Goal: Task Accomplishment & Management: Manage account settings

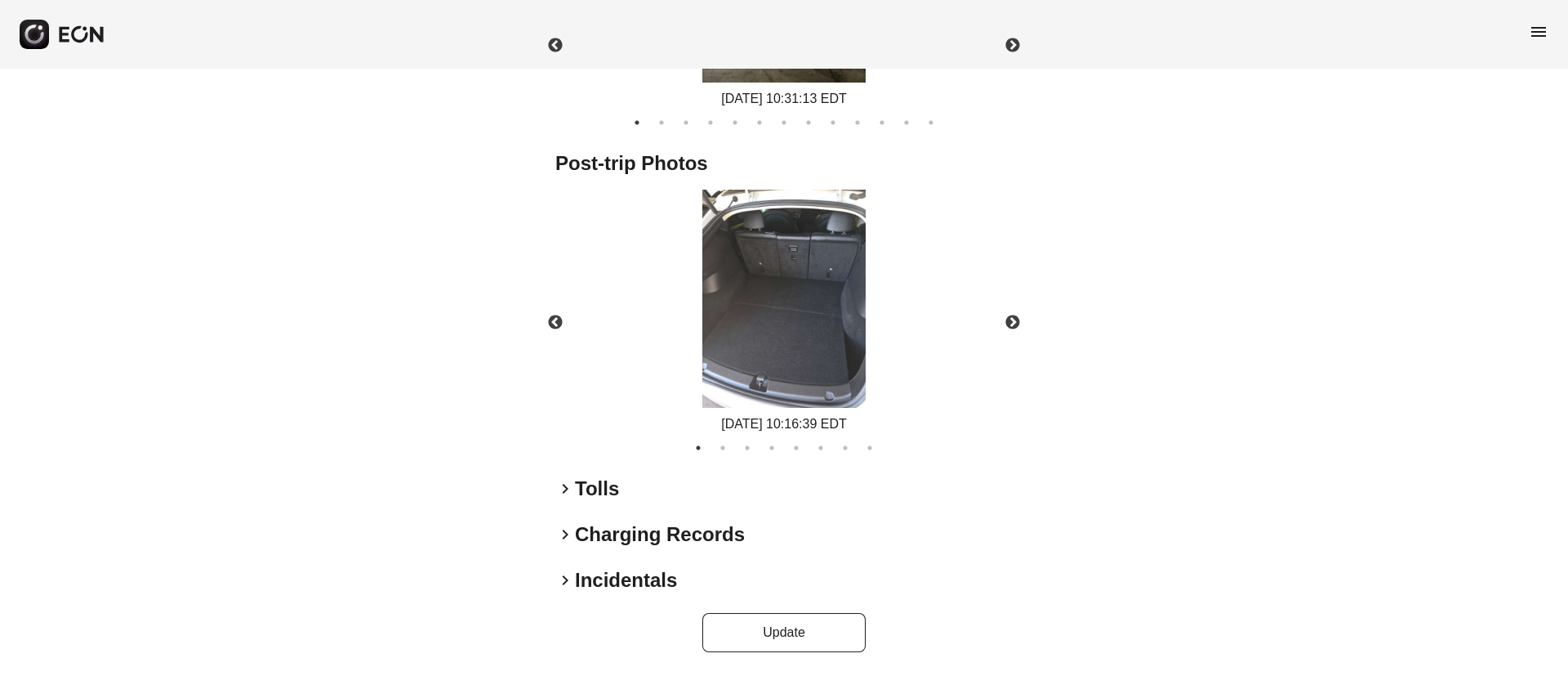
click at [1542, 27] on span "menu" at bounding box center [1539, 32] width 20 height 20
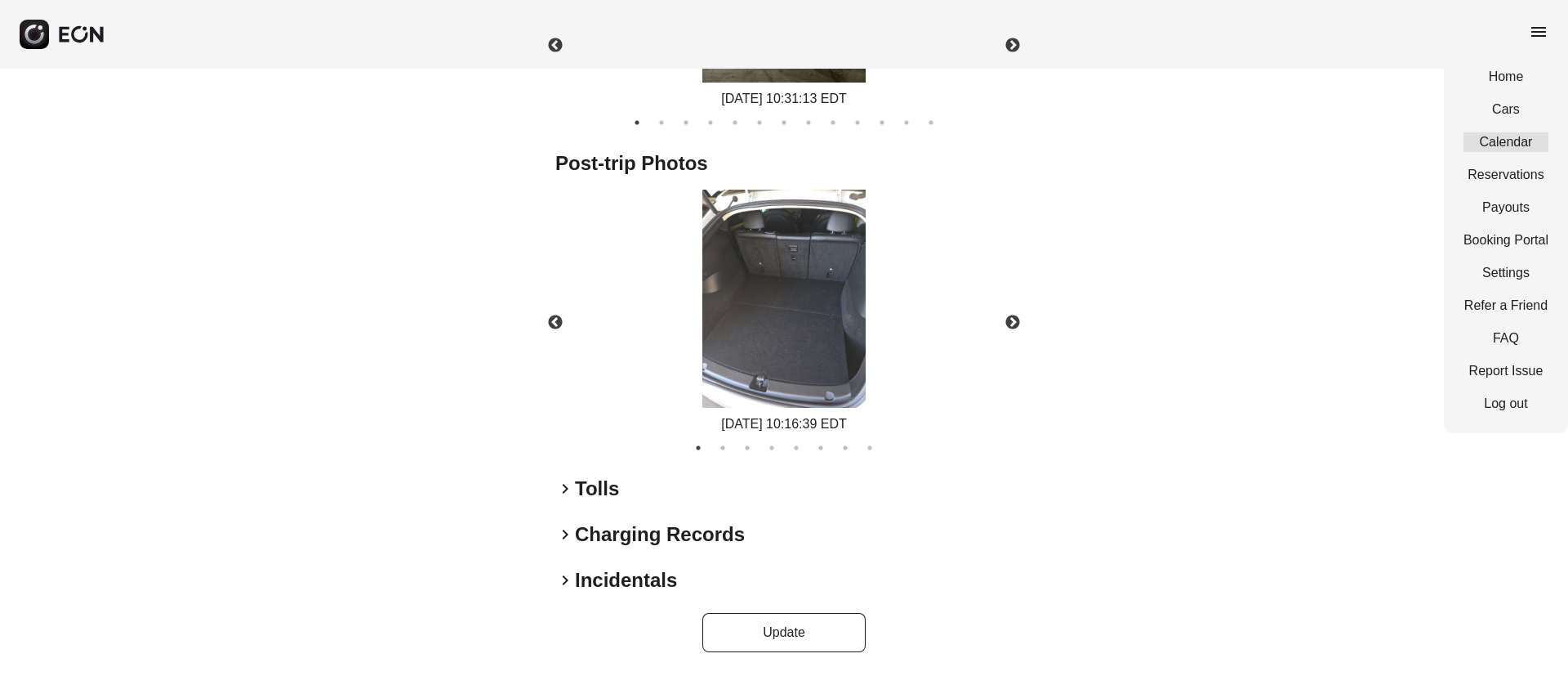
click at [1502, 145] on link "Calendar" at bounding box center [1506, 143] width 85 height 20
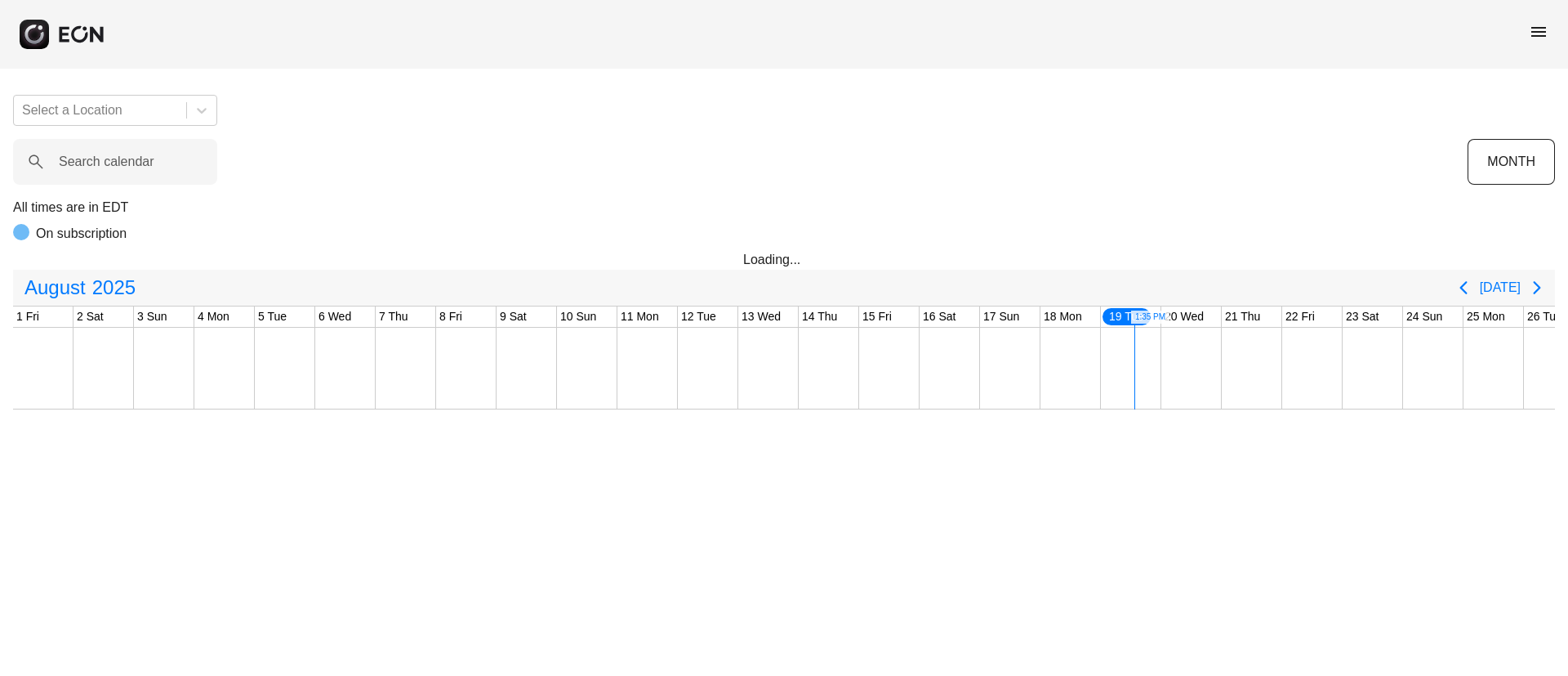
scroll to position [0, 331]
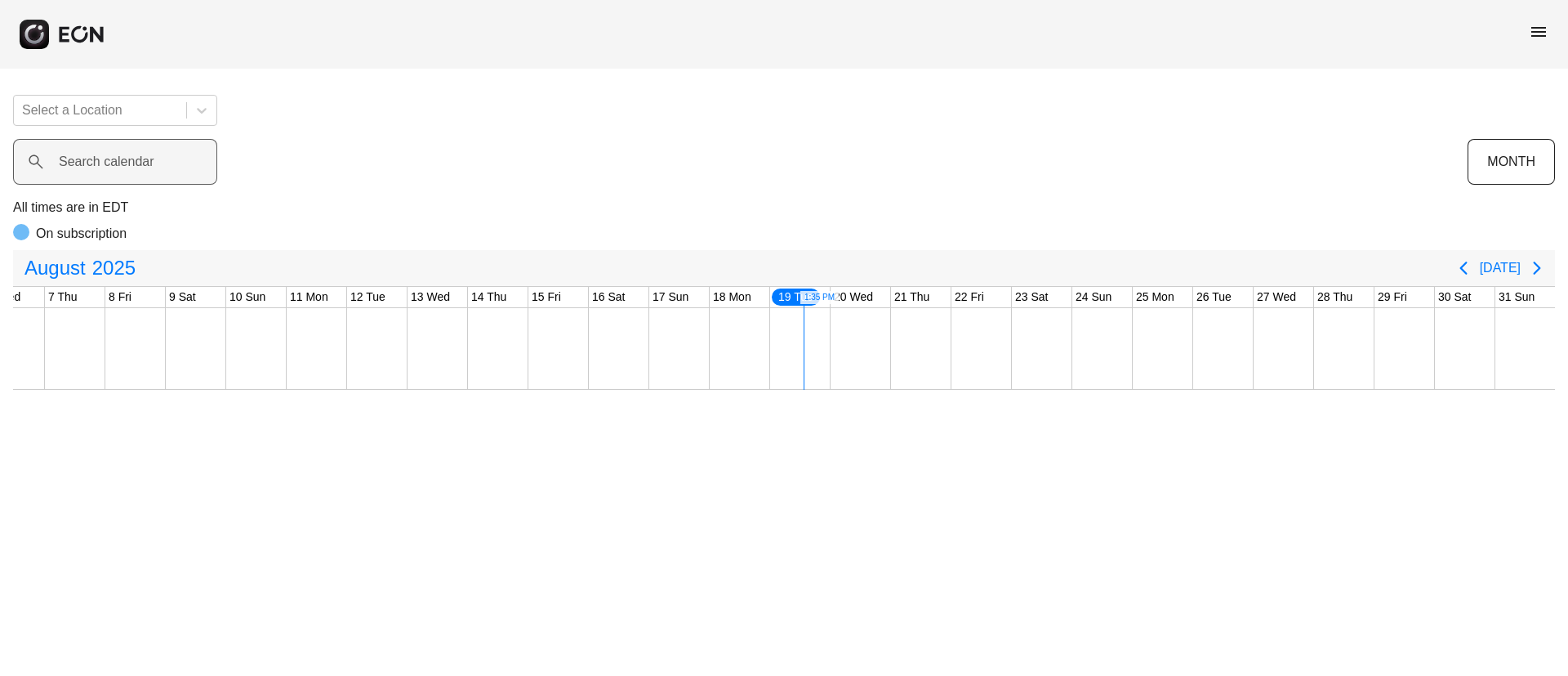
click at [132, 166] on label "Search calendar" at bounding box center [106, 162] width 95 height 20
click at [132, 166] on calendar "Search calendar" at bounding box center [114, 162] width 204 height 45
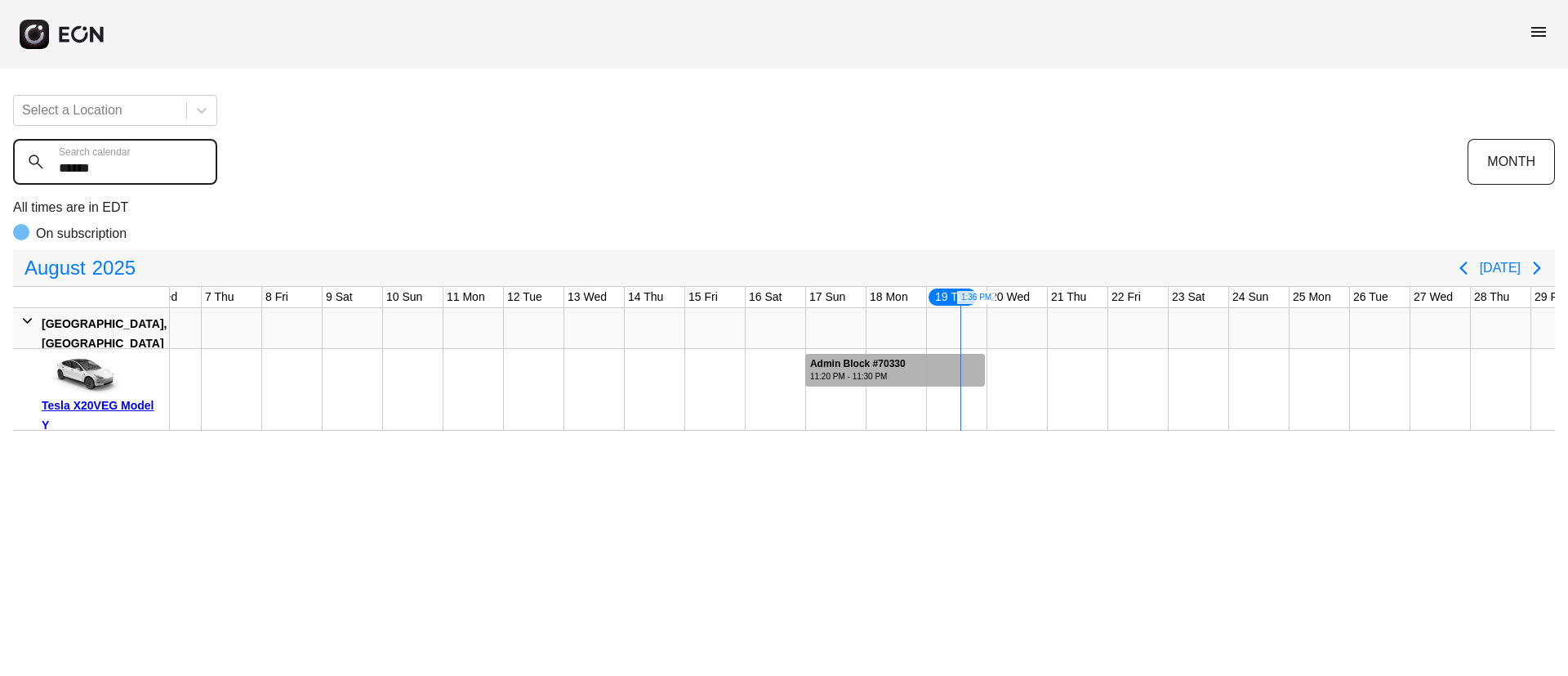
type calendar "******"
click at [871, 359] on div "Admin Block #70330" at bounding box center [858, 363] width 95 height 12
click at [848, 371] on div "11:20 PM - 11:30 PM" at bounding box center [858, 375] width 95 height 12
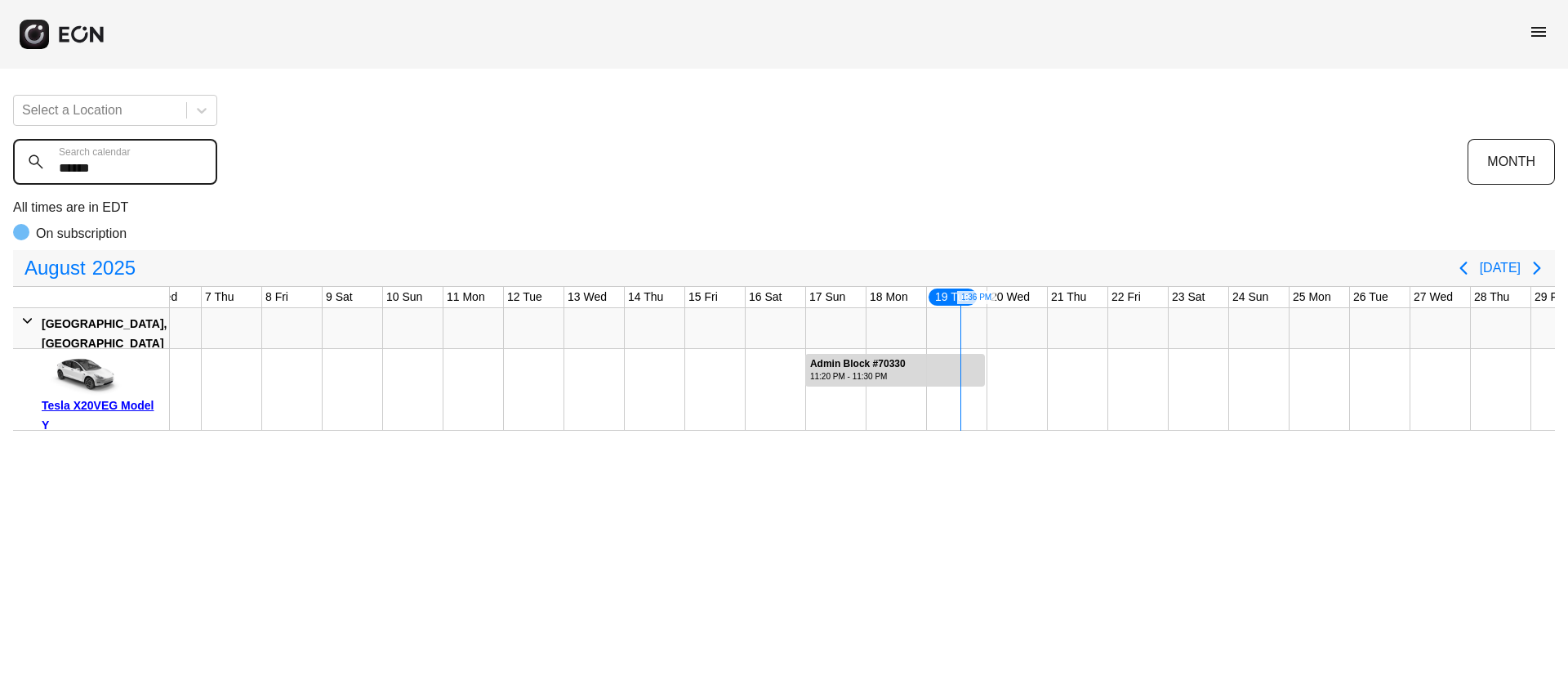
drag, startPoint x: 119, startPoint y: 166, endPoint x: 0, endPoint y: 170, distance: 119.1
click at [0, 170] on div "Select a Location ****** Search calendar MONTH All times are in EDT On subscrip…" at bounding box center [784, 256] width 1568 height 349
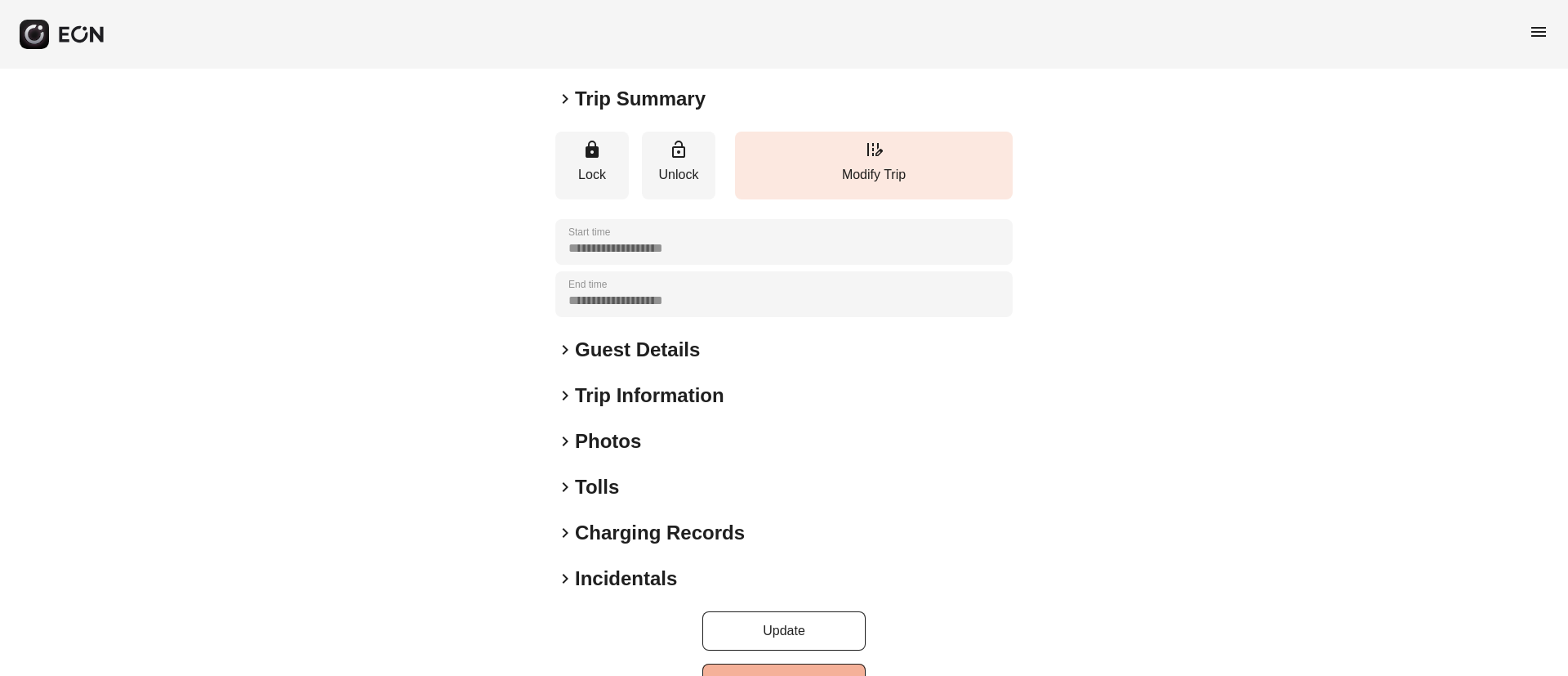
scroll to position [192, 0]
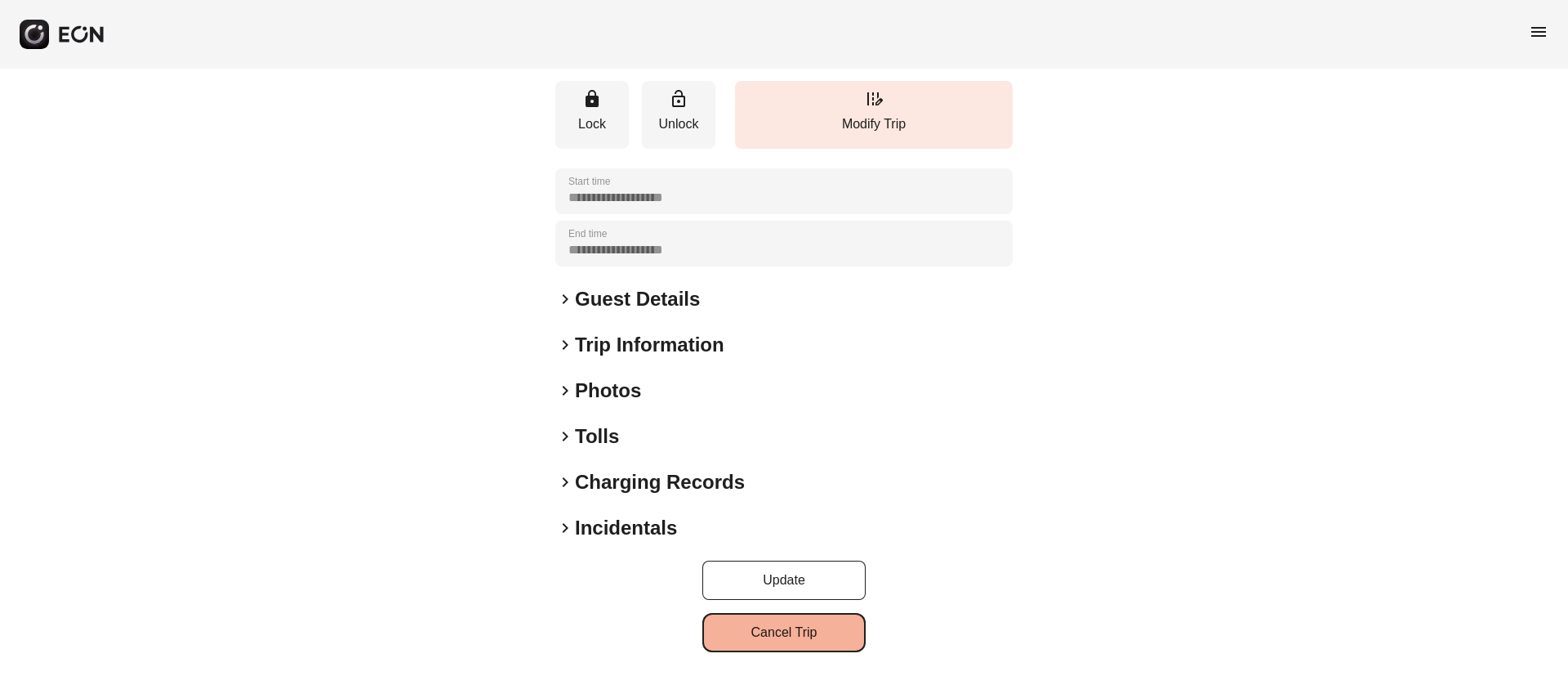
click at [812, 639] on button "Cancel Trip" at bounding box center [784, 631] width 164 height 39
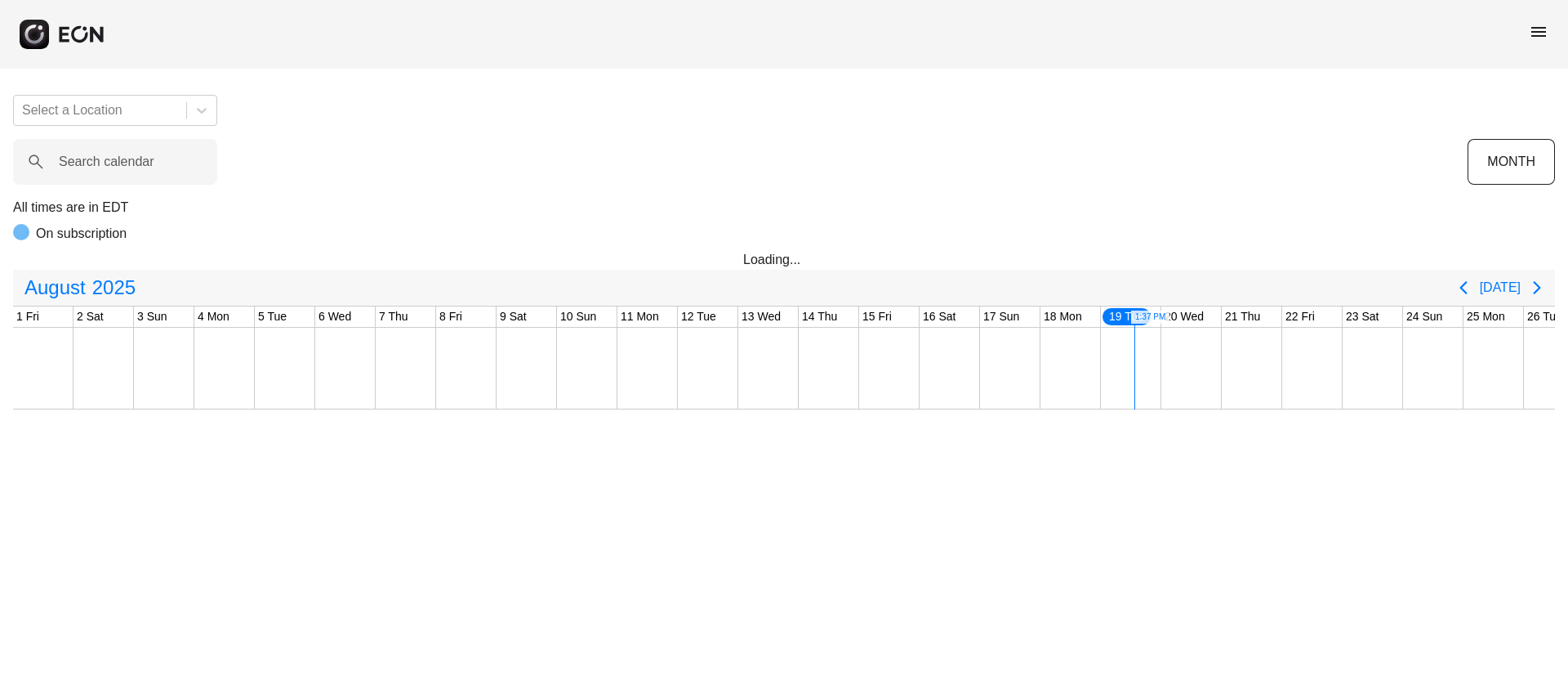
scroll to position [0, 331]
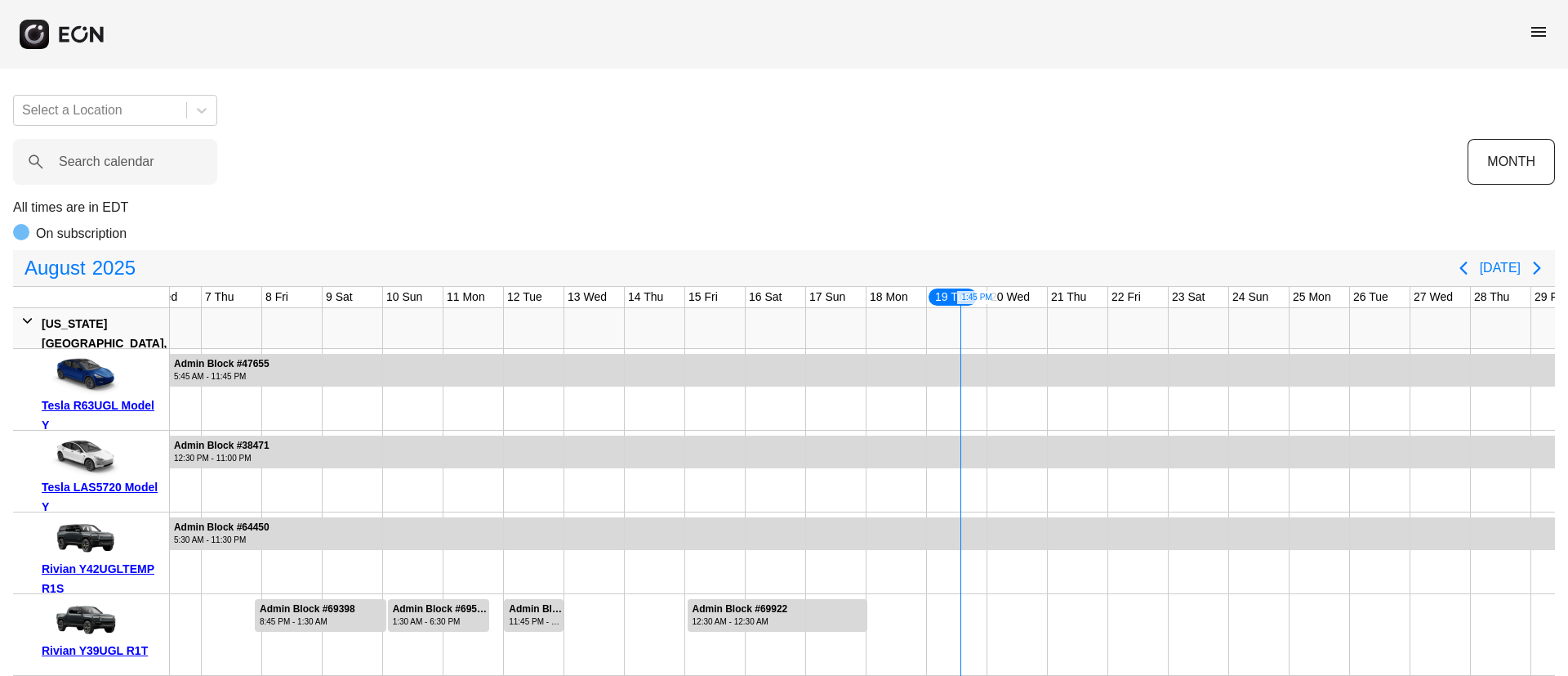
click at [1537, 23] on span "menu" at bounding box center [1539, 32] width 20 height 20
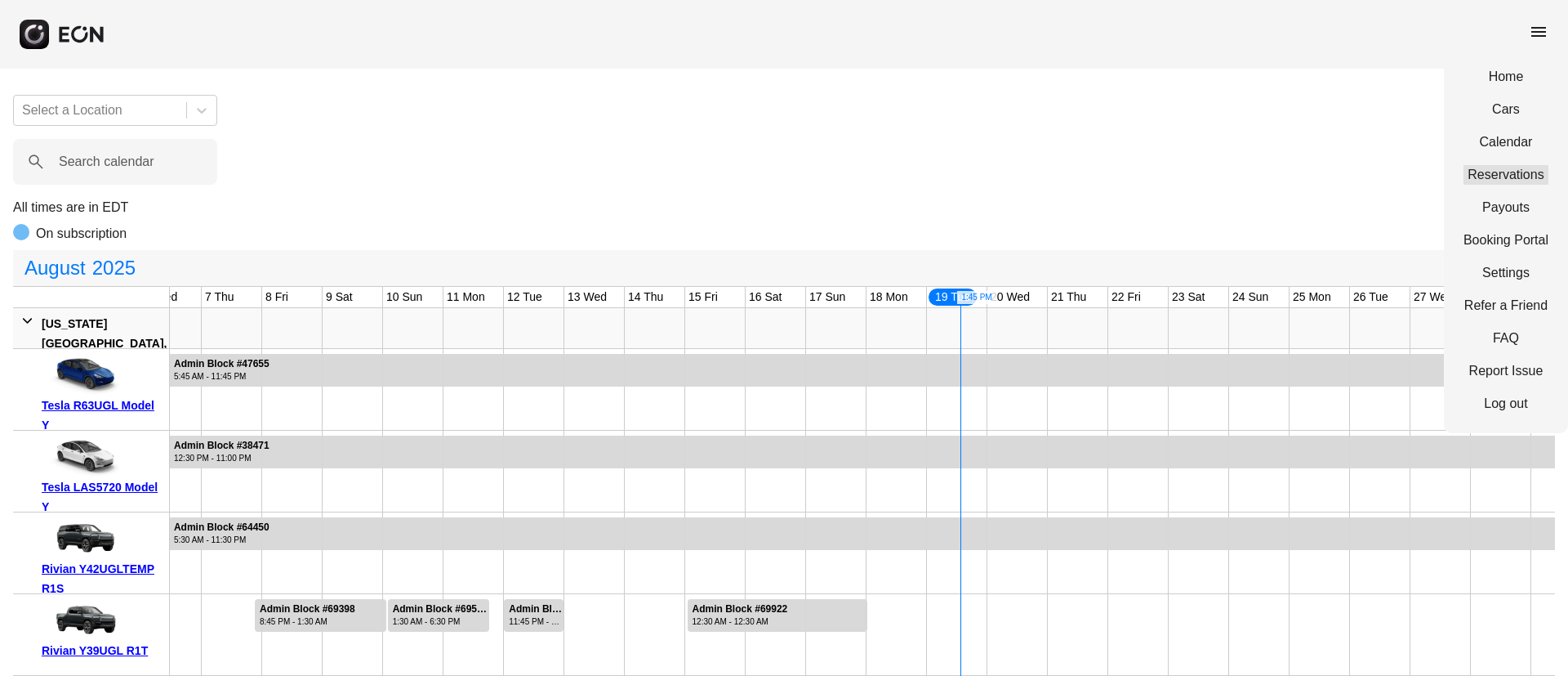
click at [1502, 176] on link "Reservations" at bounding box center [1506, 175] width 85 height 20
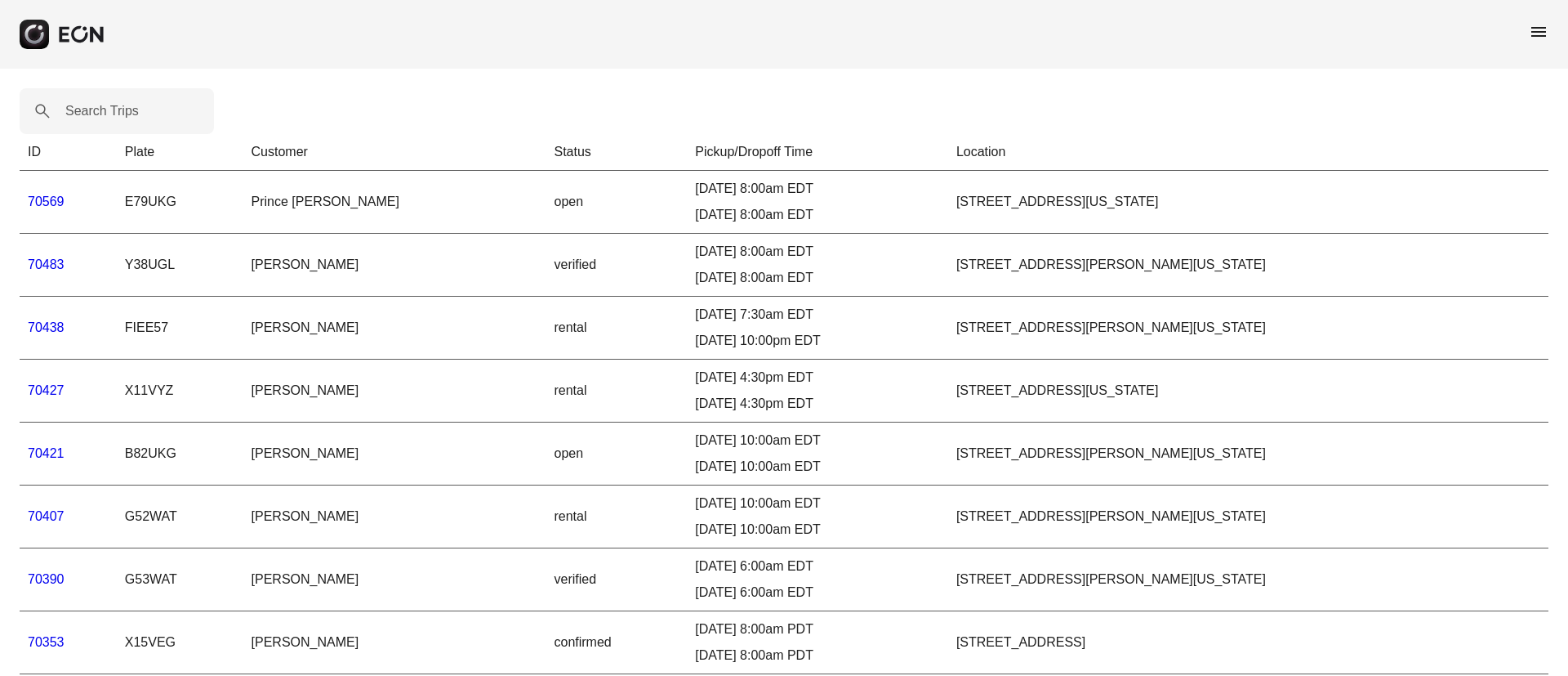
click at [109, 109] on label "Search Trips" at bounding box center [102, 111] width 74 height 20
click at [109, 109] on Trips "Search Trips" at bounding box center [117, 111] width 194 height 45
paste Trips "*****"
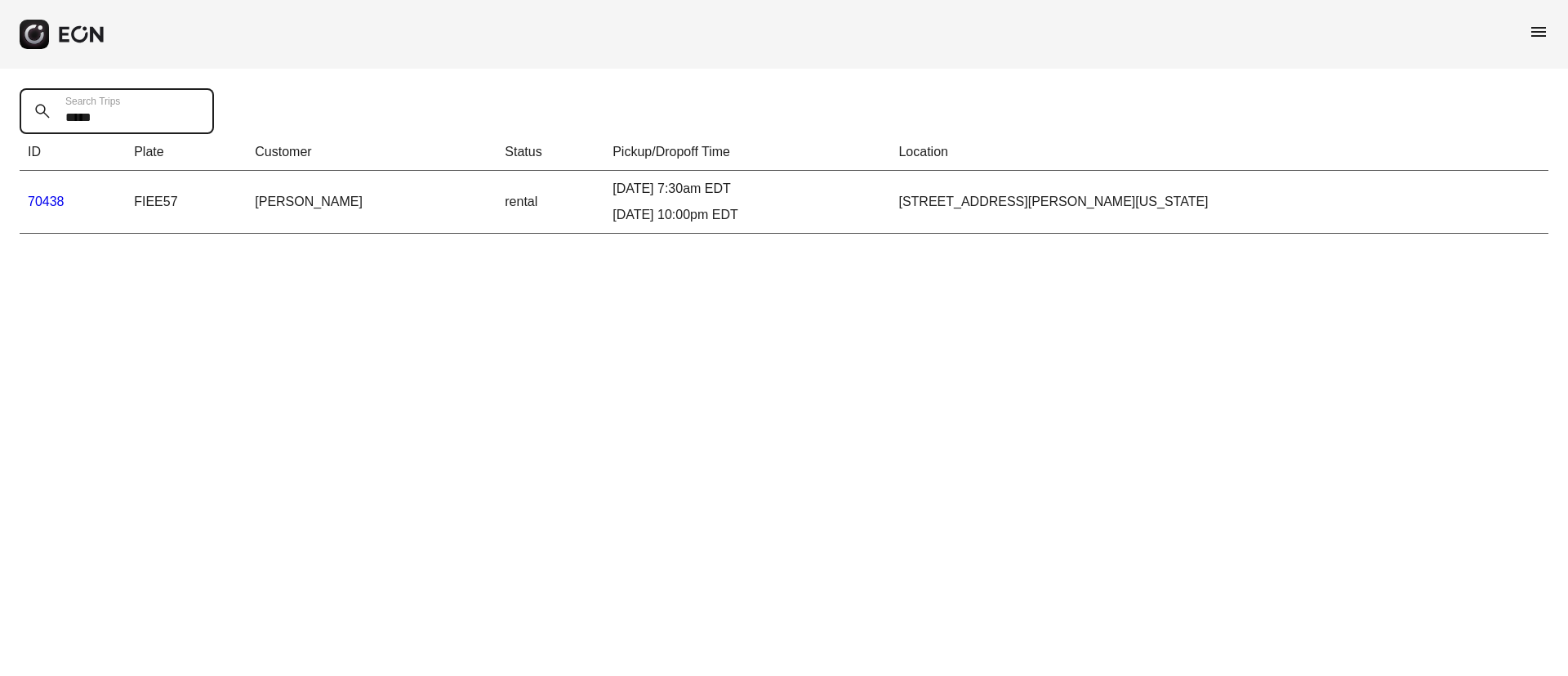
type Trips "*****"
click at [42, 196] on link "70438" at bounding box center [46, 201] width 36 height 14
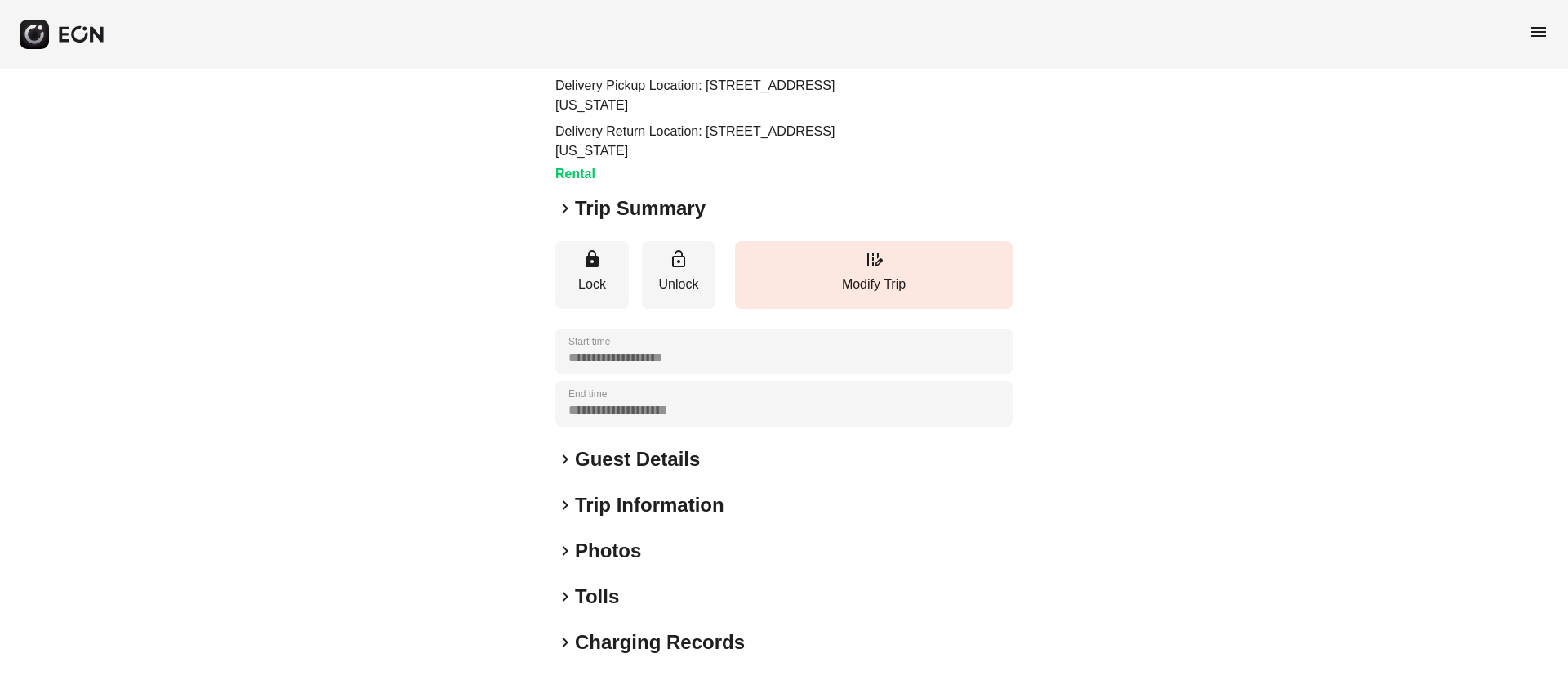
scroll to position [205, 0]
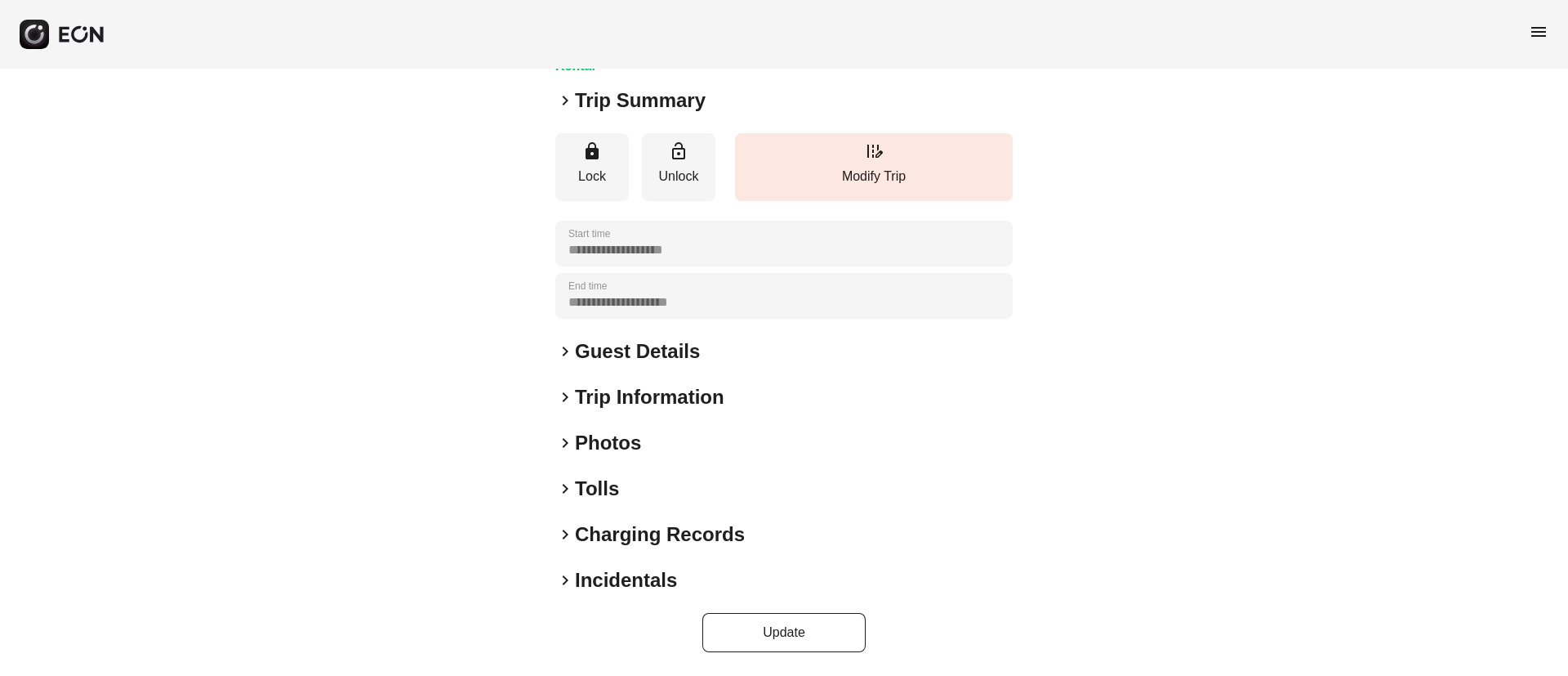
click at [632, 436] on h2 "Photos" at bounding box center [608, 442] width 66 height 26
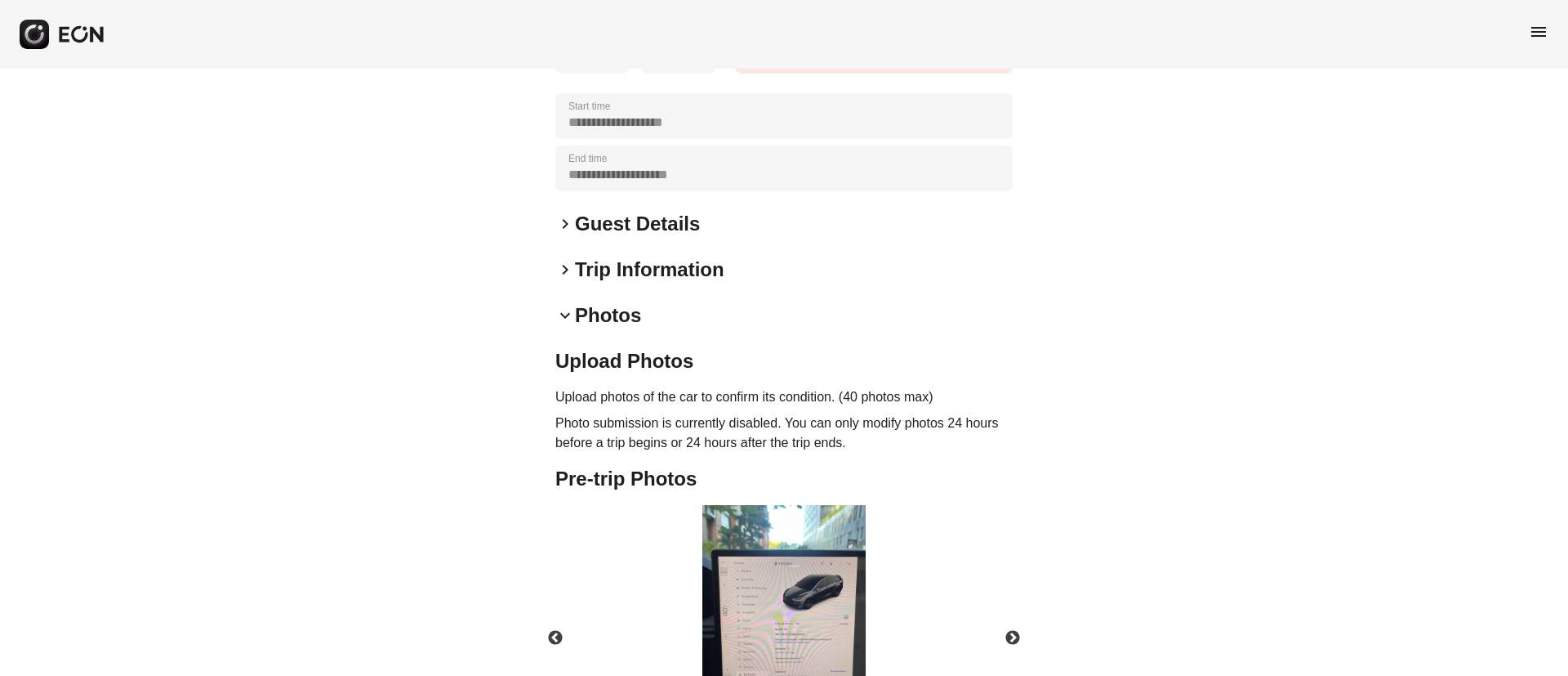
scroll to position [489, 0]
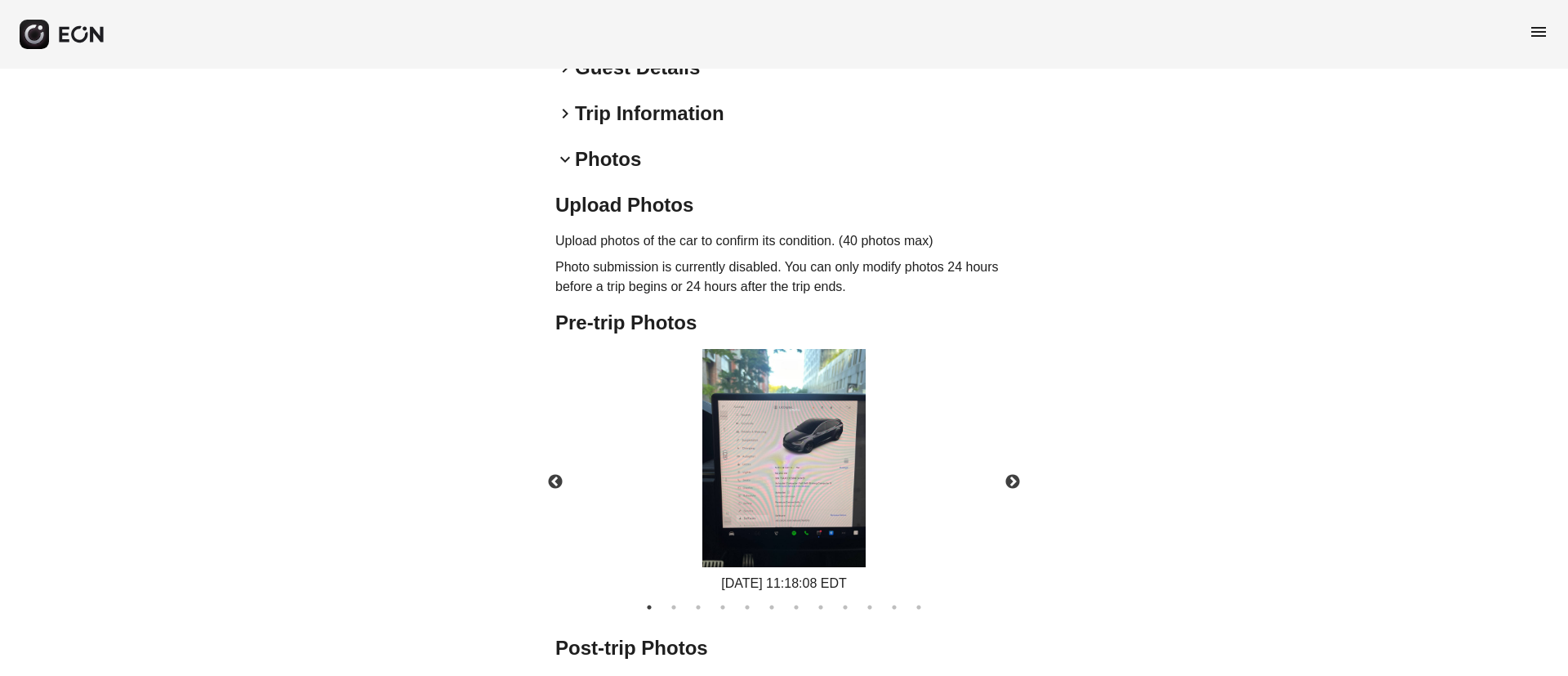
click at [843, 454] on img at bounding box center [784, 458] width 164 height 218
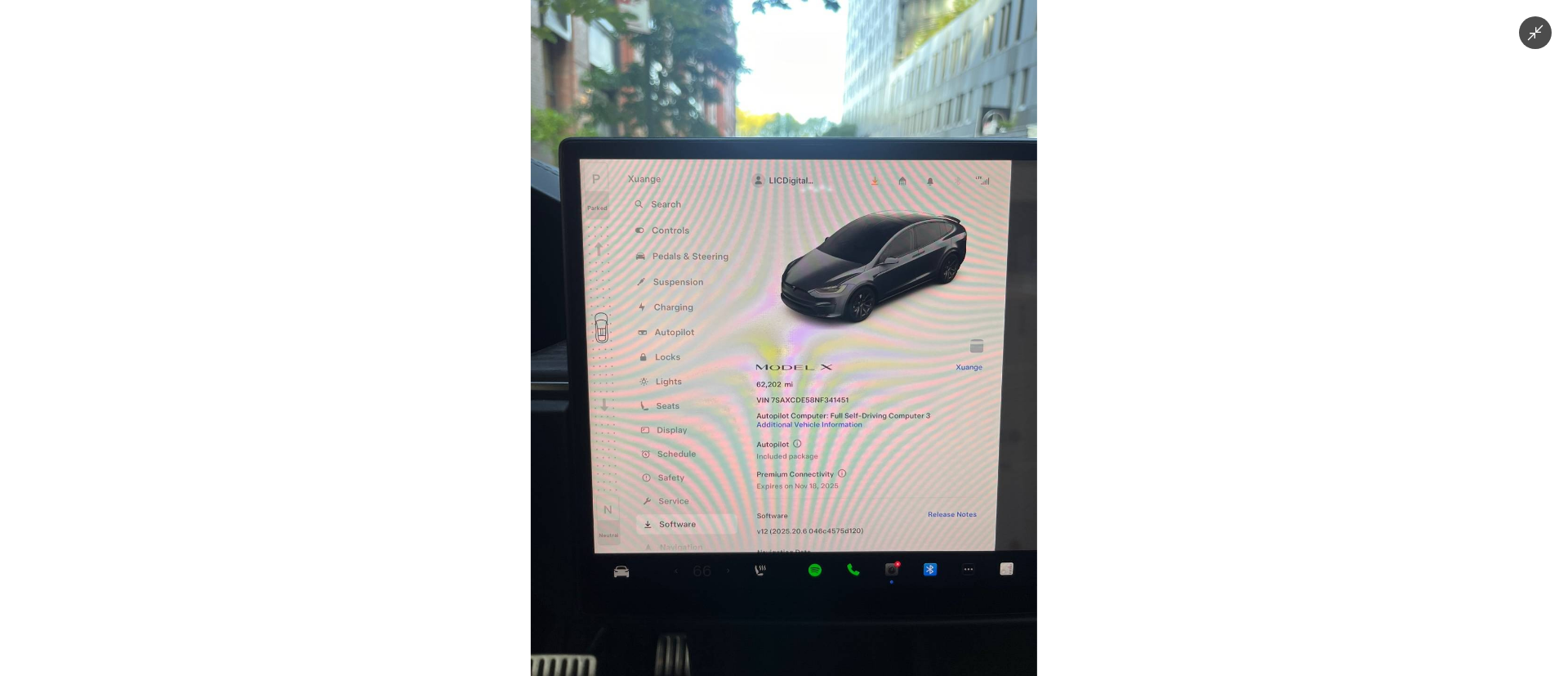
click at [902, 322] on img at bounding box center [783, 338] width 506 height 676
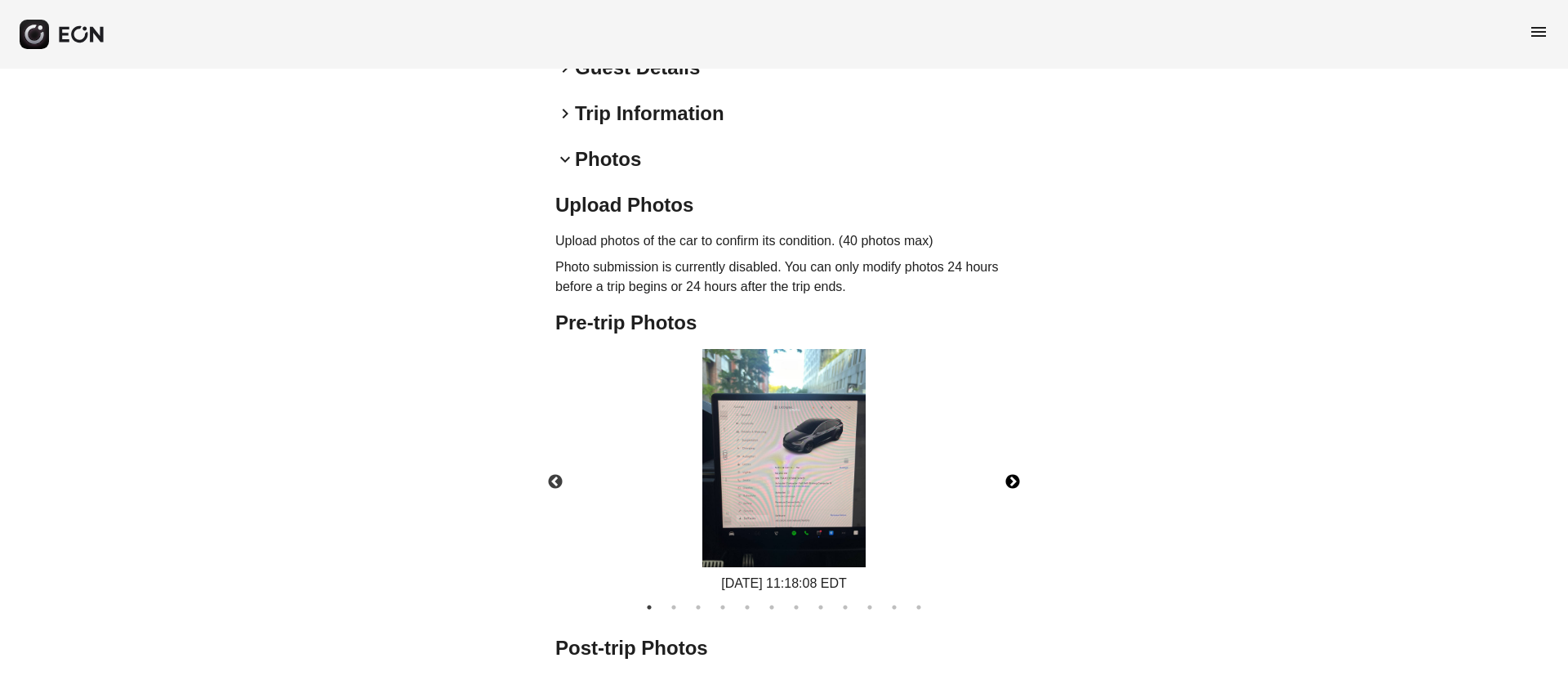
click at [1020, 482] on button "Next" at bounding box center [1012, 482] width 57 height 57
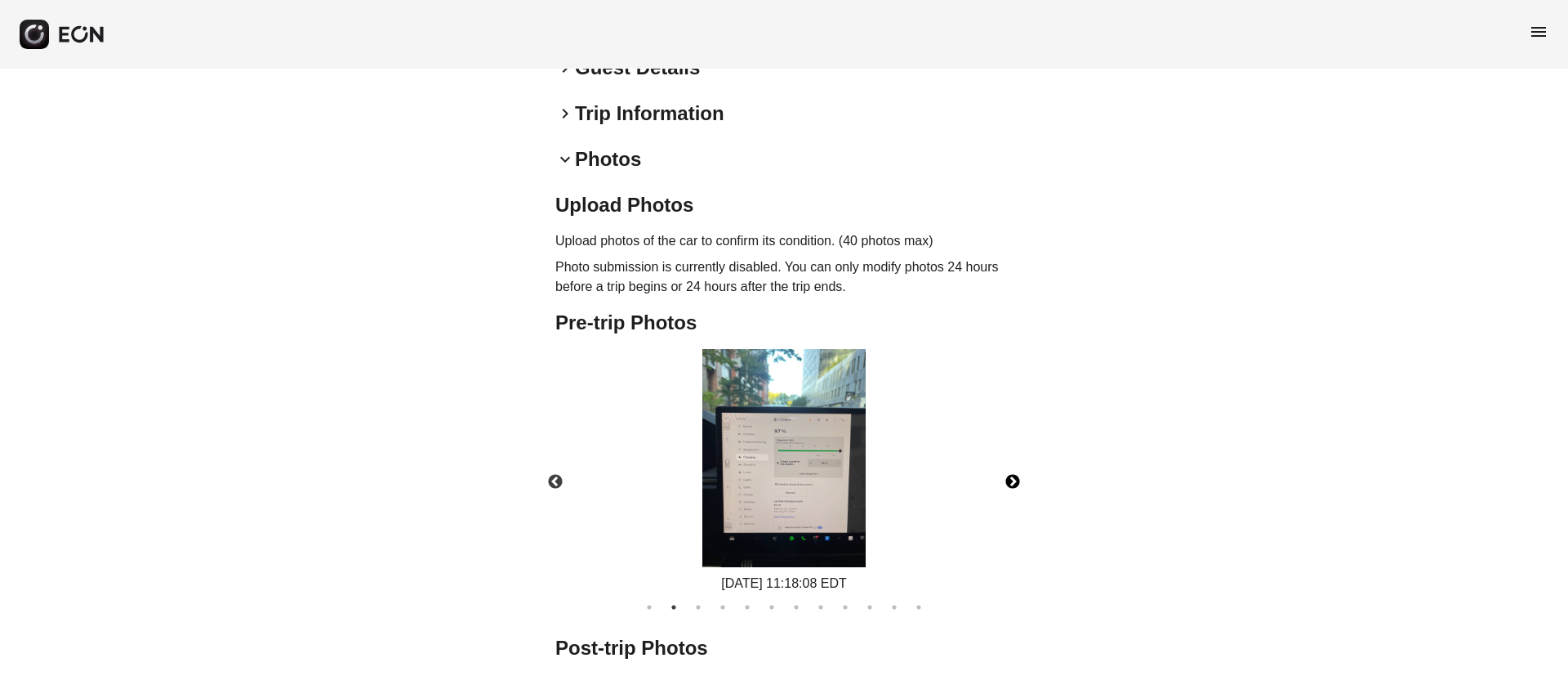
click at [837, 511] on img at bounding box center [784, 458] width 164 height 218
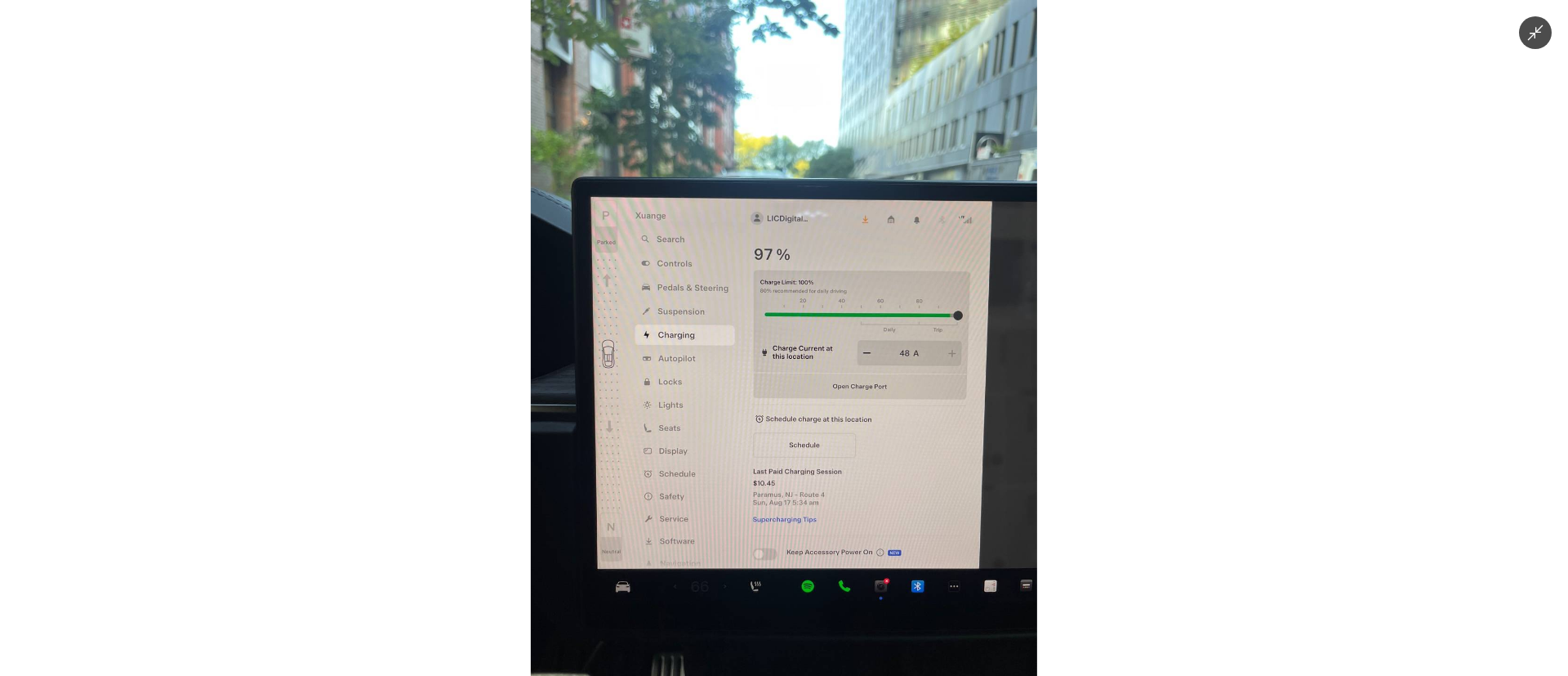
click at [837, 511] on img at bounding box center [783, 338] width 506 height 676
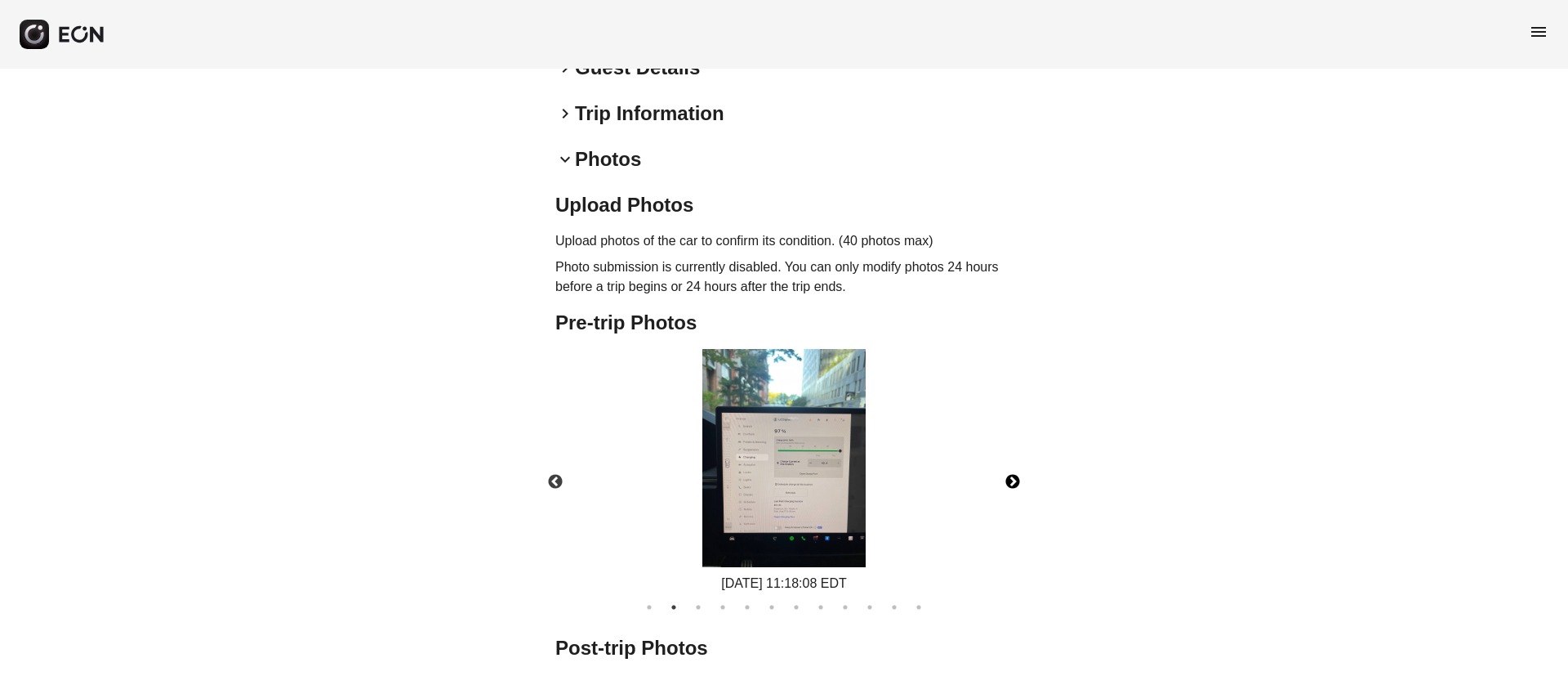
click at [1005, 483] on button "Next" at bounding box center [1012, 482] width 57 height 57
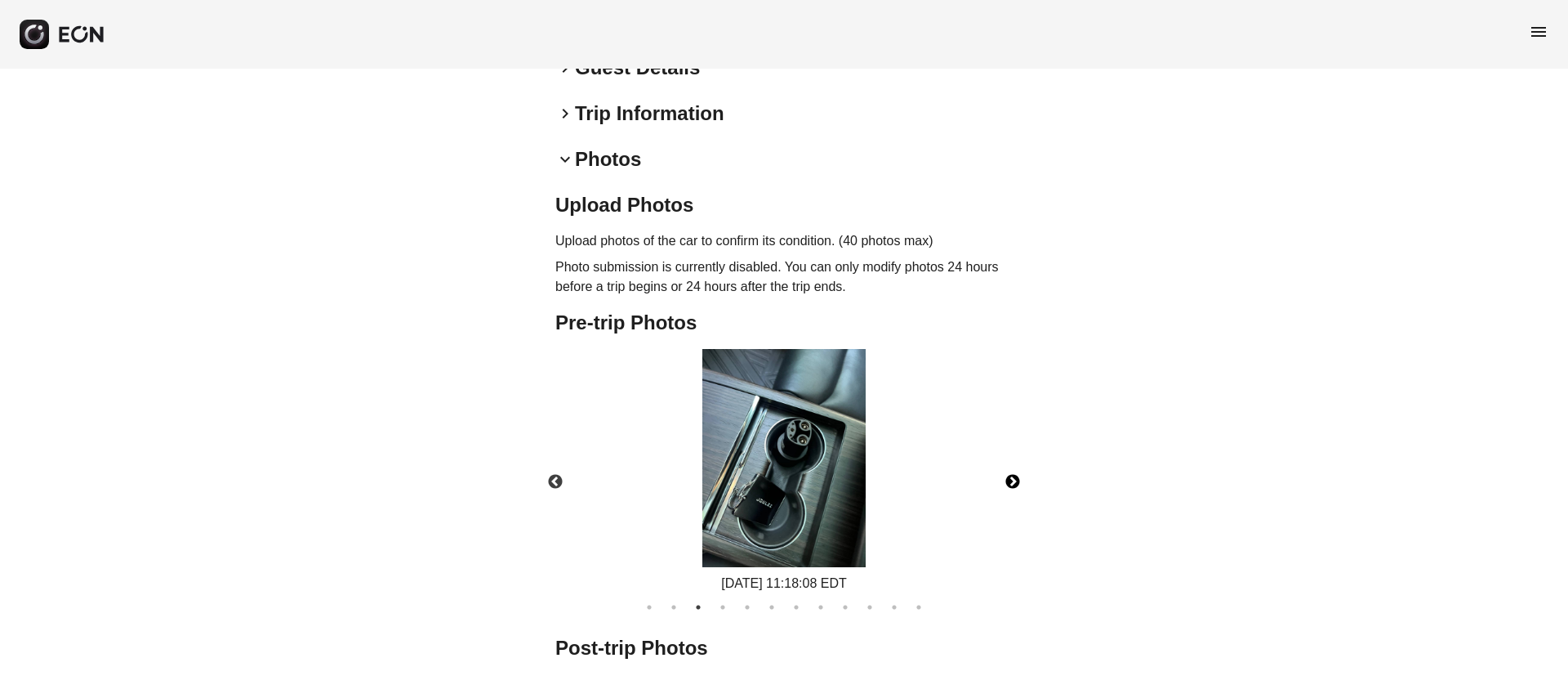
click at [795, 504] on img at bounding box center [784, 458] width 164 height 218
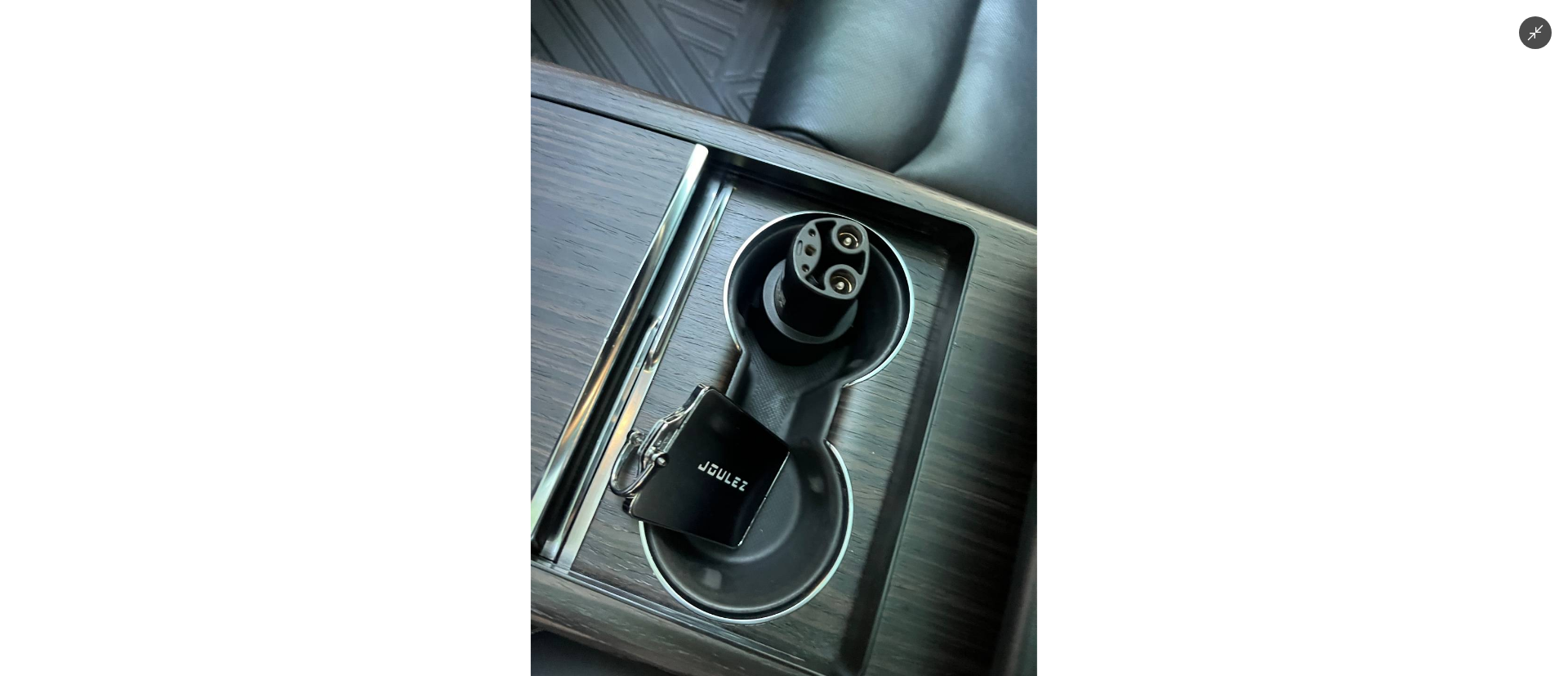
click at [795, 504] on img at bounding box center [783, 338] width 506 height 676
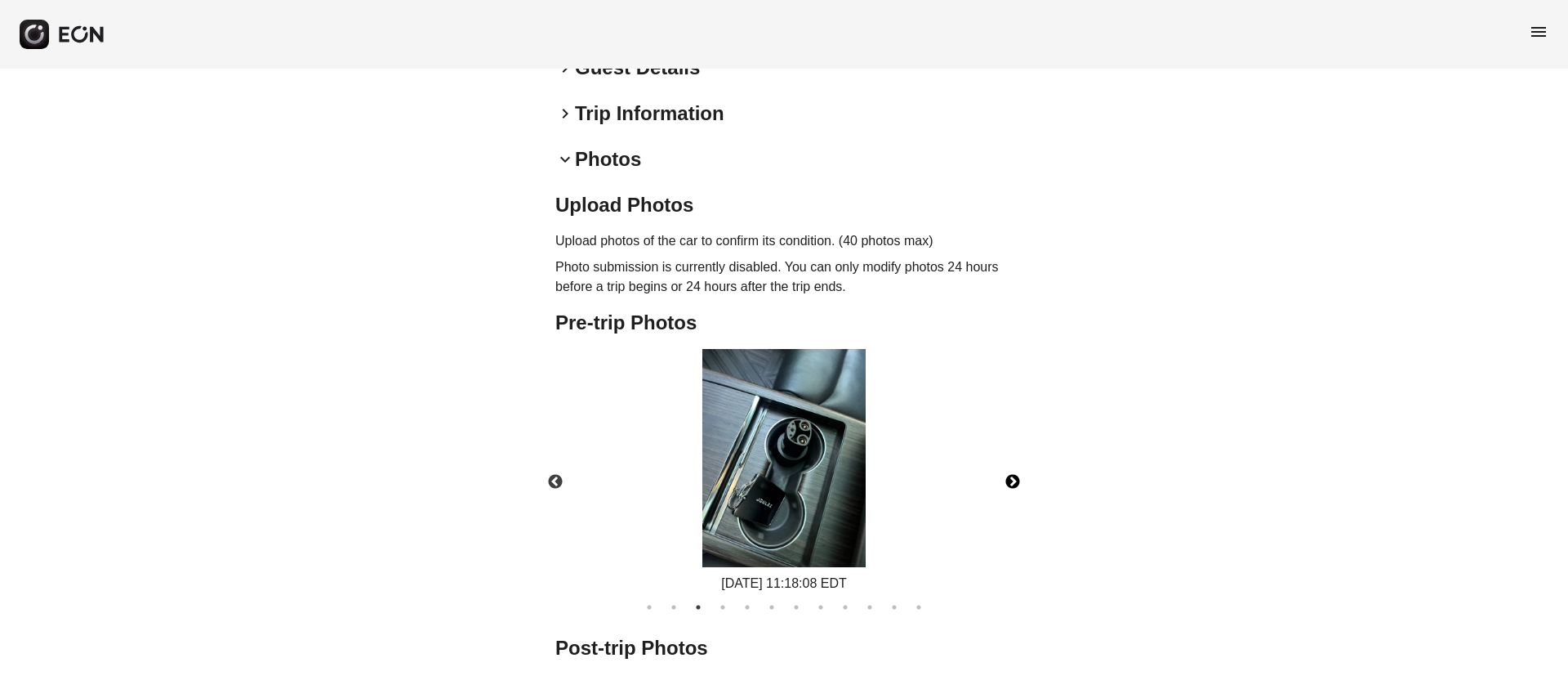
click at [795, 504] on img at bounding box center [784, 458] width 164 height 218
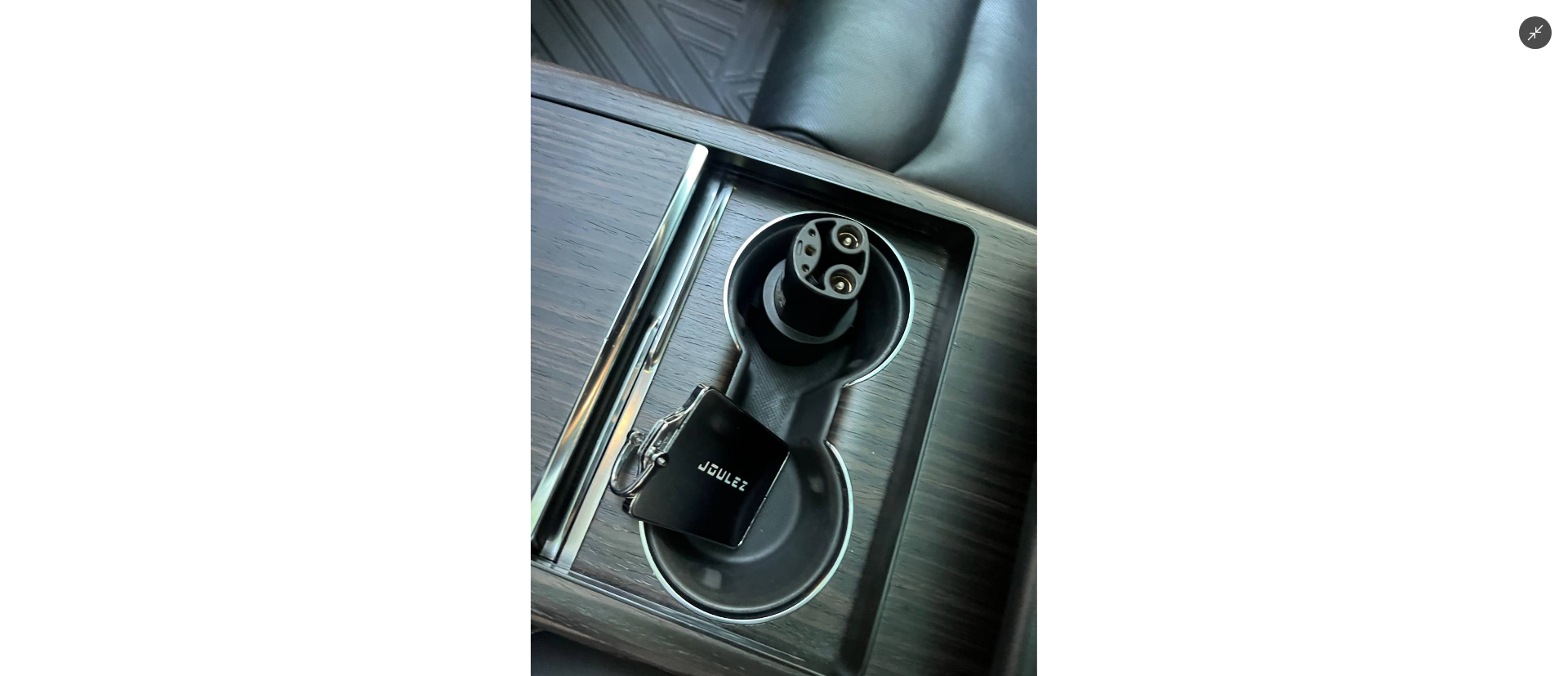
click at [795, 504] on img at bounding box center [783, 338] width 506 height 676
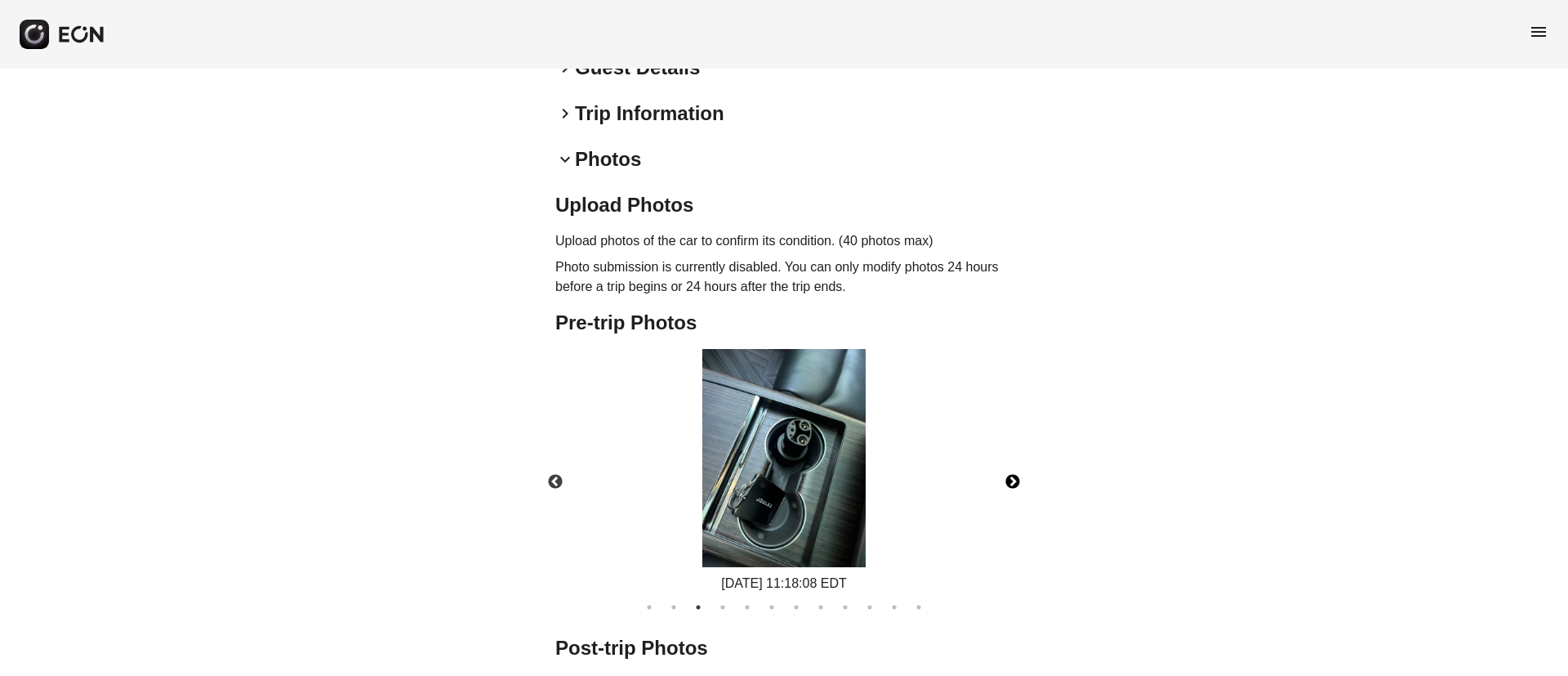
click at [1018, 484] on button "Next" at bounding box center [1012, 482] width 57 height 57
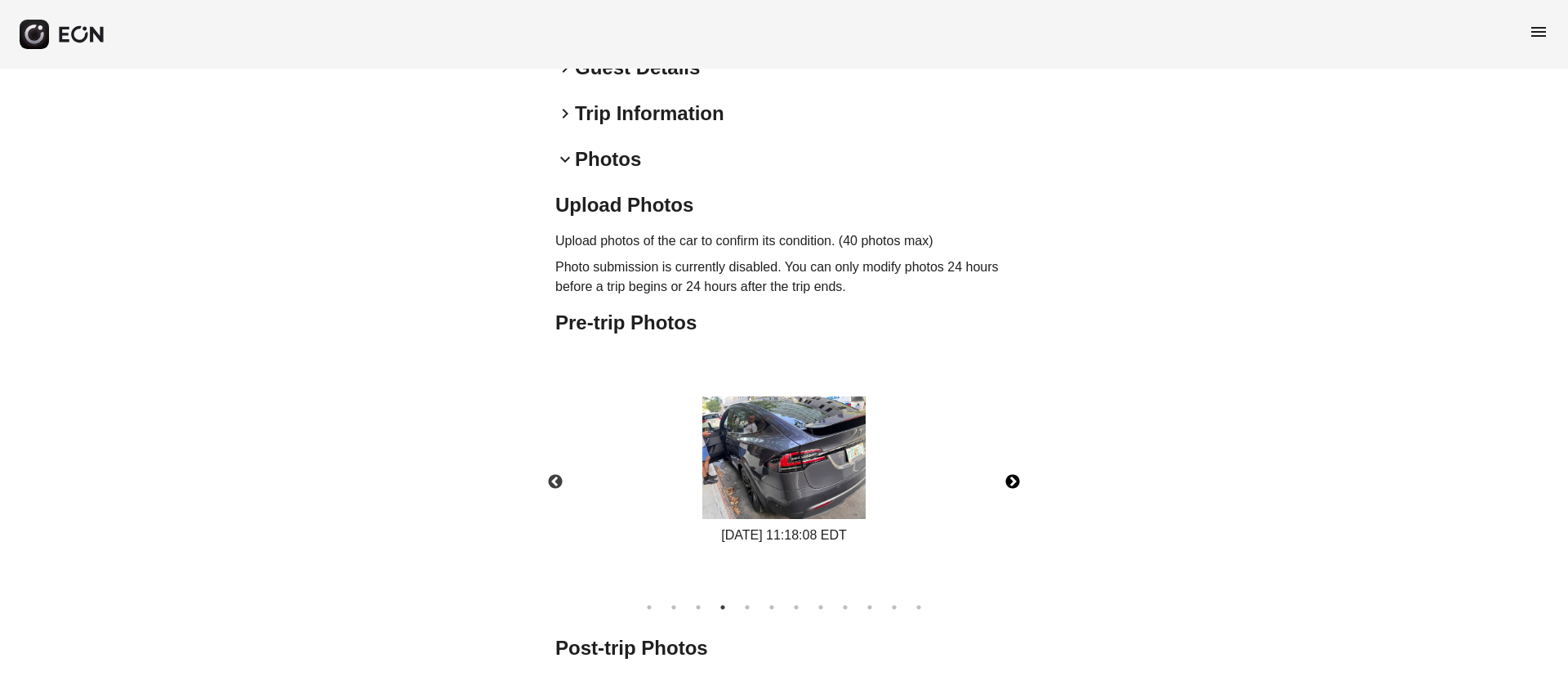
click at [861, 469] on img at bounding box center [784, 457] width 164 height 123
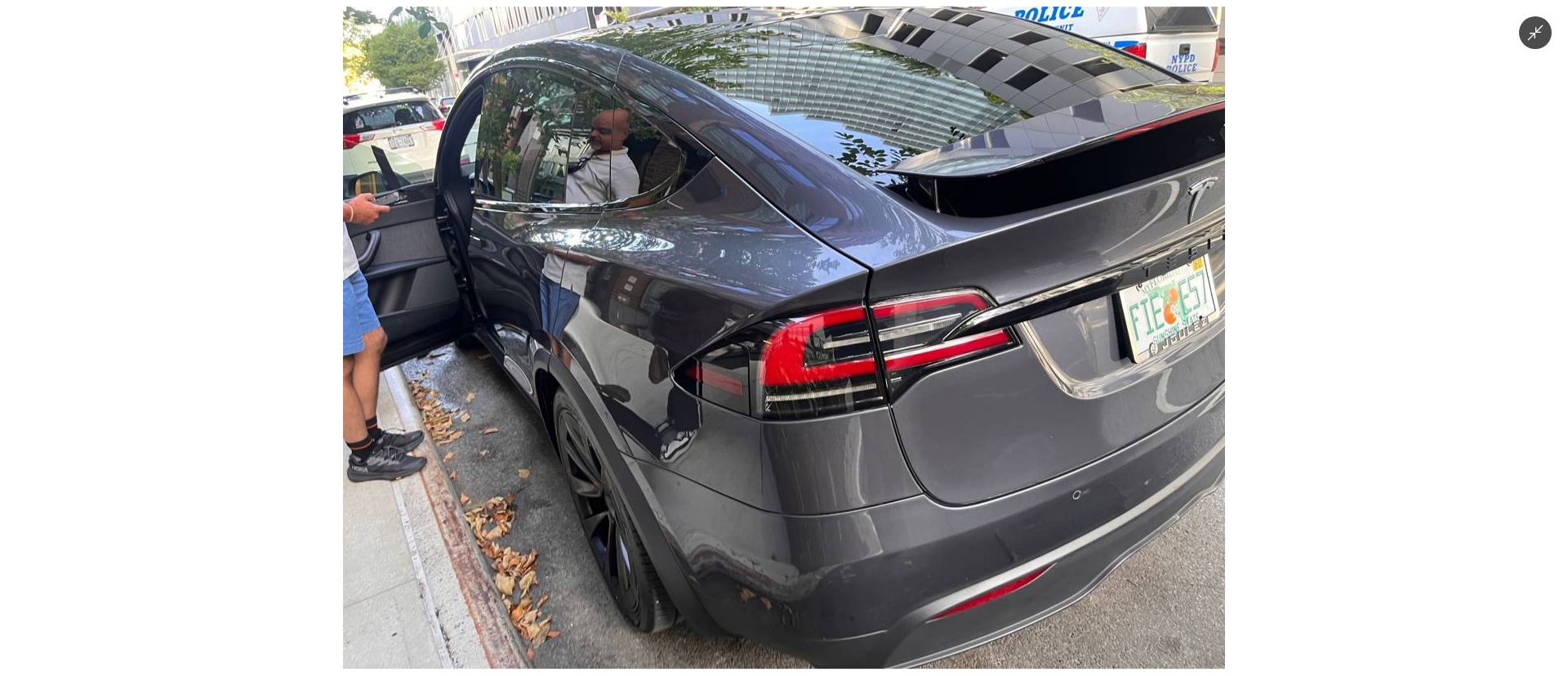
click at [861, 469] on img at bounding box center [784, 337] width 882 height 661
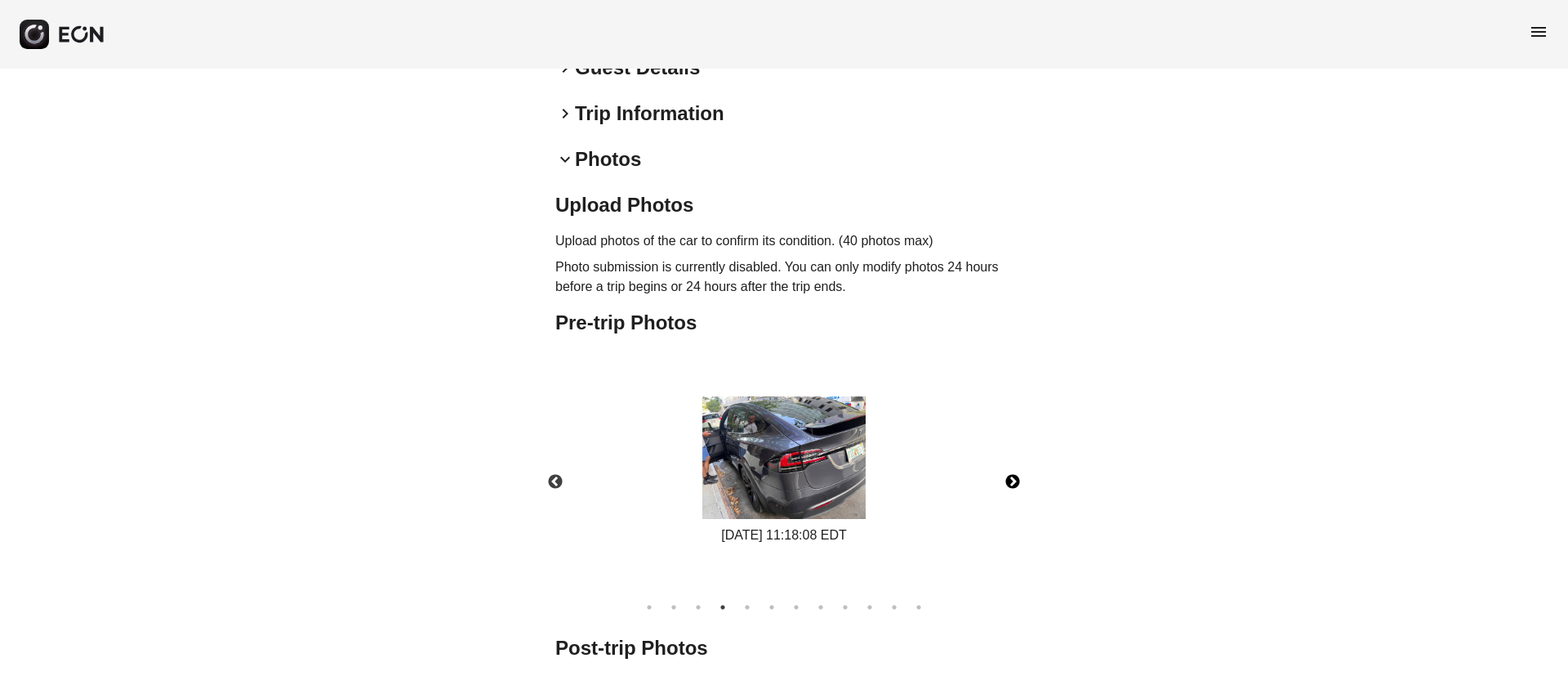
click at [722, 430] on img at bounding box center [784, 457] width 164 height 123
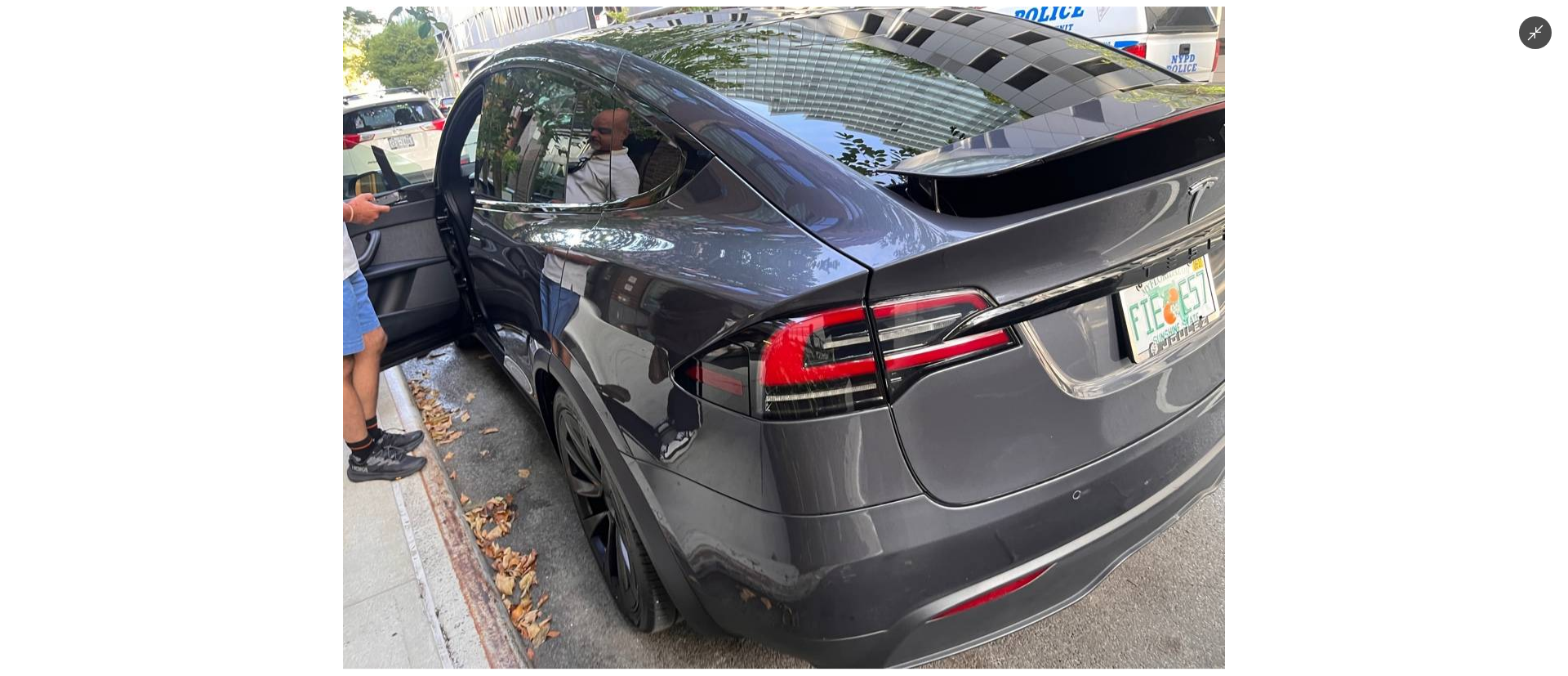
click at [650, 374] on img at bounding box center [784, 337] width 882 height 661
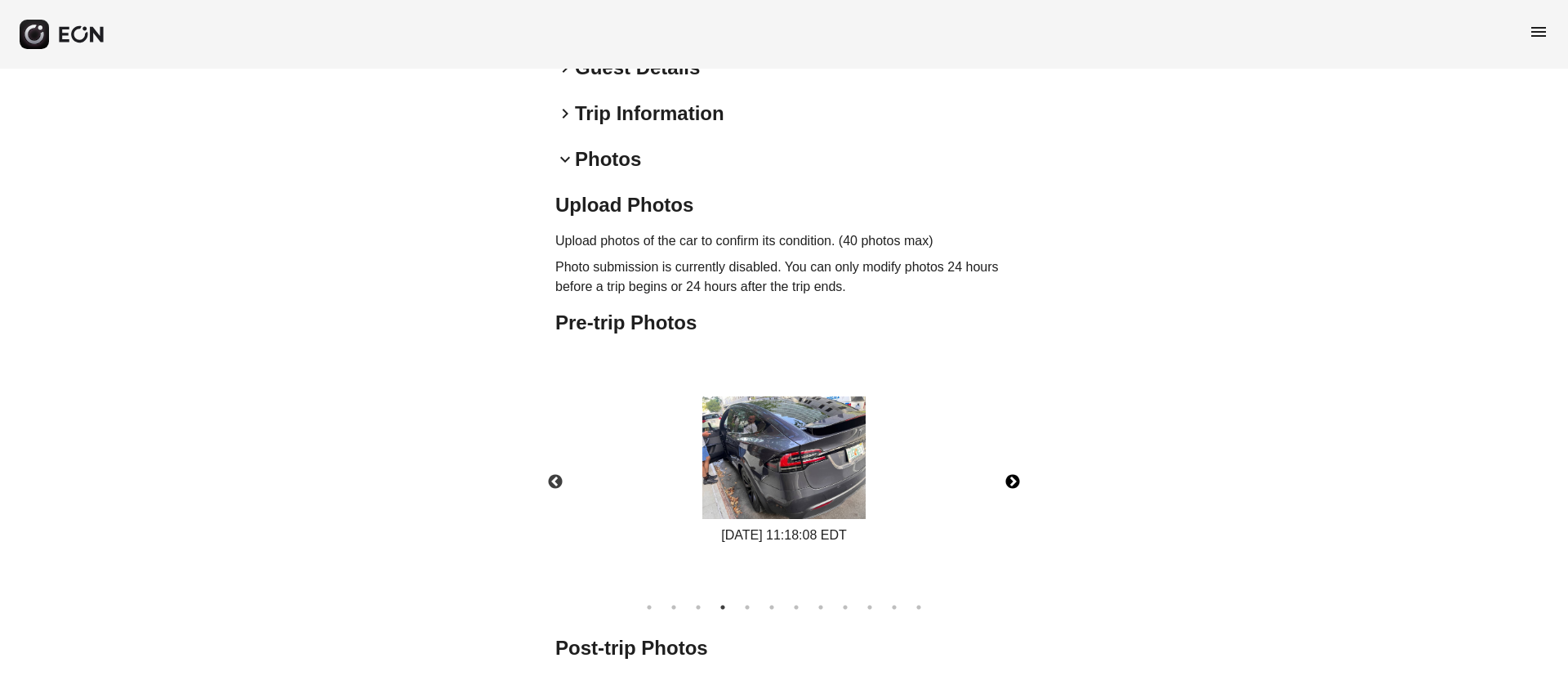
click at [1004, 474] on button "Next" at bounding box center [1012, 482] width 57 height 57
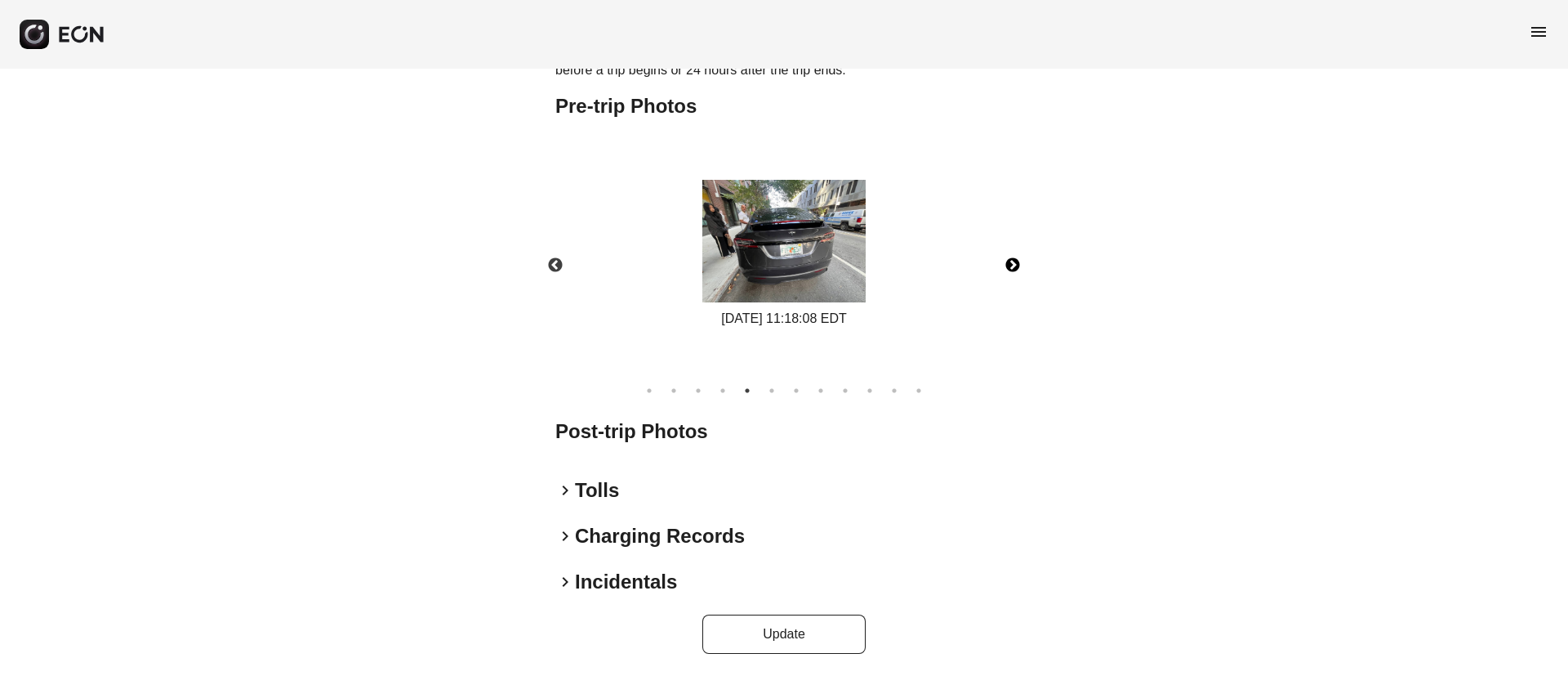
scroll to position [707, 0]
click at [805, 265] on img at bounding box center [784, 239] width 164 height 123
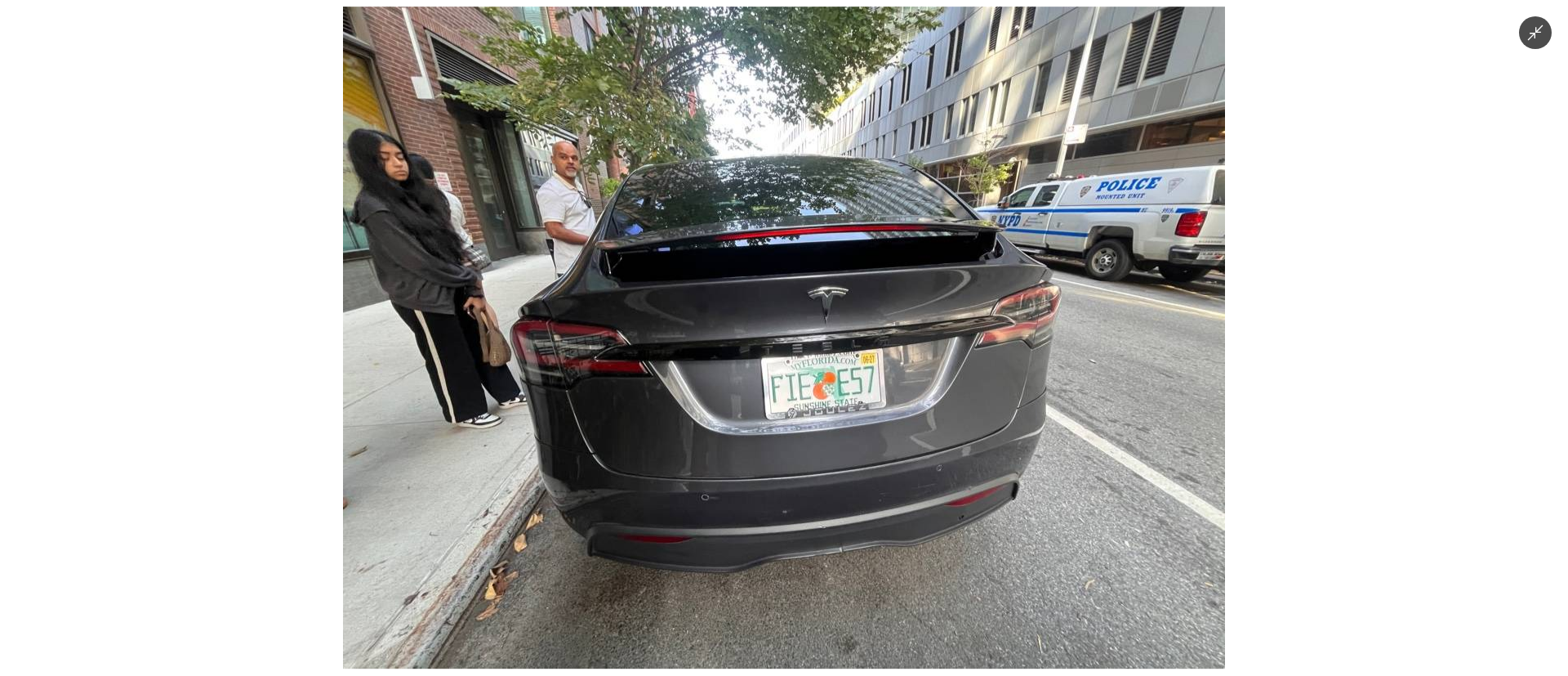
click at [559, 214] on img at bounding box center [784, 337] width 882 height 661
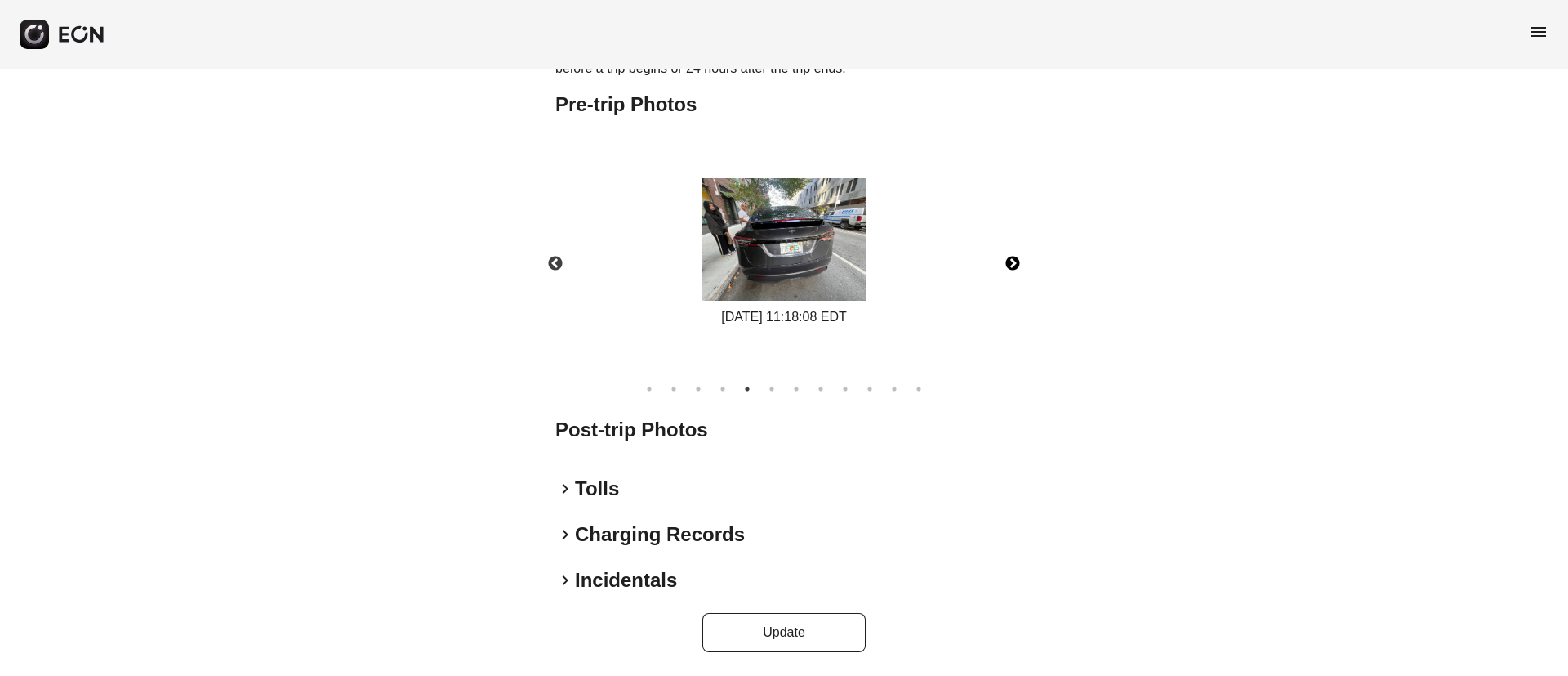
click at [765, 224] on img at bounding box center [784, 239] width 164 height 123
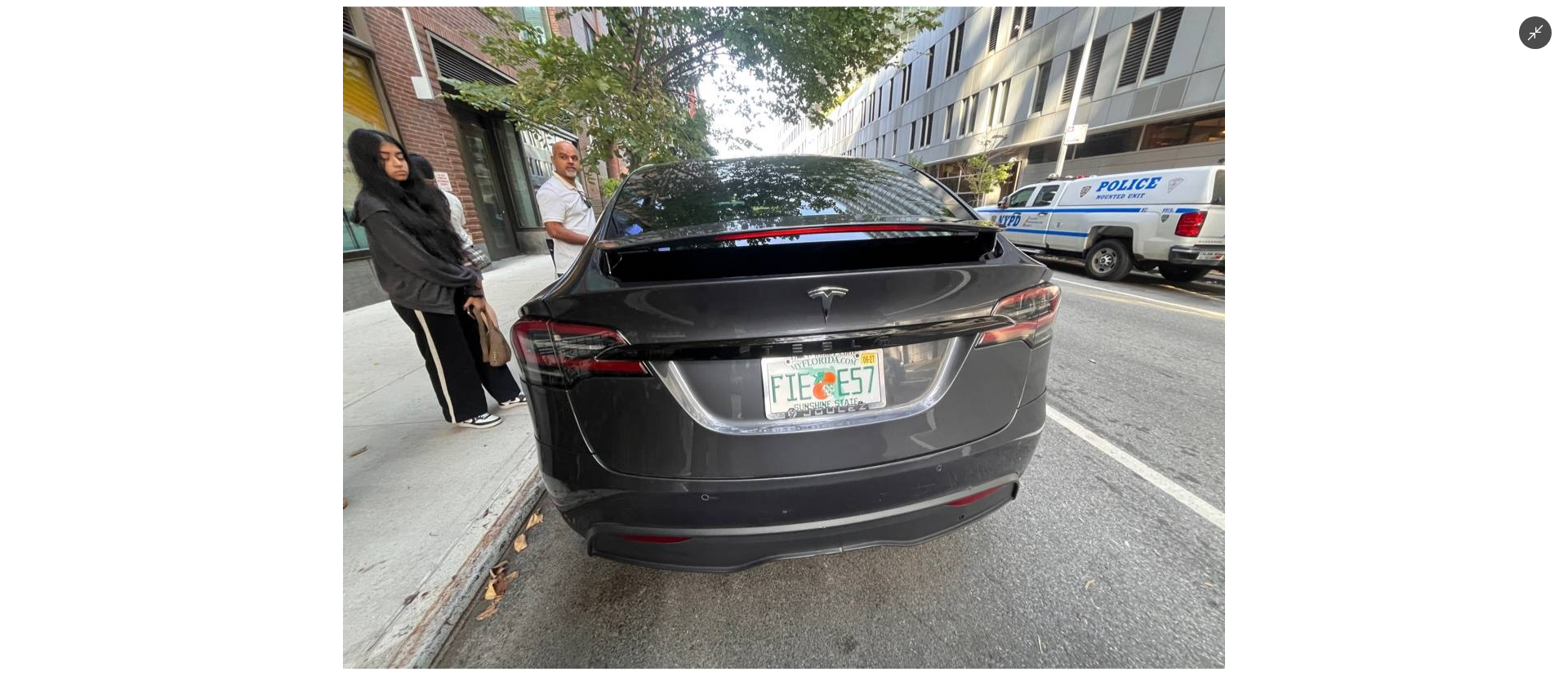
click at [765, 224] on img at bounding box center [784, 337] width 882 height 661
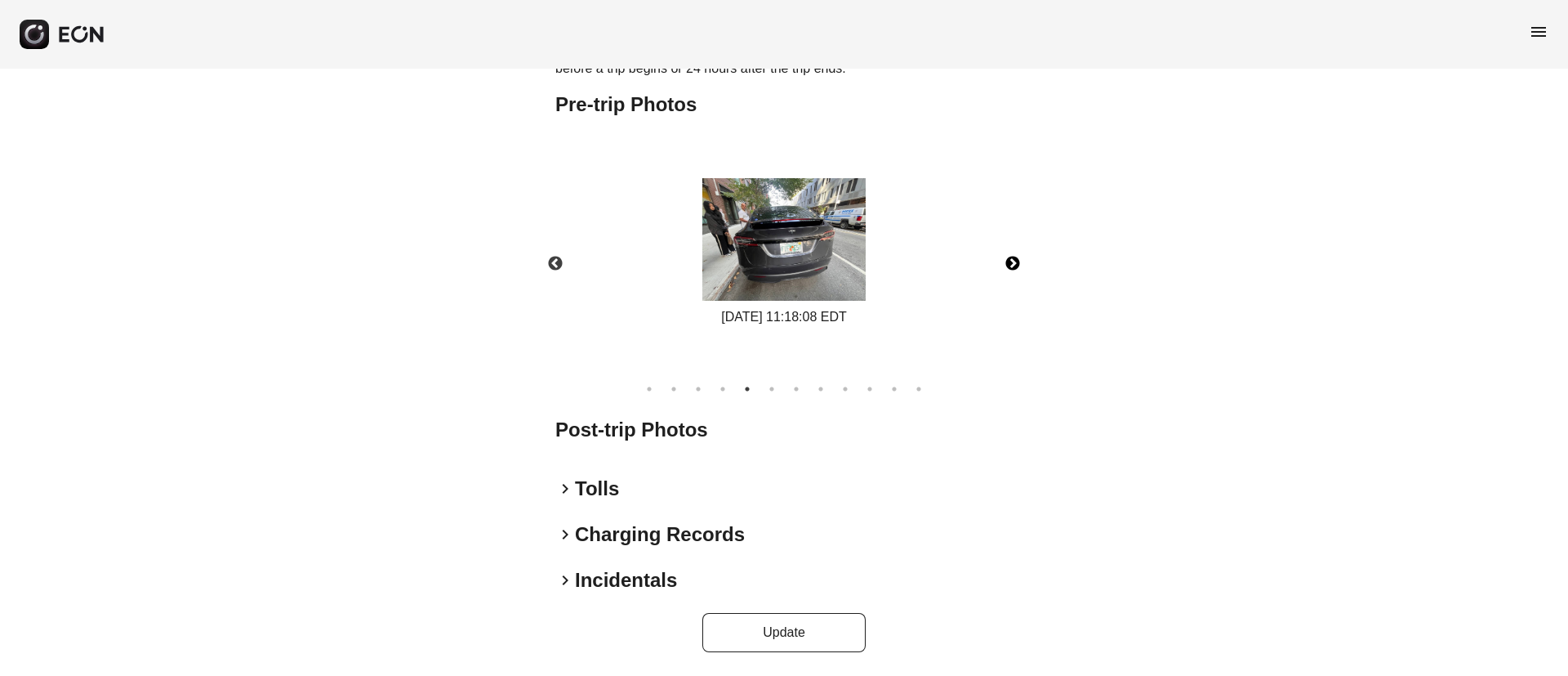
click at [1007, 264] on button "Next" at bounding box center [1012, 263] width 57 height 57
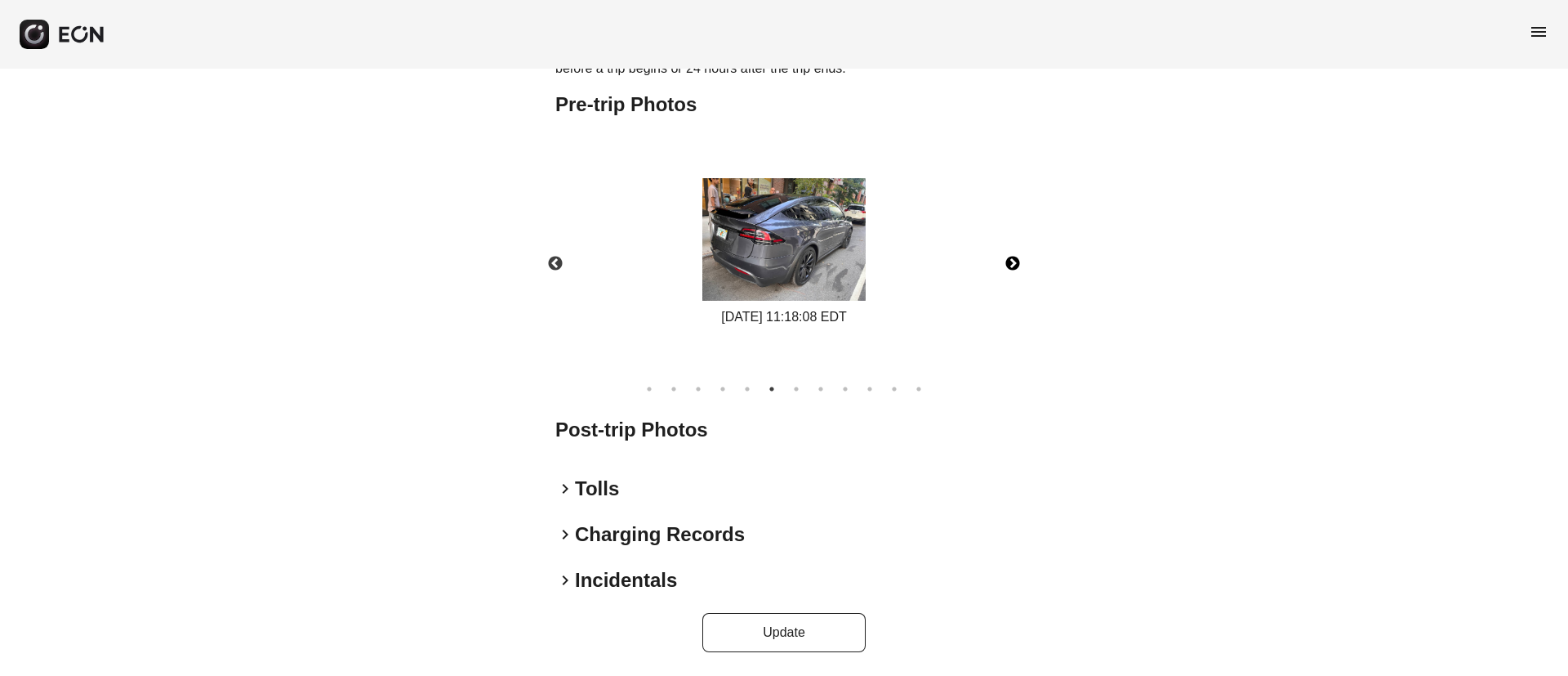
click at [753, 200] on img at bounding box center [784, 239] width 164 height 123
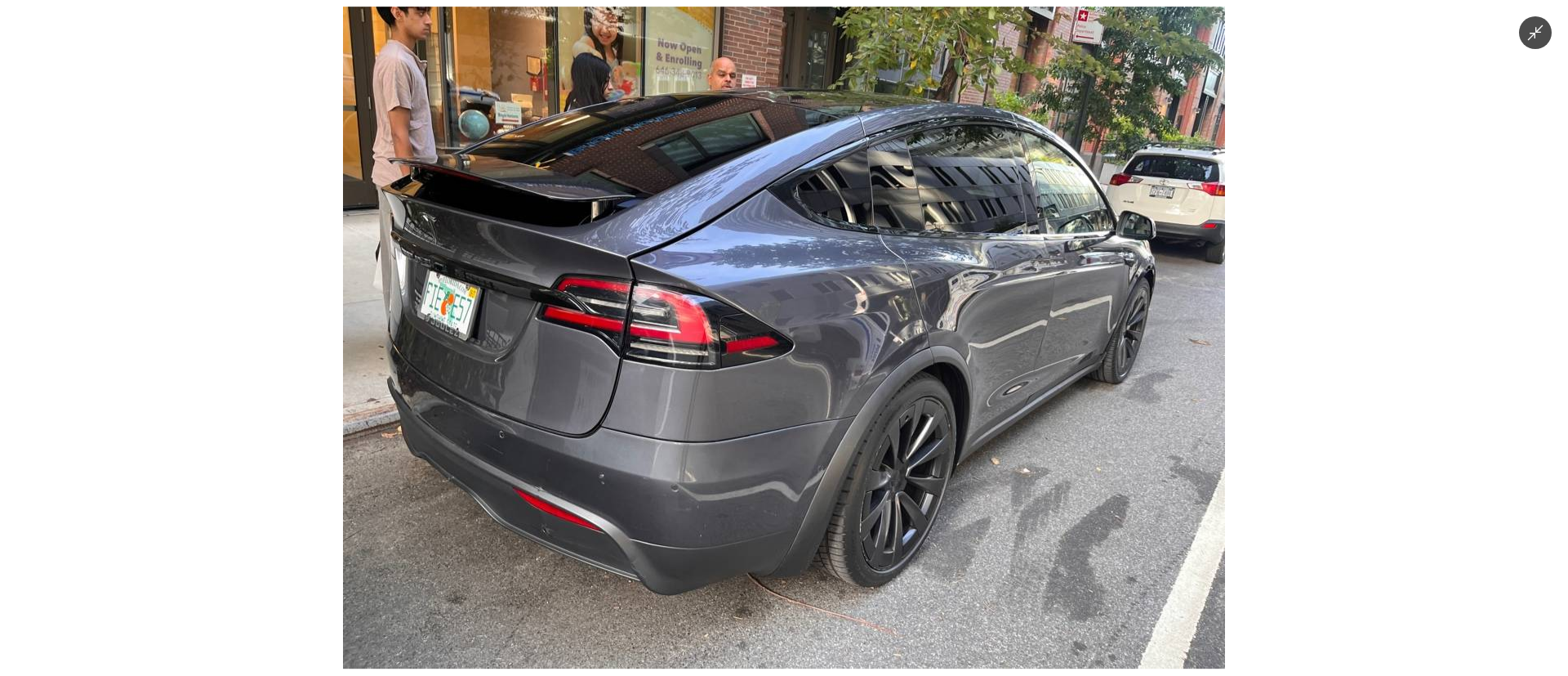
click at [791, 283] on img at bounding box center [784, 337] width 882 height 661
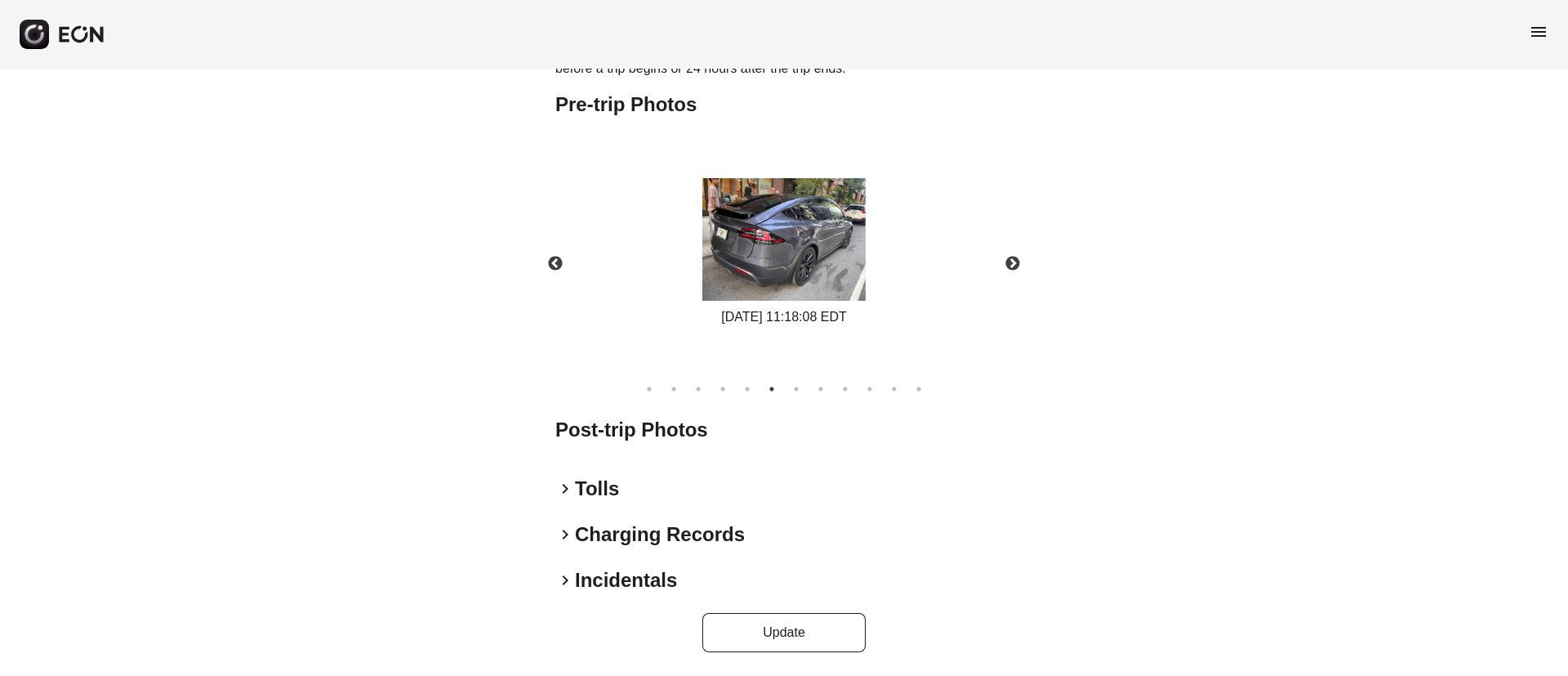
click at [809, 309] on div "08/19/2025 11:18:08 EDT" at bounding box center [784, 317] width 164 height 20
click at [813, 297] on img at bounding box center [784, 239] width 164 height 123
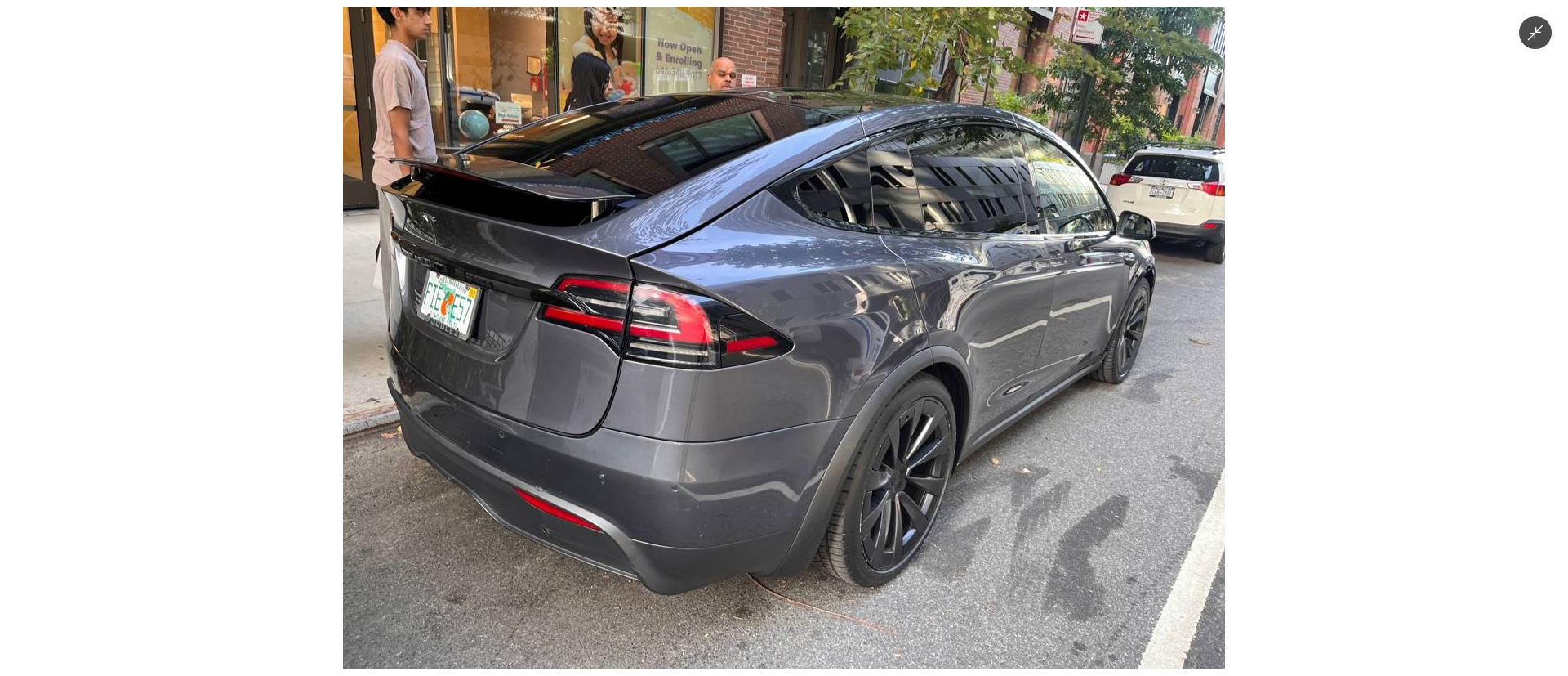
click at [870, 368] on img at bounding box center [784, 337] width 882 height 661
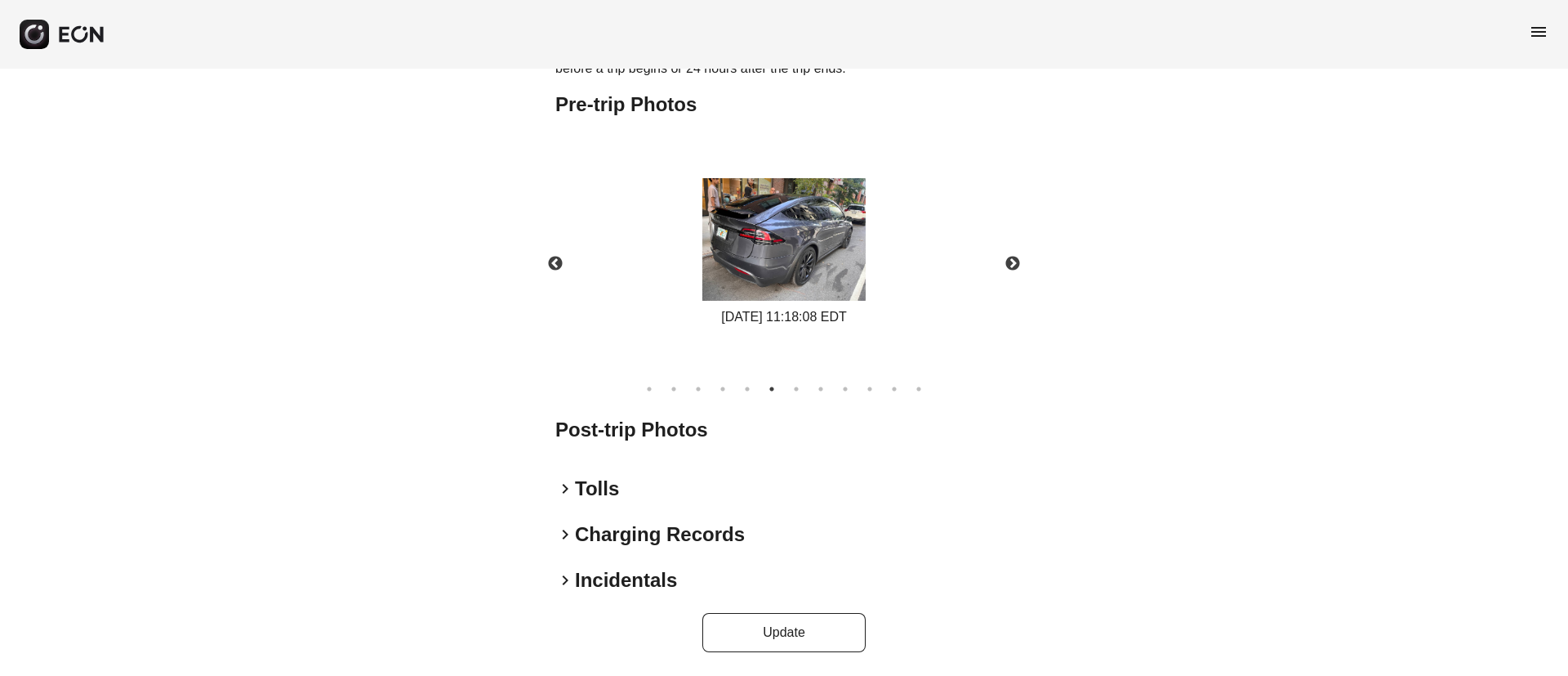
click at [809, 273] on img at bounding box center [784, 239] width 164 height 123
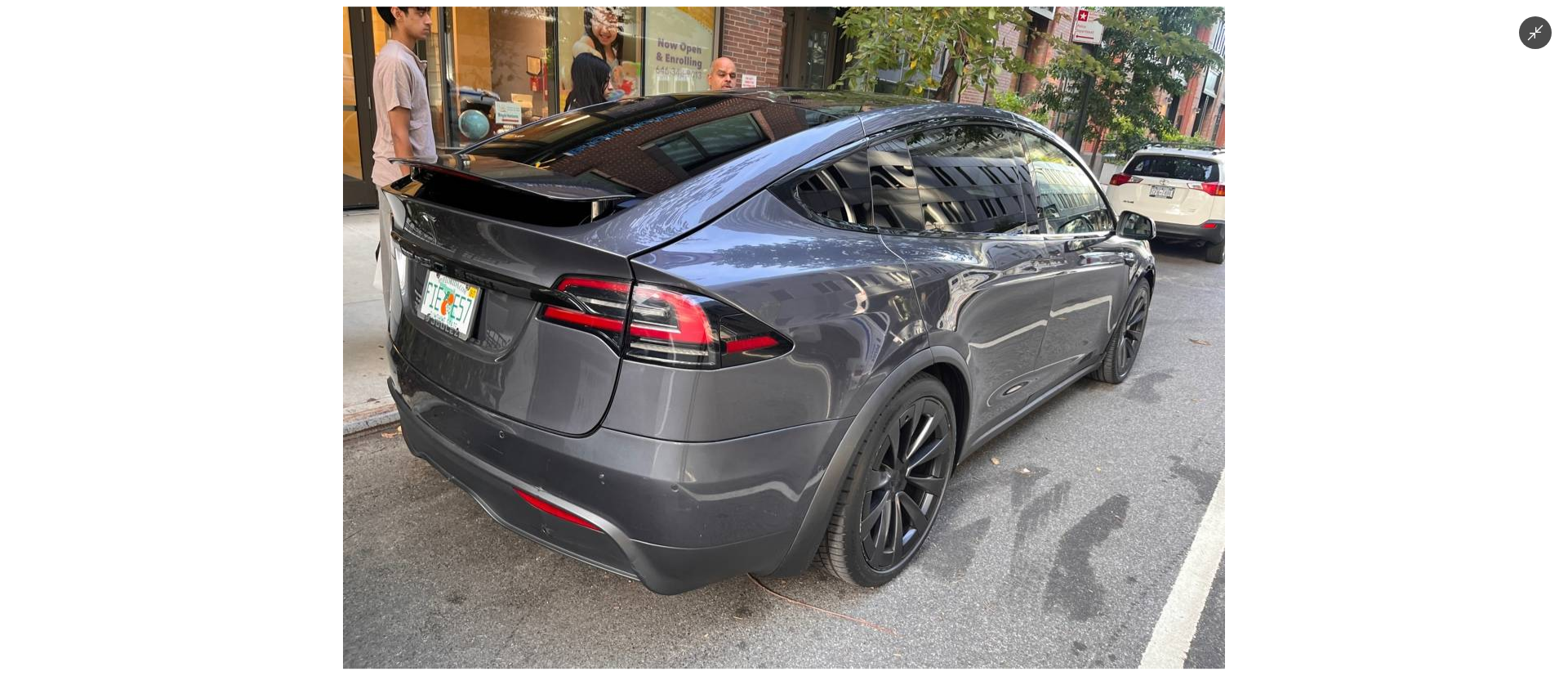
click at [772, 263] on img at bounding box center [784, 337] width 882 height 661
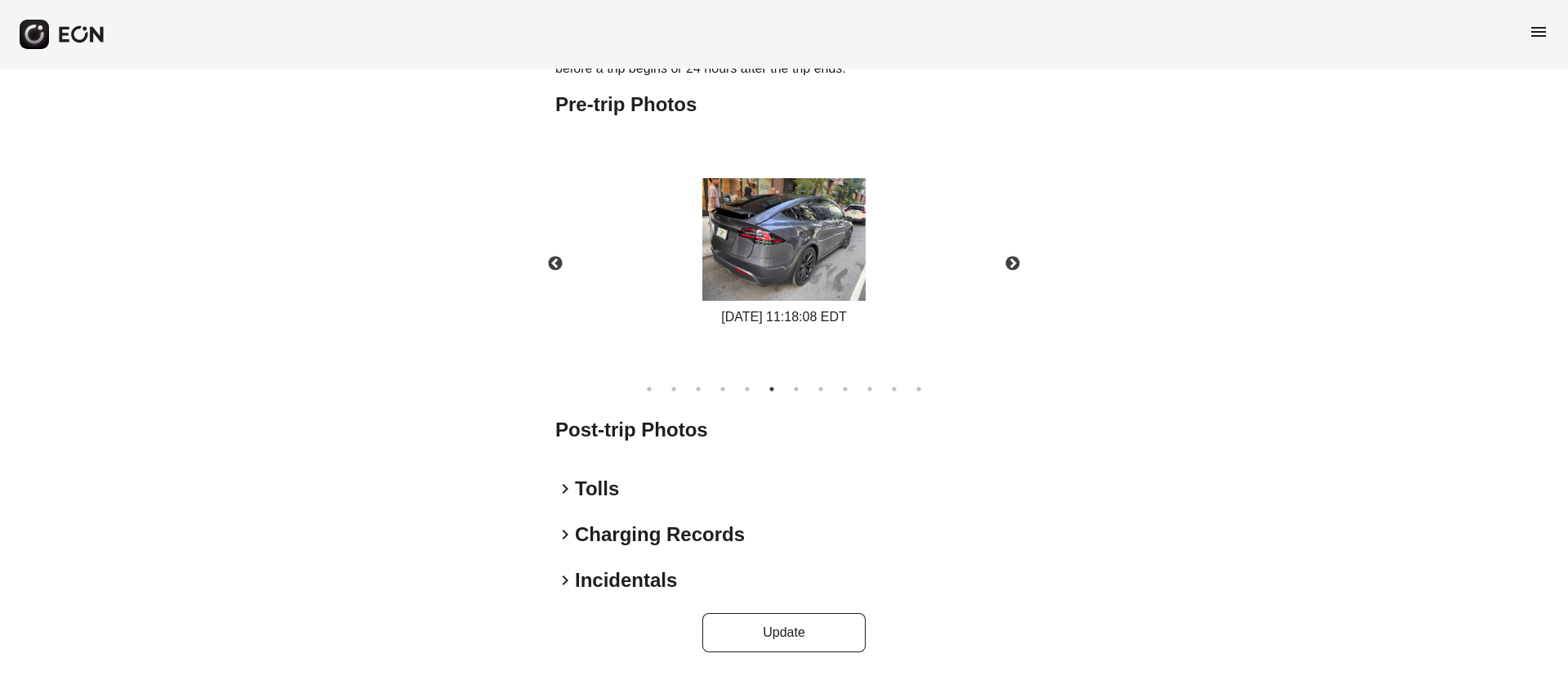
click at [754, 190] on img at bounding box center [784, 239] width 164 height 123
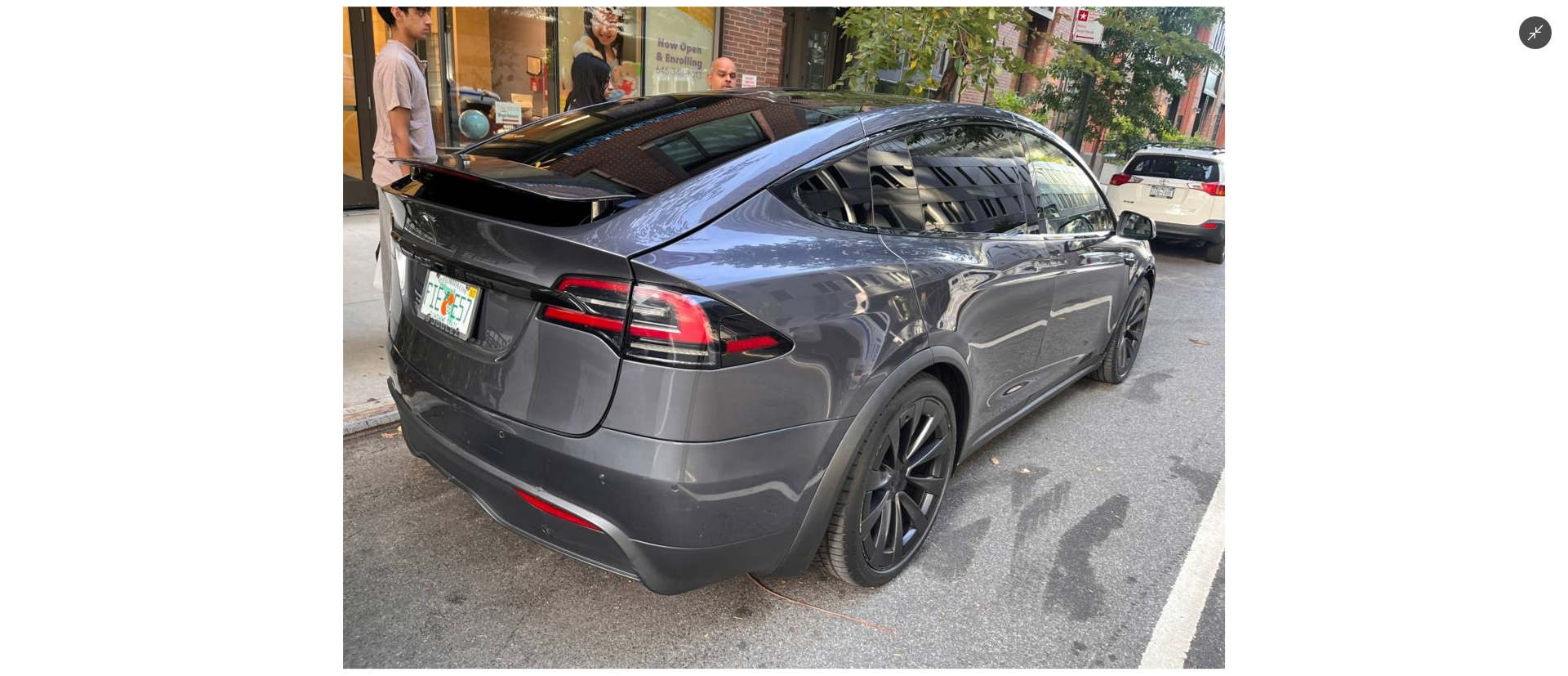
click at [797, 331] on img at bounding box center [784, 337] width 882 height 661
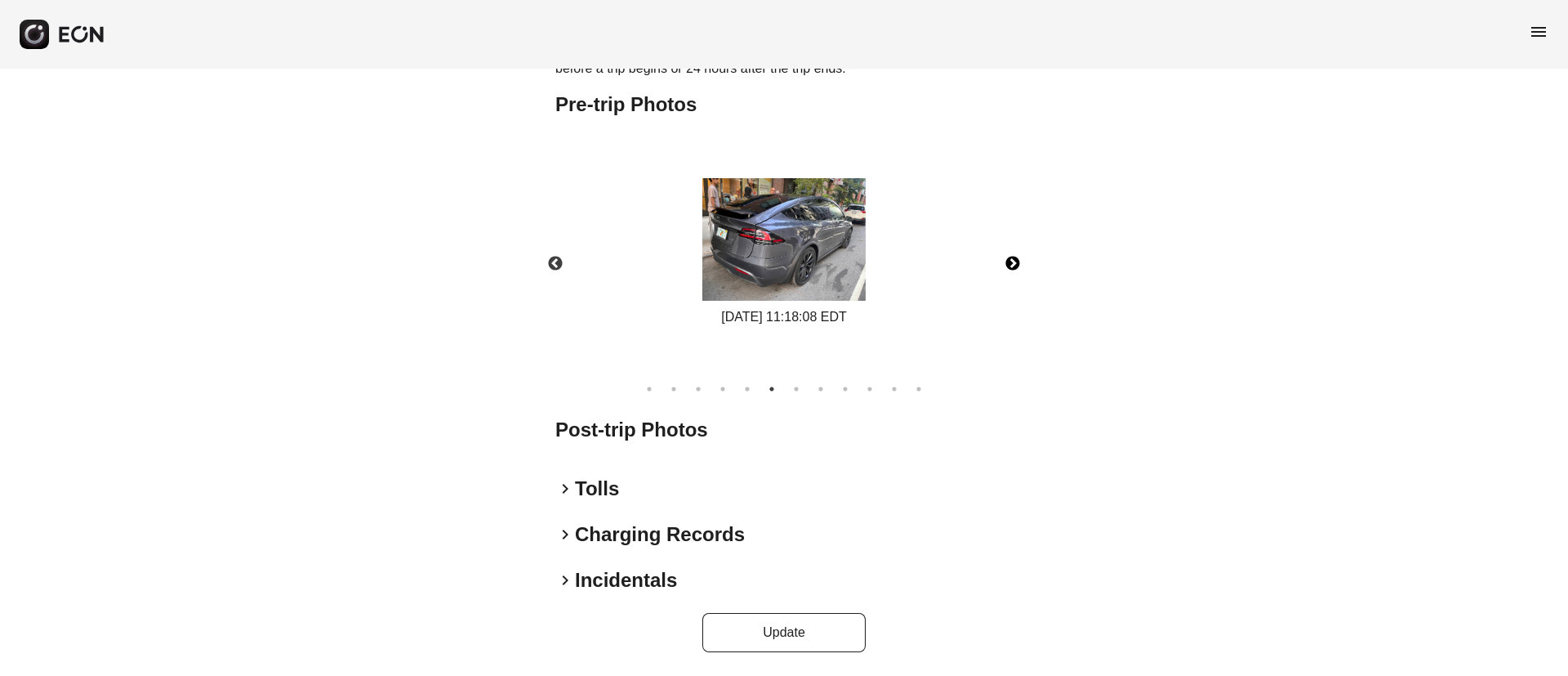
click at [1013, 265] on button "Next" at bounding box center [1012, 263] width 57 height 57
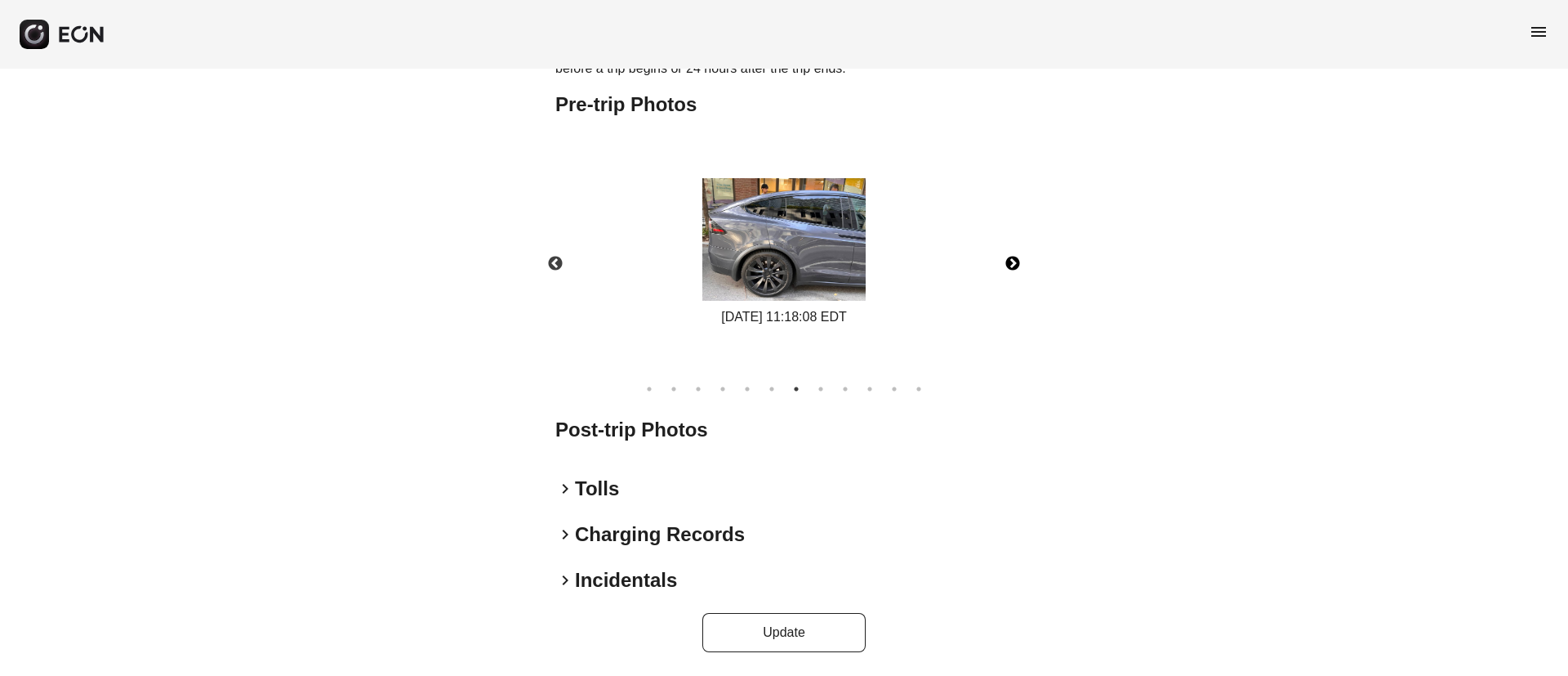
click at [1013, 265] on button "Next" at bounding box center [1012, 263] width 57 height 57
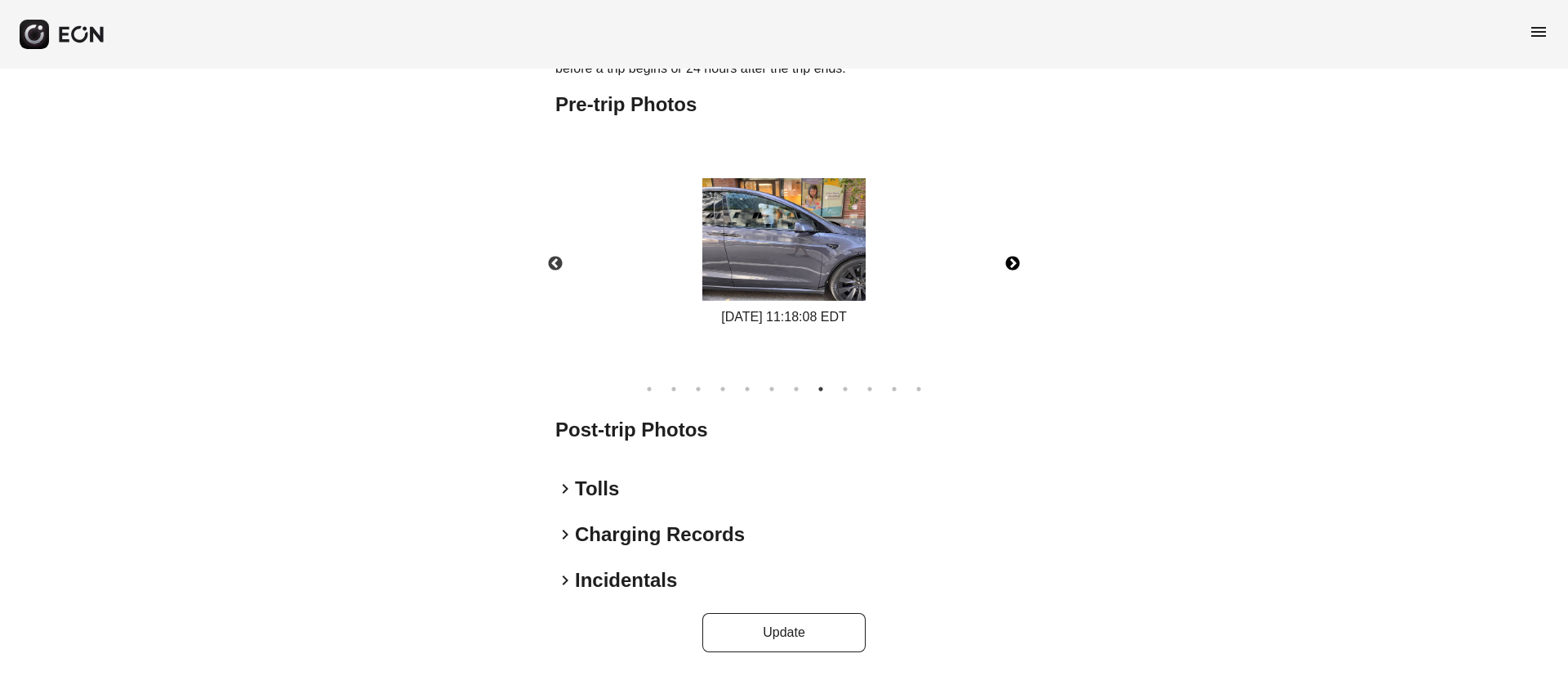
click at [771, 273] on img at bounding box center [784, 239] width 164 height 123
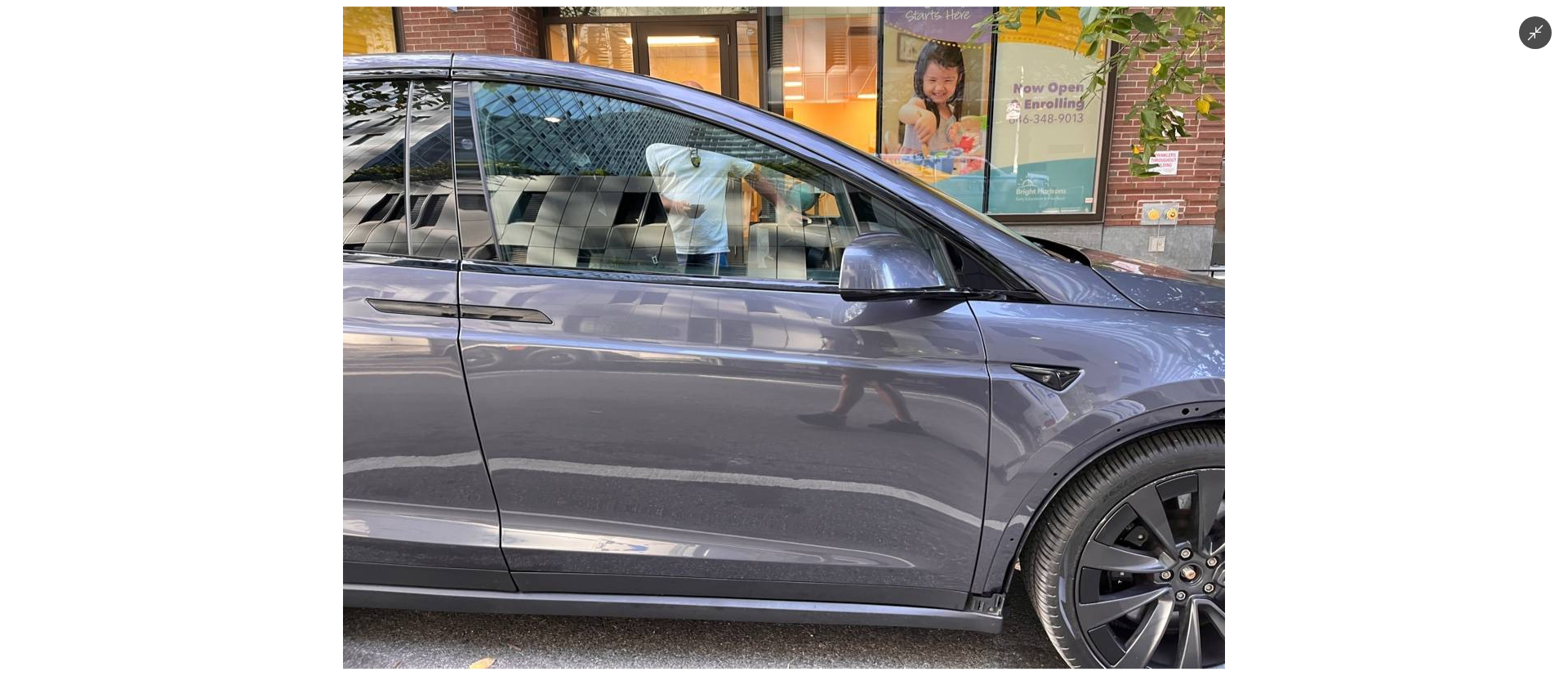
click at [771, 273] on img at bounding box center [784, 337] width 882 height 661
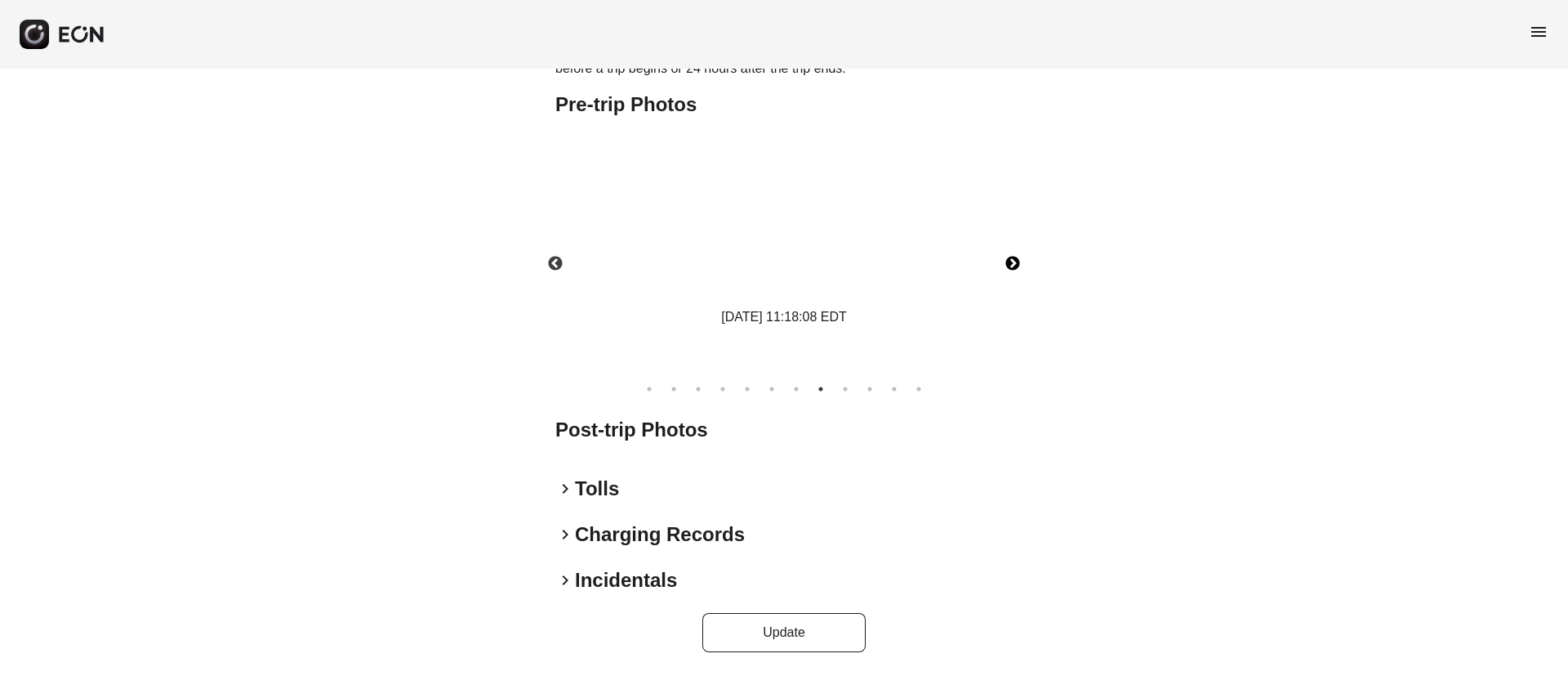
click at [797, 270] on img at bounding box center [784, 239] width 164 height 123
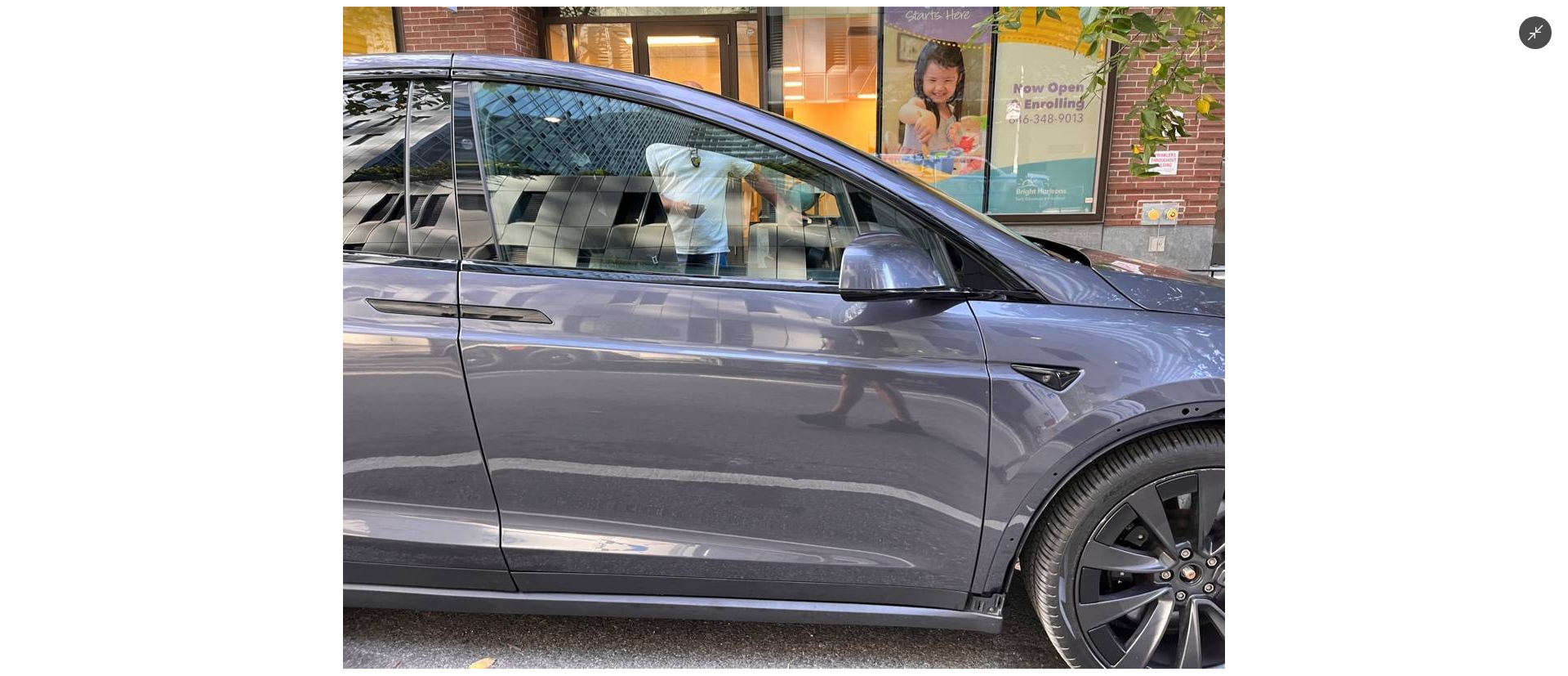
click at [825, 298] on img at bounding box center [784, 337] width 882 height 661
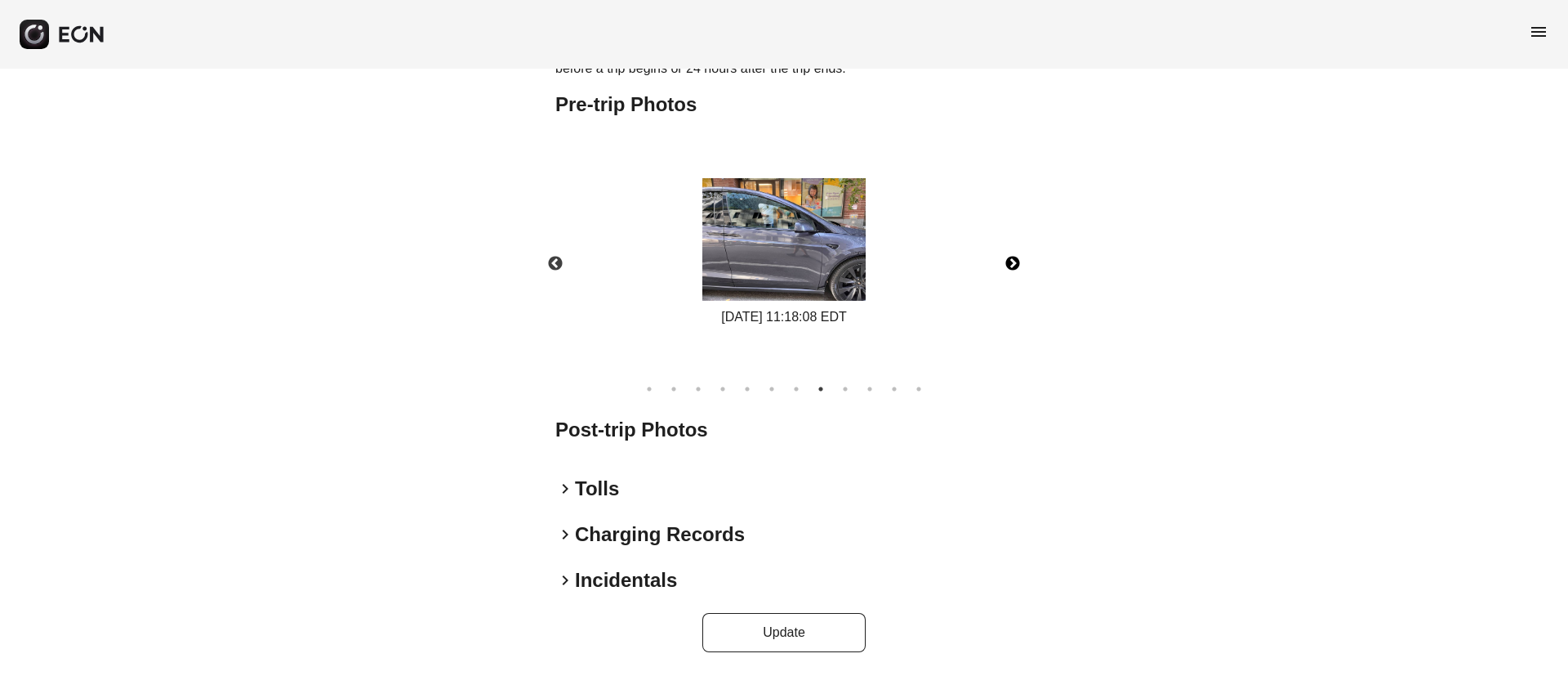
click at [834, 294] on img at bounding box center [784, 239] width 164 height 123
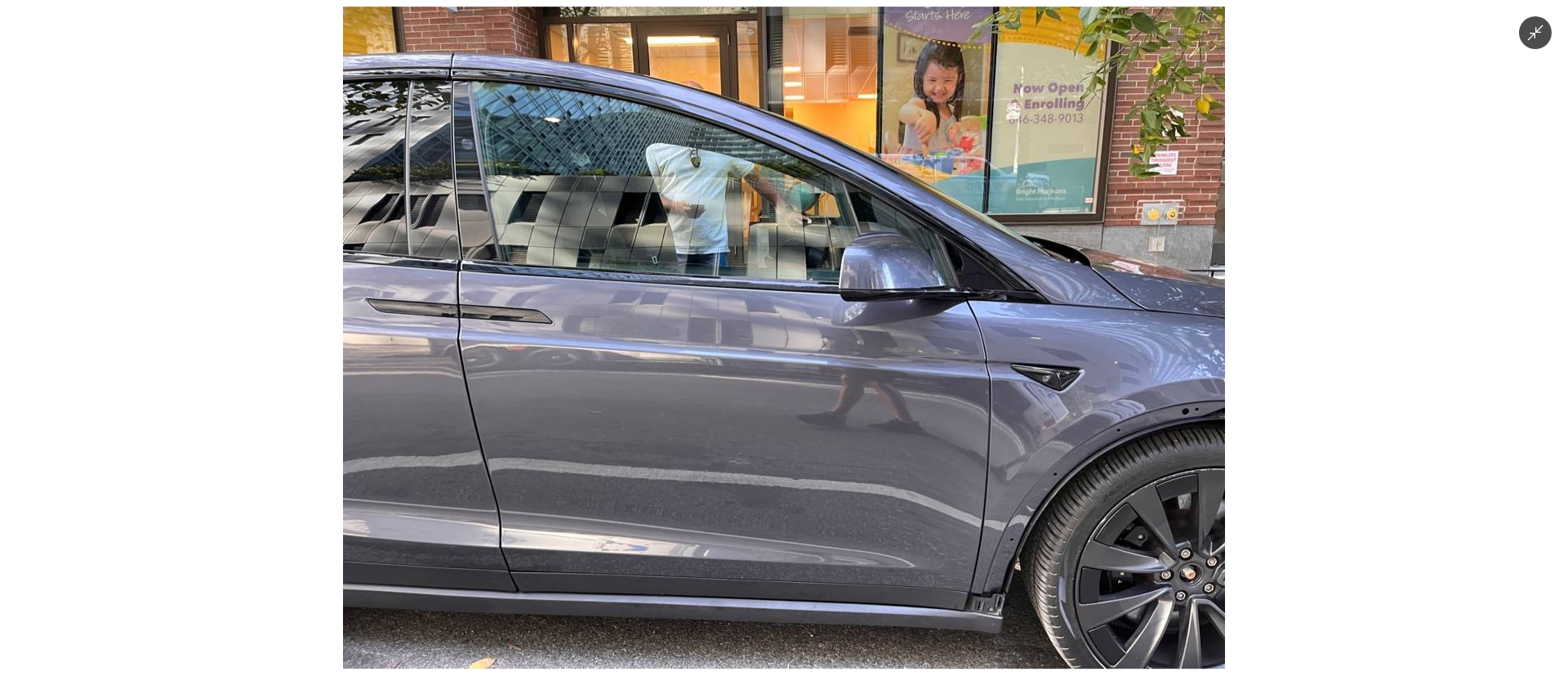
click at [977, 381] on img at bounding box center [784, 337] width 882 height 661
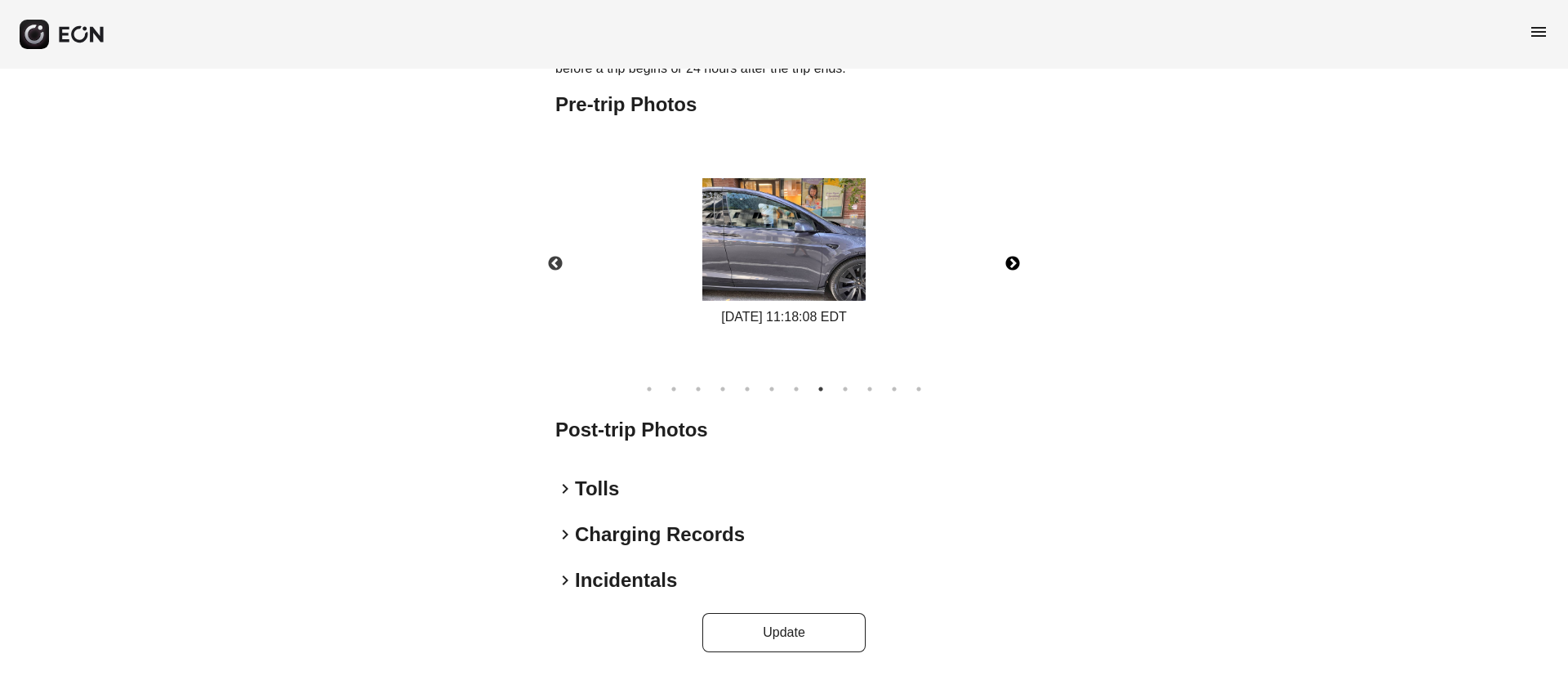
click at [858, 293] on img at bounding box center [784, 239] width 164 height 123
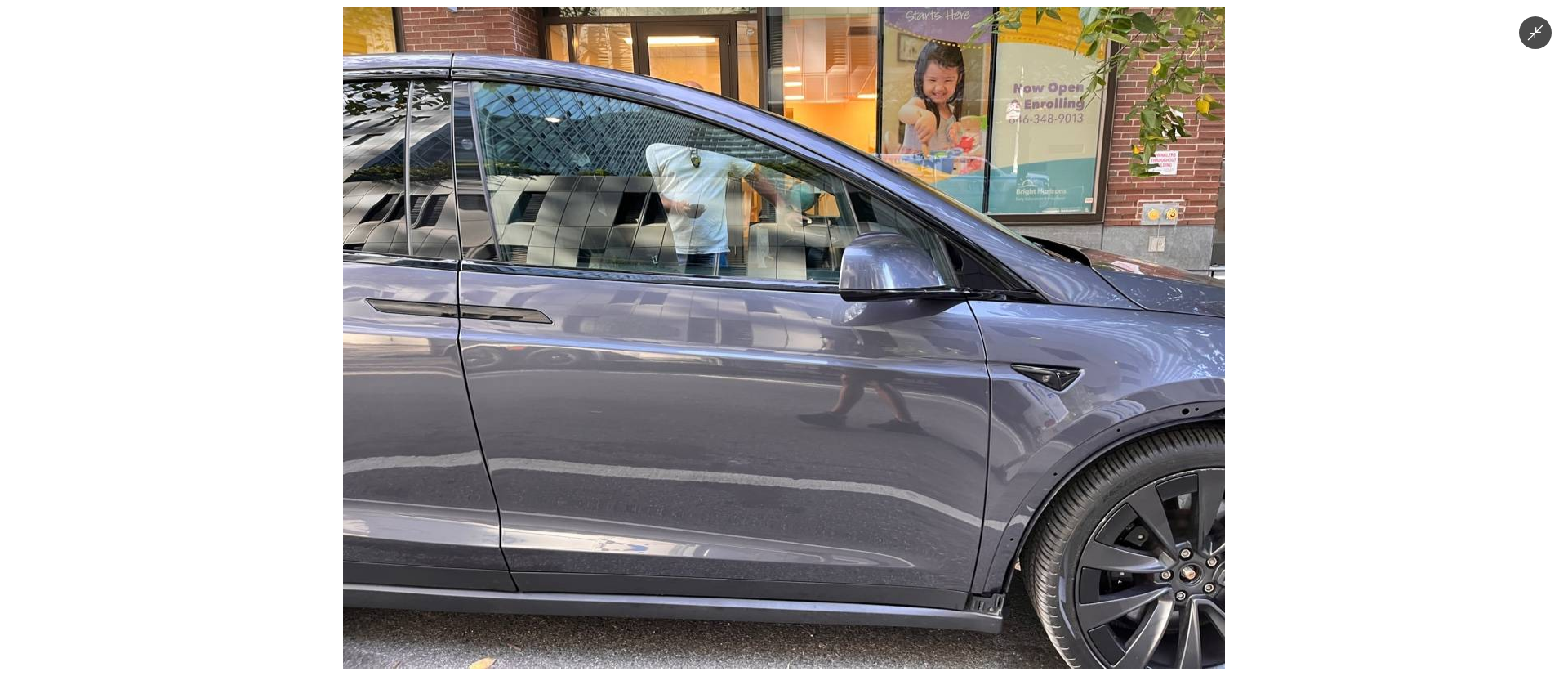
click at [842, 303] on img at bounding box center [784, 337] width 882 height 661
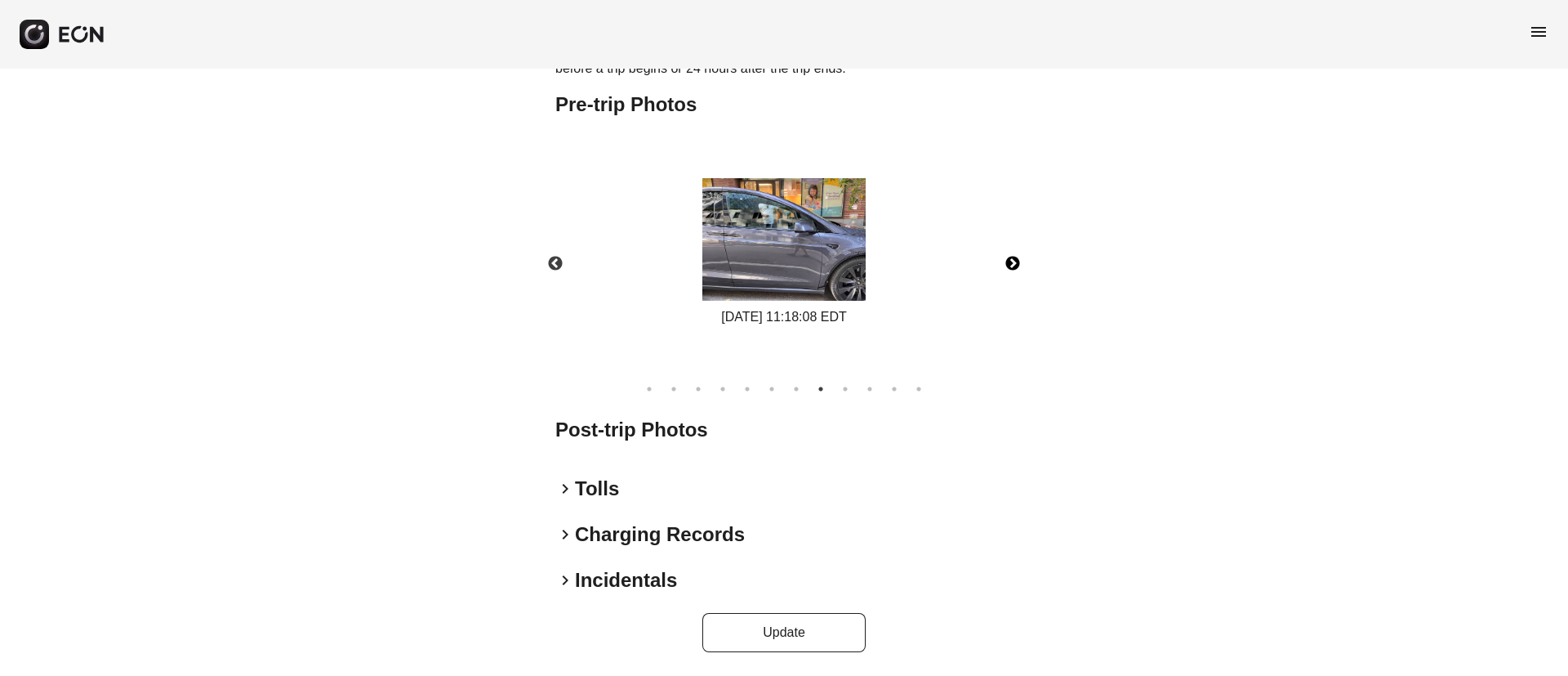
click at [1010, 259] on button "Next" at bounding box center [1012, 263] width 57 height 57
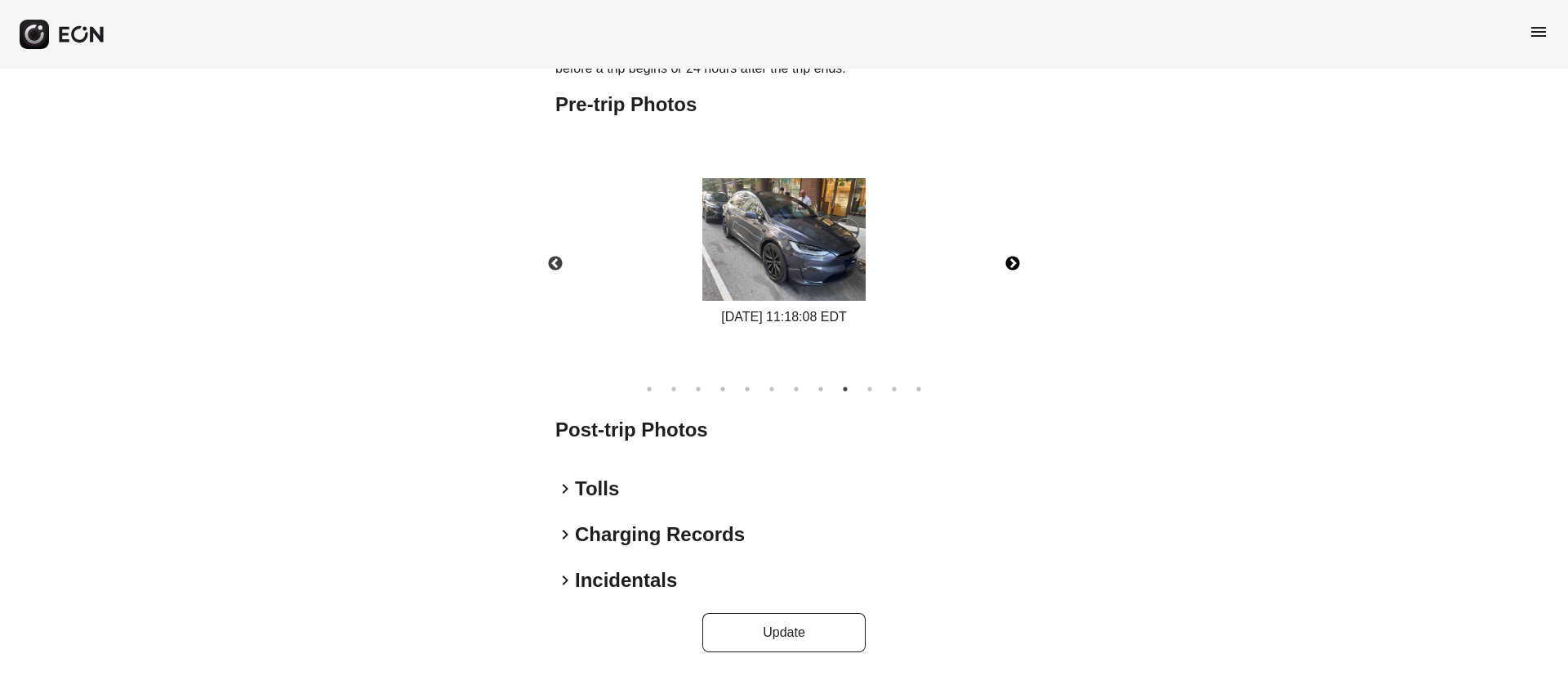
click at [823, 210] on img at bounding box center [784, 239] width 164 height 123
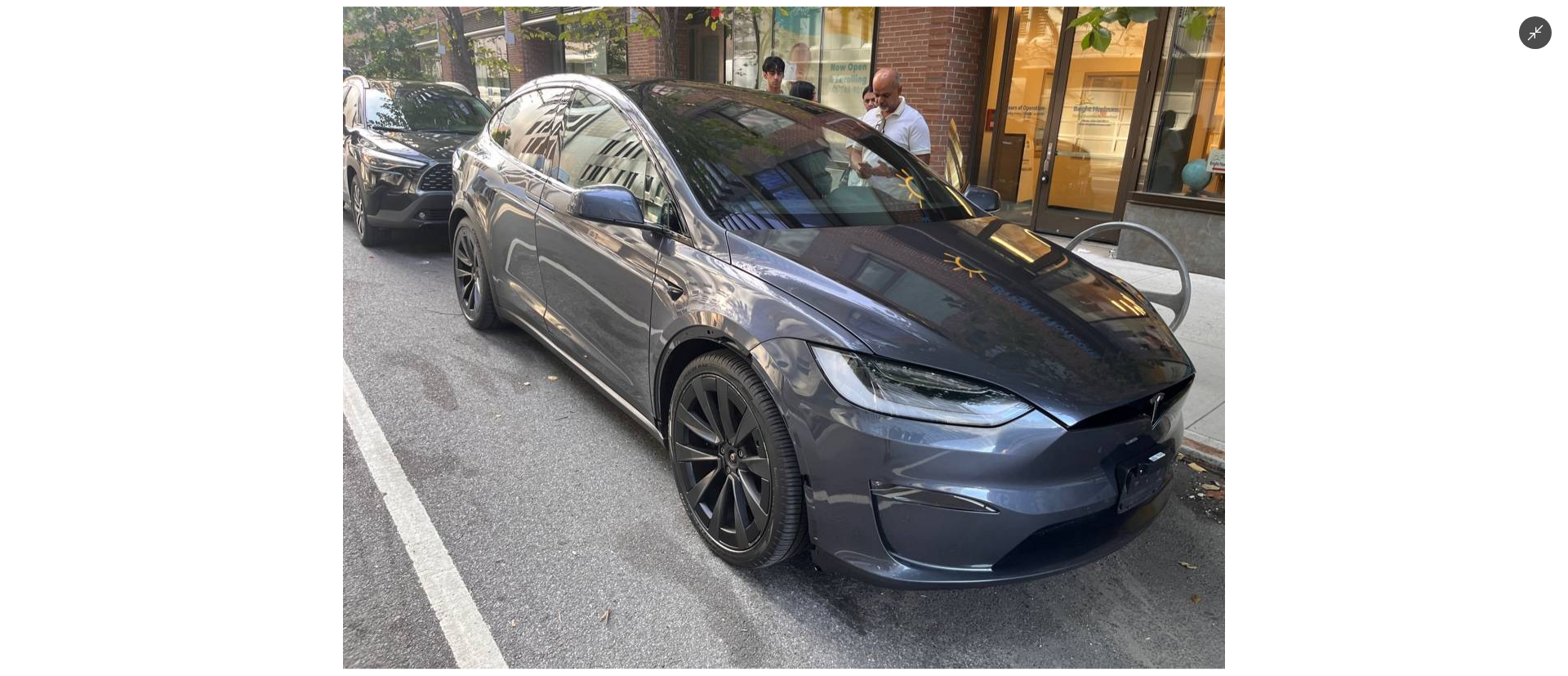
click at [848, 224] on img at bounding box center [784, 337] width 882 height 661
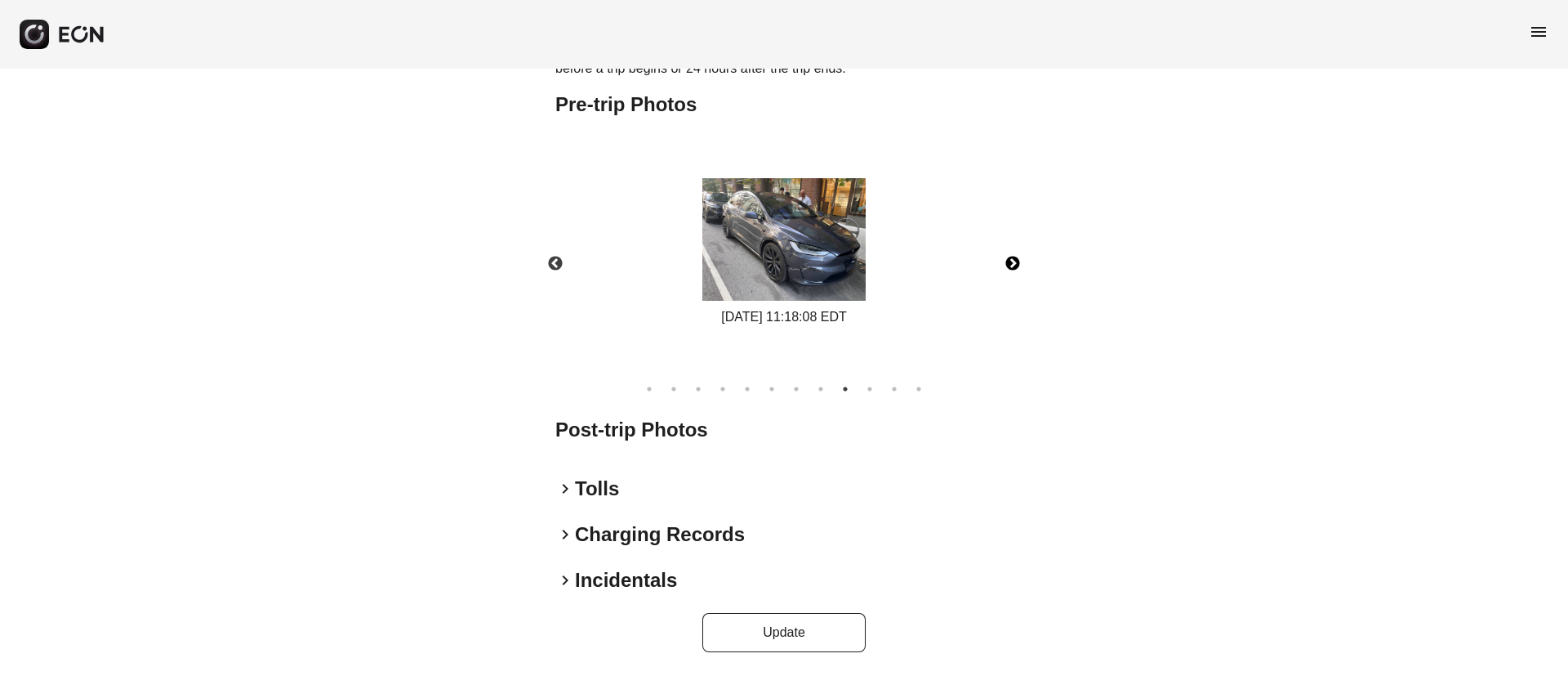
click at [829, 206] on img at bounding box center [784, 239] width 164 height 123
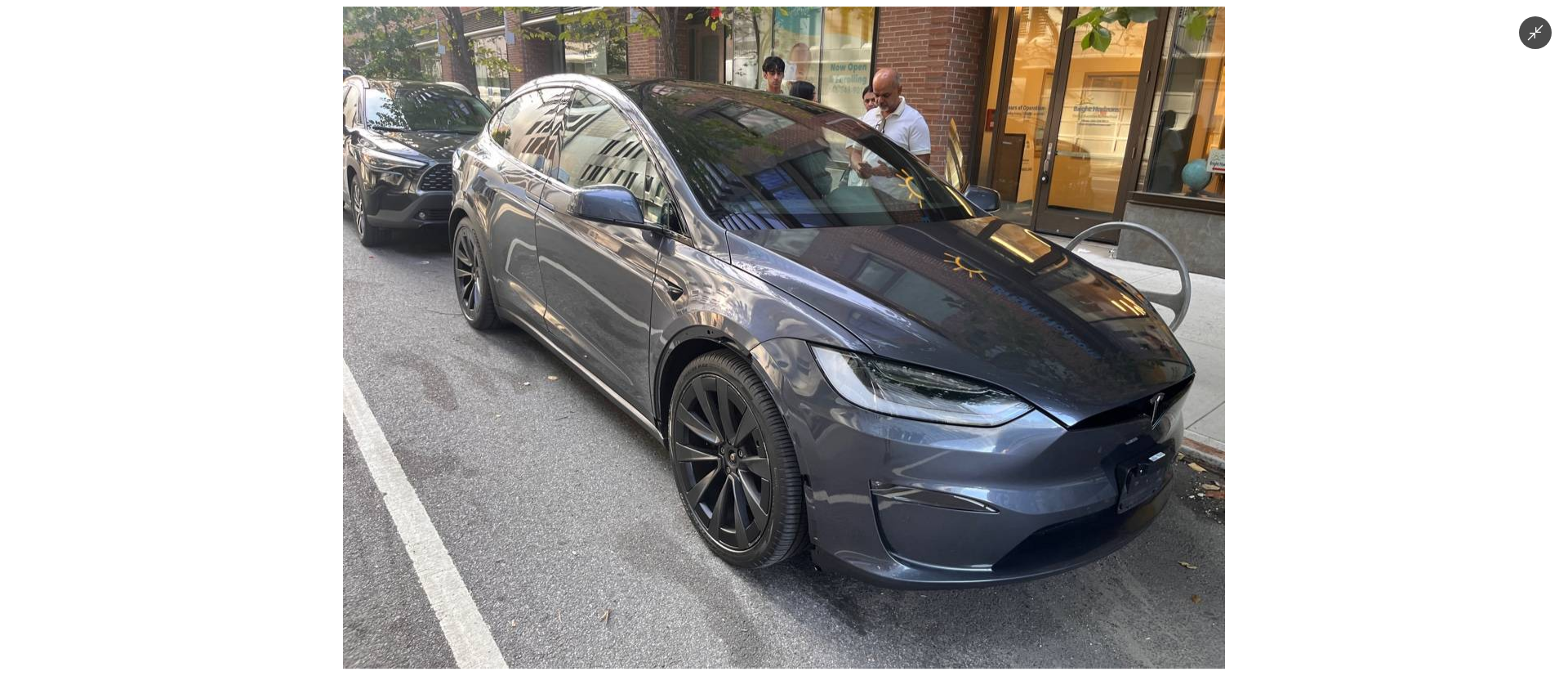
click at [814, 166] on img at bounding box center [784, 337] width 882 height 661
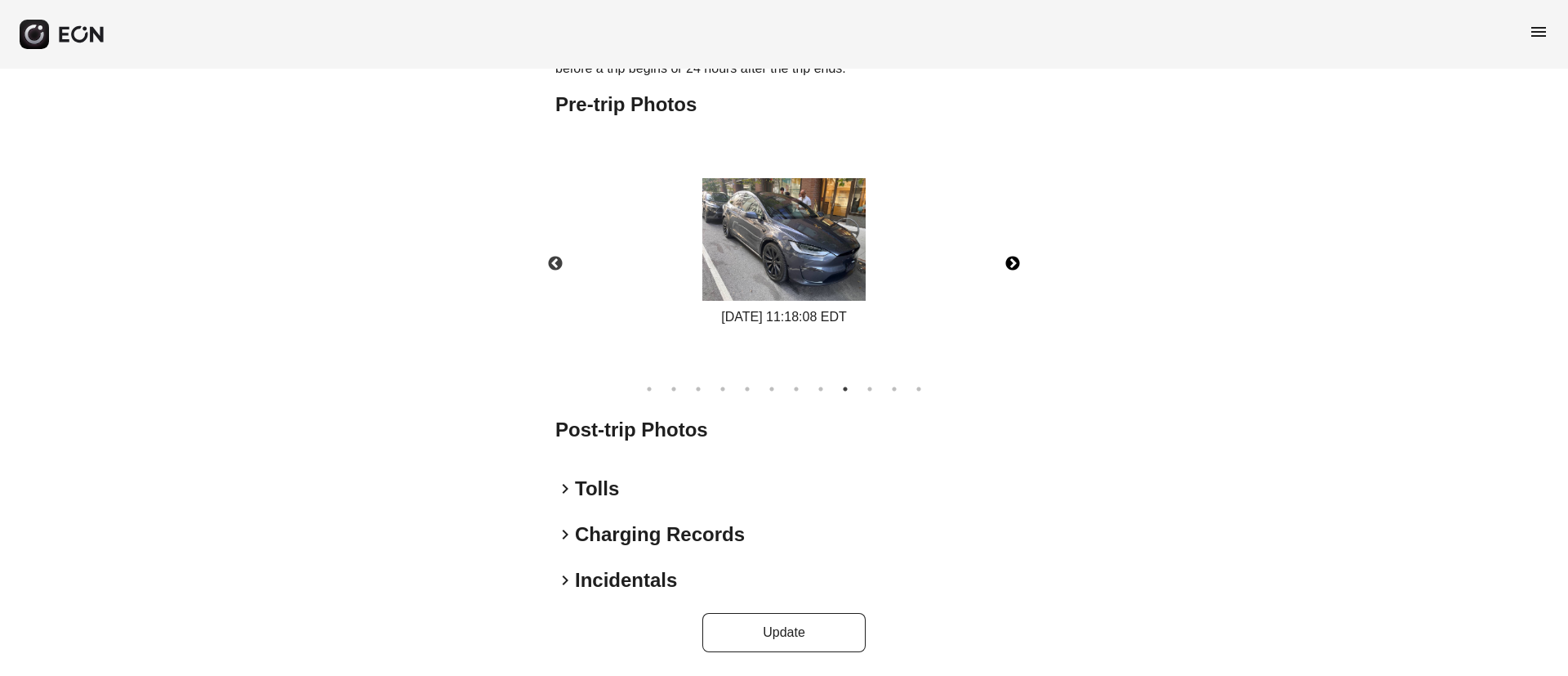
click at [804, 184] on img at bounding box center [784, 239] width 164 height 123
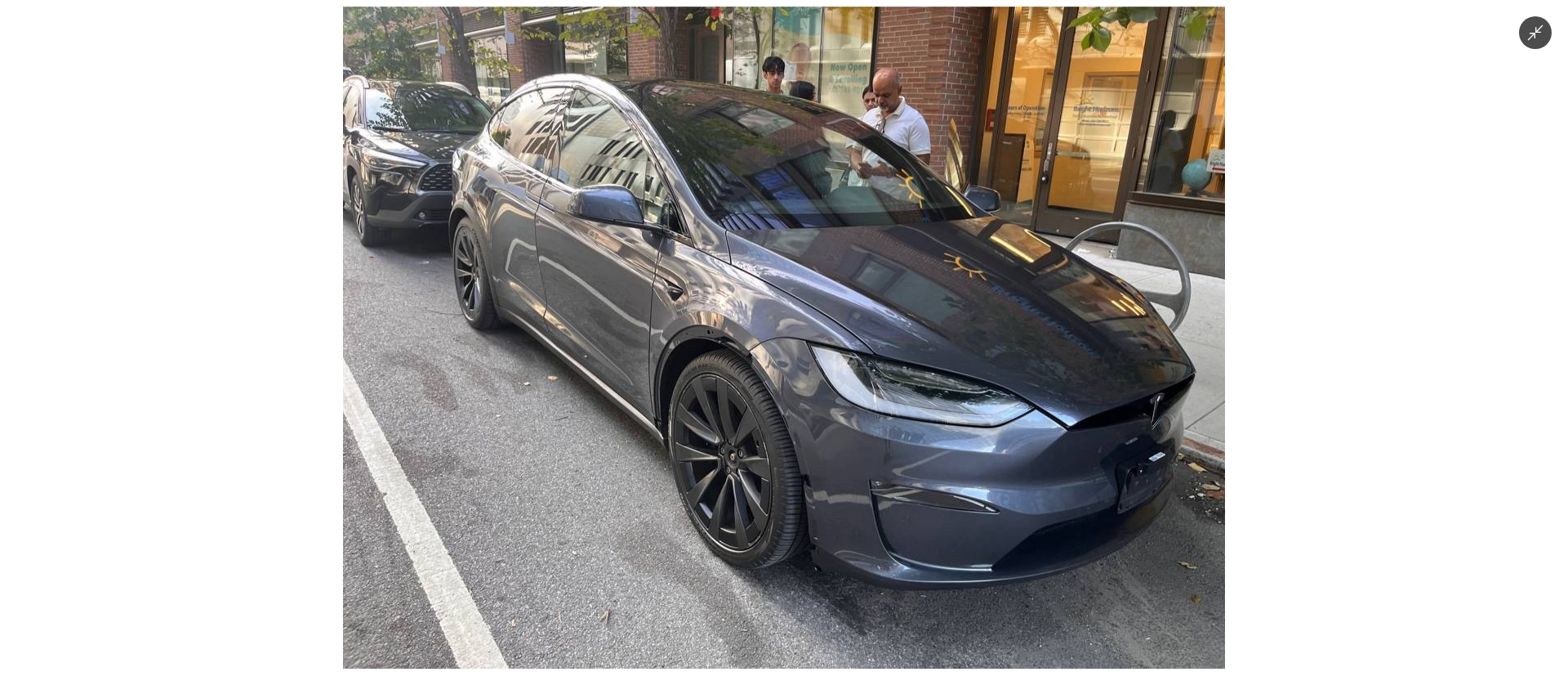
click at [804, 184] on img at bounding box center [784, 337] width 882 height 661
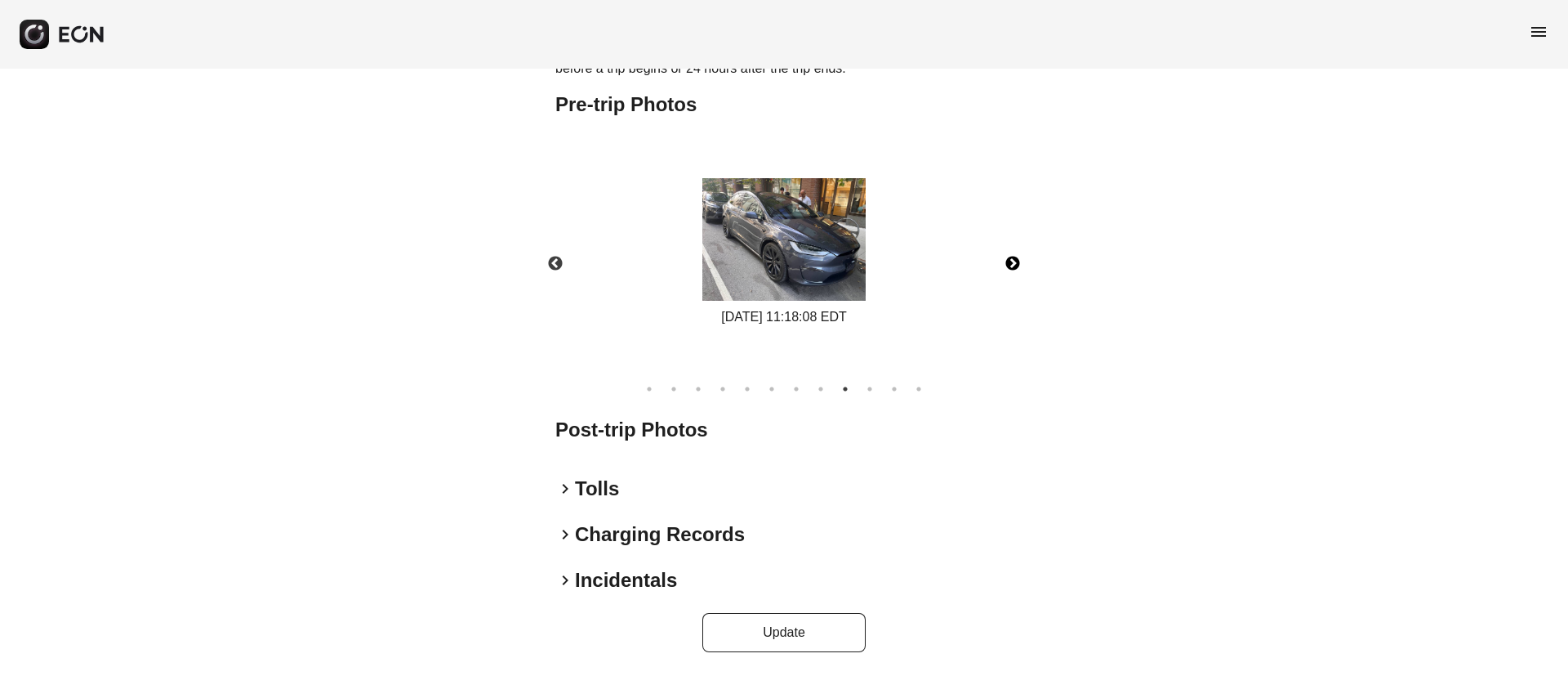
click at [804, 184] on img at bounding box center [784, 239] width 164 height 123
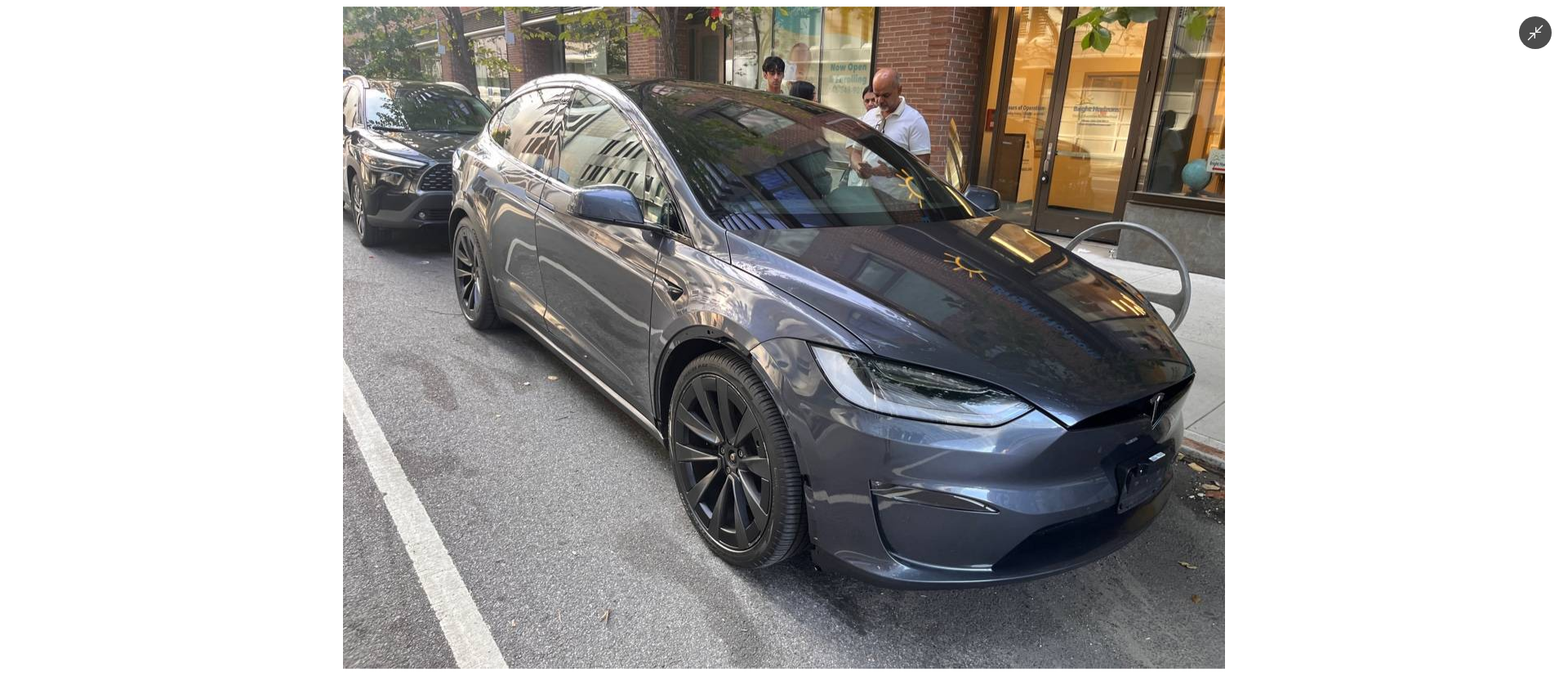
click at [804, 184] on img at bounding box center [784, 337] width 882 height 661
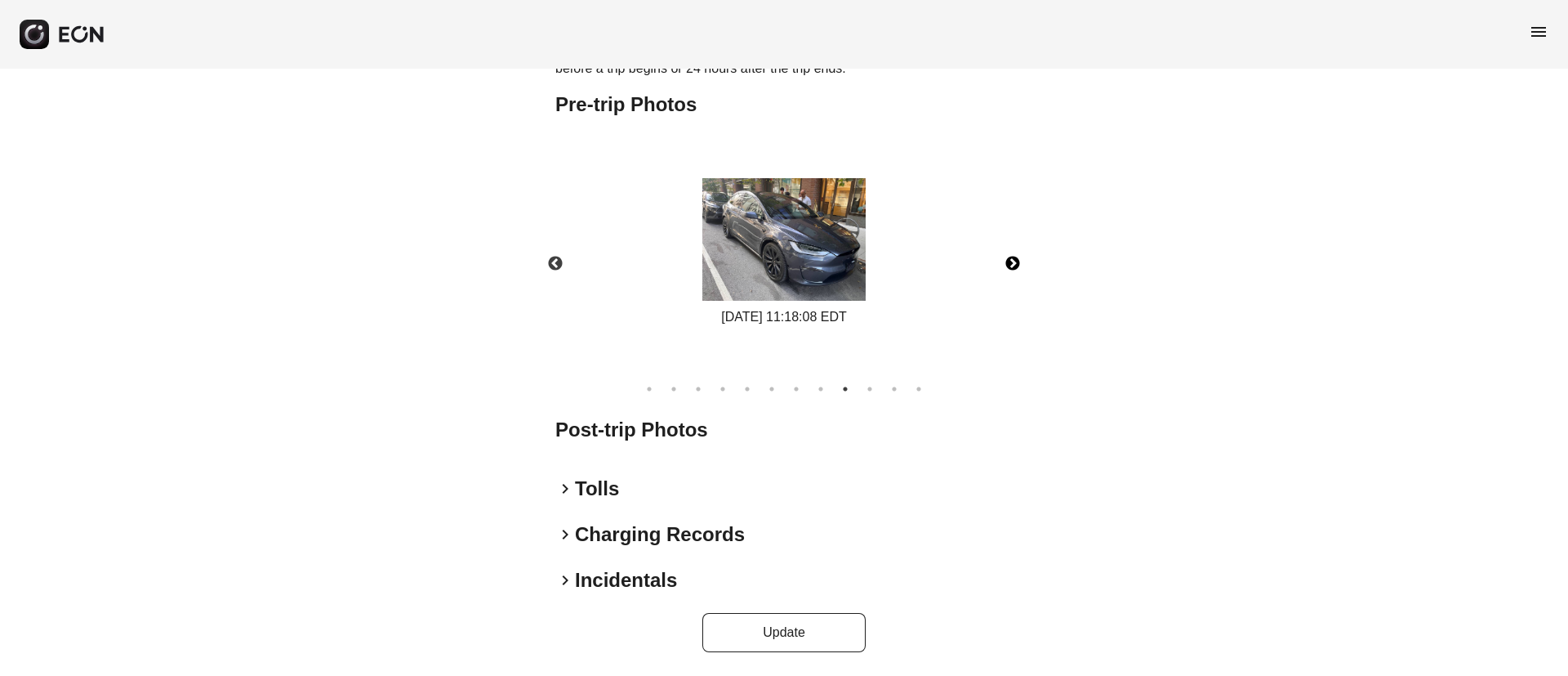
click at [1003, 263] on button "Next" at bounding box center [1012, 263] width 57 height 57
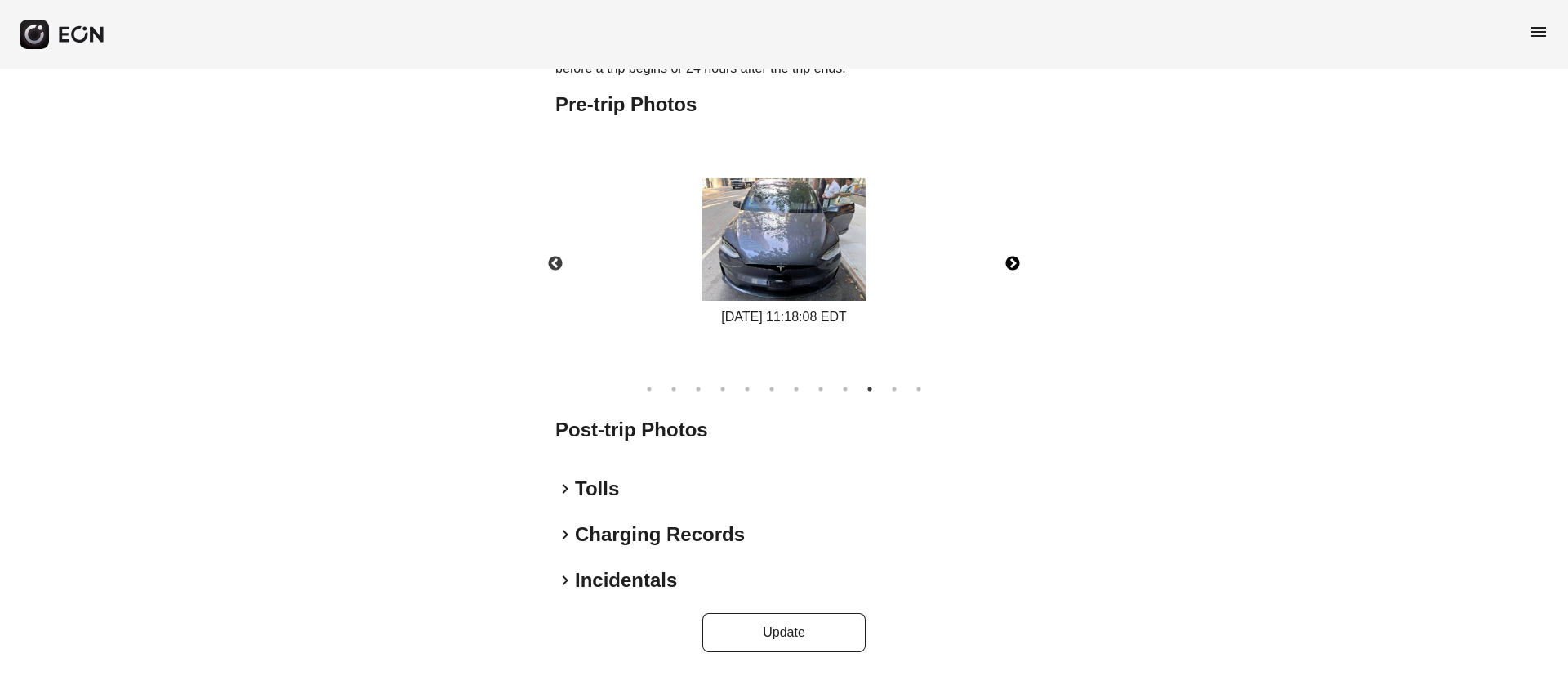
click at [855, 209] on img at bounding box center [784, 239] width 164 height 123
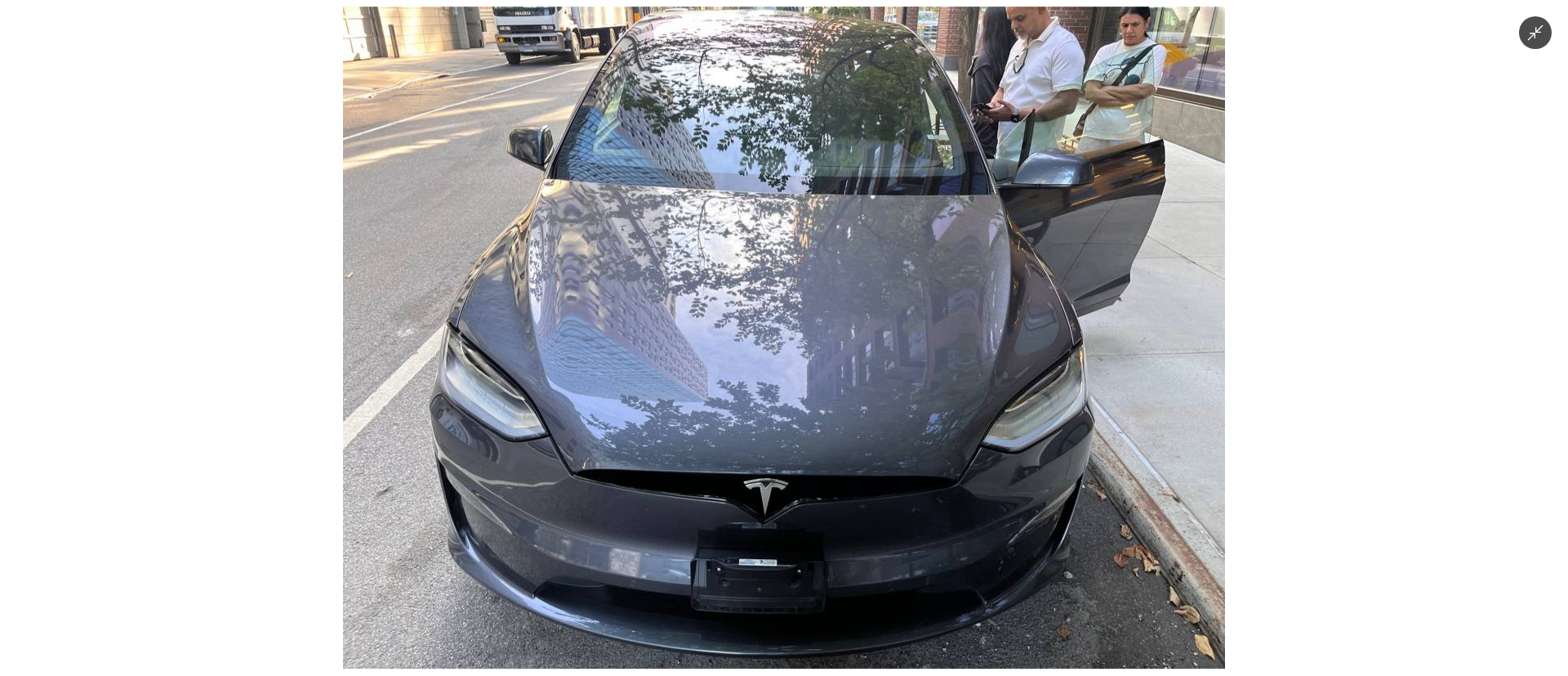
click at [855, 209] on img at bounding box center [784, 337] width 882 height 661
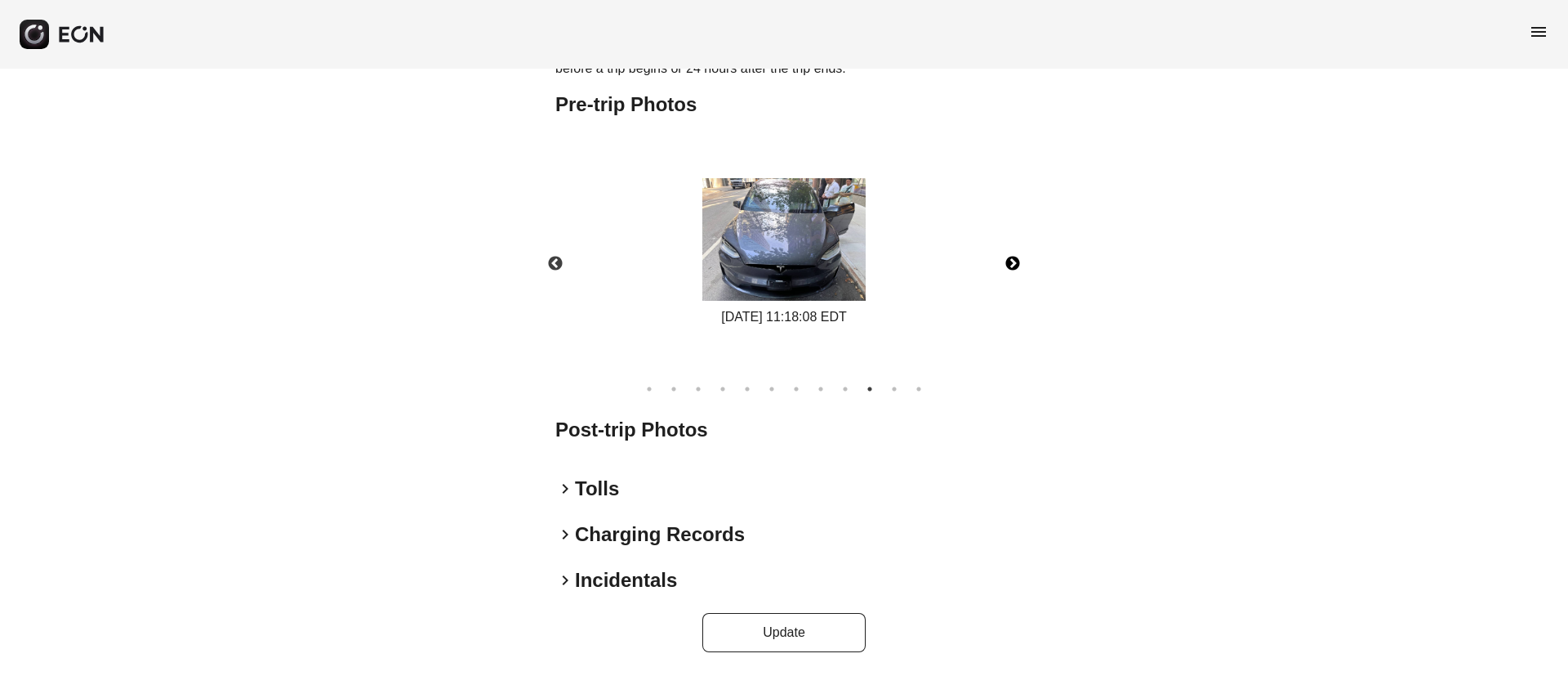
click at [858, 194] on img at bounding box center [784, 239] width 164 height 123
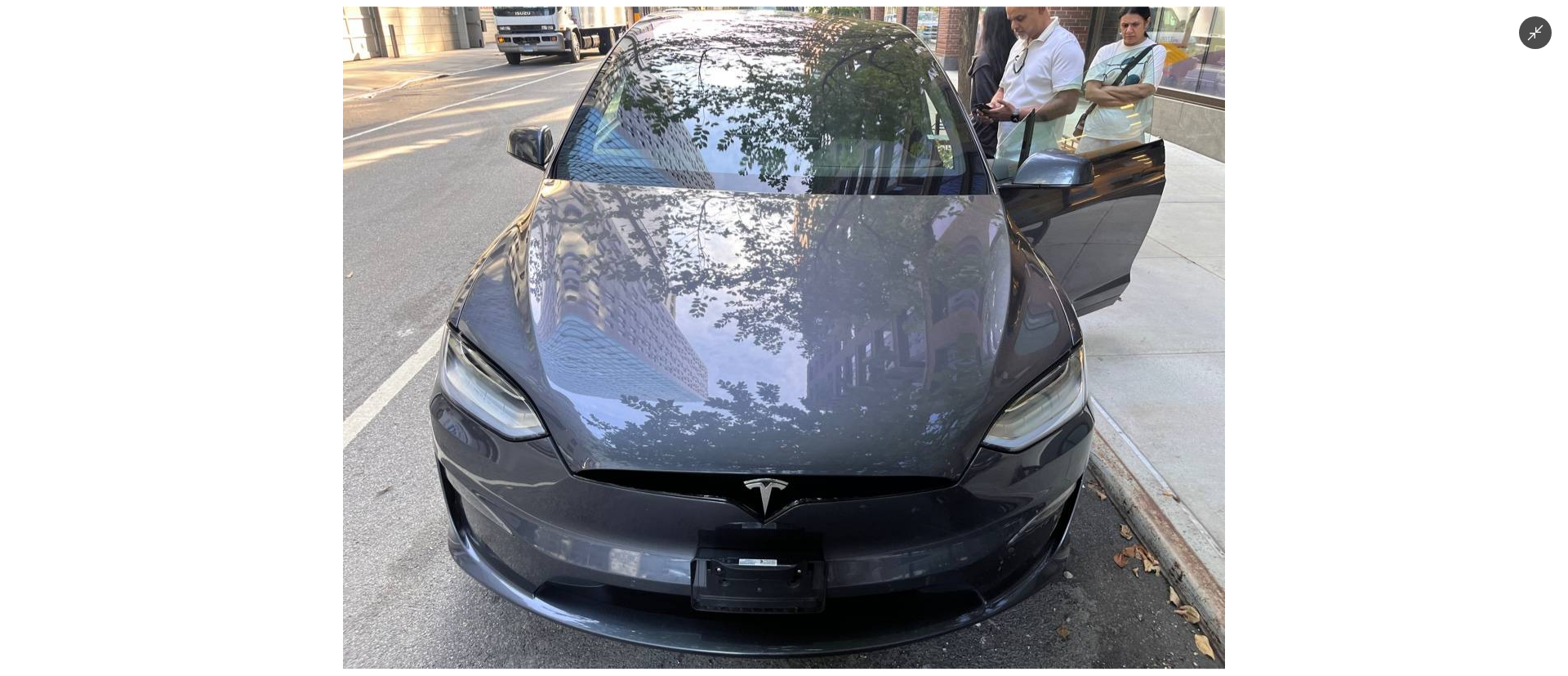
click at [866, 199] on img at bounding box center [784, 337] width 882 height 661
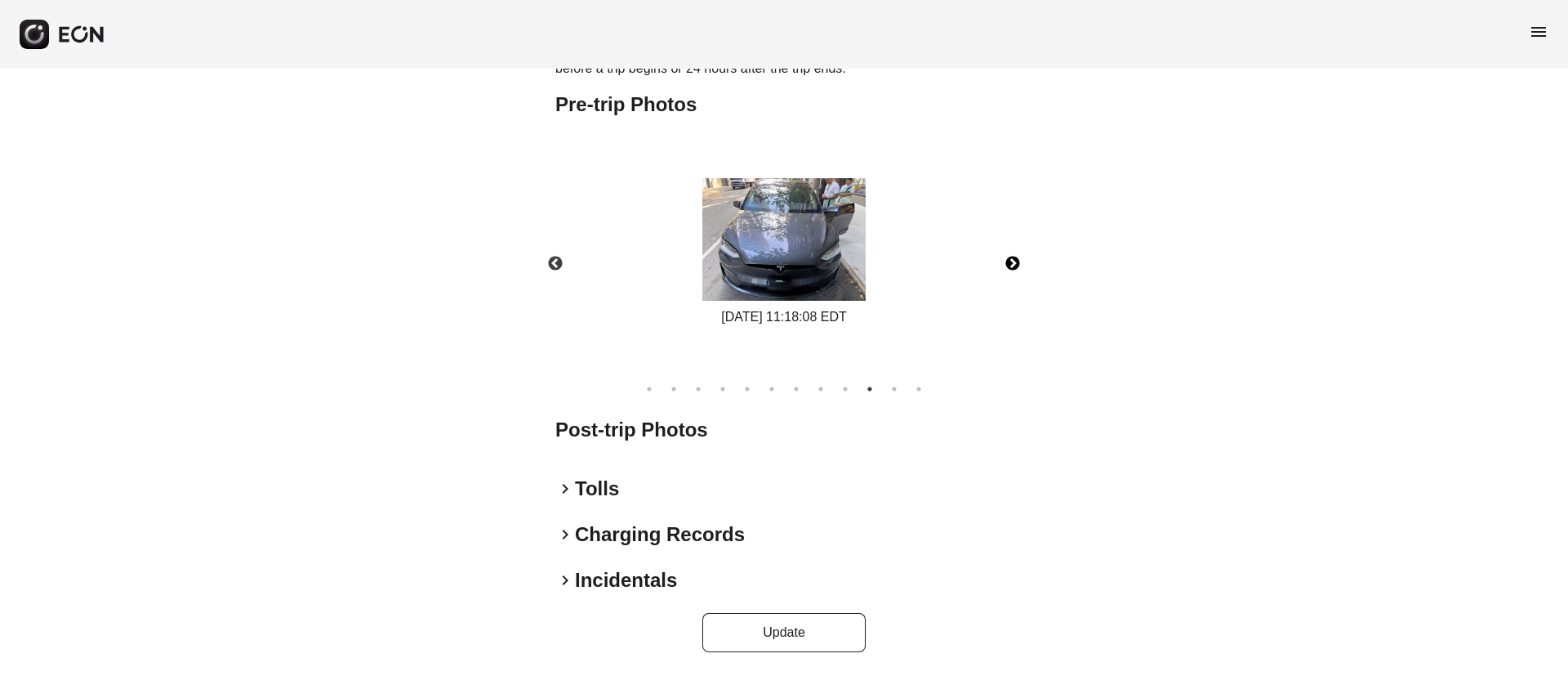
click at [859, 190] on img at bounding box center [784, 239] width 164 height 123
click at [833, 227] on img at bounding box center [784, 239] width 164 height 123
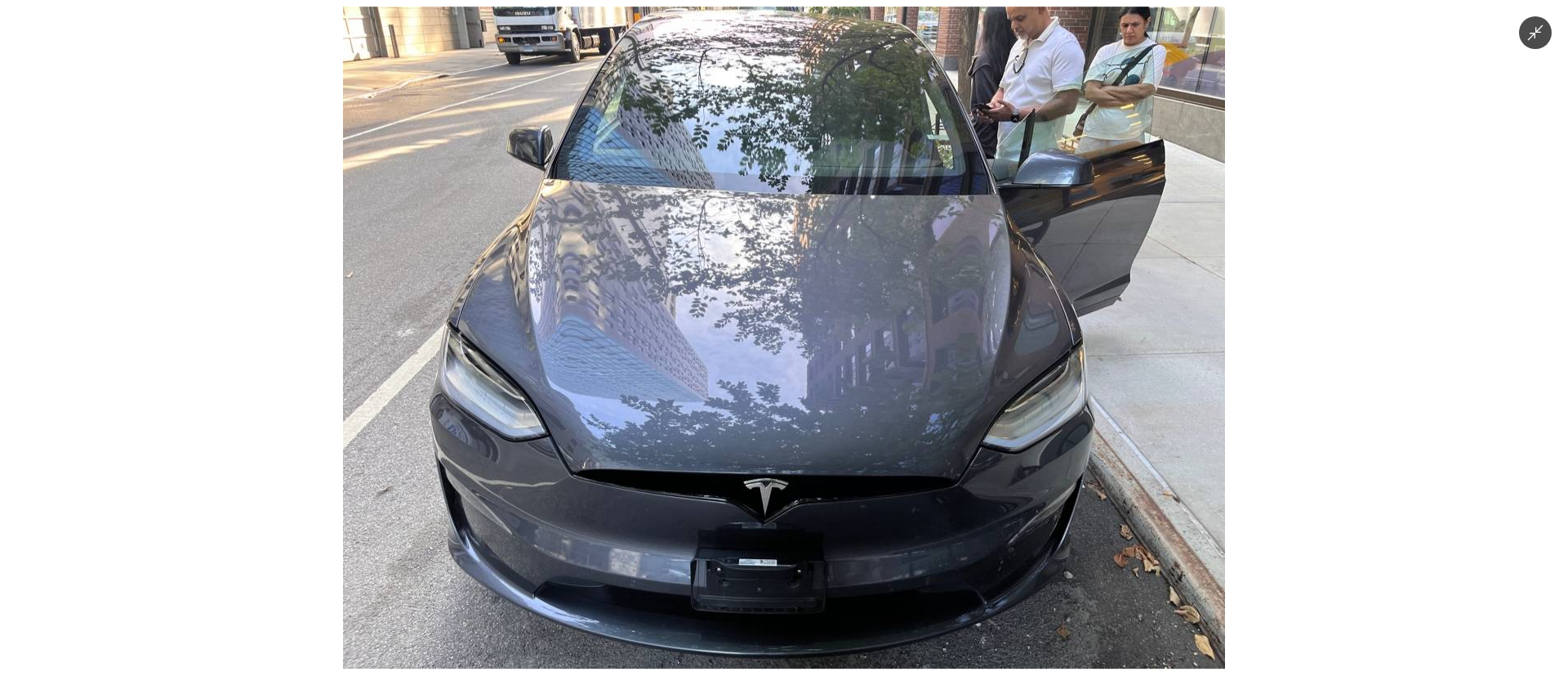
click at [956, 229] on img at bounding box center [784, 337] width 882 height 661
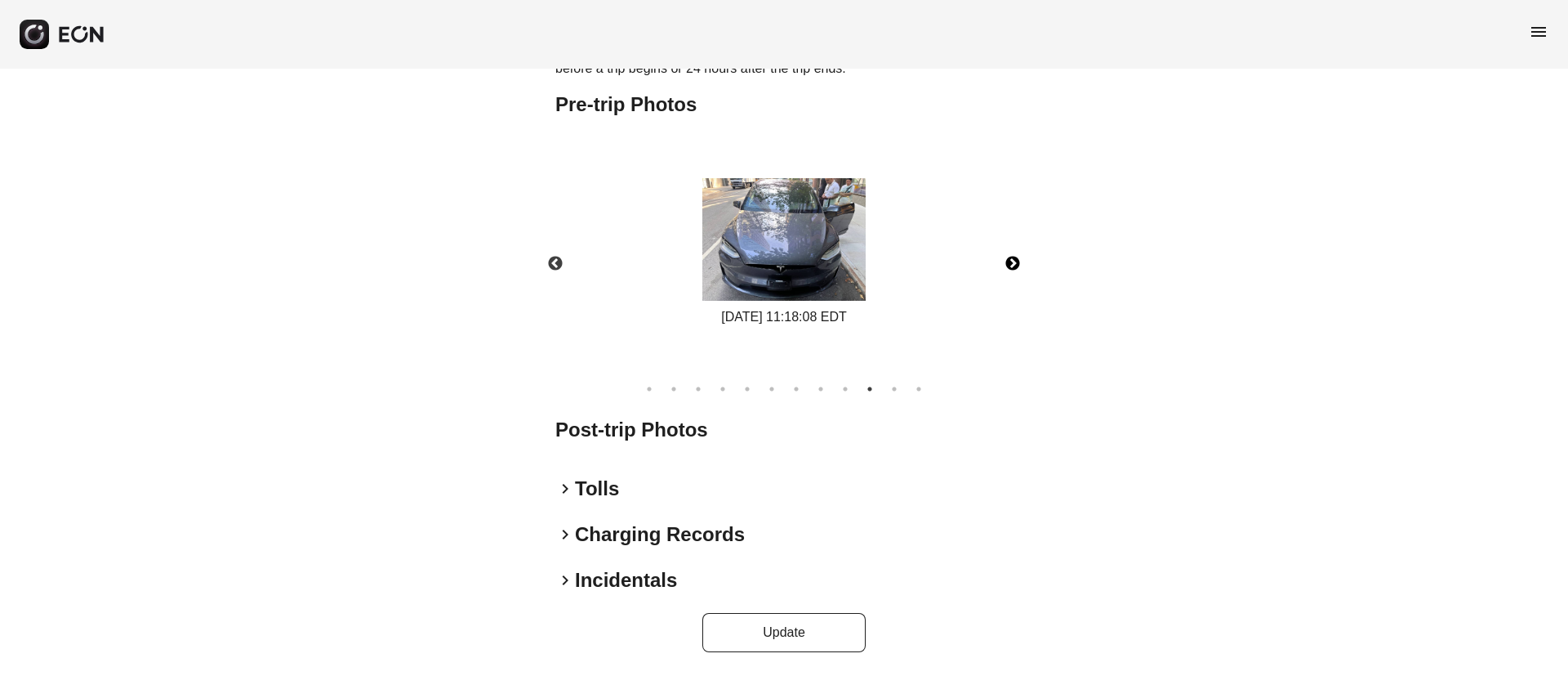
click at [1006, 265] on button "Next" at bounding box center [1012, 263] width 57 height 57
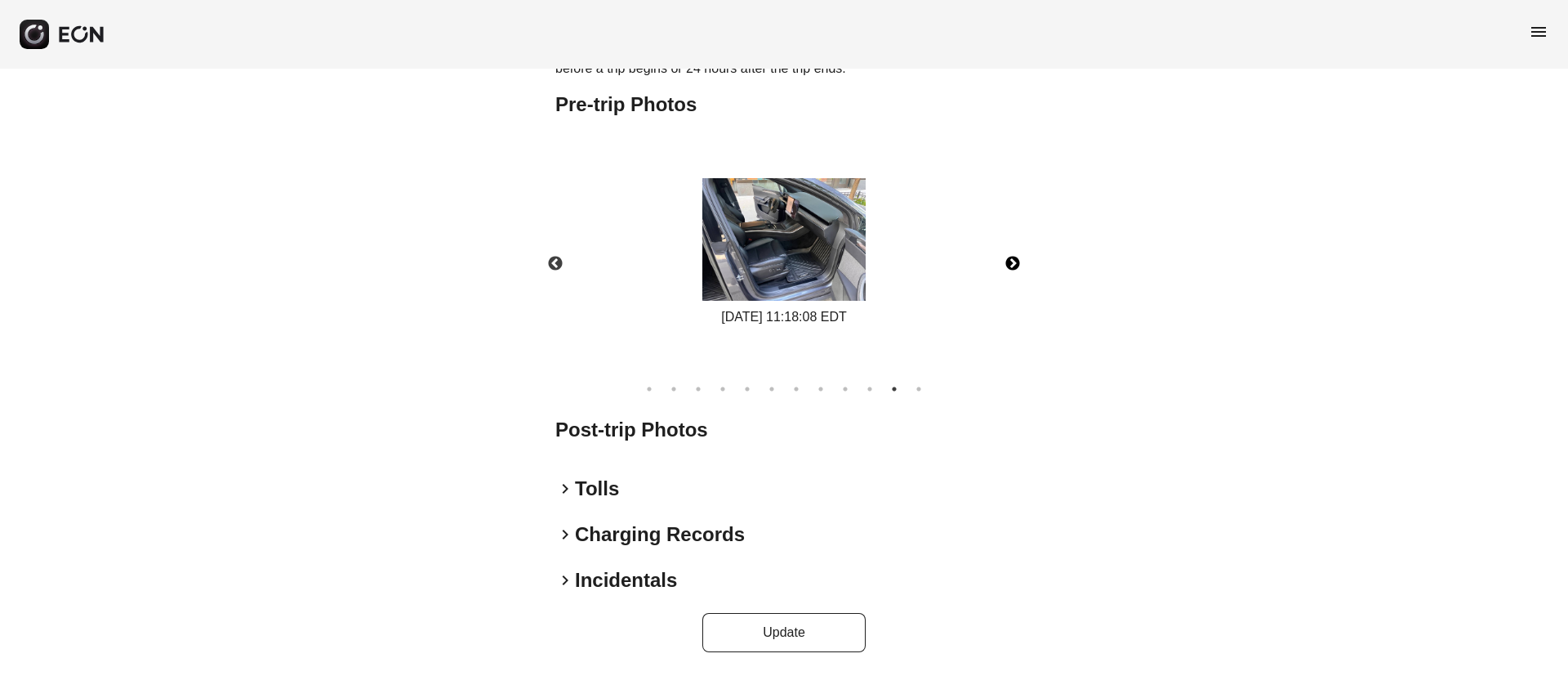
click at [838, 256] on img at bounding box center [784, 239] width 164 height 123
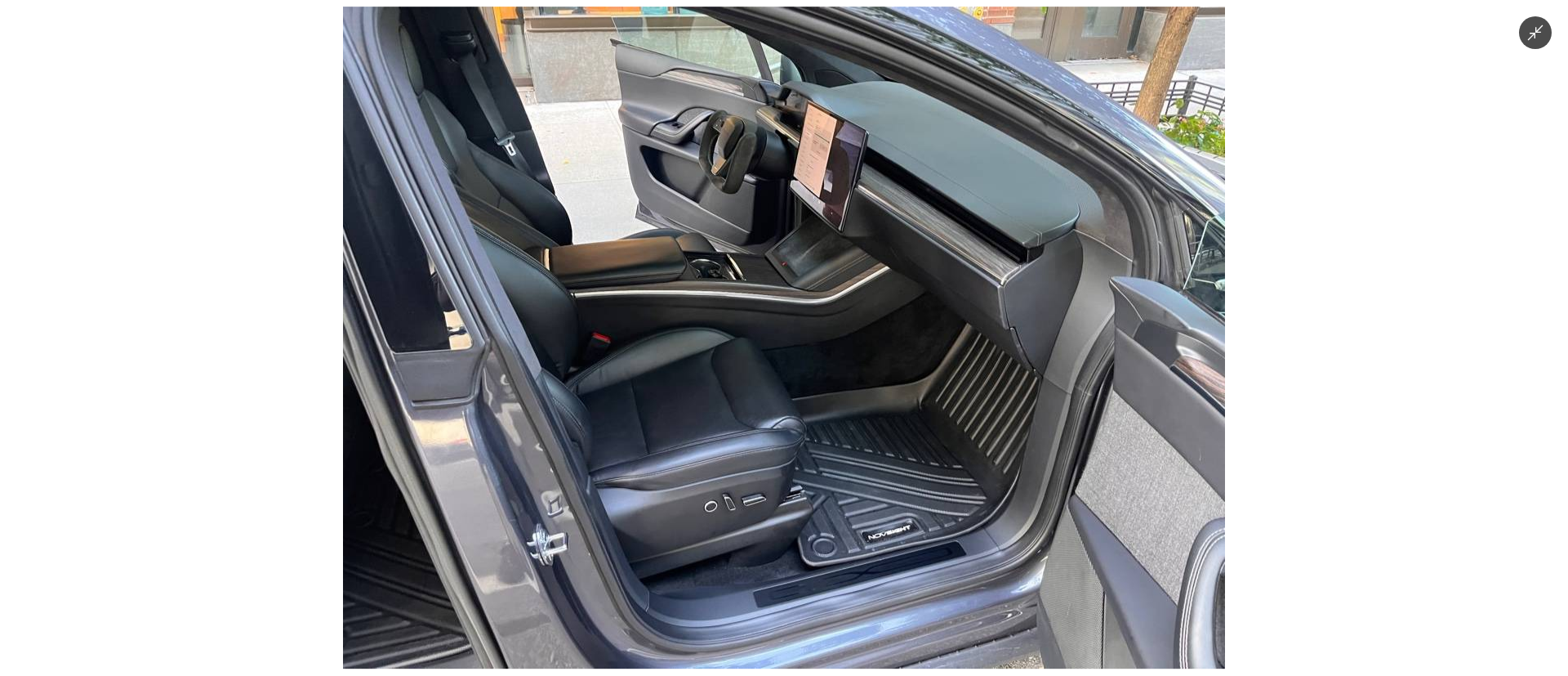
click at [838, 256] on img at bounding box center [784, 337] width 882 height 661
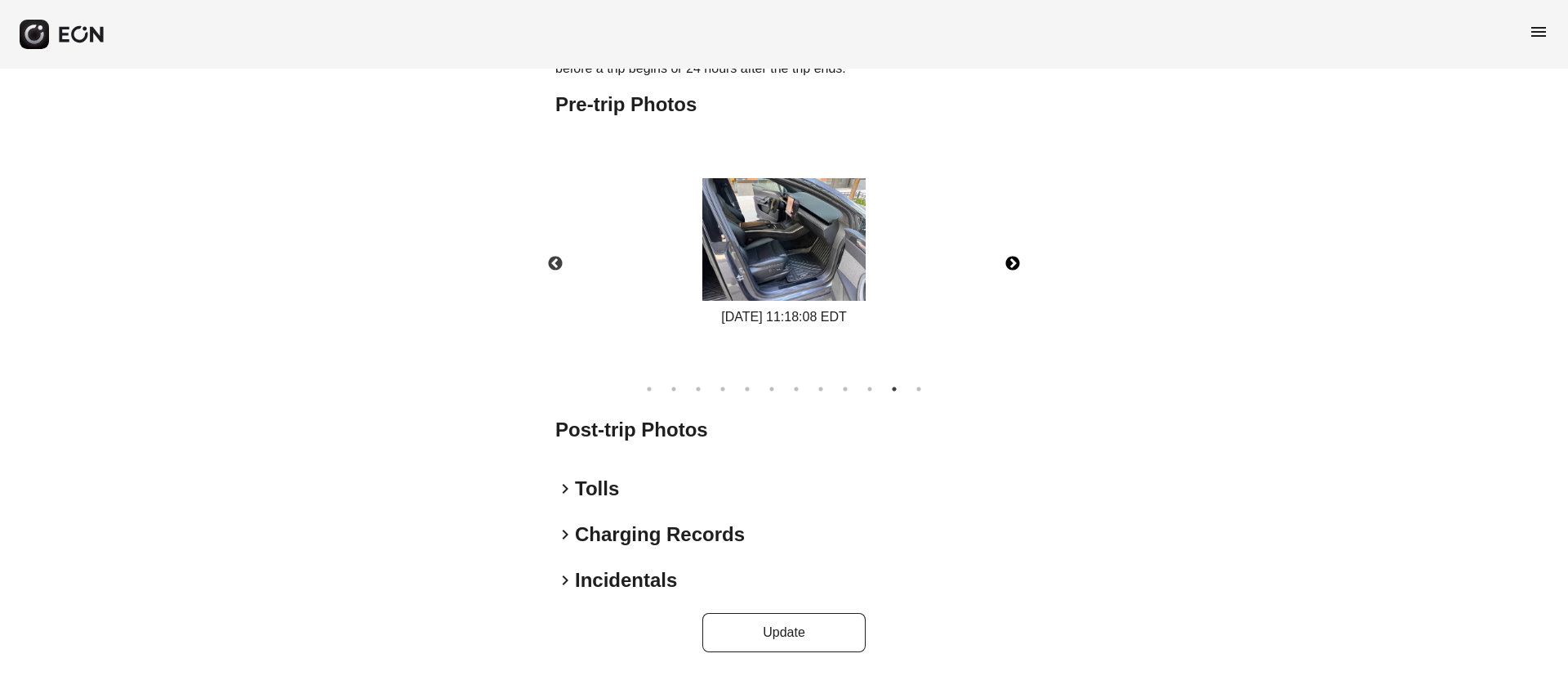
click at [809, 246] on img at bounding box center [784, 239] width 164 height 123
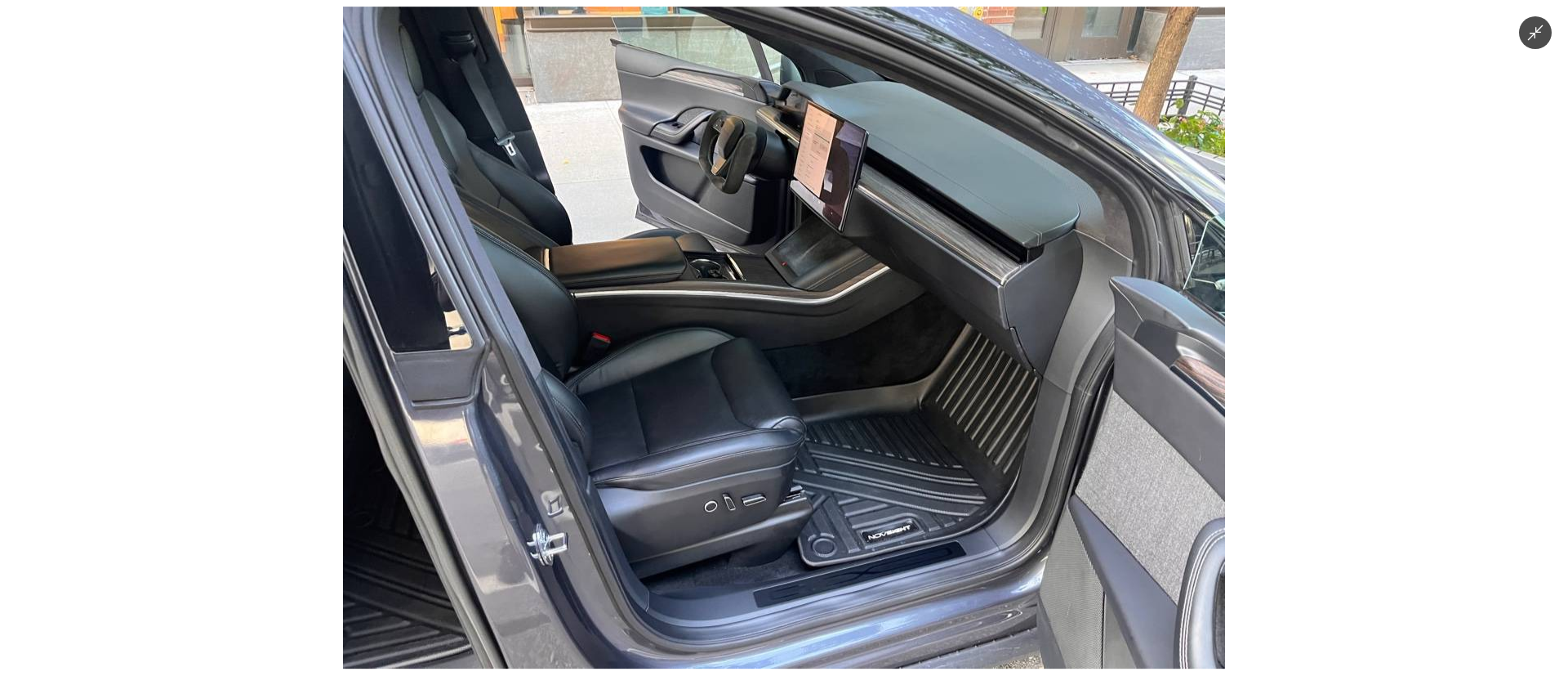
click at [809, 246] on img at bounding box center [784, 337] width 882 height 661
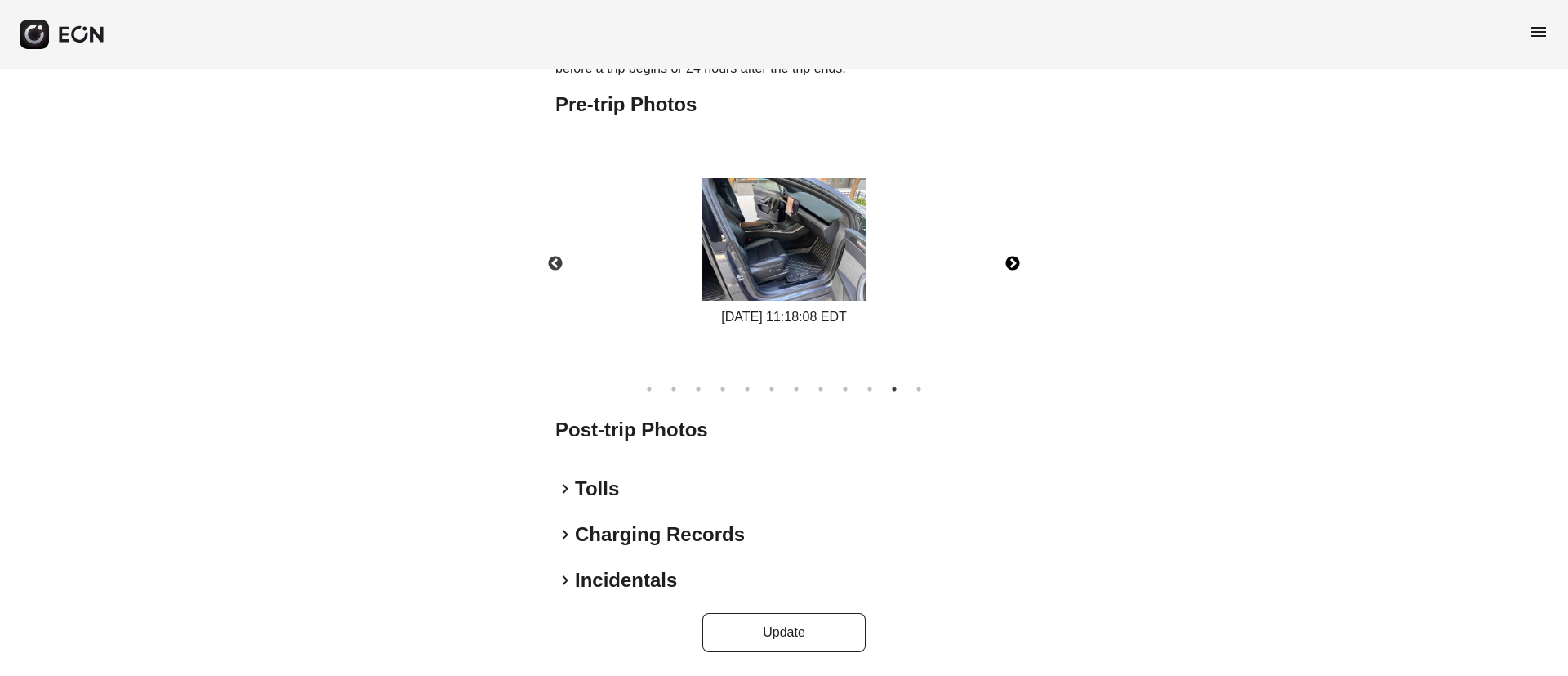
click at [809, 246] on img at bounding box center [784, 239] width 164 height 123
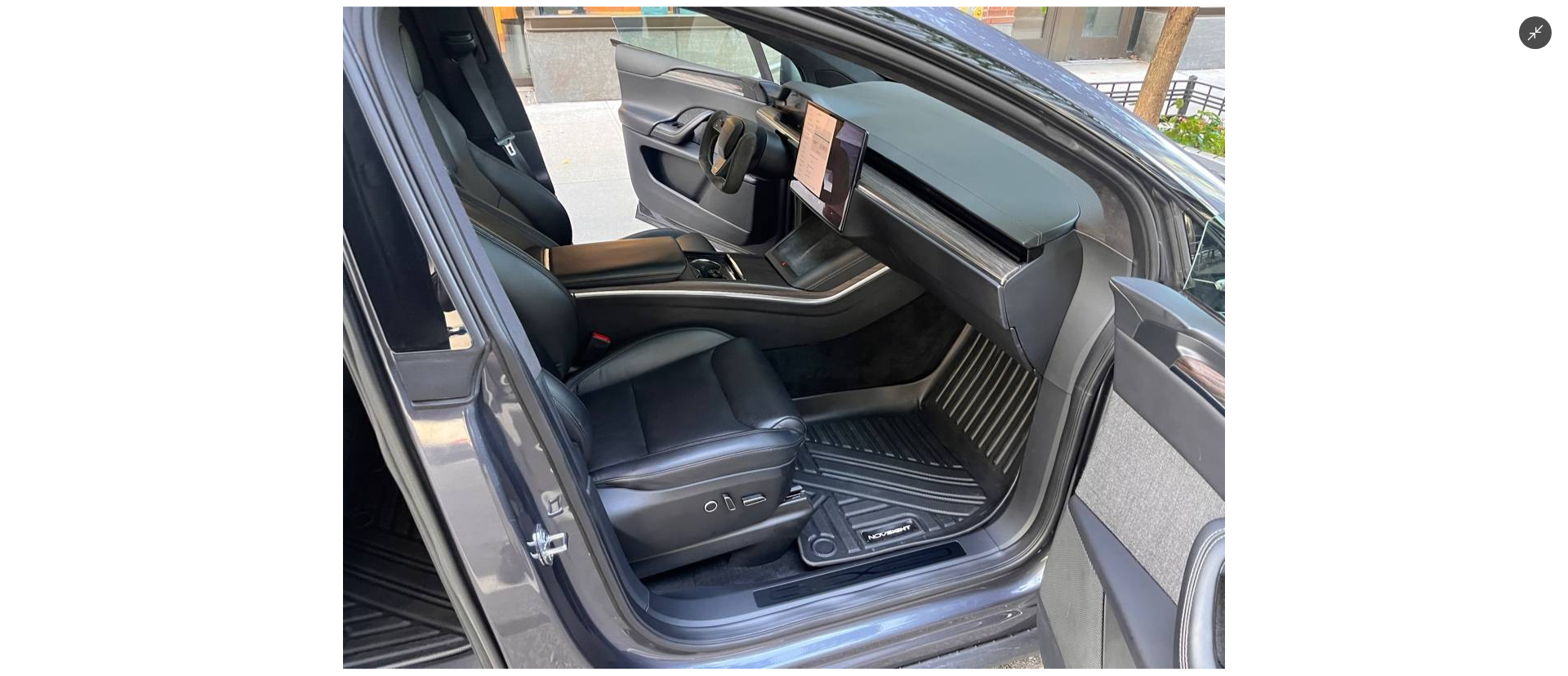
click at [809, 246] on img at bounding box center [784, 337] width 882 height 661
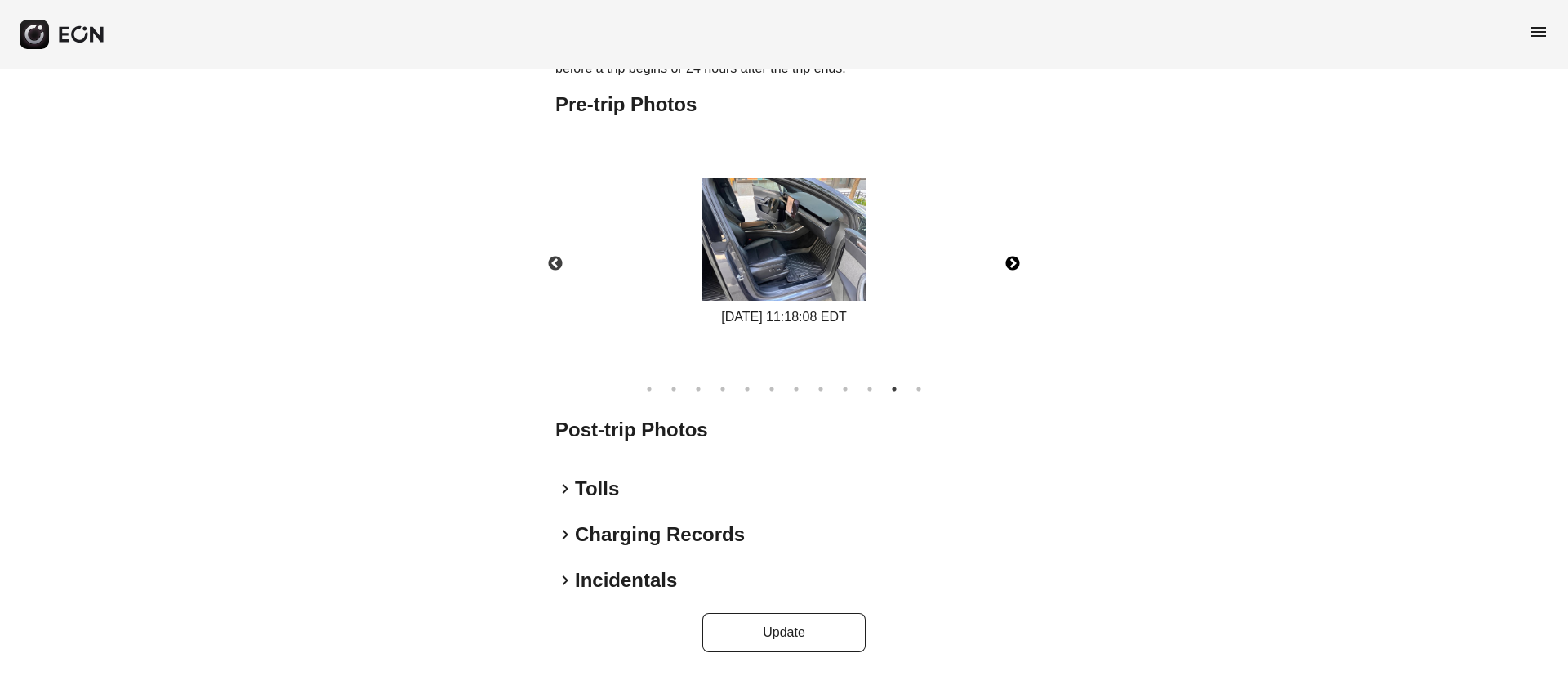
click at [1007, 259] on button "Next" at bounding box center [1012, 263] width 57 height 57
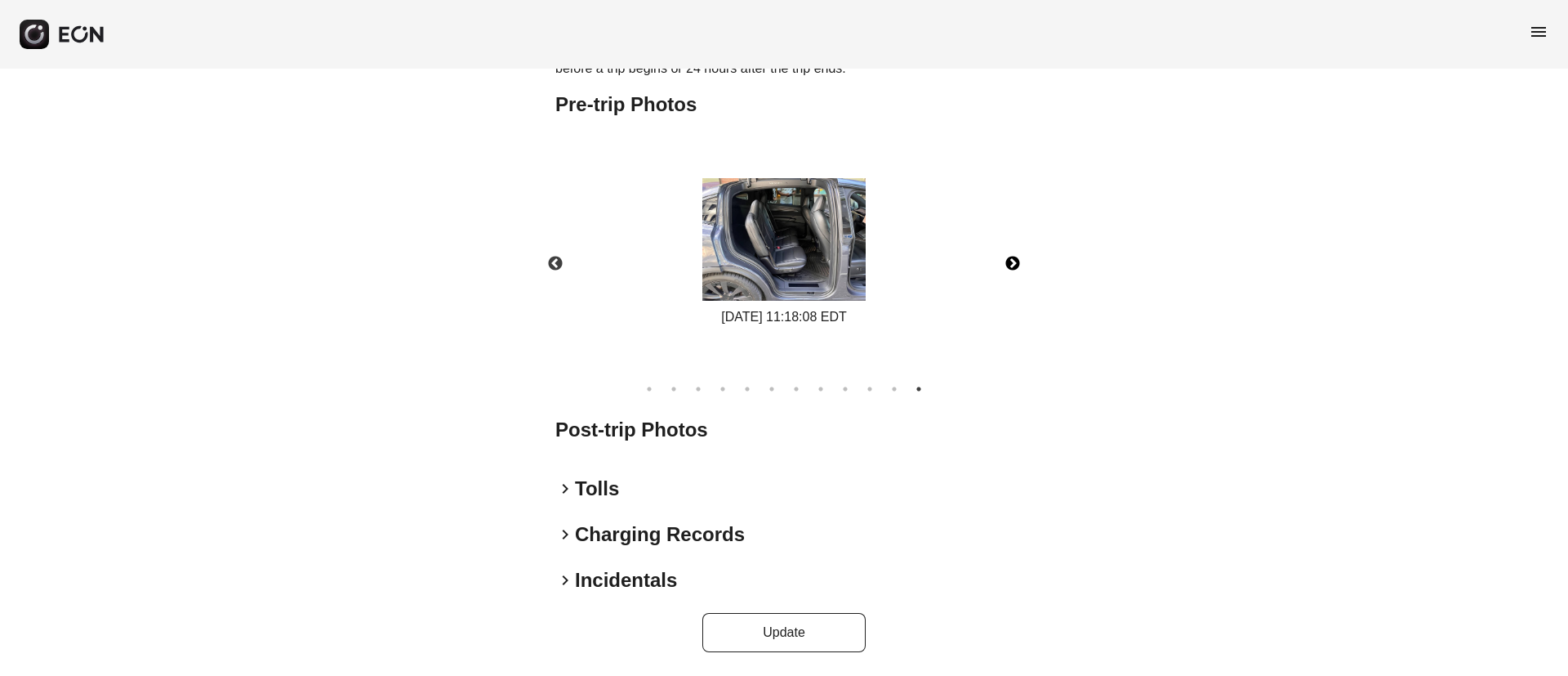
click at [800, 228] on img at bounding box center [784, 239] width 164 height 123
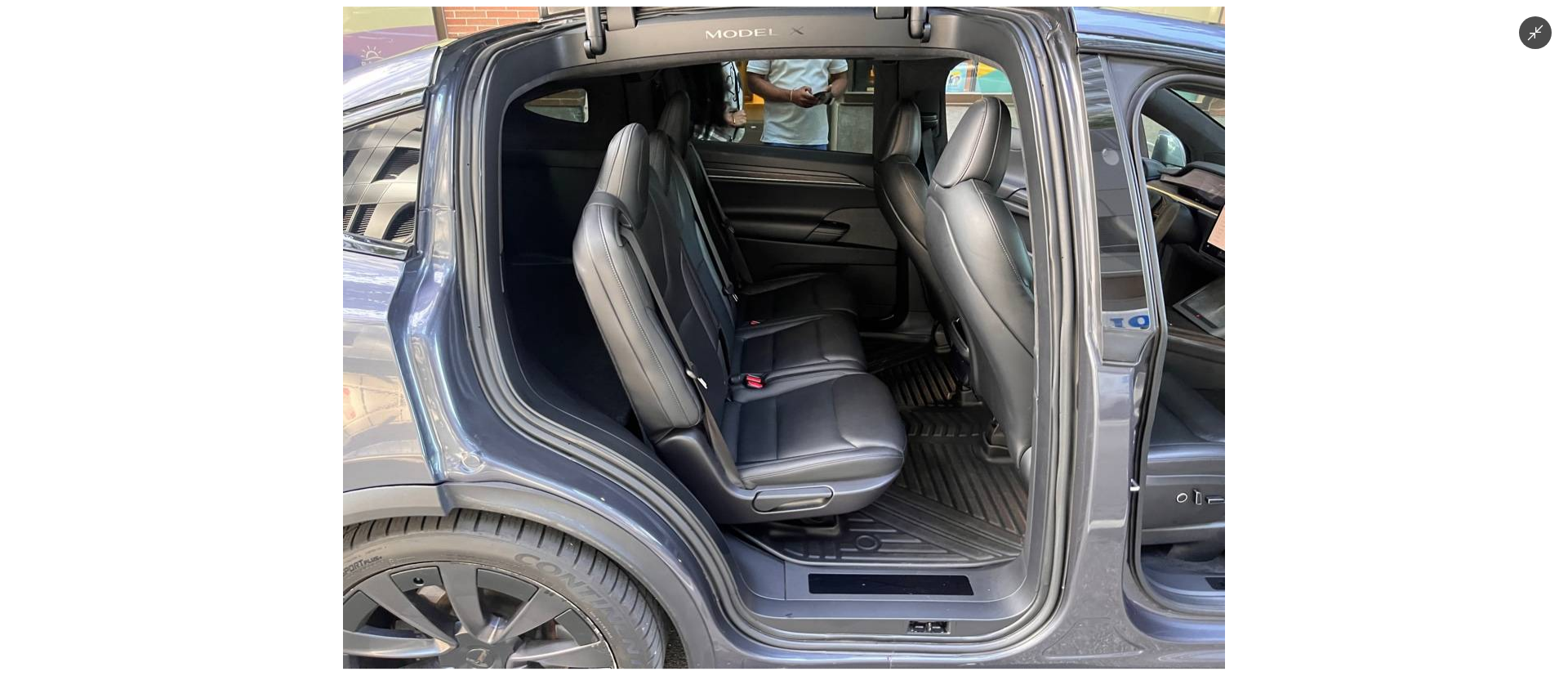
click at [803, 228] on img at bounding box center [784, 337] width 882 height 661
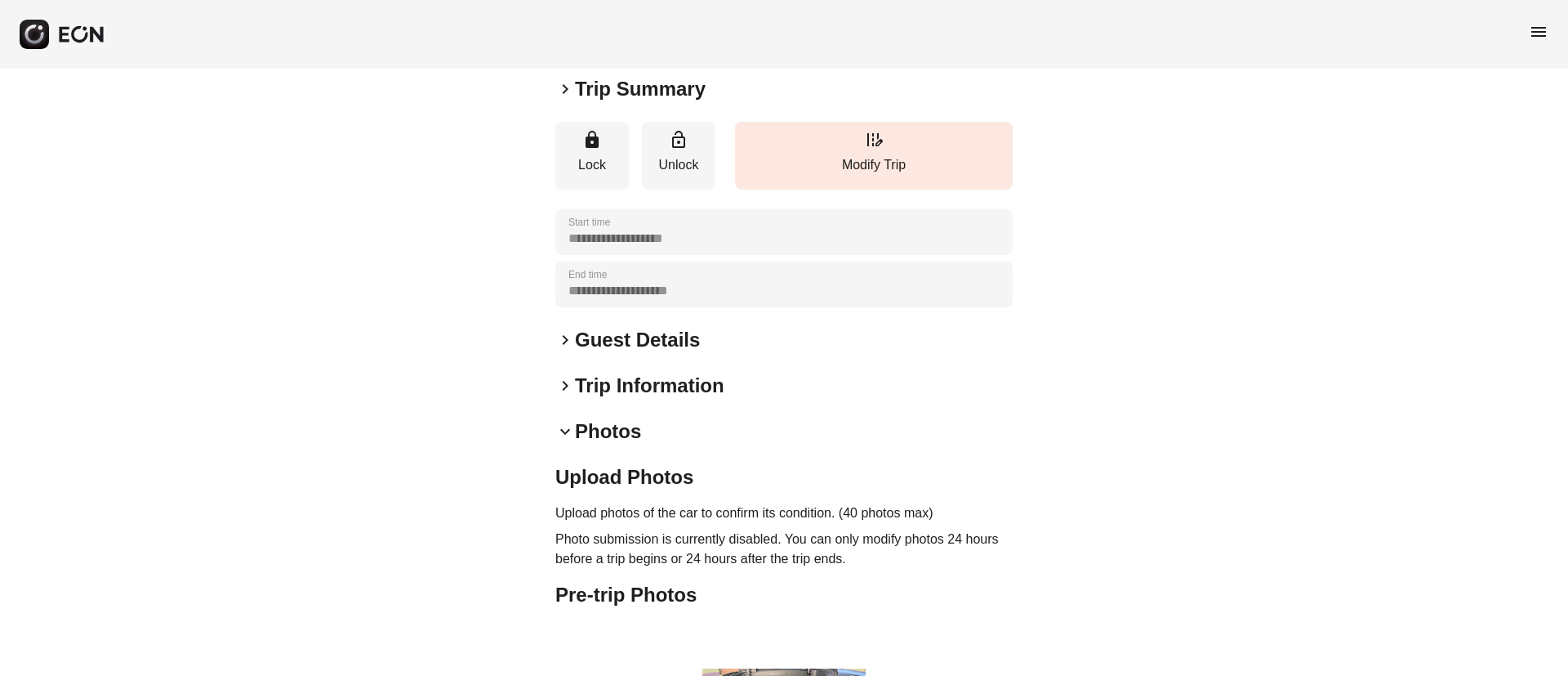
scroll to position [0, 0]
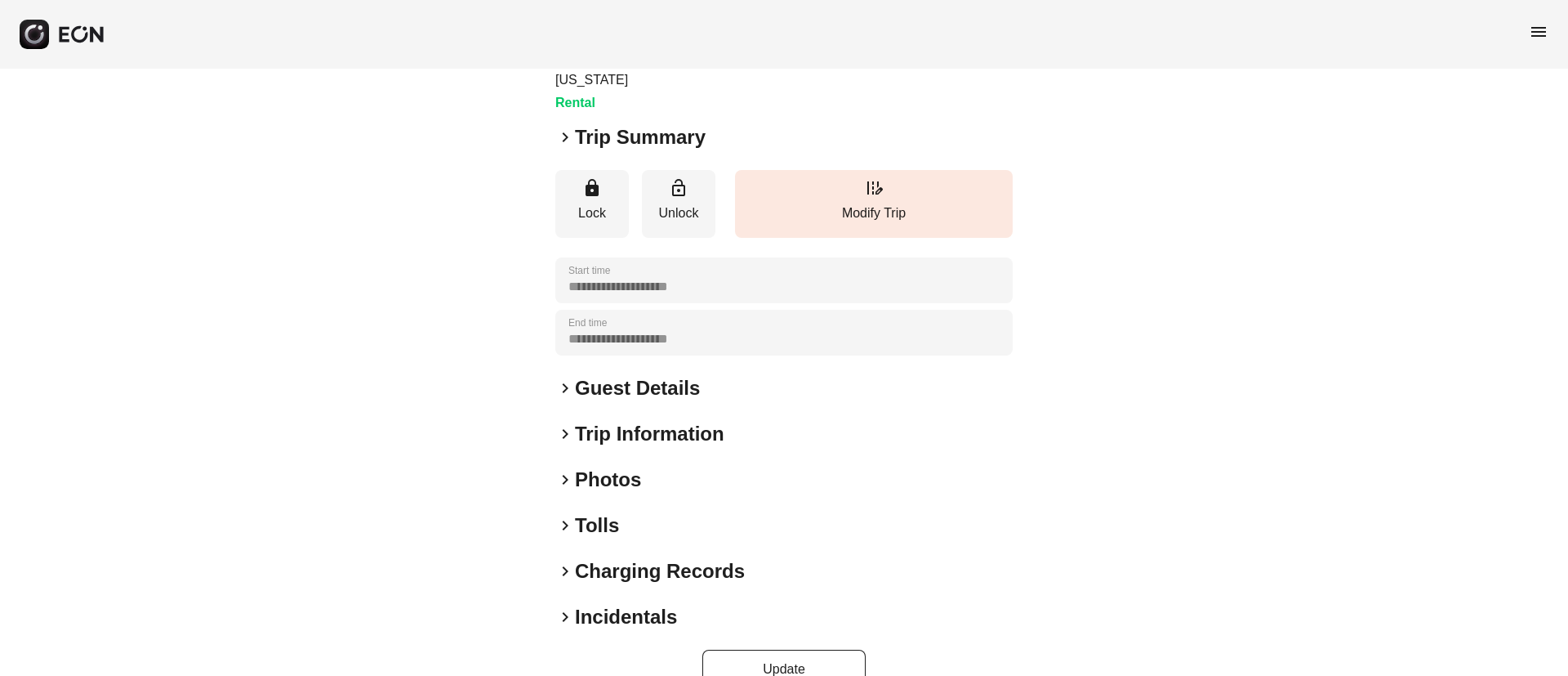
click at [678, 466] on div "keyboard_arrow_right Photos" at bounding box center [783, 479] width 457 height 26
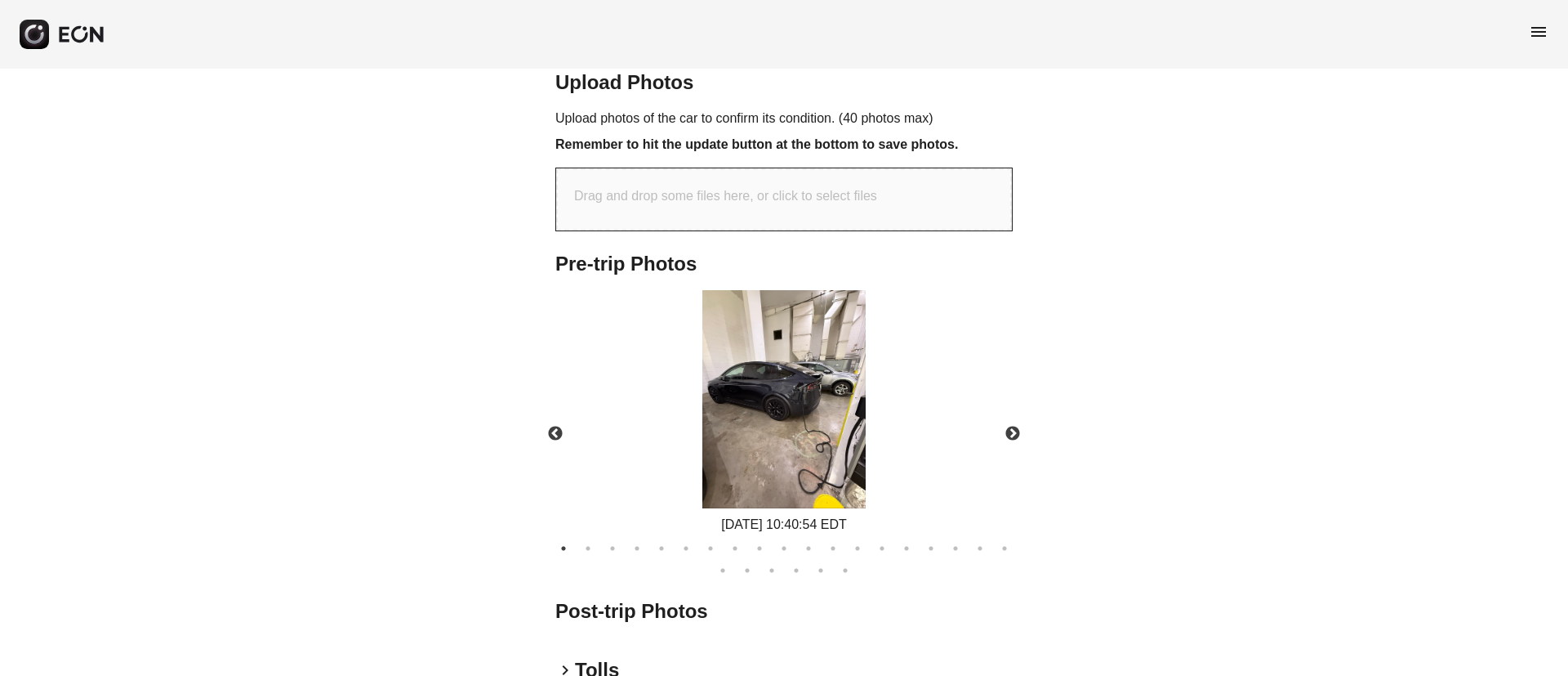
scroll to position [612, 0]
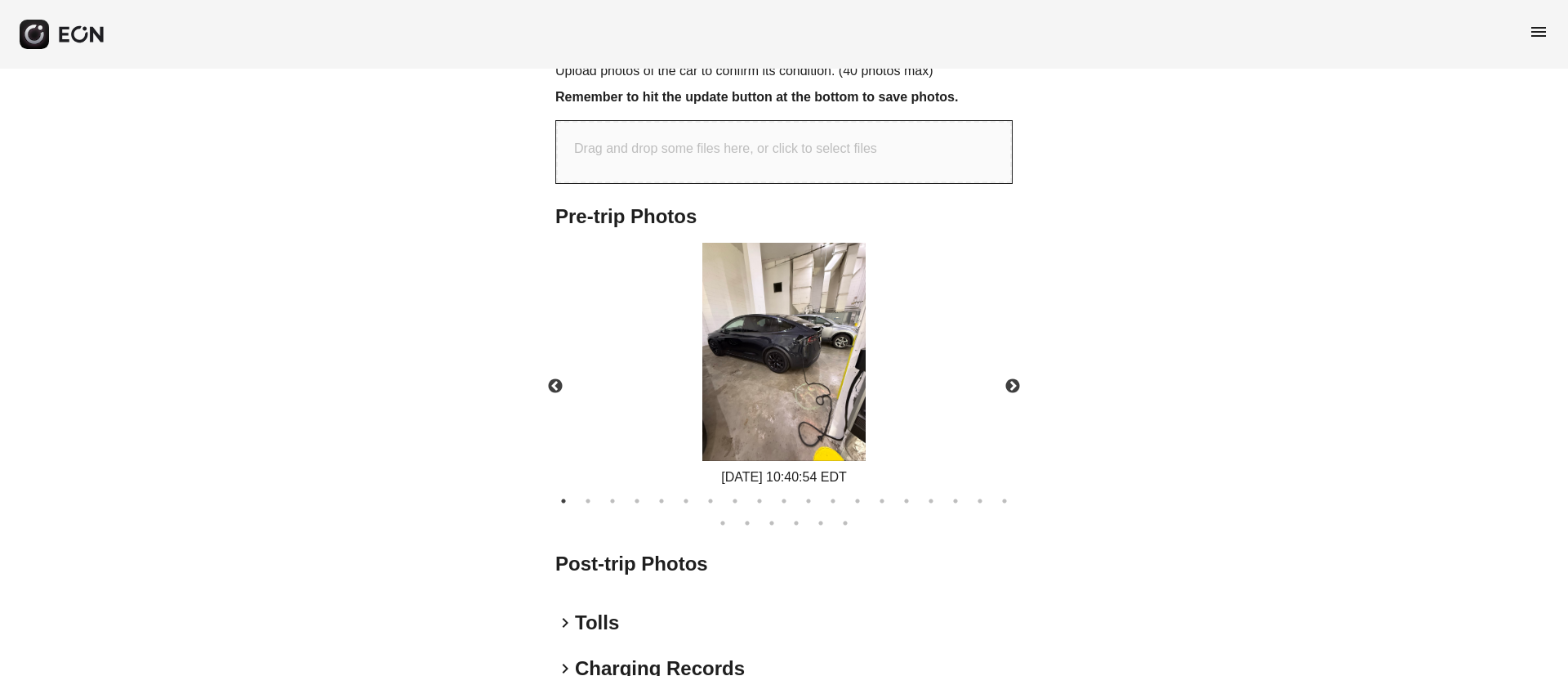
click at [803, 333] on img at bounding box center [784, 352] width 164 height 218
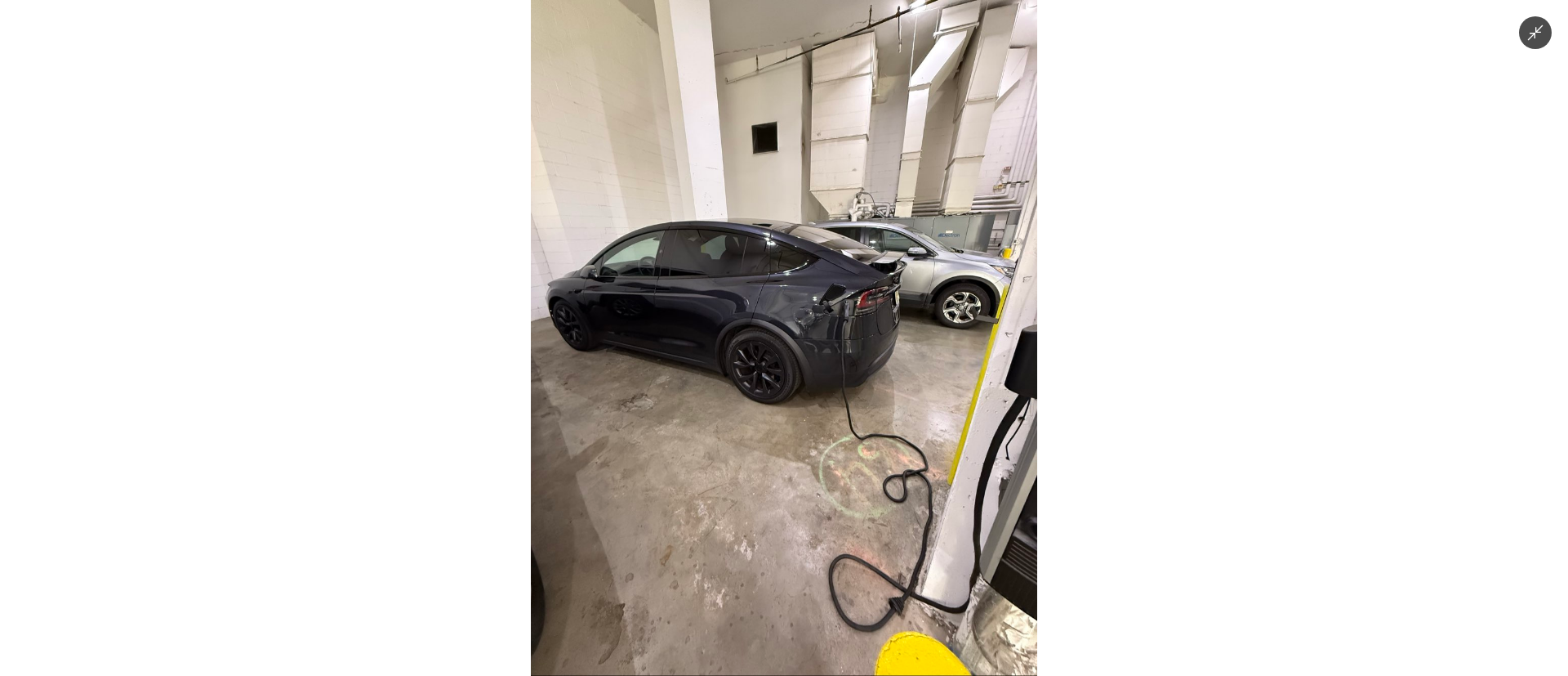
click at [803, 333] on img at bounding box center [783, 338] width 506 height 676
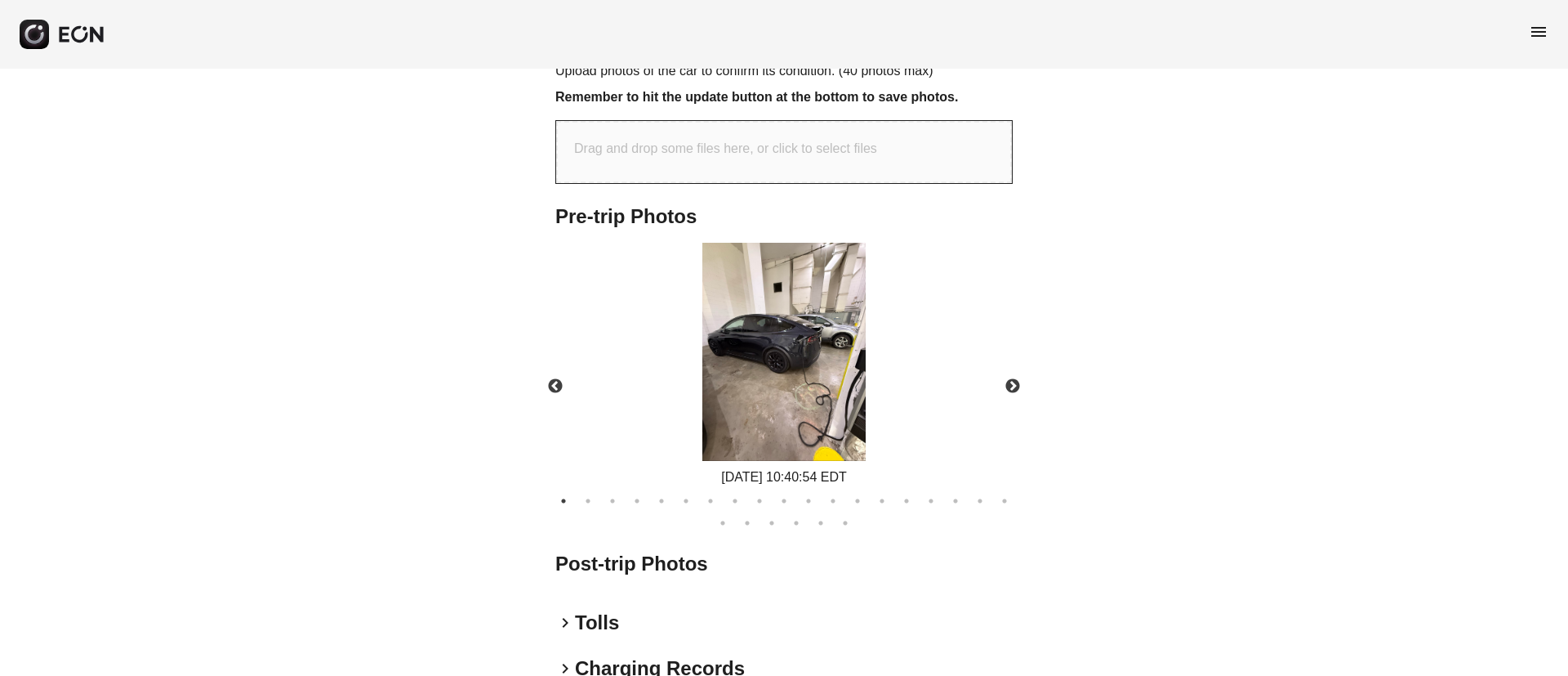
click at [802, 333] on img at bounding box center [784, 352] width 164 height 218
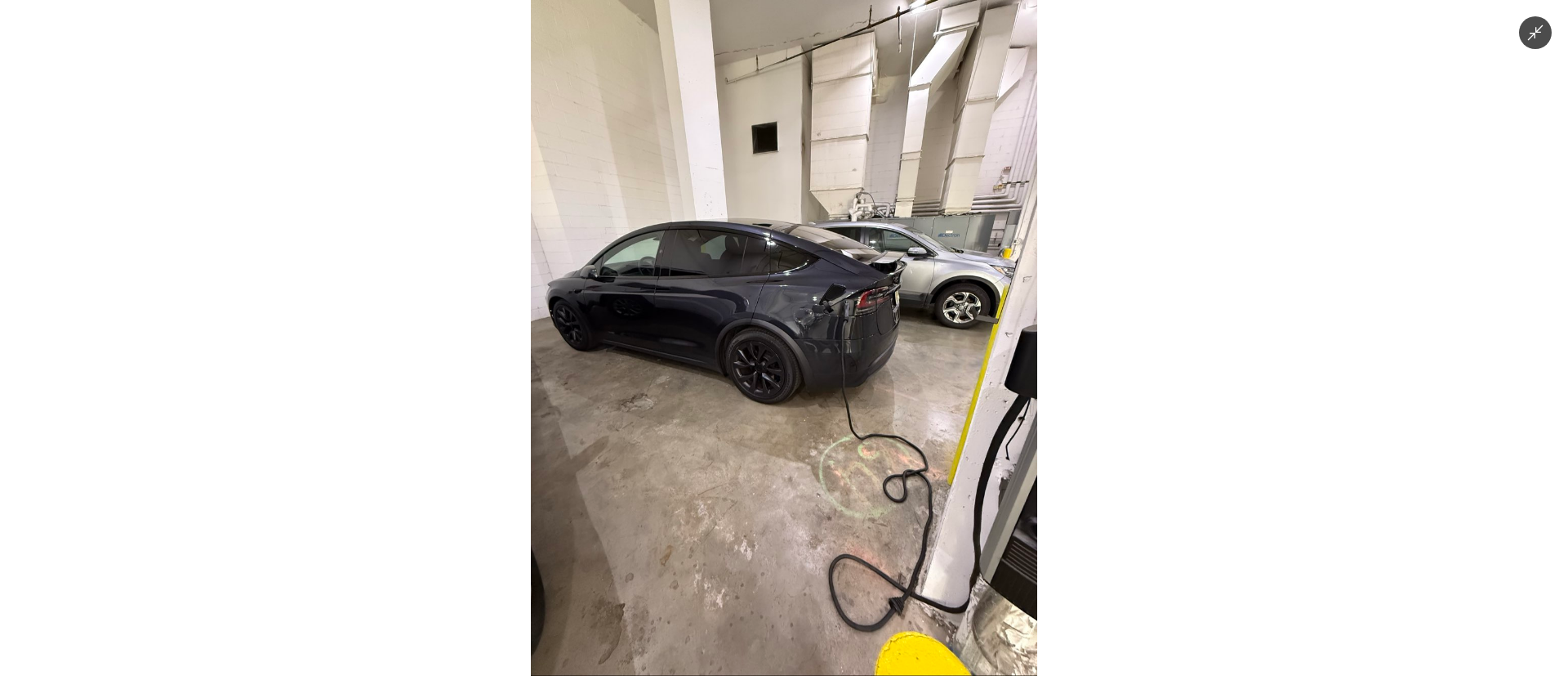
click at [802, 333] on img at bounding box center [783, 338] width 506 height 676
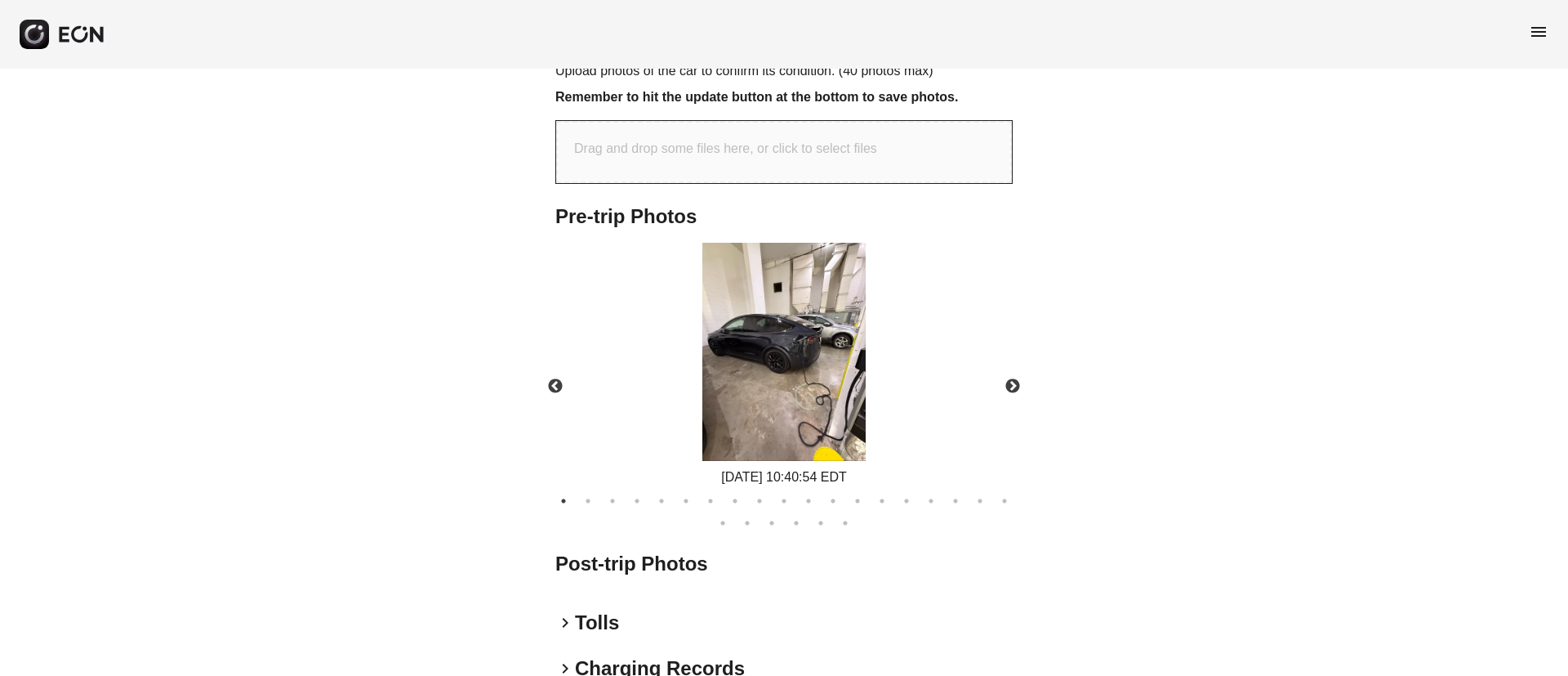
click at [789, 335] on img at bounding box center [784, 352] width 164 height 218
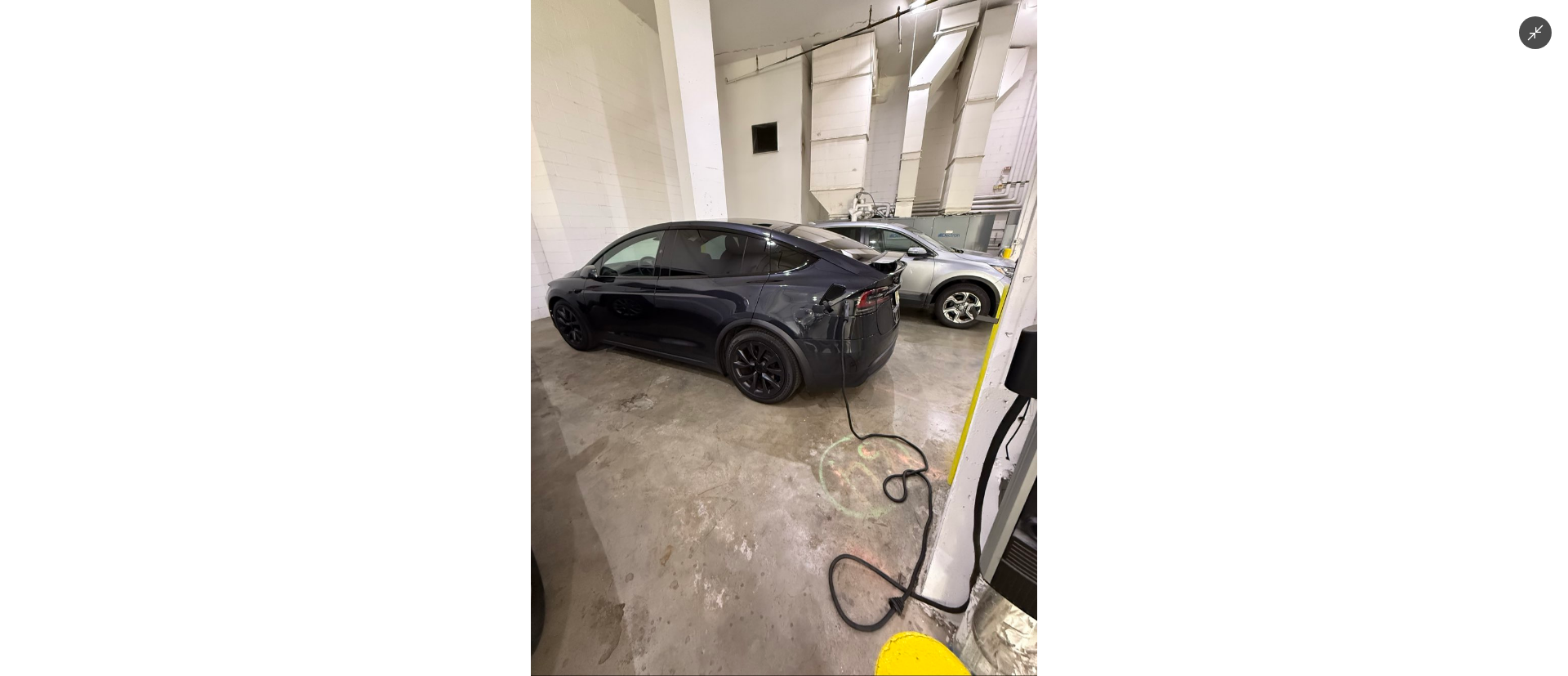
click at [789, 335] on img at bounding box center [783, 338] width 506 height 676
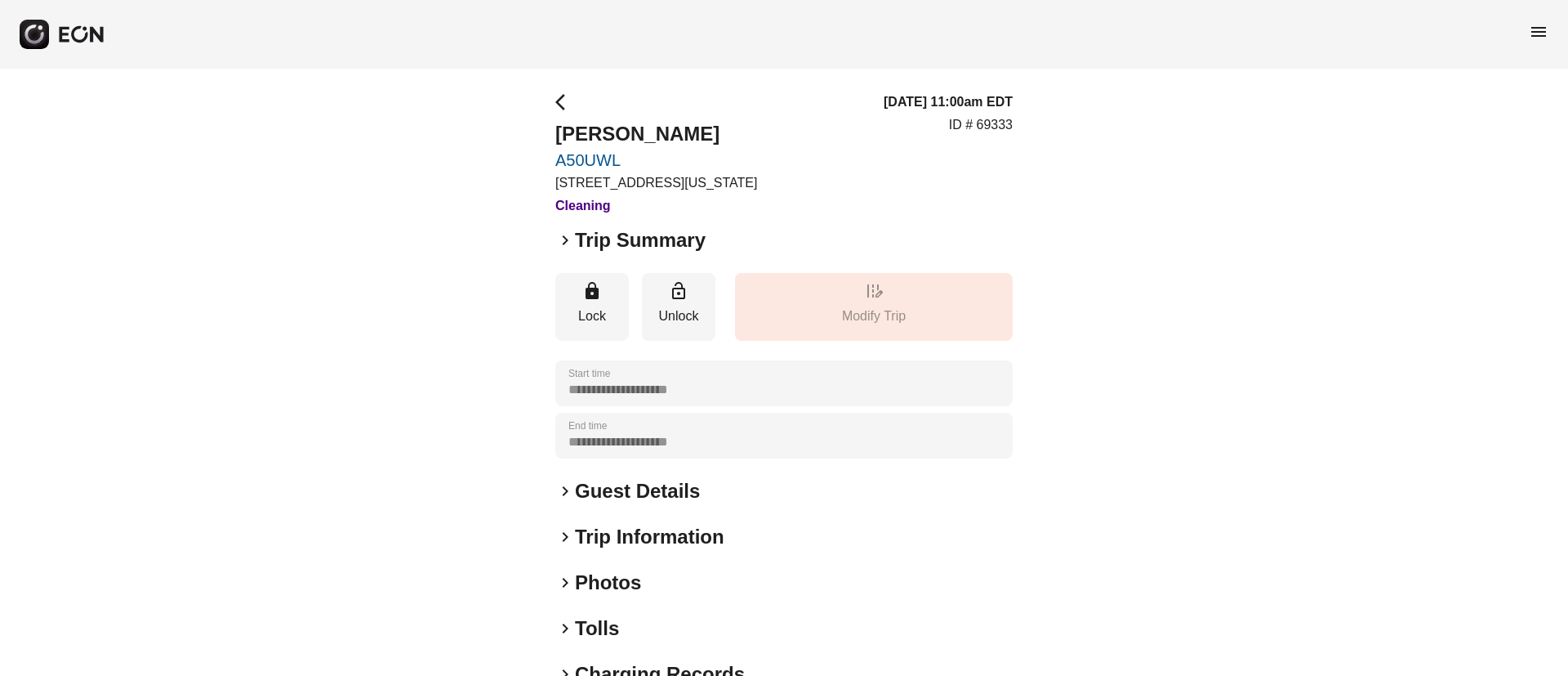
scroll to position [123, 0]
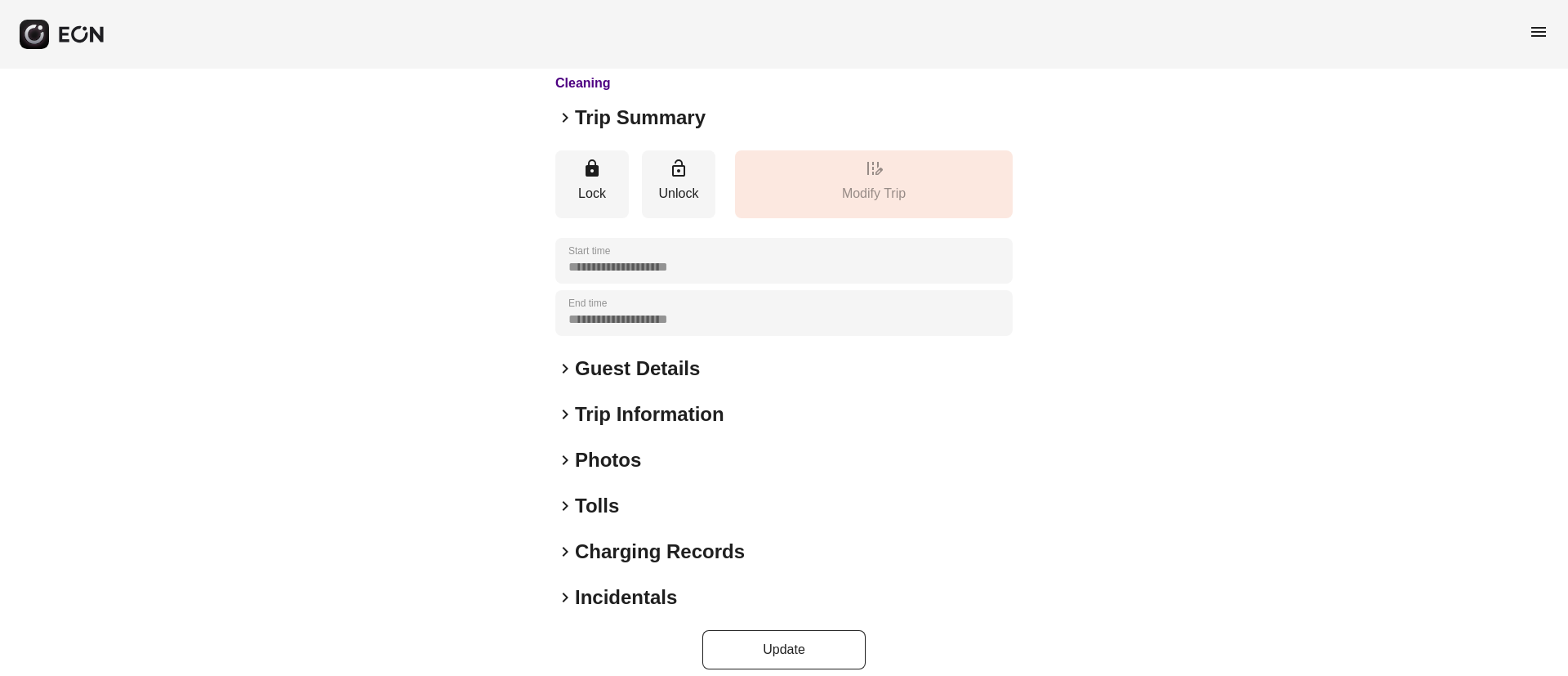
click at [697, 467] on div "keyboard_arrow_right Photos" at bounding box center [783, 460] width 457 height 26
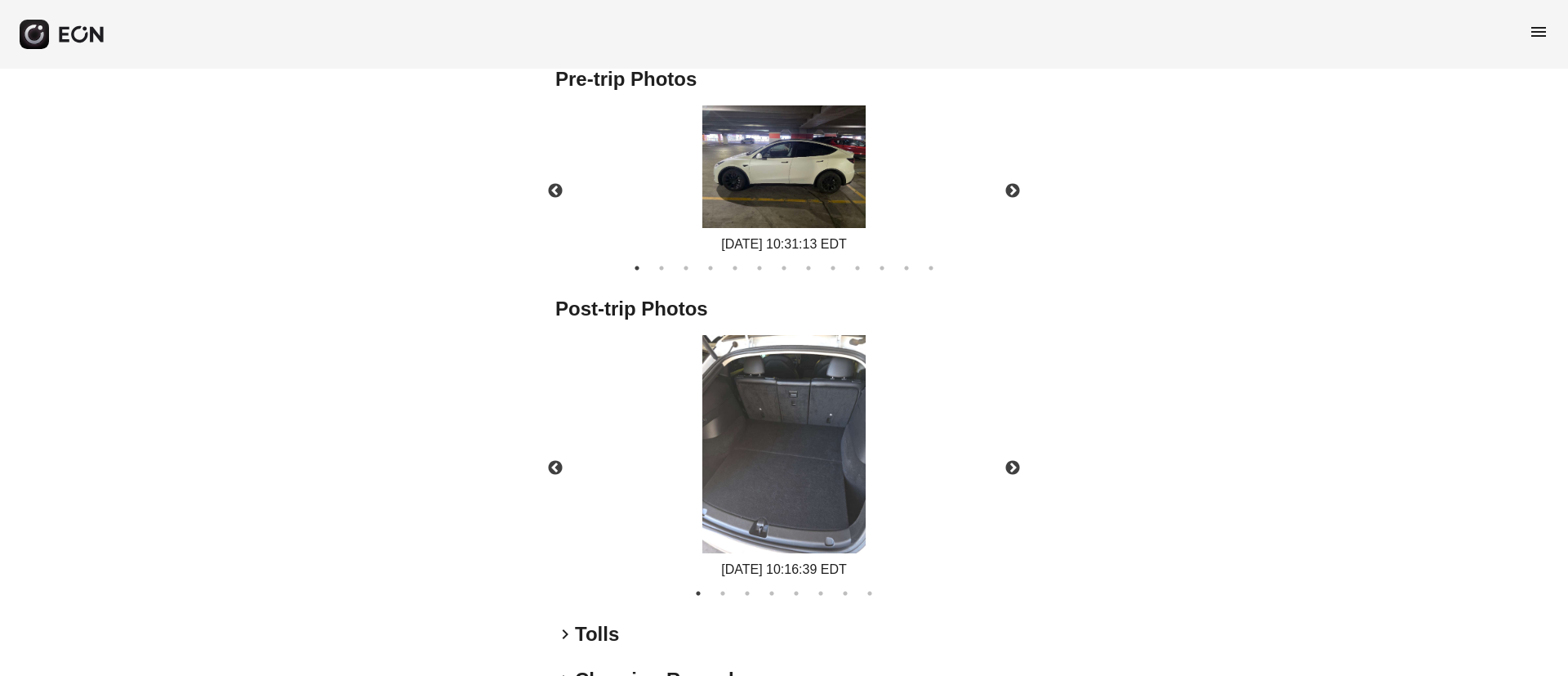
scroll to position [780, 0]
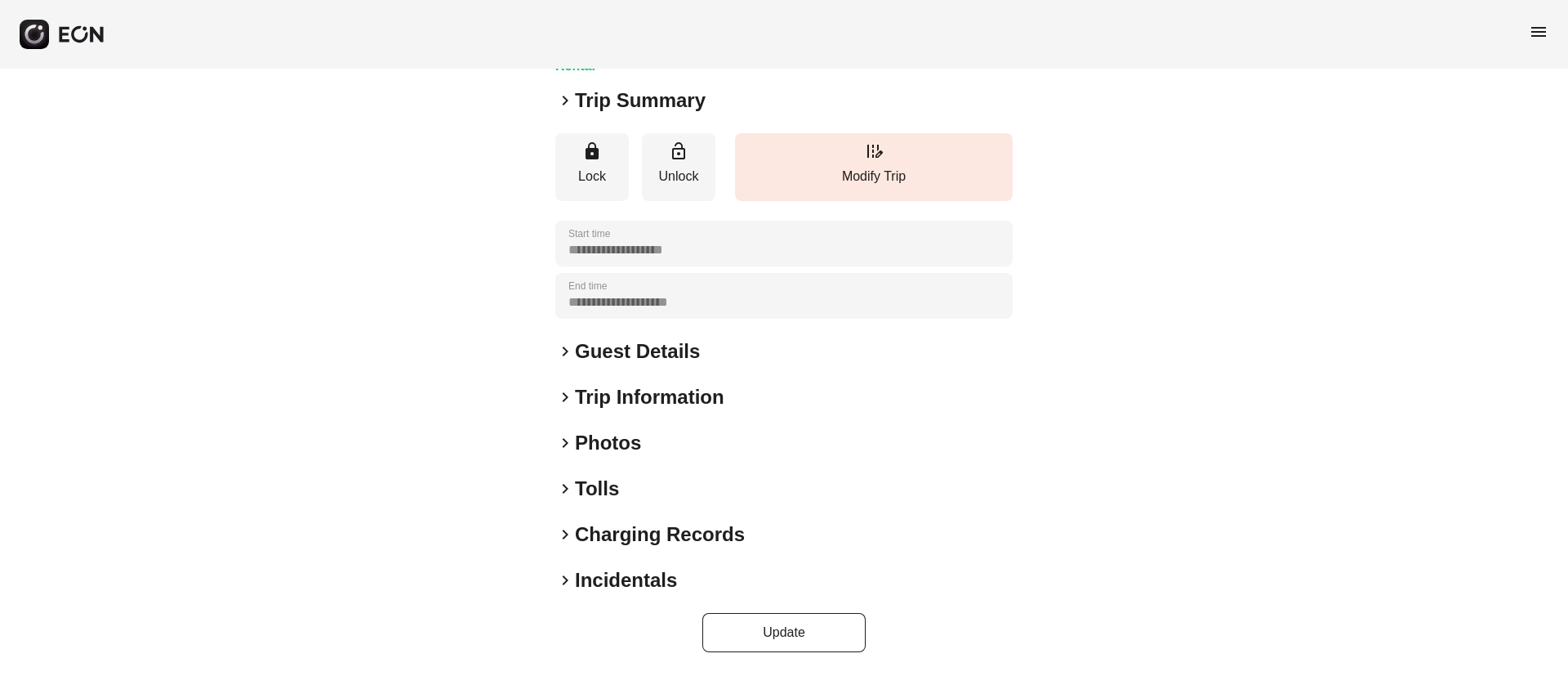
click at [638, 438] on h2 "Photos" at bounding box center [608, 442] width 66 height 26
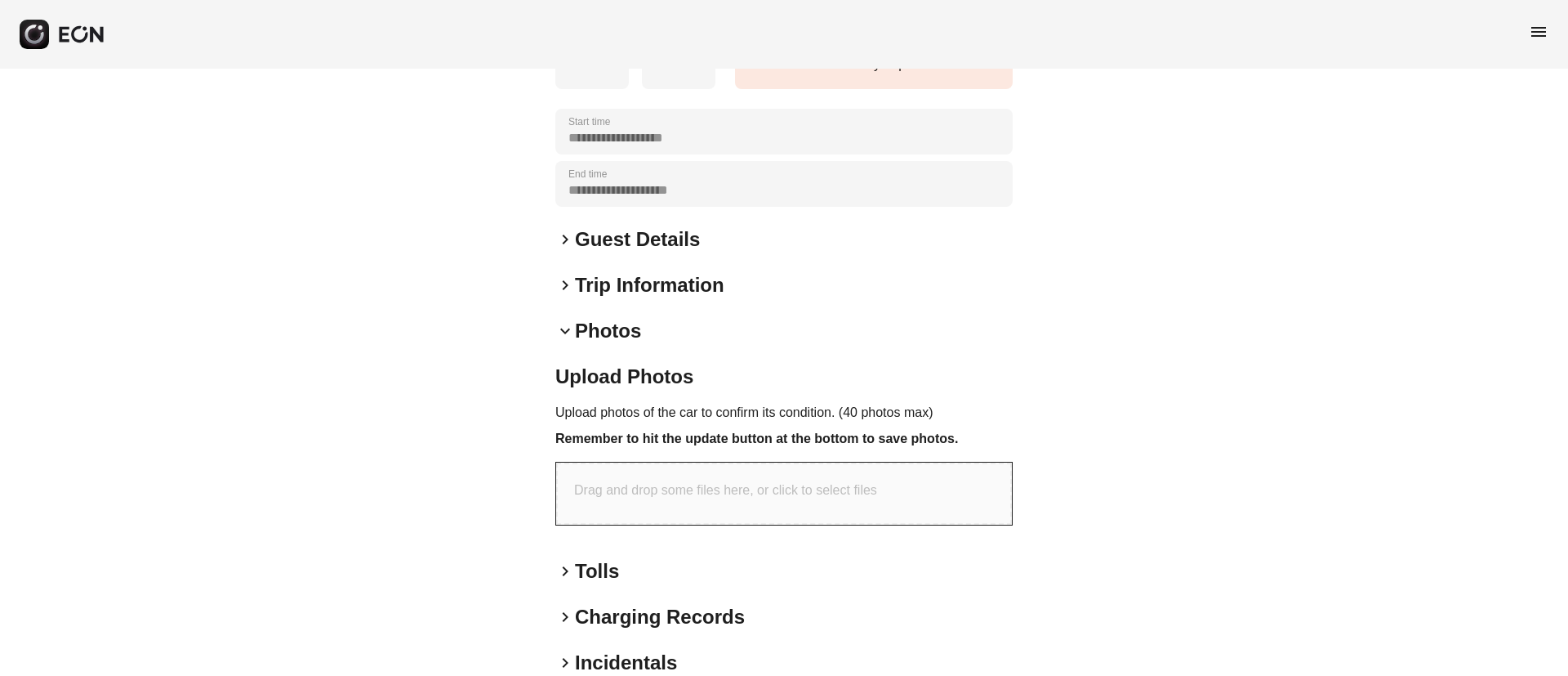
scroll to position [334, 0]
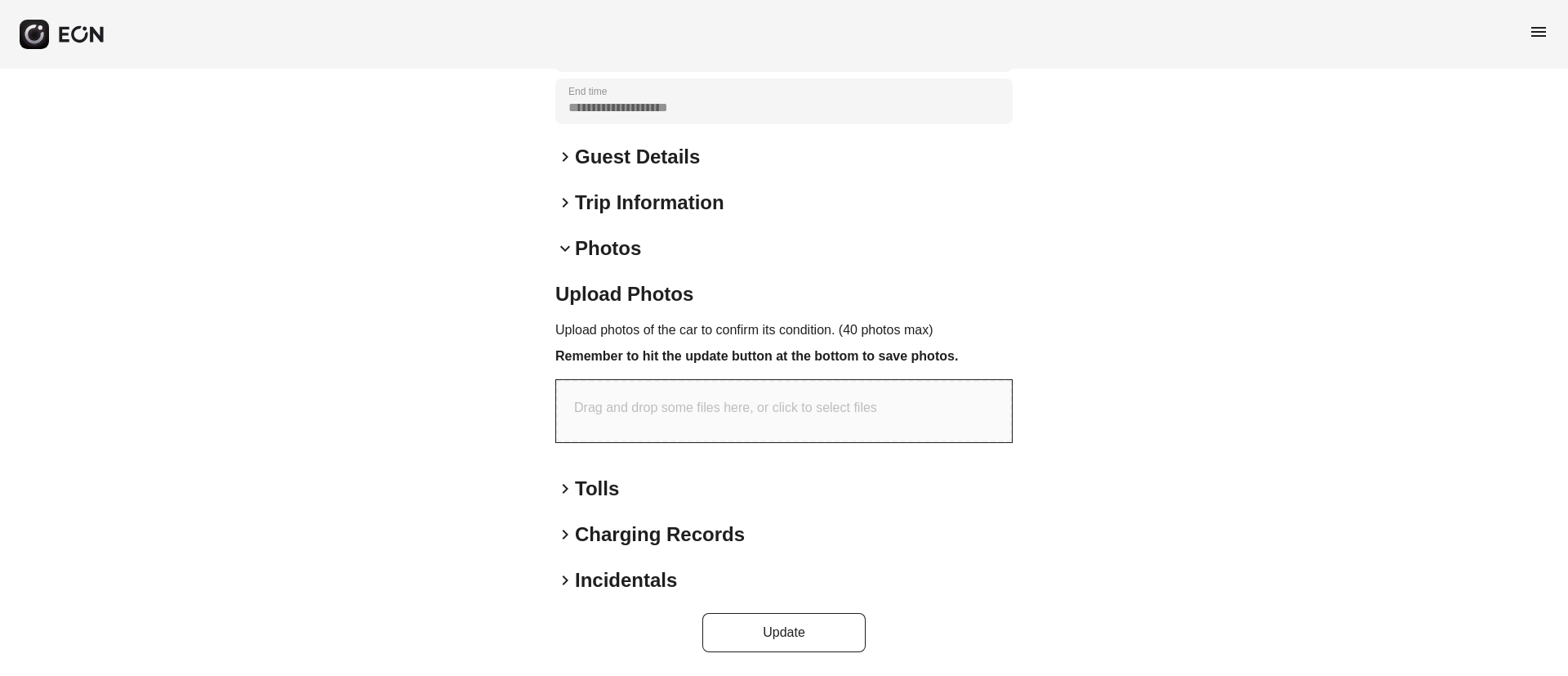
click at [1531, 26] on span "menu" at bounding box center [1539, 32] width 20 height 20
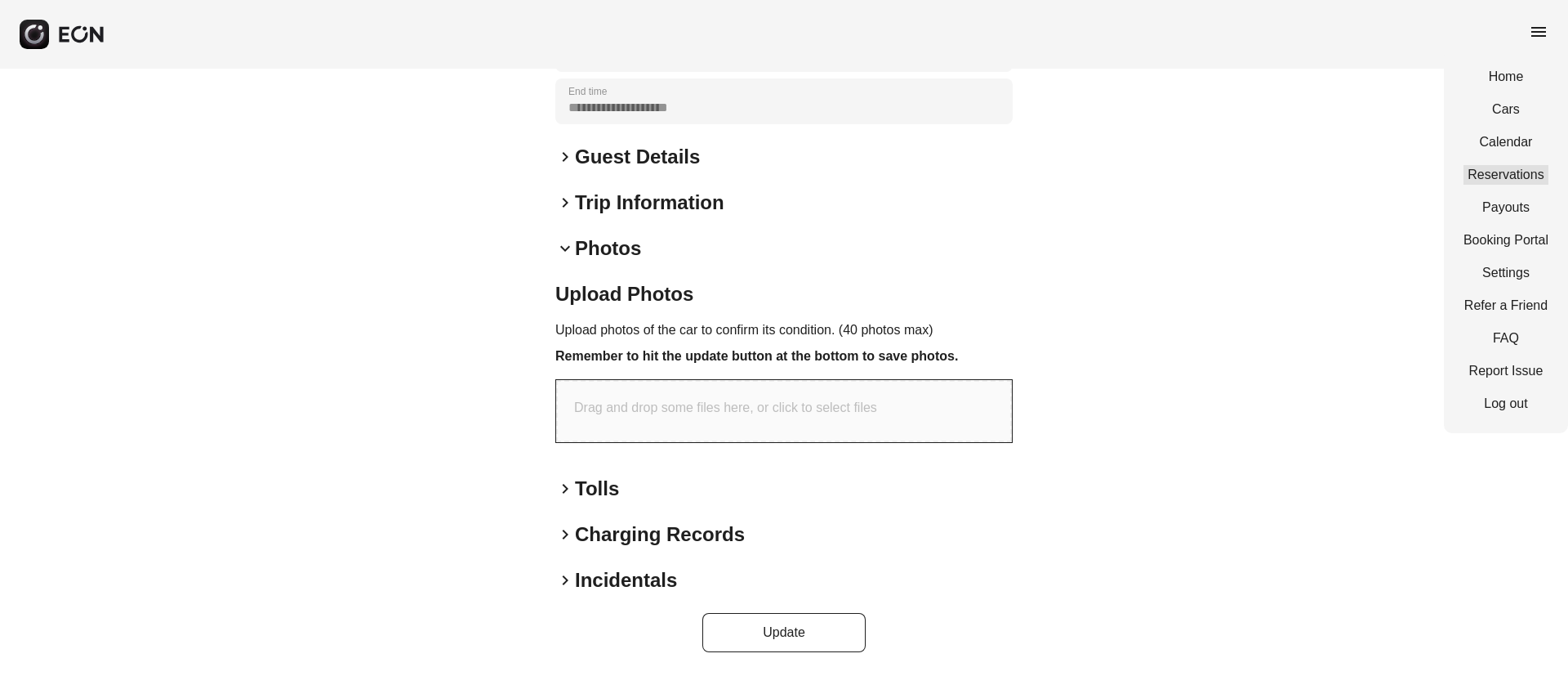
click at [1476, 176] on link "Reservations" at bounding box center [1506, 175] width 85 height 20
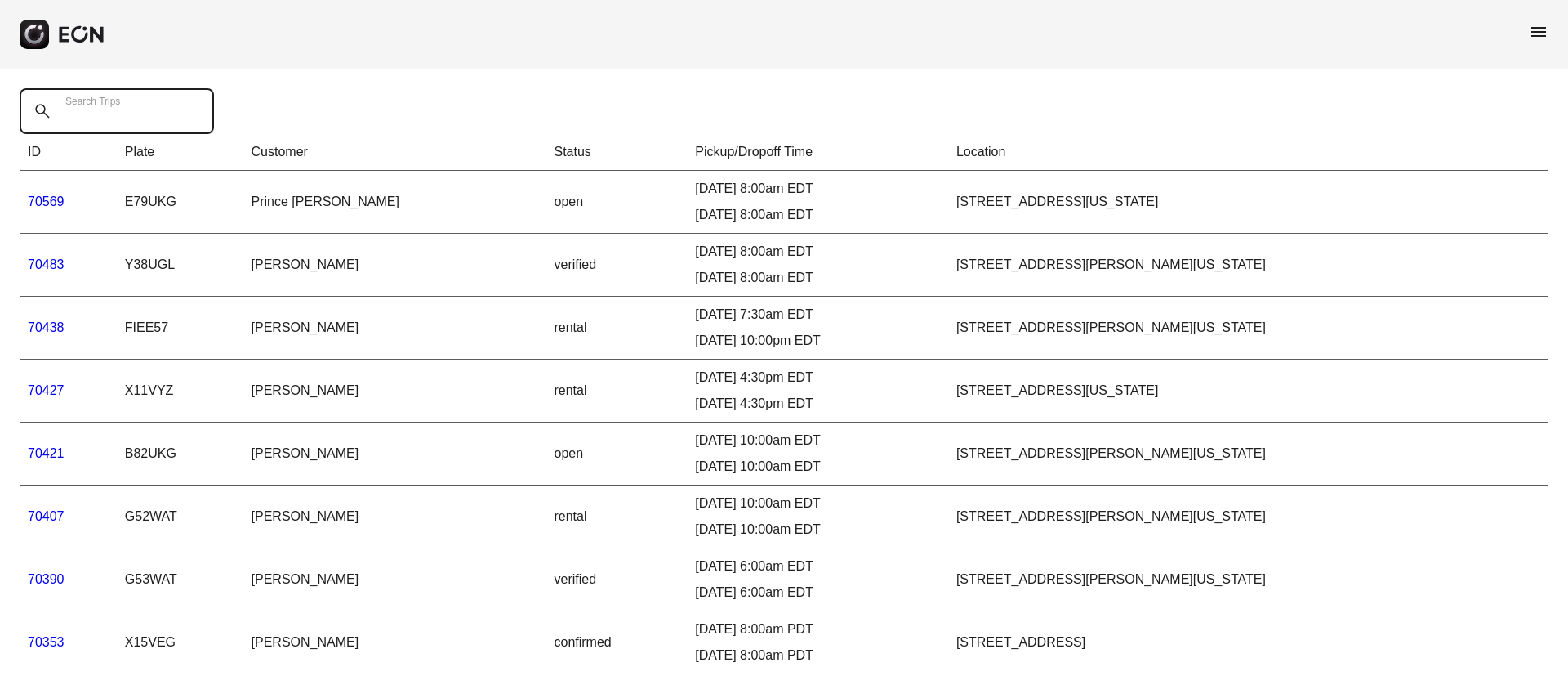
click at [142, 124] on Trips "Search Trips" at bounding box center [117, 111] width 194 height 45
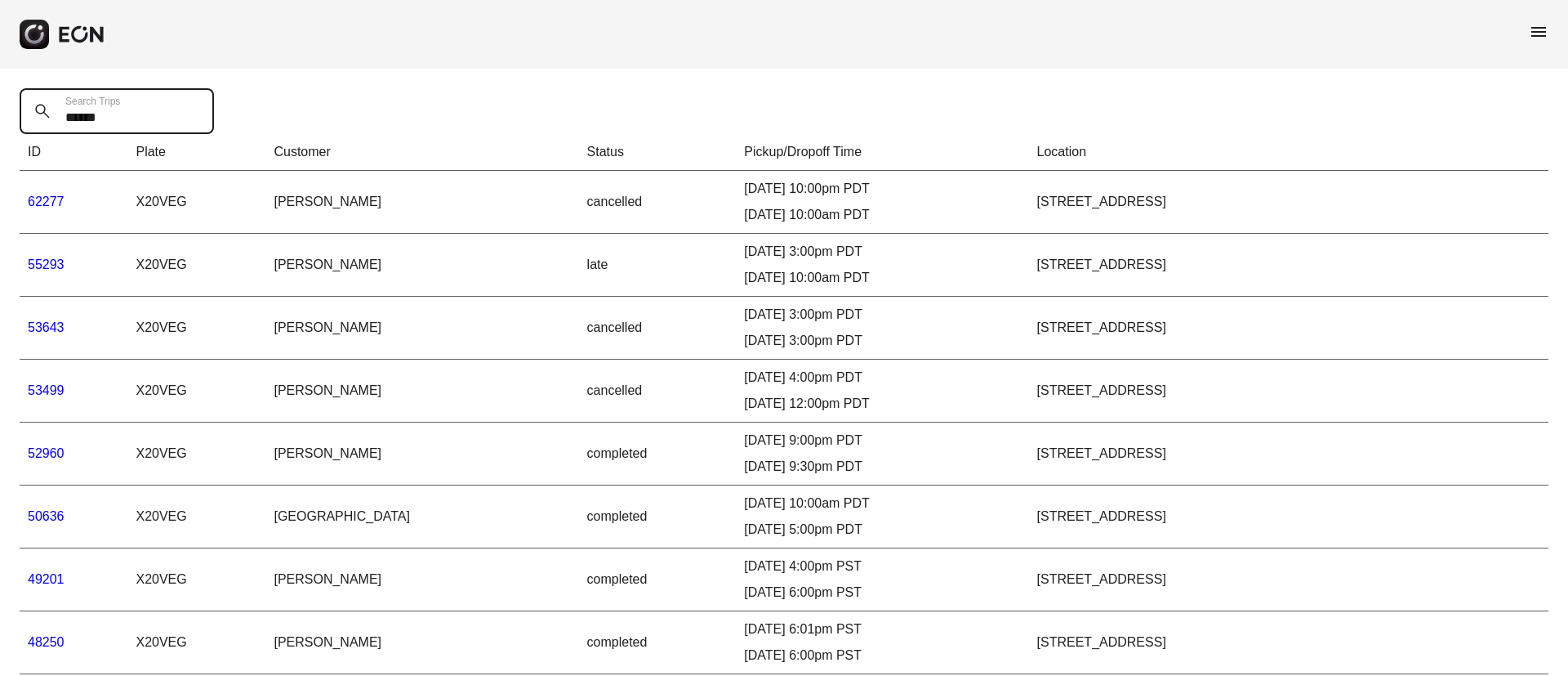
type Trips "******"
click at [1532, 24] on span "menu" at bounding box center [1539, 32] width 20 height 20
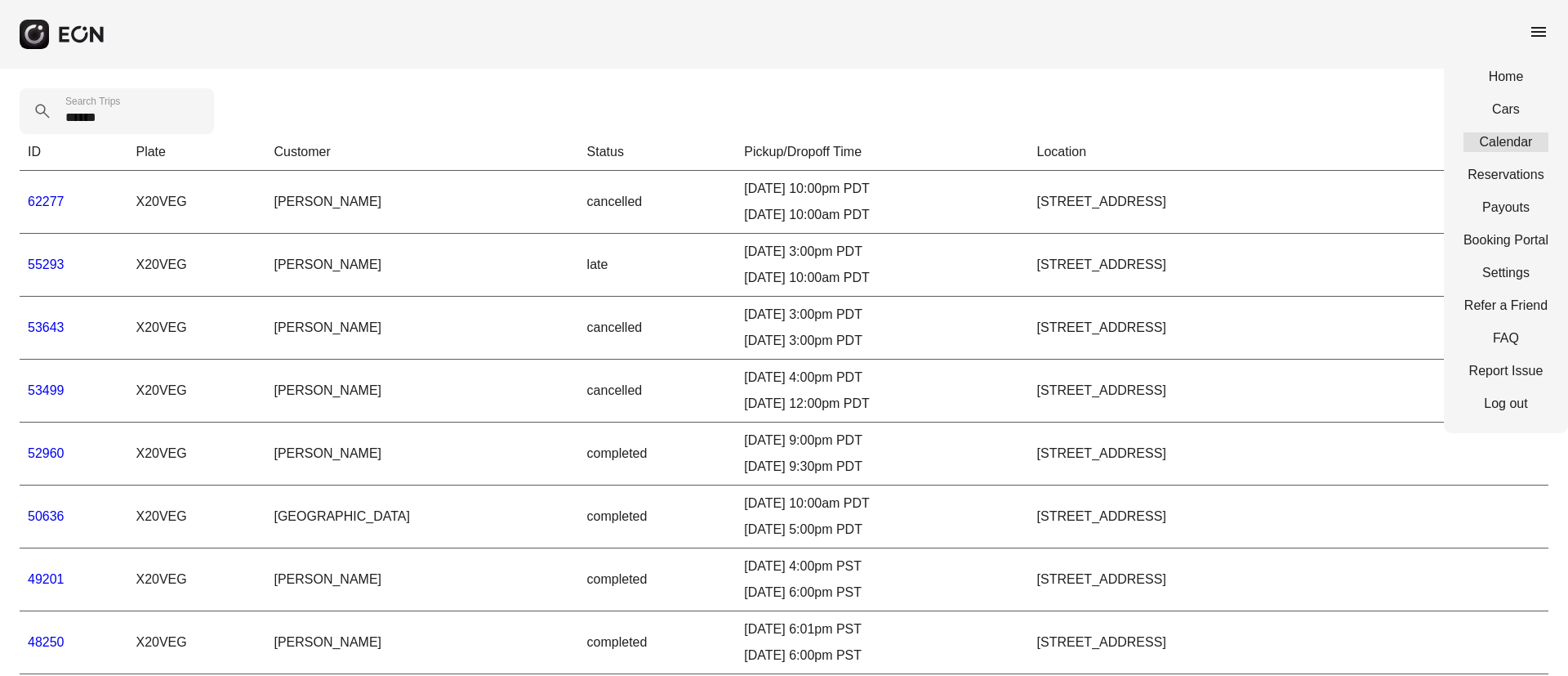
click at [1485, 144] on link "Calendar" at bounding box center [1506, 143] width 85 height 20
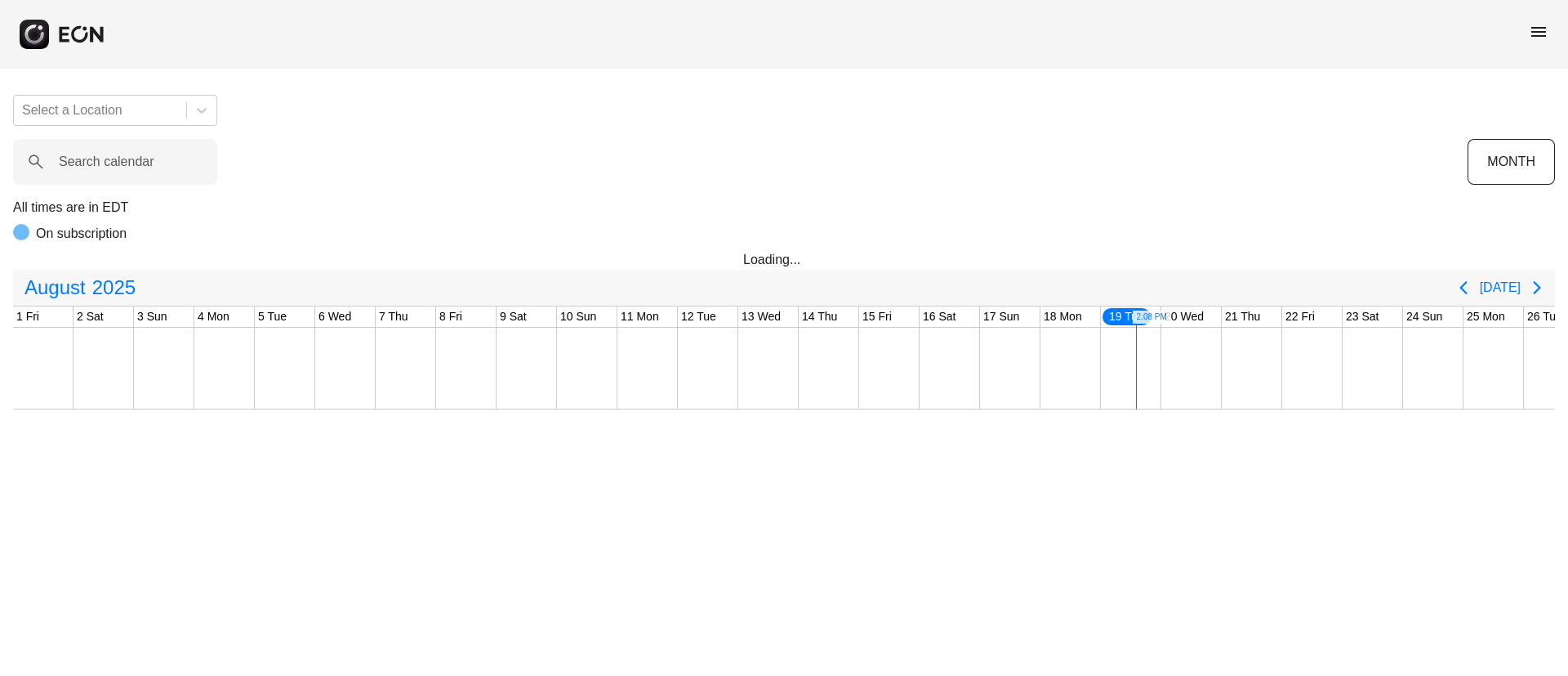
scroll to position [0, 331]
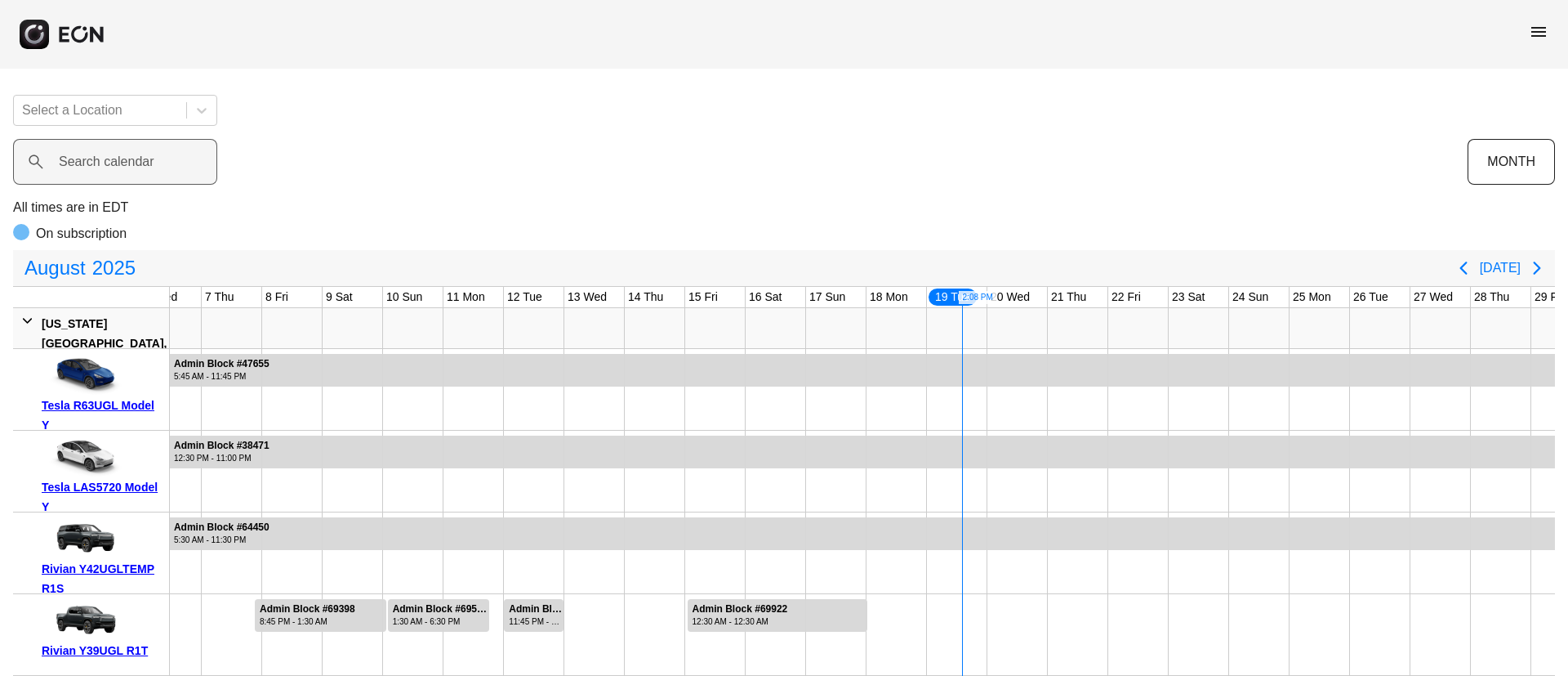
click at [122, 166] on label "Search calendar" at bounding box center [106, 162] width 95 height 20
click at [122, 166] on calendar "Search calendar" at bounding box center [114, 162] width 204 height 45
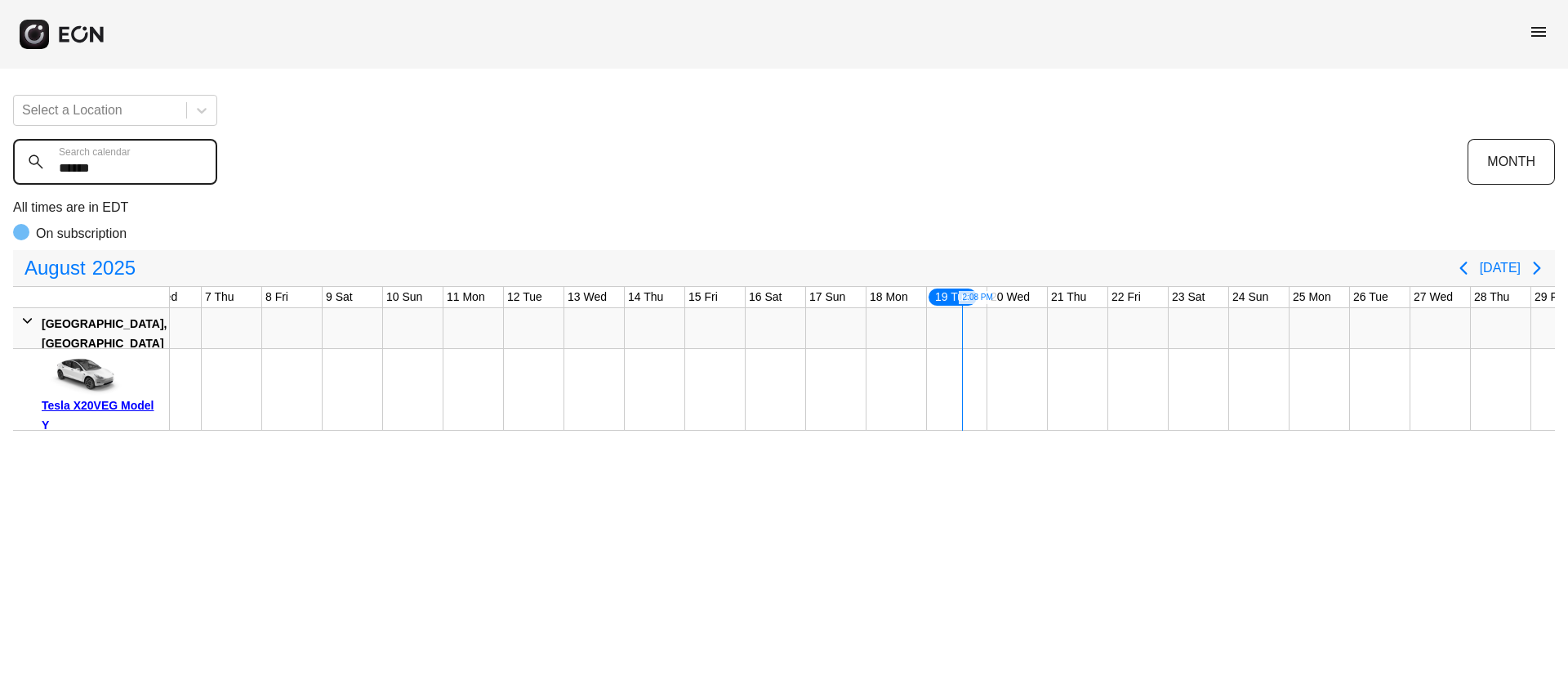
type calendar "******"
drag, startPoint x: 141, startPoint y: 166, endPoint x: 48, endPoint y: 174, distance: 93.3
click at [48, 174] on calendar "******" at bounding box center [114, 162] width 204 height 45
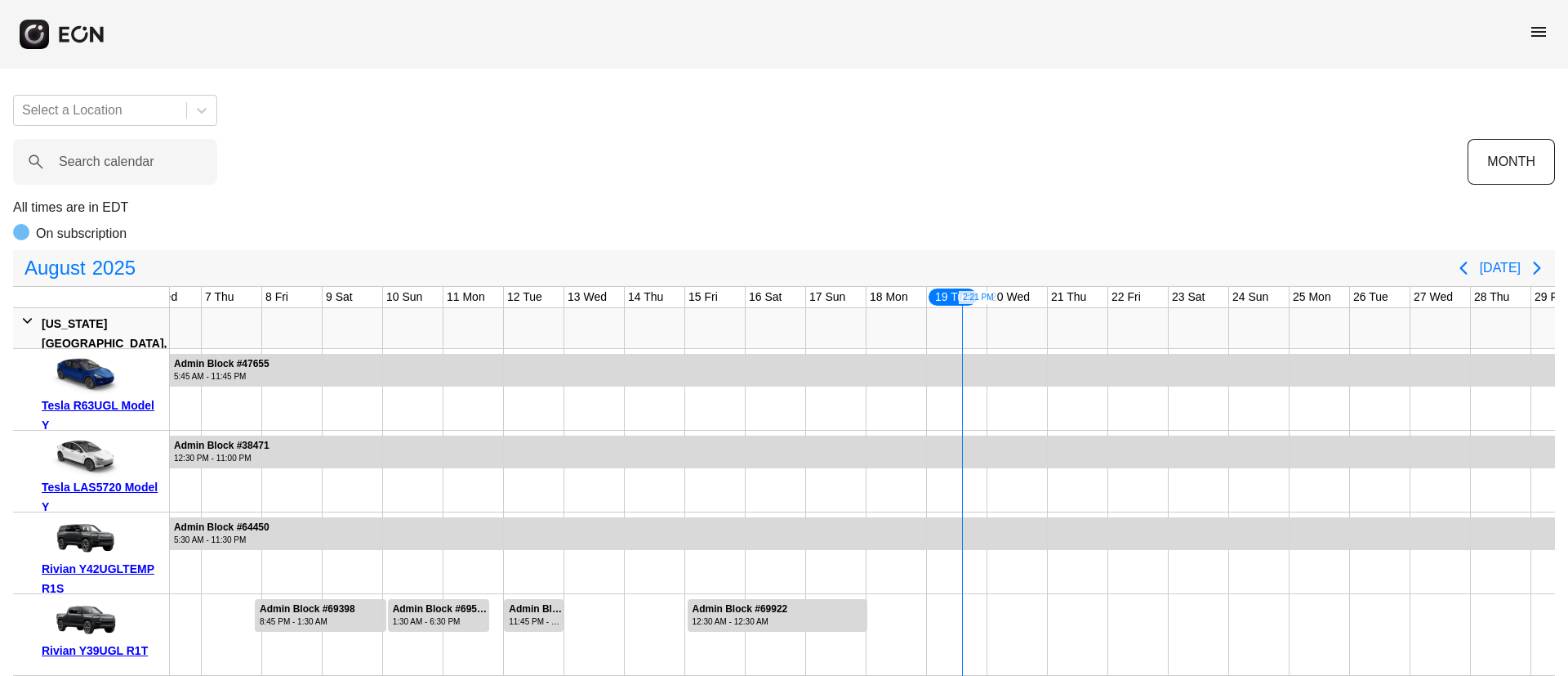
click at [1531, 35] on span "menu" at bounding box center [1539, 32] width 20 height 20
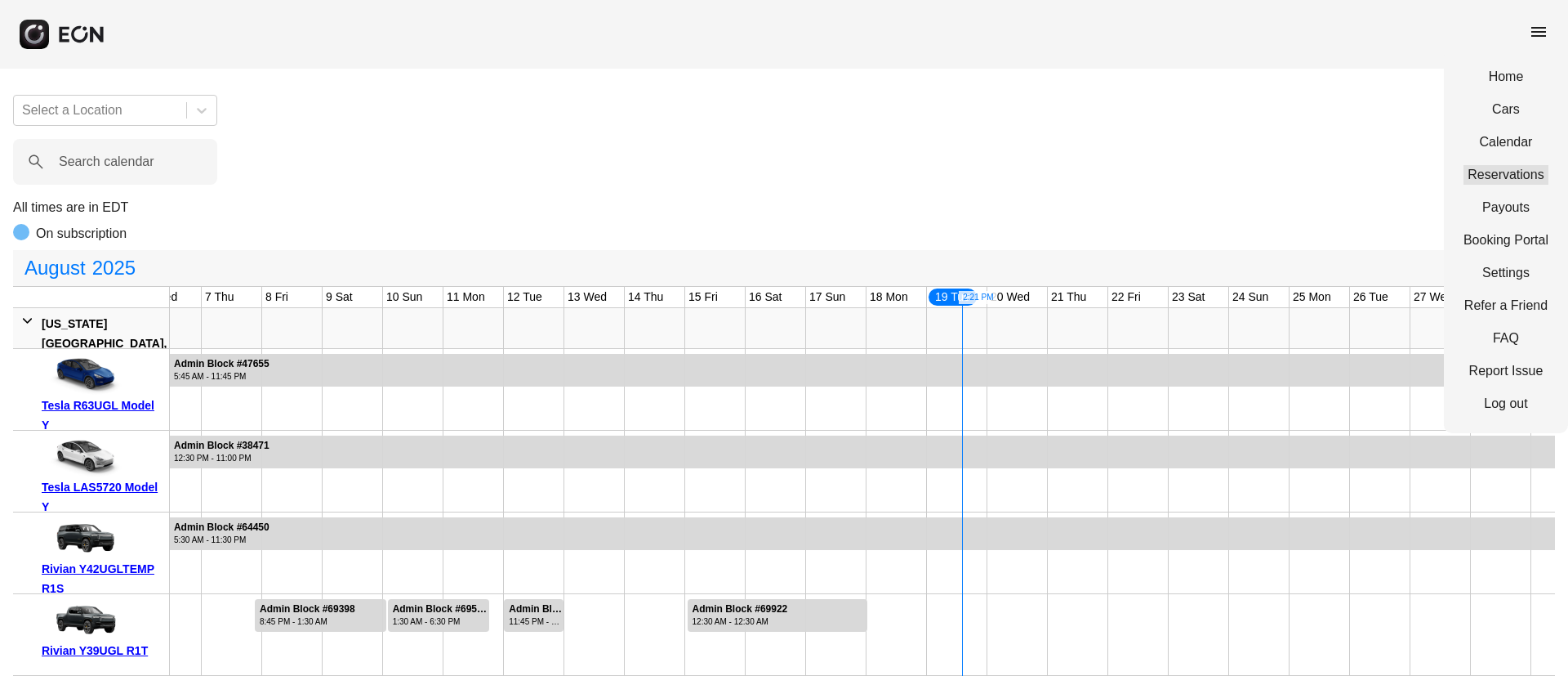
click at [1503, 183] on link "Reservations" at bounding box center [1506, 175] width 85 height 20
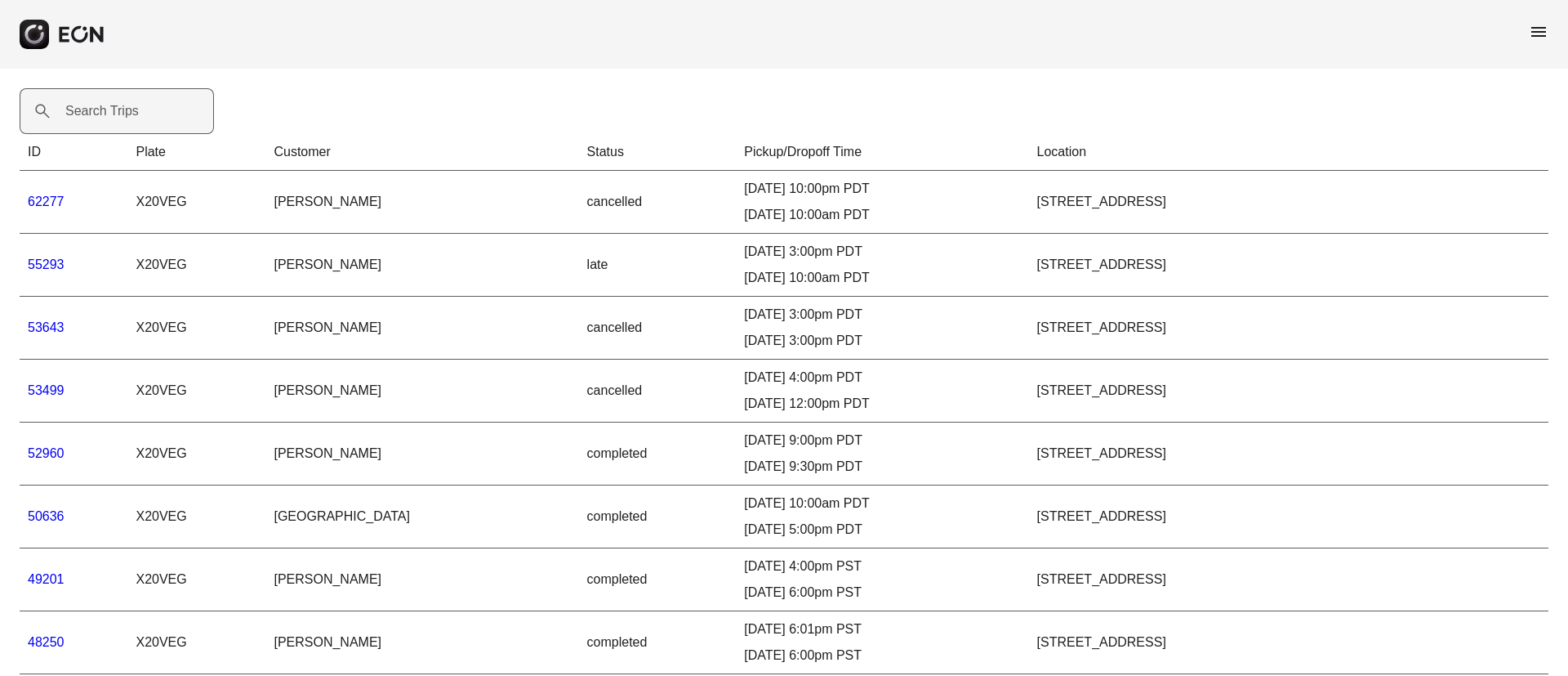
click at [134, 102] on label "Search Trips" at bounding box center [102, 111] width 74 height 20
click at [134, 102] on Trips "Search Trips" at bounding box center [117, 111] width 194 height 45
paste Trips "*****"
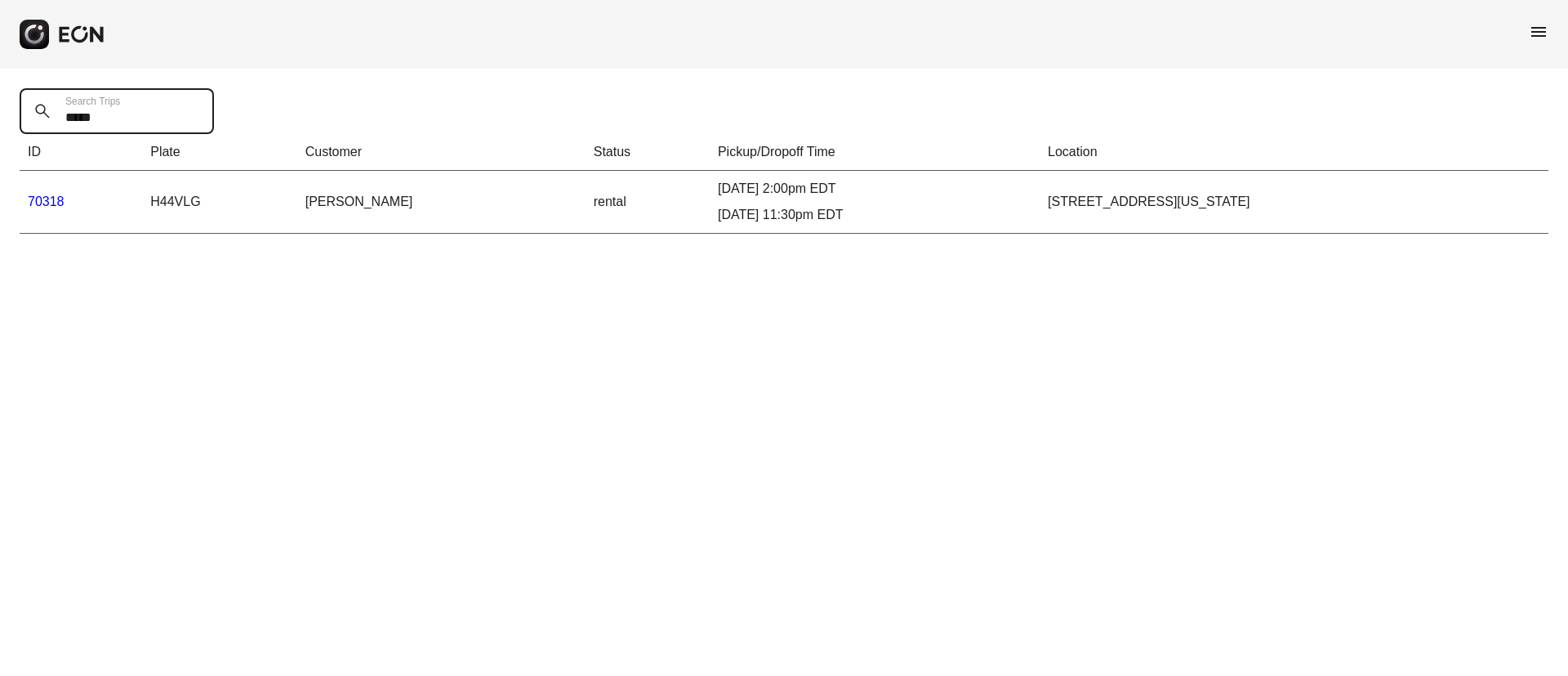
type Trips "*****"
click at [55, 203] on link "70318" at bounding box center [46, 201] width 36 height 14
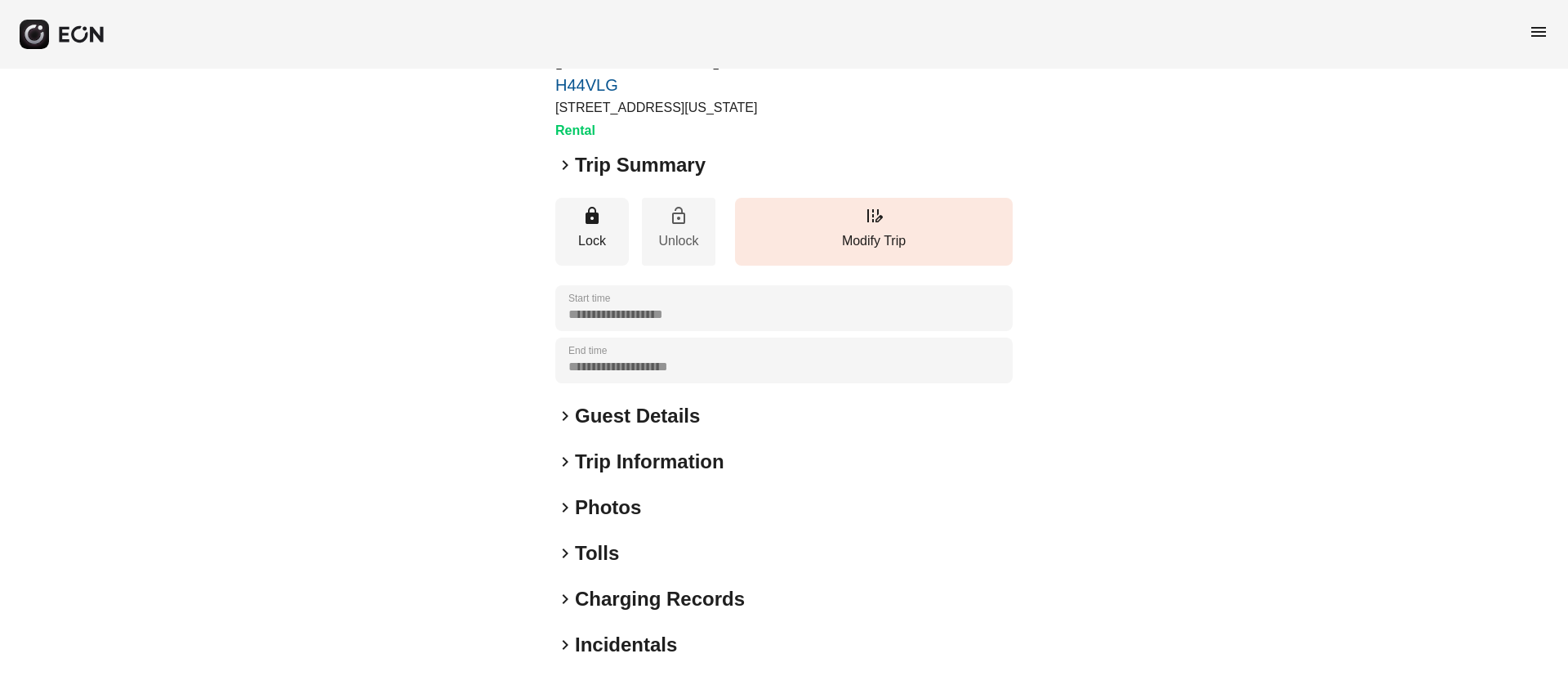
scroll to position [140, 0]
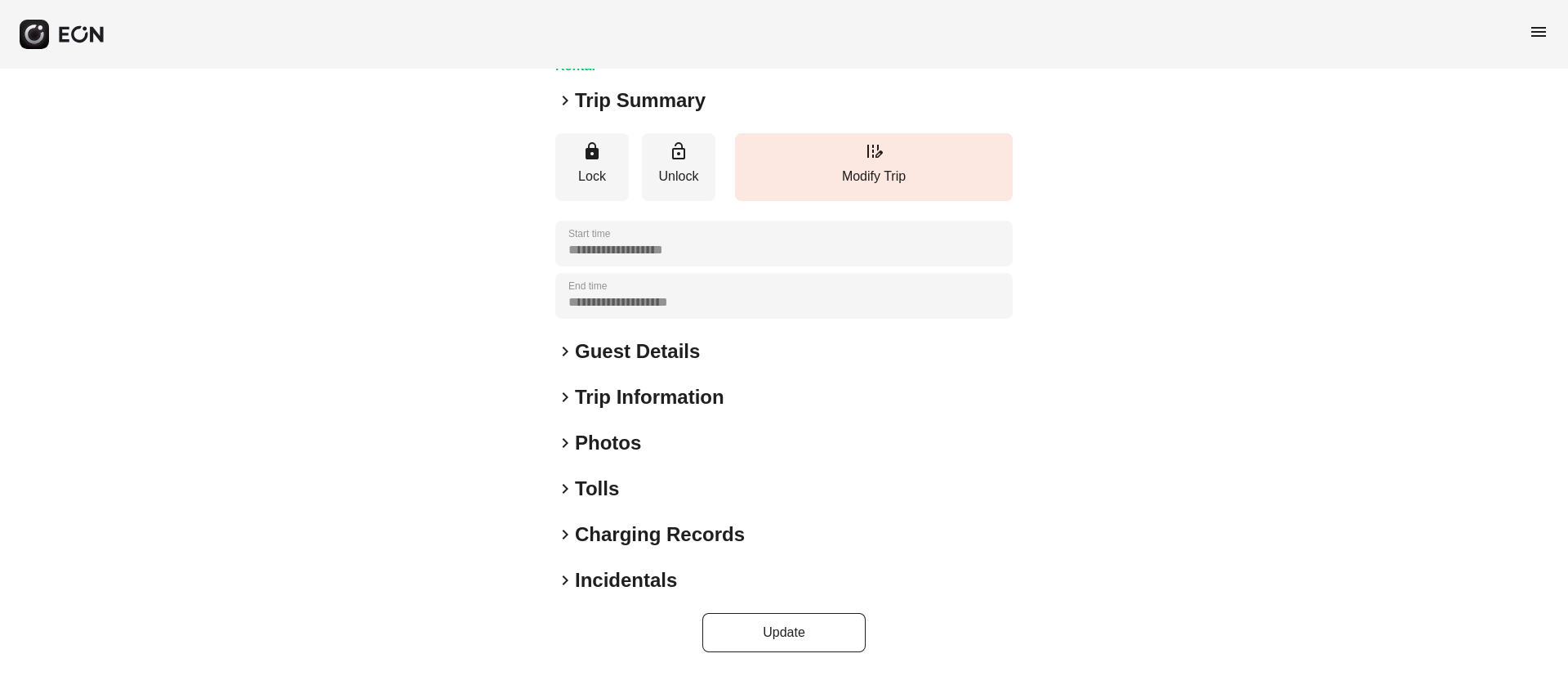
click at [669, 457] on div "**********" at bounding box center [783, 303] width 457 height 700
click at [635, 444] on h2 "Photos" at bounding box center [608, 442] width 66 height 26
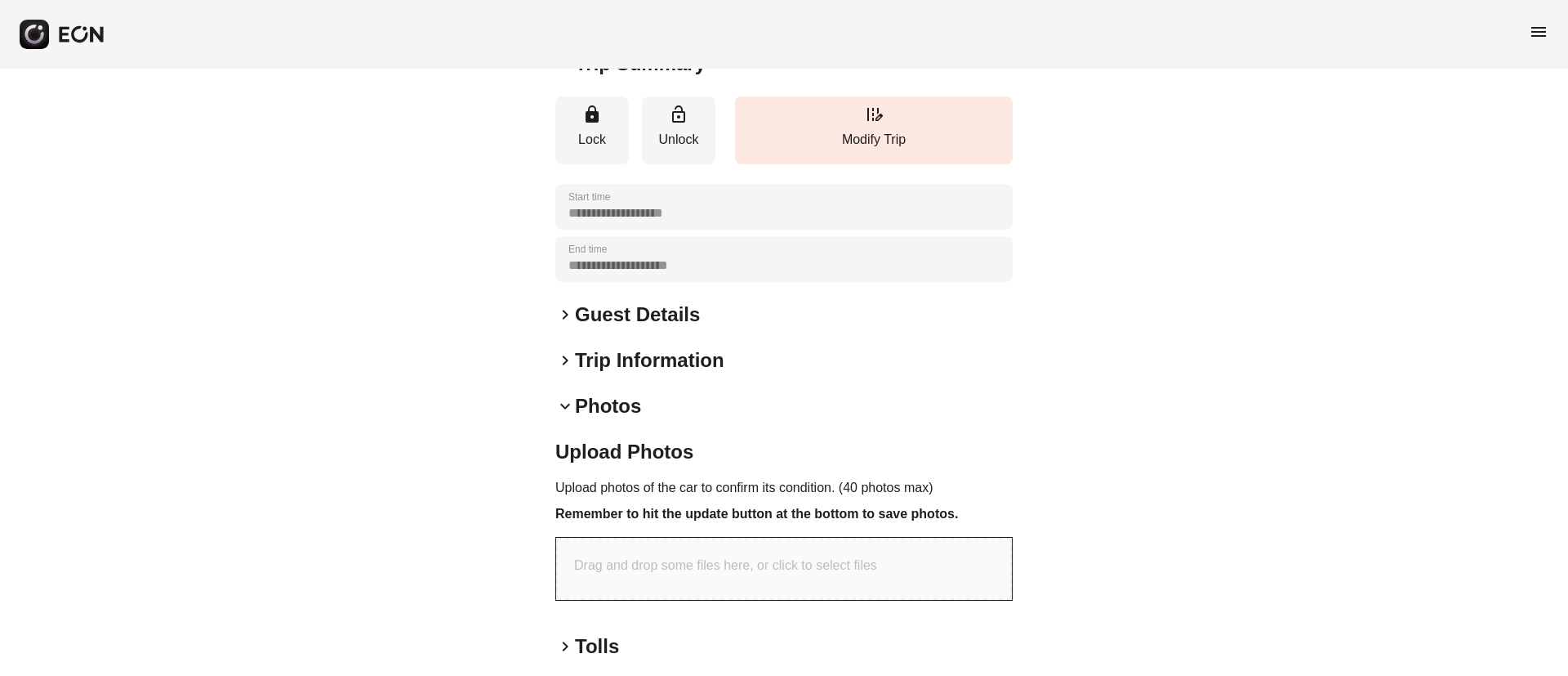
scroll to position [89, 0]
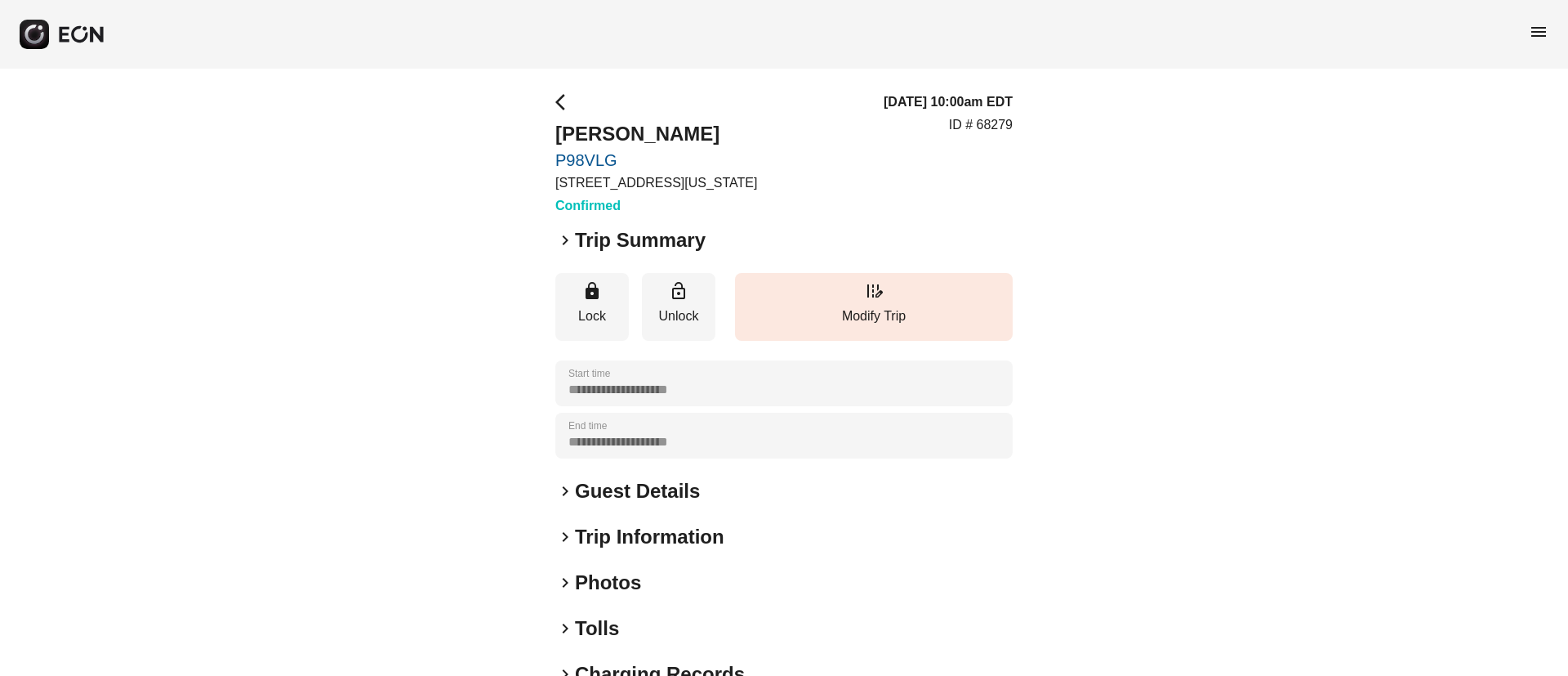
click at [1535, 27] on span "menu" at bounding box center [1539, 32] width 20 height 20
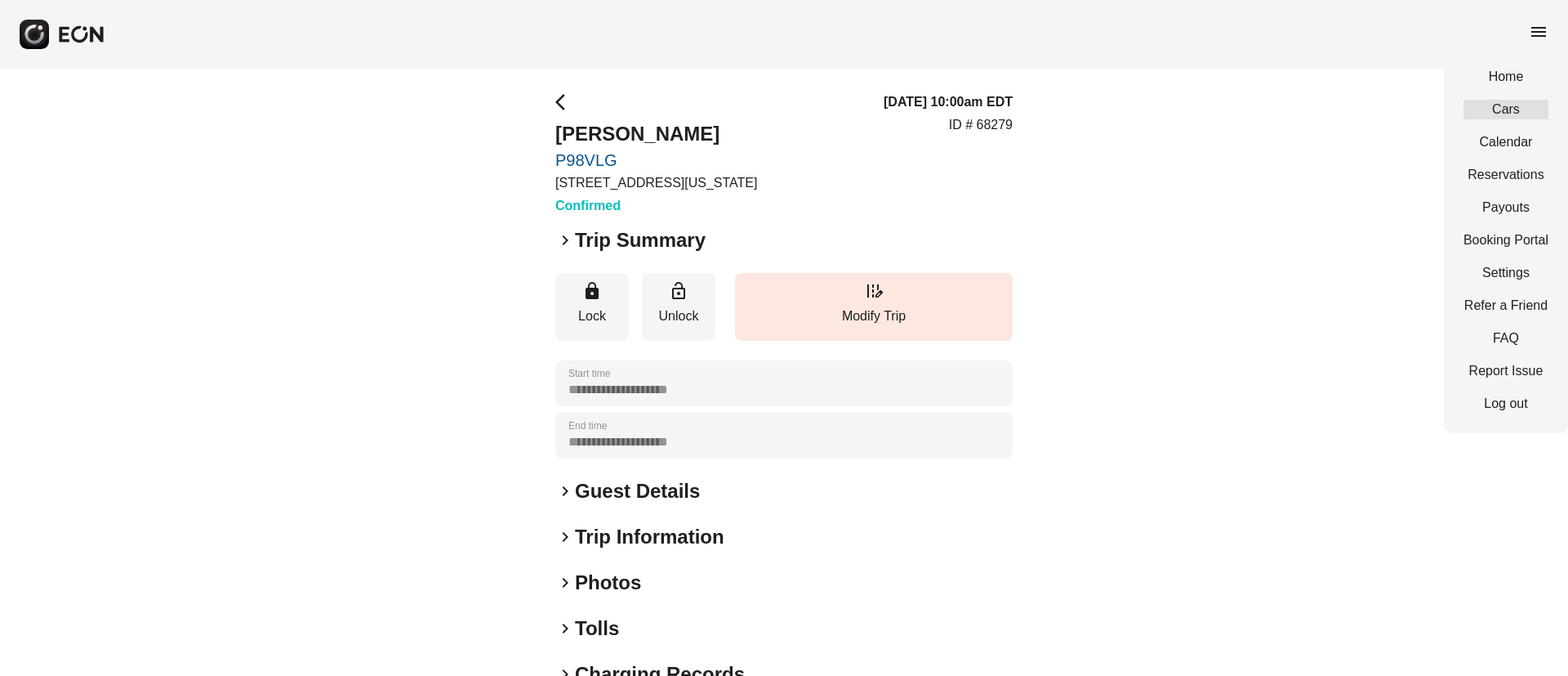
click at [1490, 116] on link "Cars" at bounding box center [1506, 110] width 85 height 20
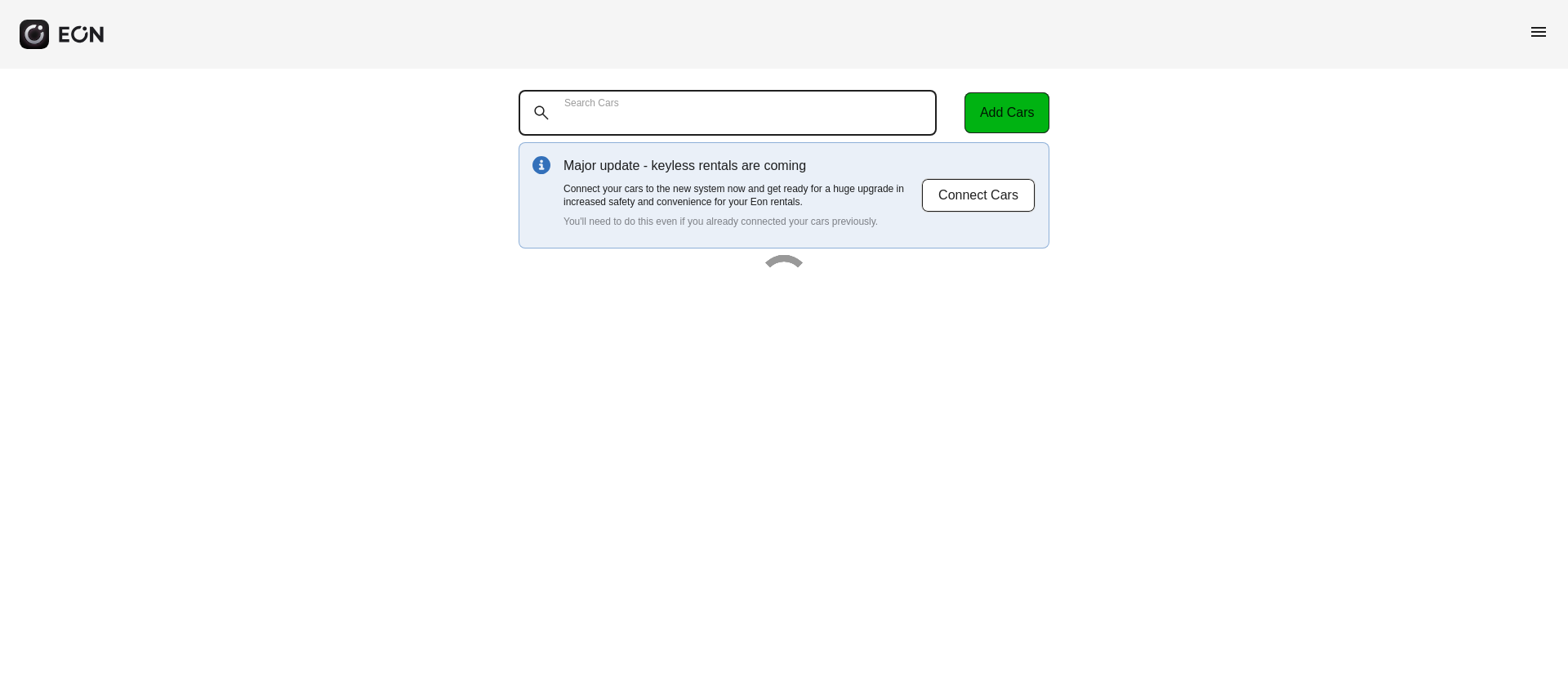
click at [673, 113] on Cars "Search Cars" at bounding box center [728, 113] width 418 height 45
paste Cars "******"
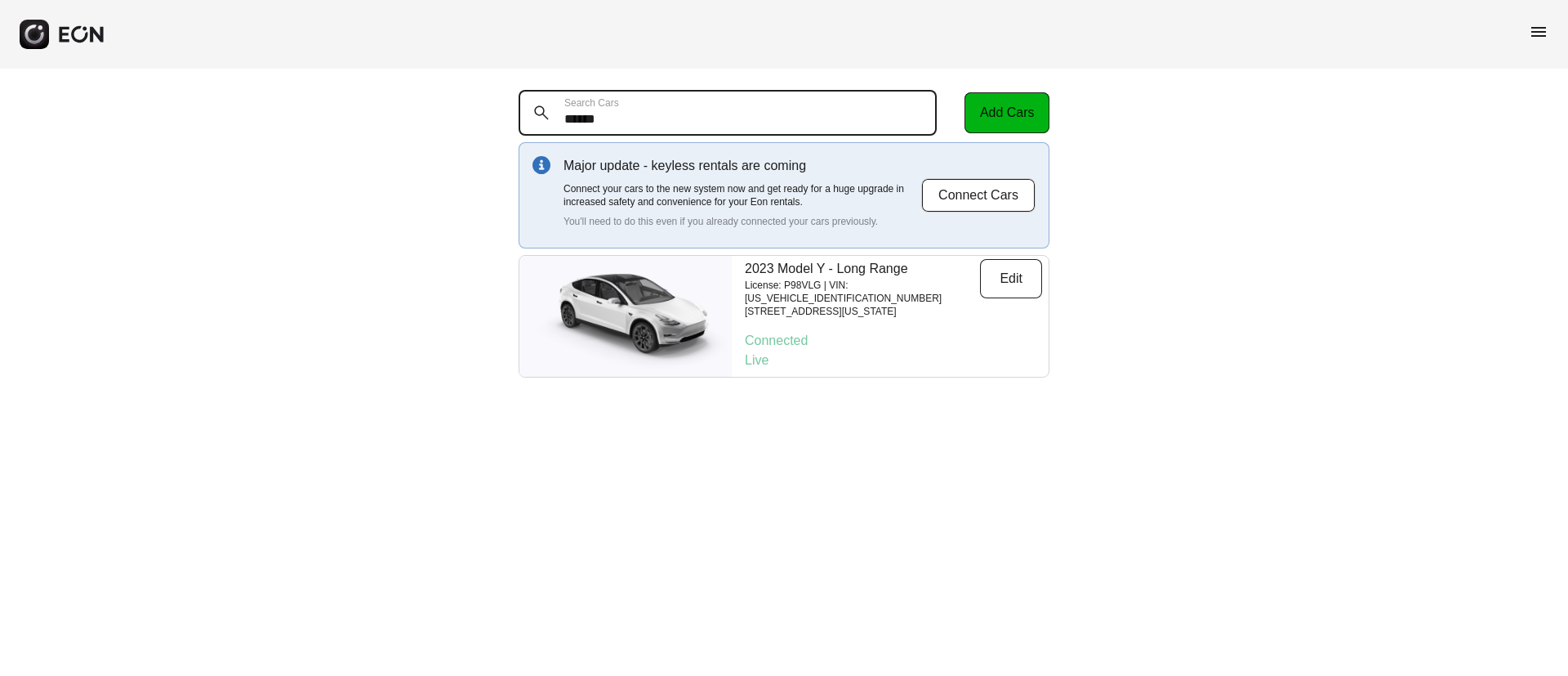
type Cars "******"
click at [887, 304] on p "[STREET_ADDRESS][US_STATE]" at bounding box center [862, 311] width 235 height 13
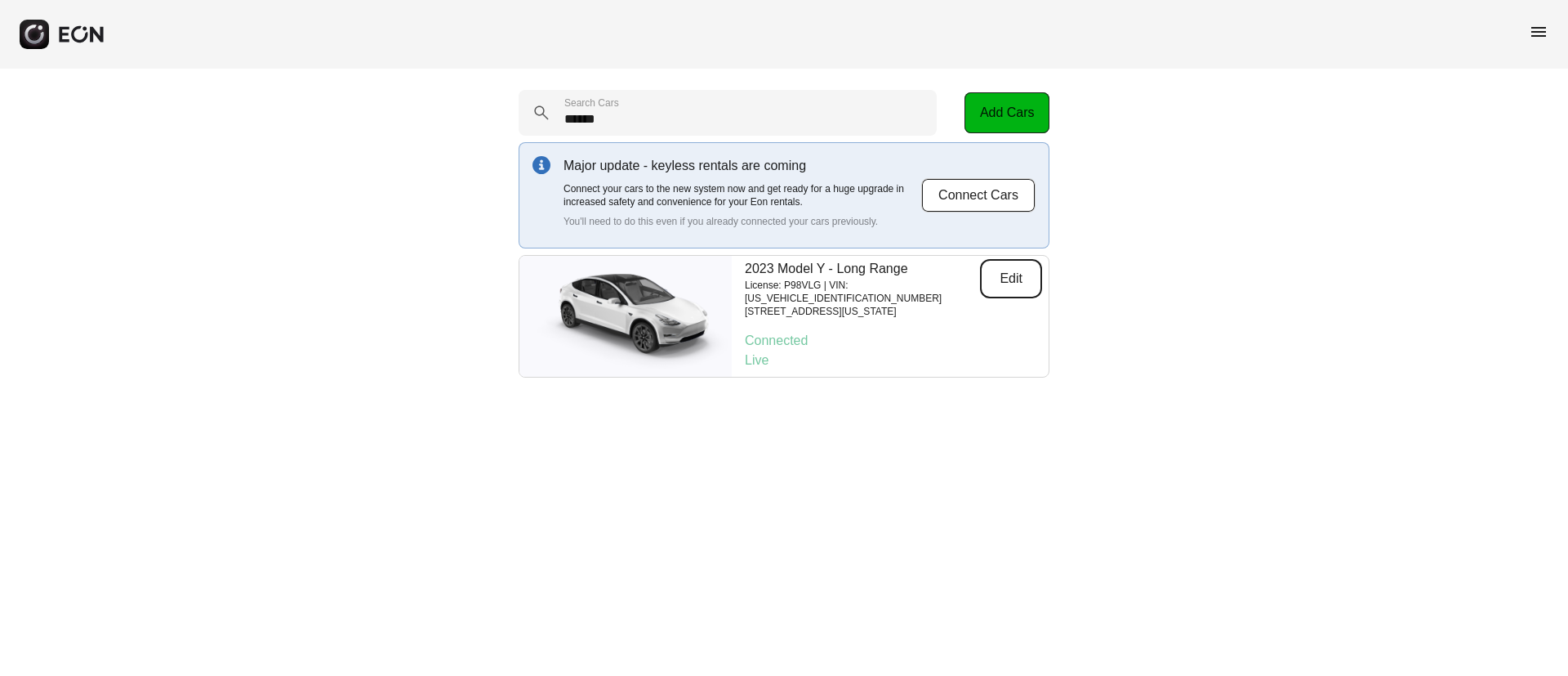
click at [991, 279] on button "Edit" at bounding box center [1011, 278] width 62 height 39
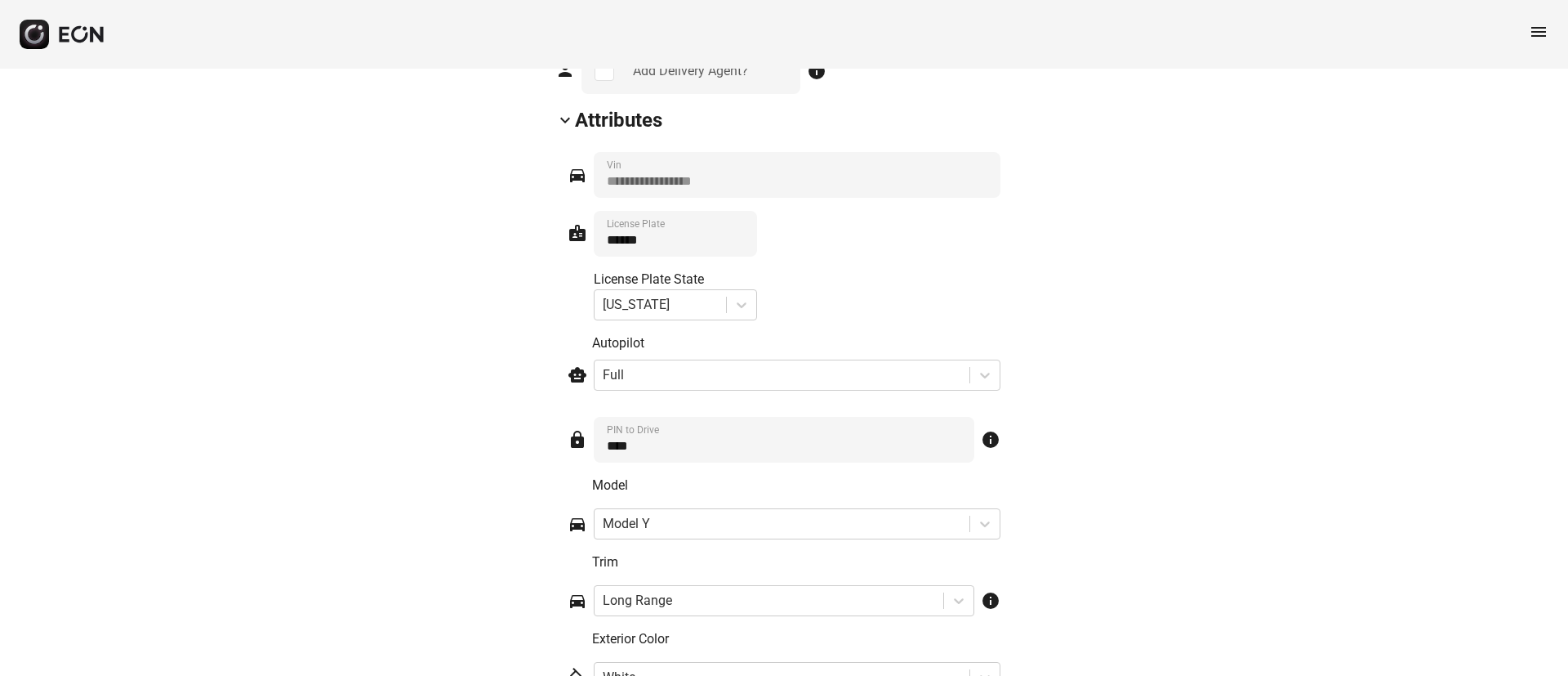
scroll to position [2328, 0]
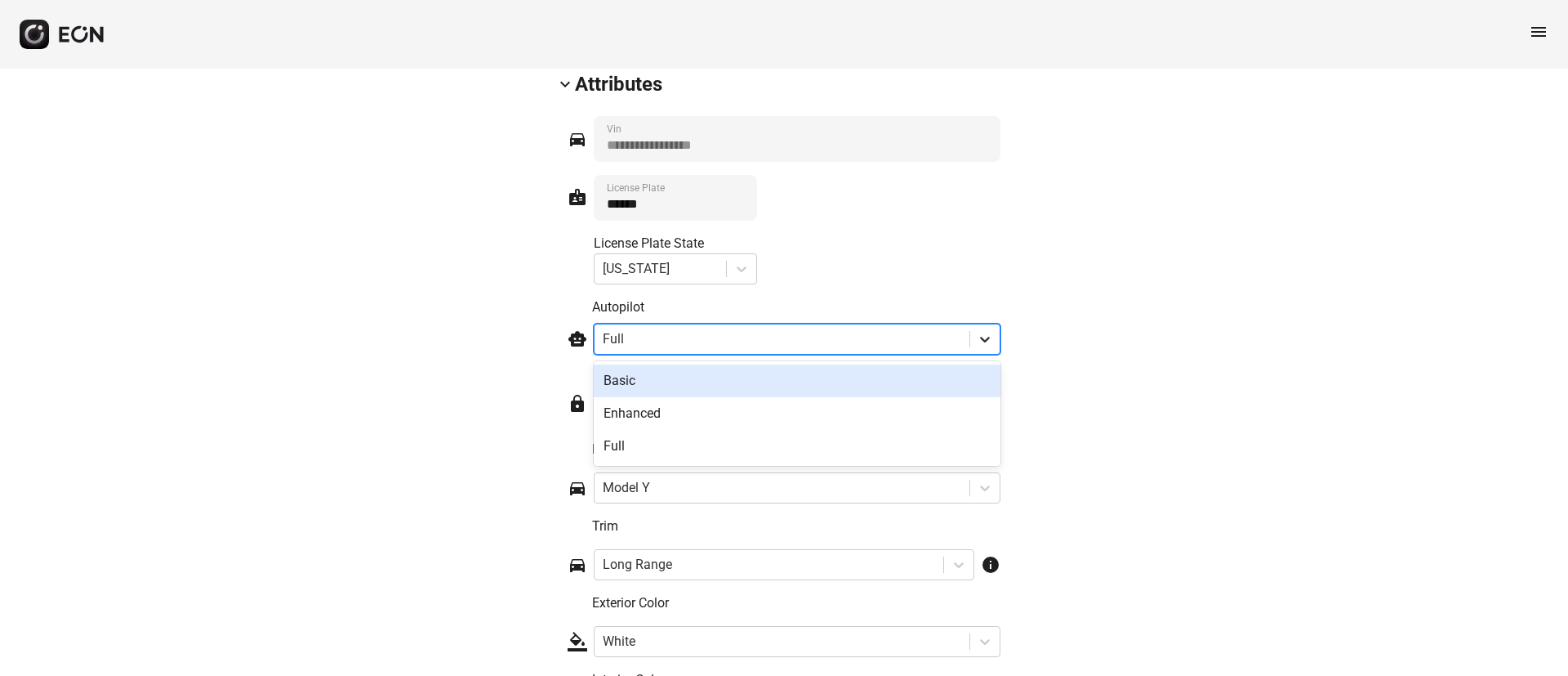
click at [989, 341] on icon at bounding box center [985, 339] width 16 height 16
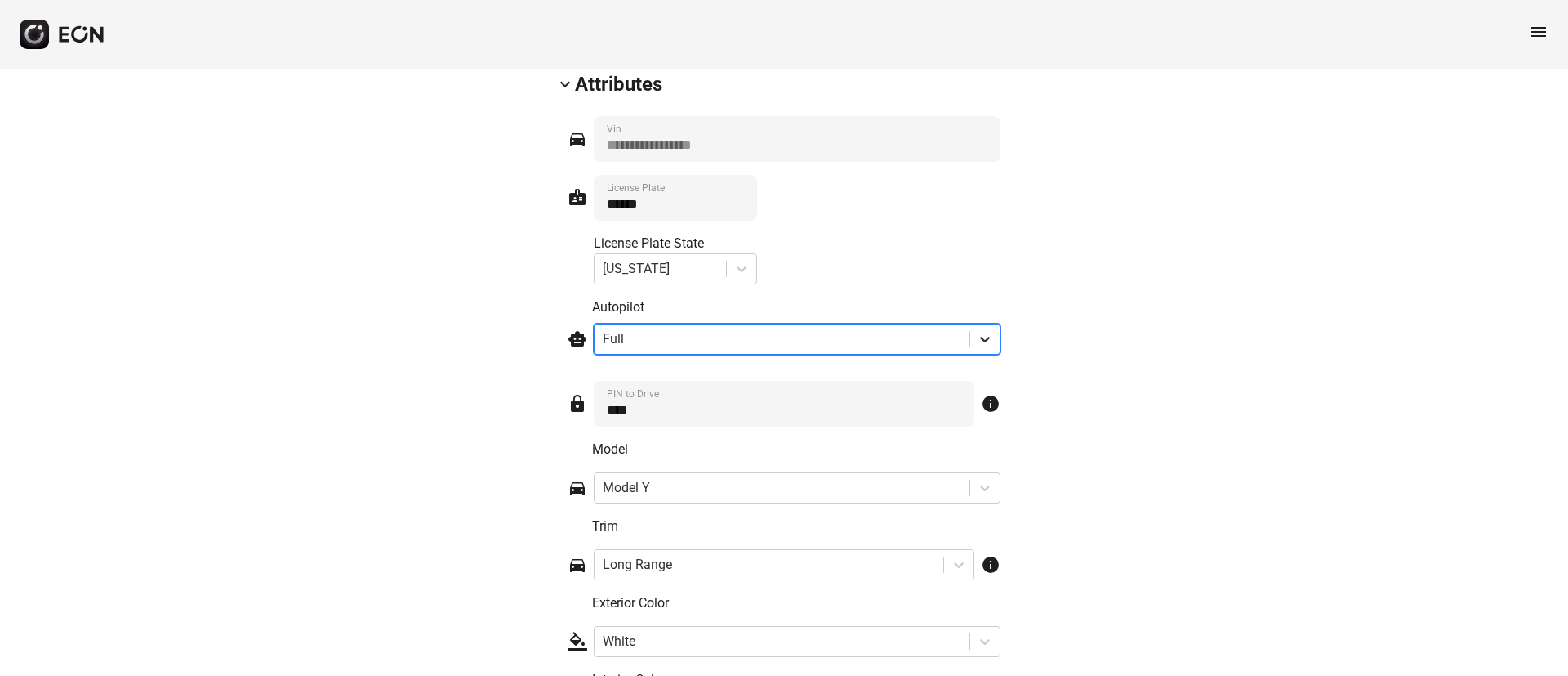
click at [989, 341] on icon at bounding box center [985, 339] width 16 height 16
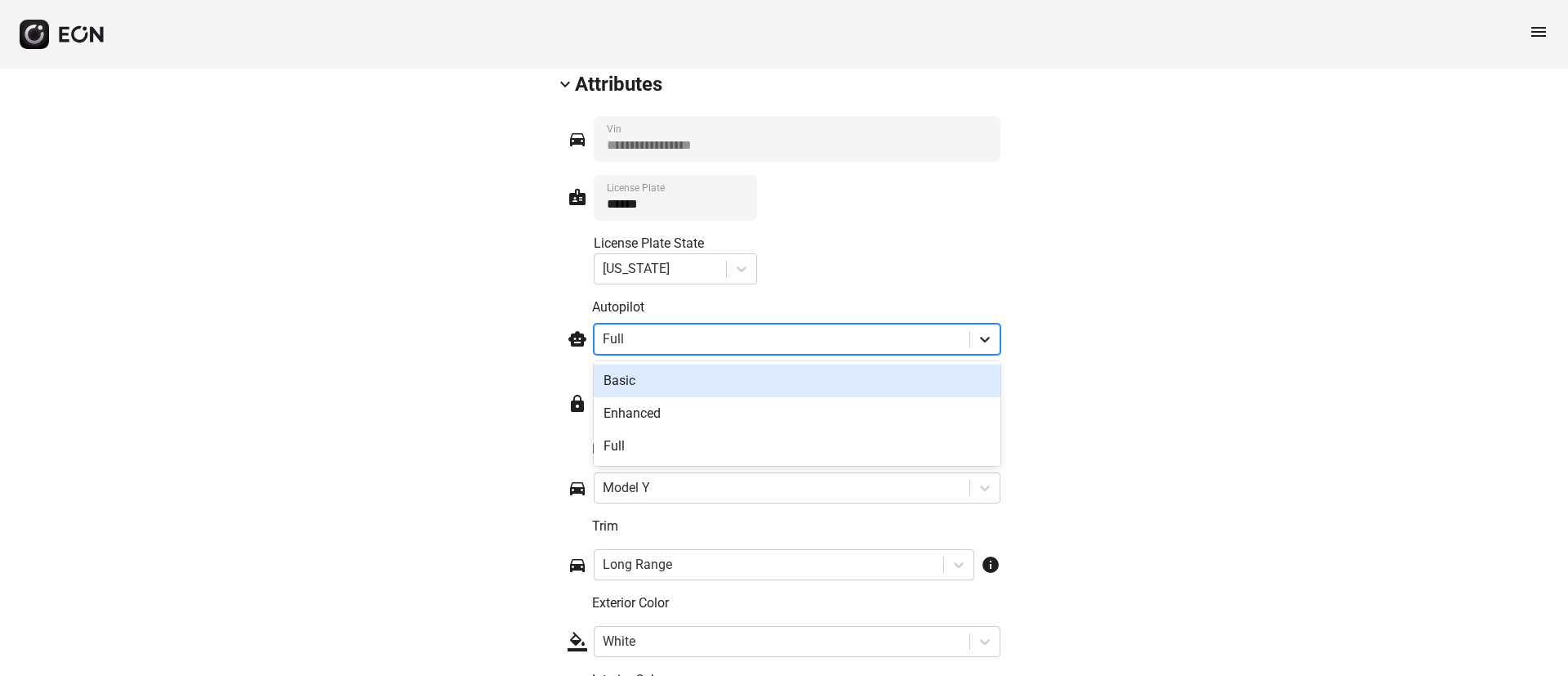
click at [989, 341] on icon at bounding box center [985, 339] width 16 height 16
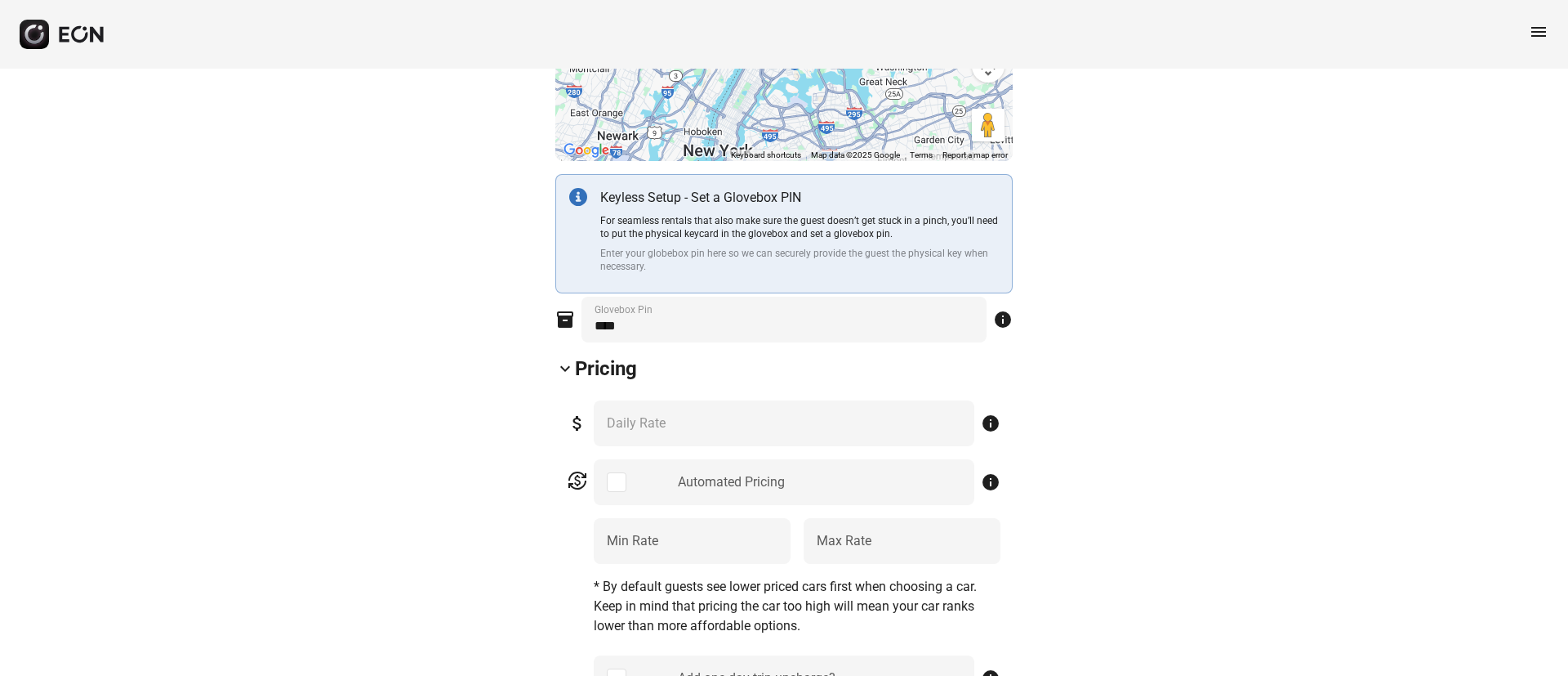
scroll to position [490, 0]
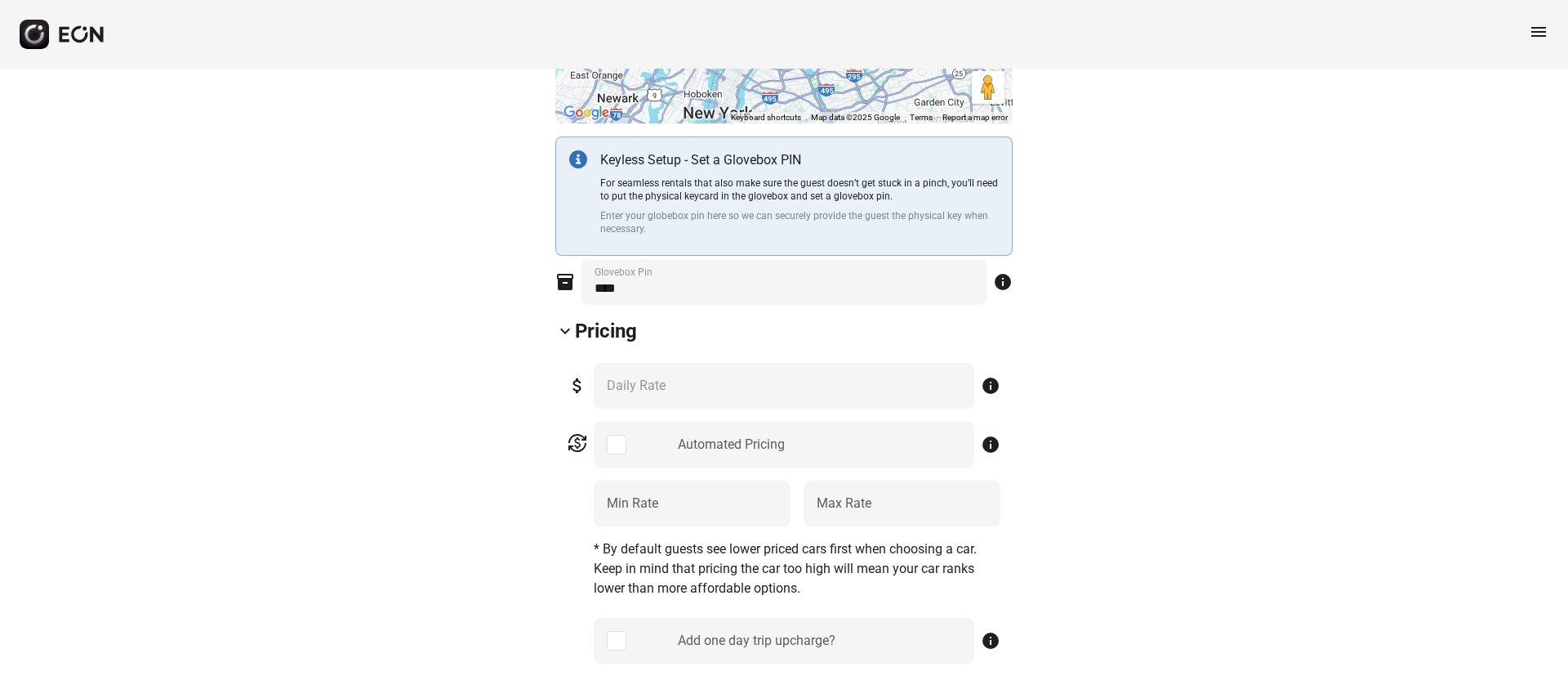
click at [829, 393] on div "attach_money ** Daily Rate info" at bounding box center [784, 385] width 433 height 45
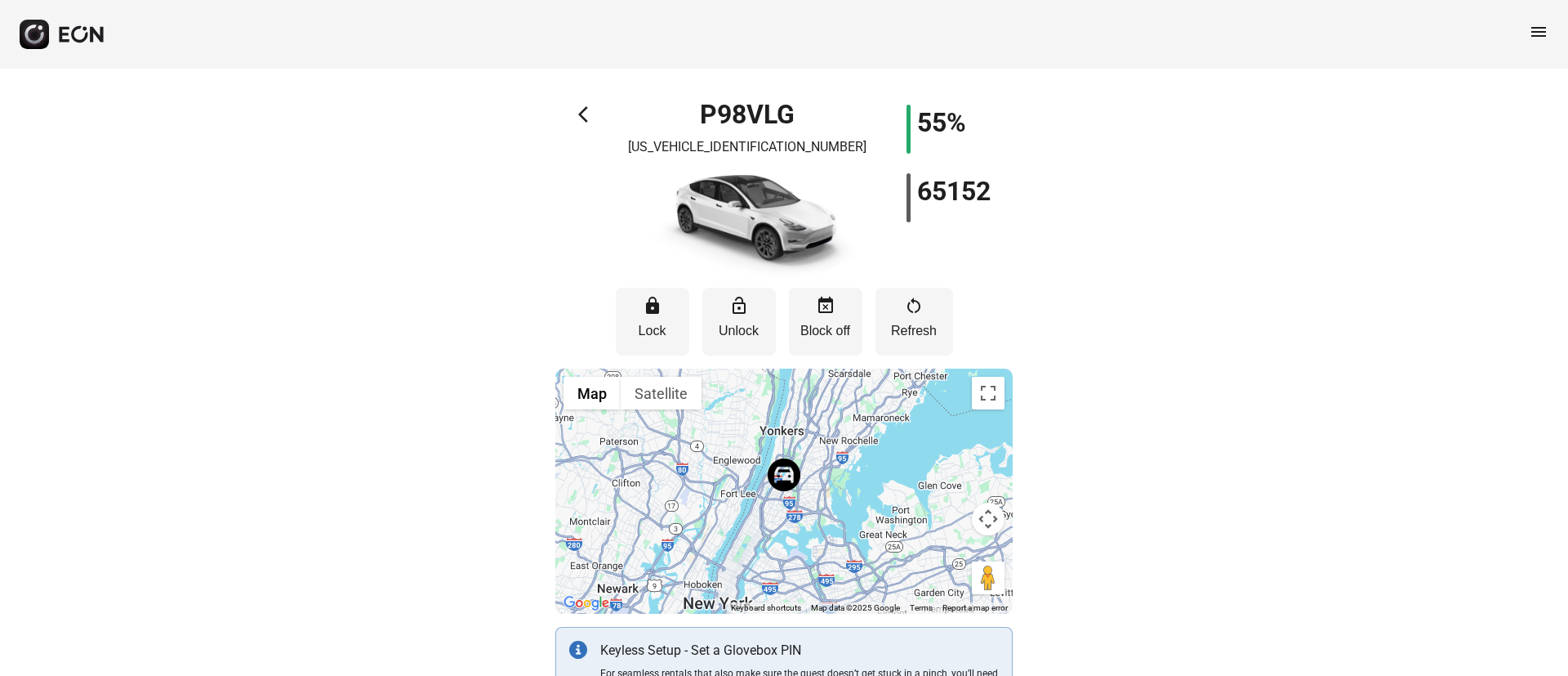
click at [581, 114] on span "arrow_back_ios" at bounding box center [589, 114] width 20 height 20
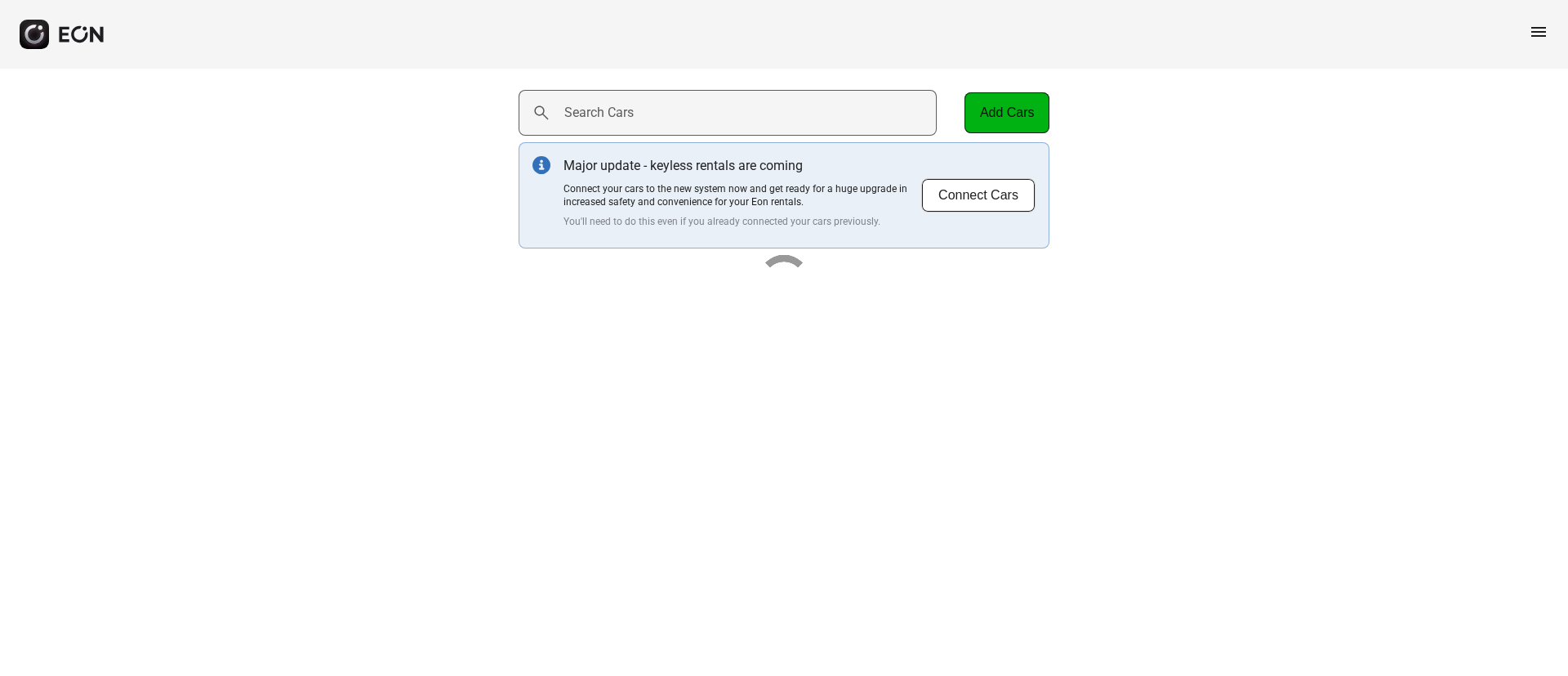
click at [633, 112] on label "Search Cars" at bounding box center [599, 113] width 69 height 20
click at [633, 112] on Cars "Search Cars" at bounding box center [728, 113] width 418 height 45
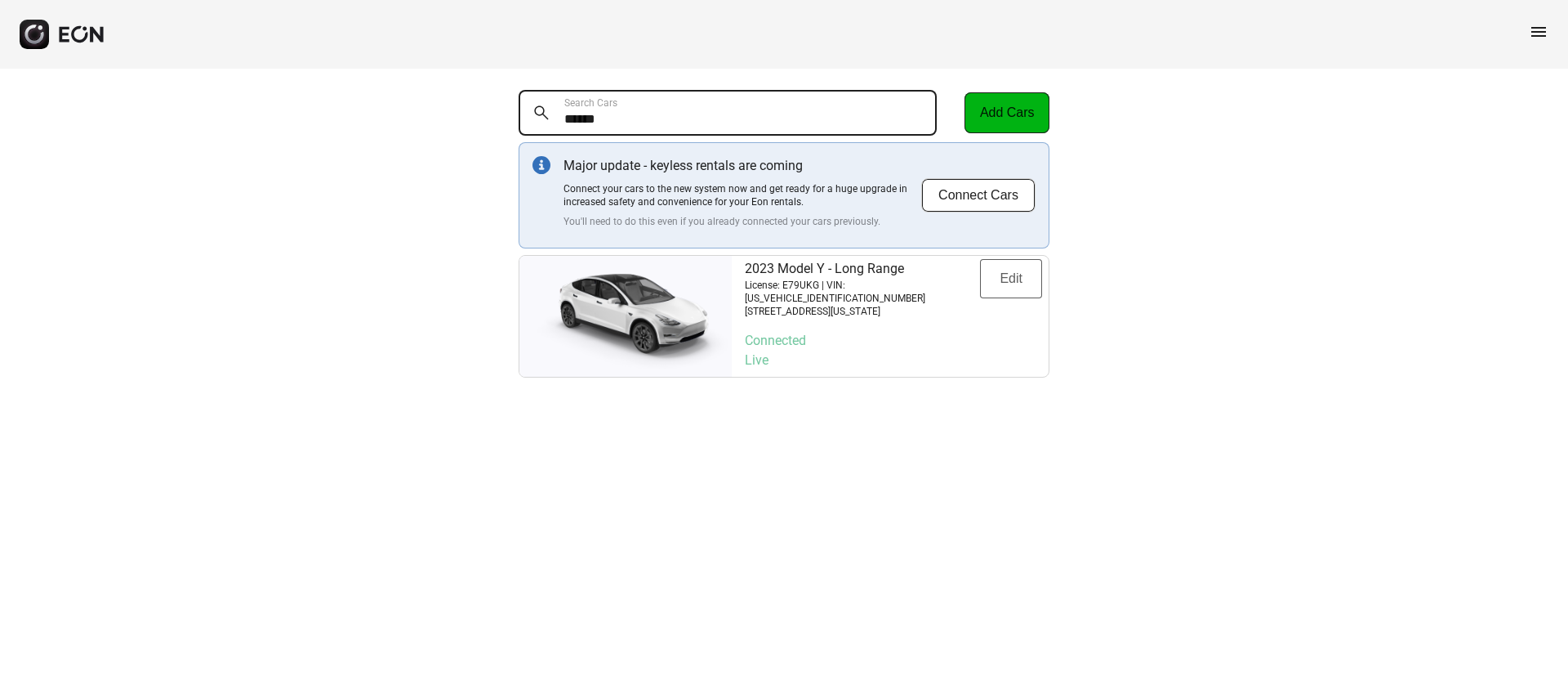
type Cars "******"
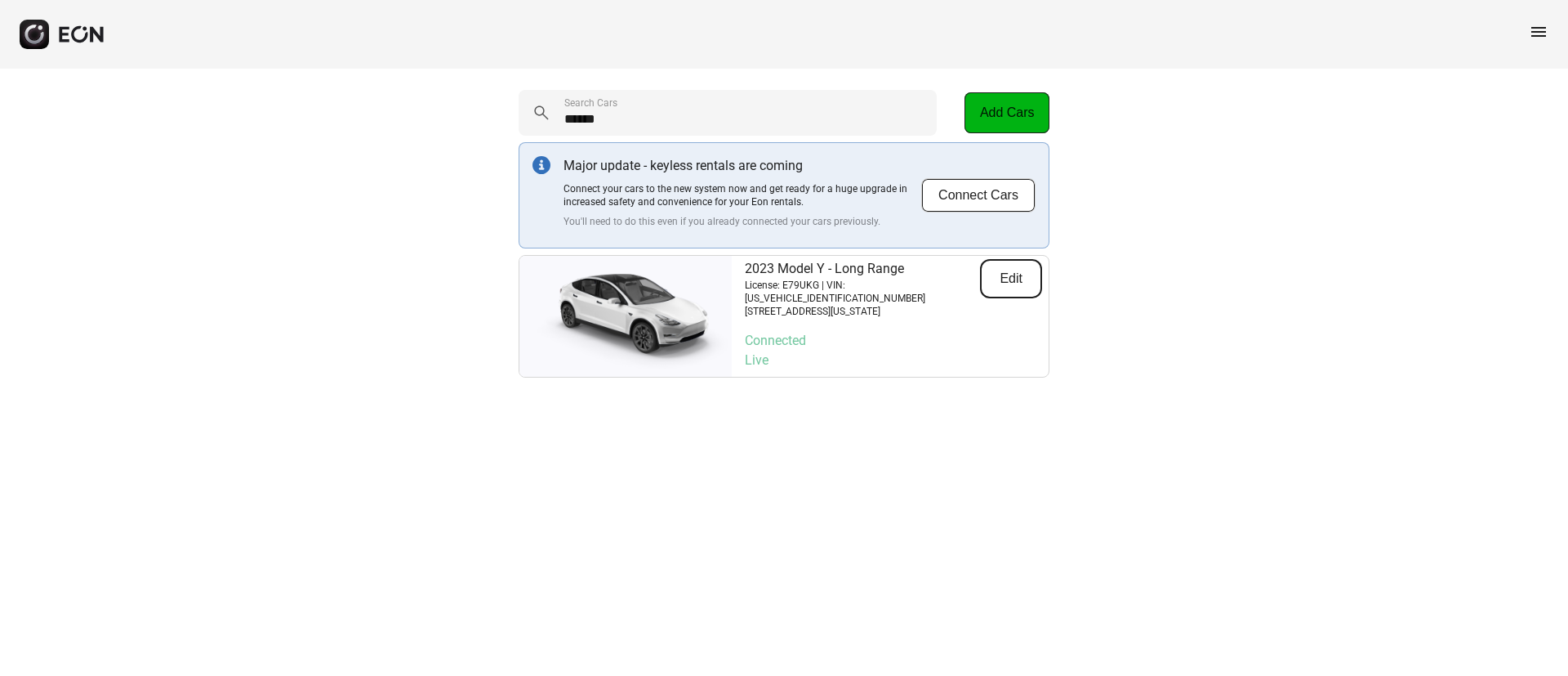
click at [1016, 289] on button "Edit" at bounding box center [1011, 278] width 62 height 39
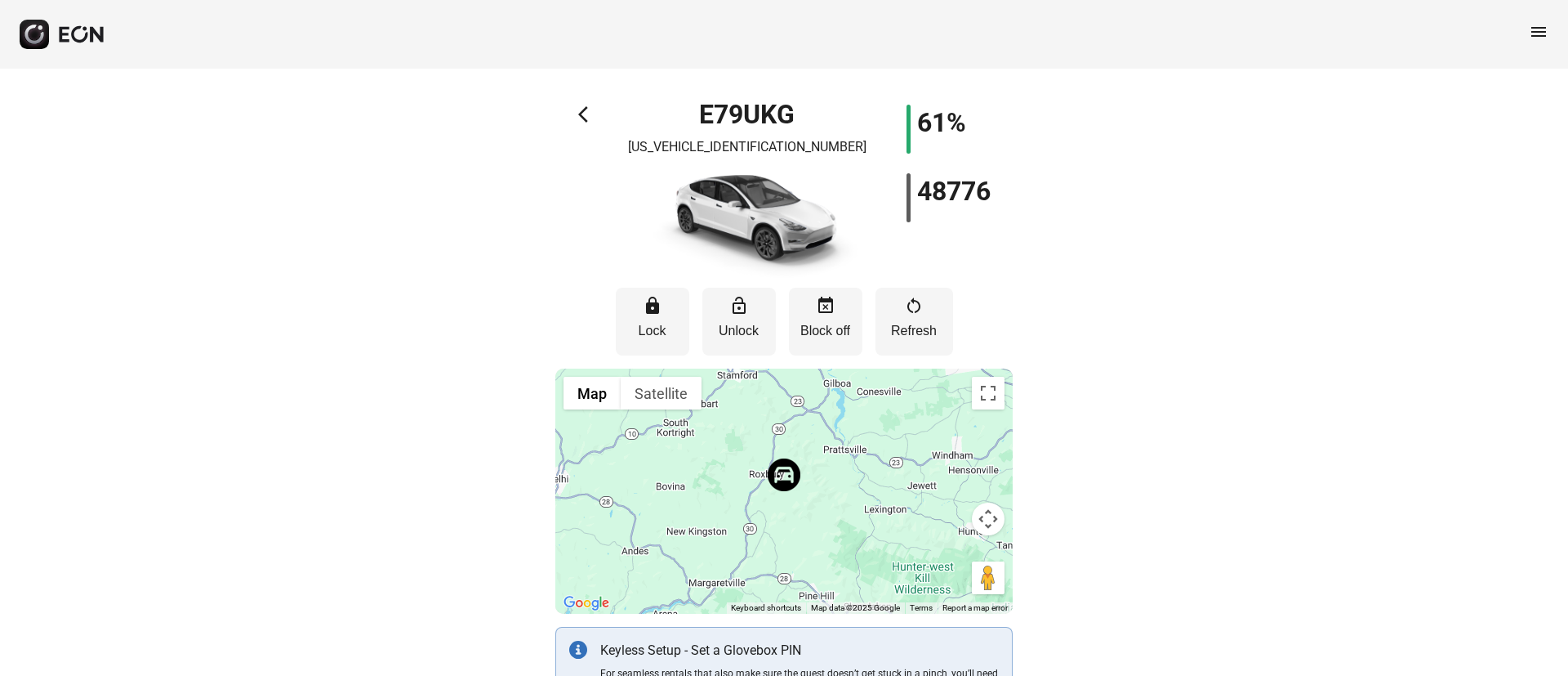
click at [579, 113] on span "arrow_back_ios" at bounding box center [589, 114] width 20 height 20
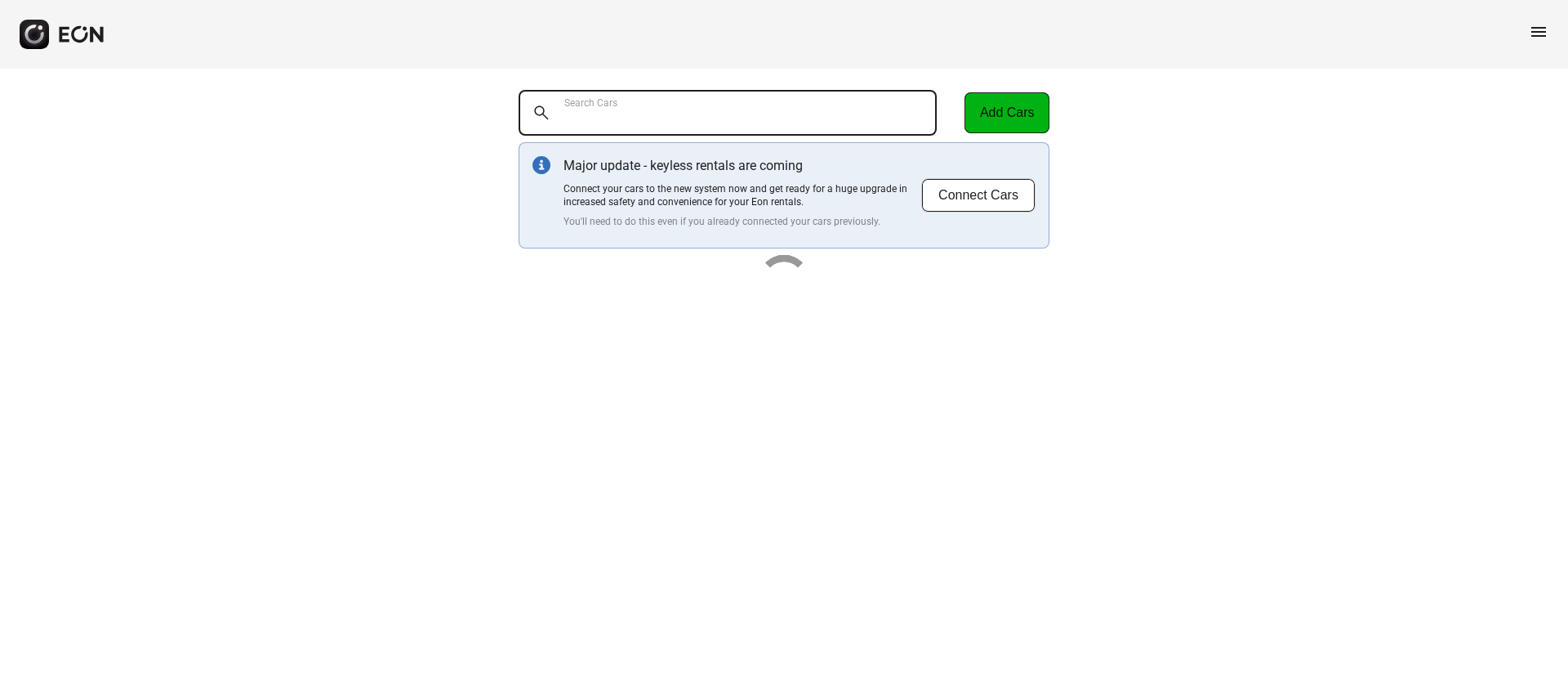
click at [661, 117] on Cars "Search Cars" at bounding box center [728, 113] width 418 height 45
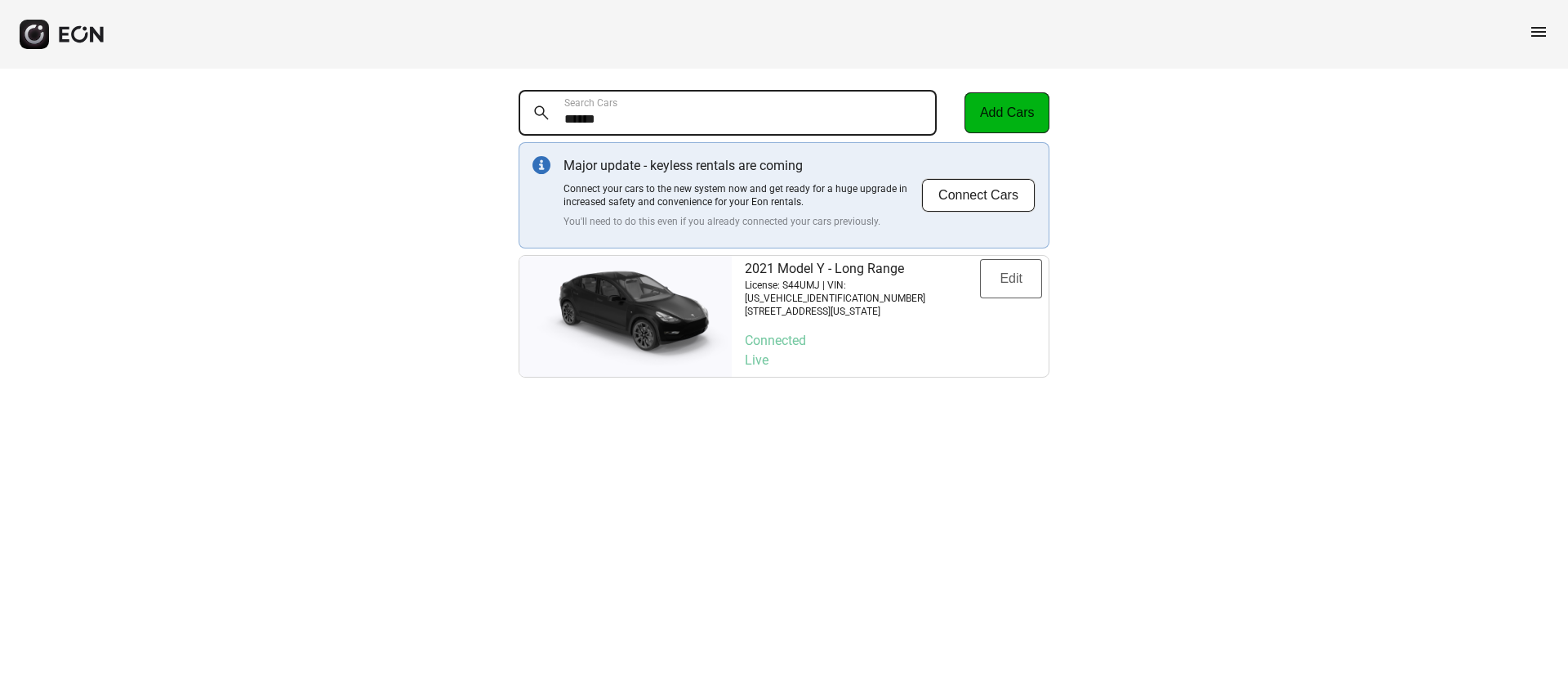
type Cars "******"
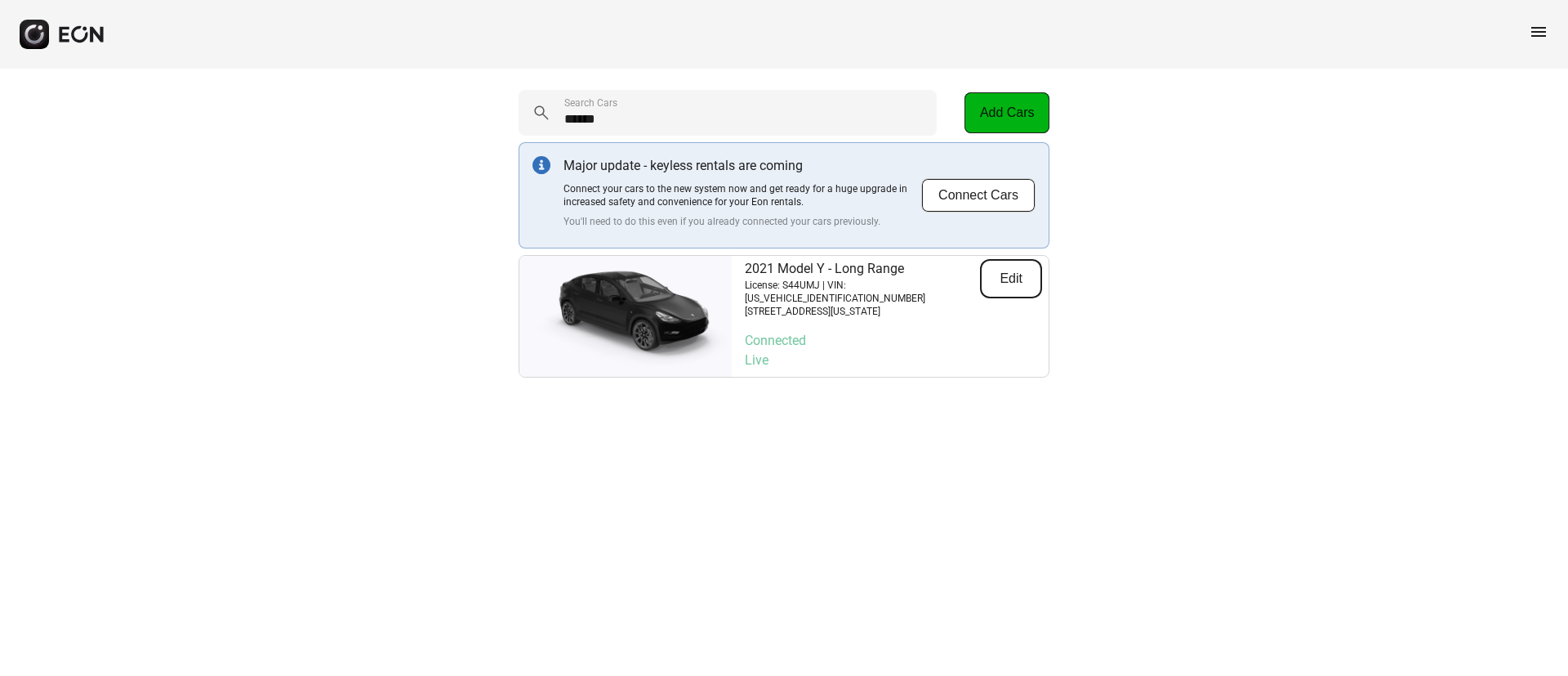
click at [1001, 271] on button "Edit" at bounding box center [1011, 278] width 62 height 39
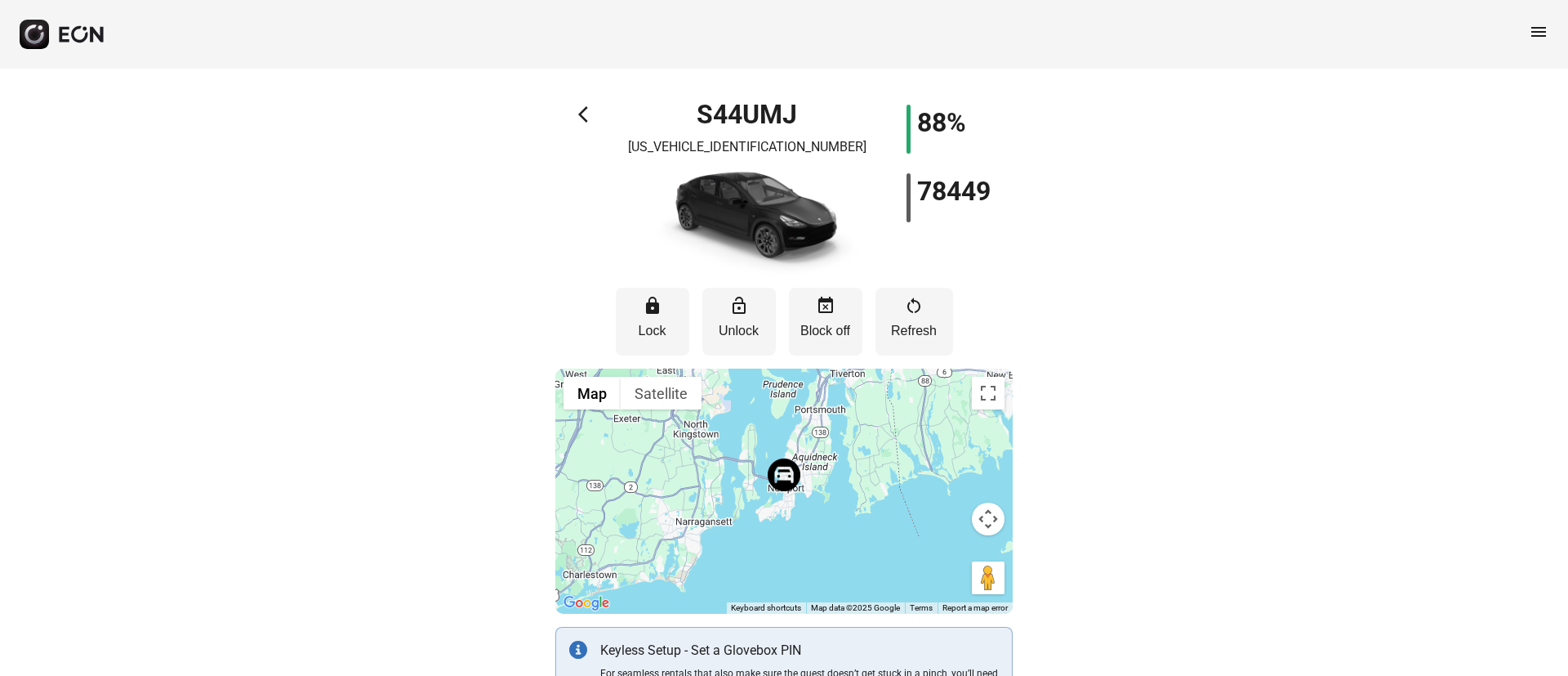
click at [1532, 35] on span "menu" at bounding box center [1539, 32] width 20 height 20
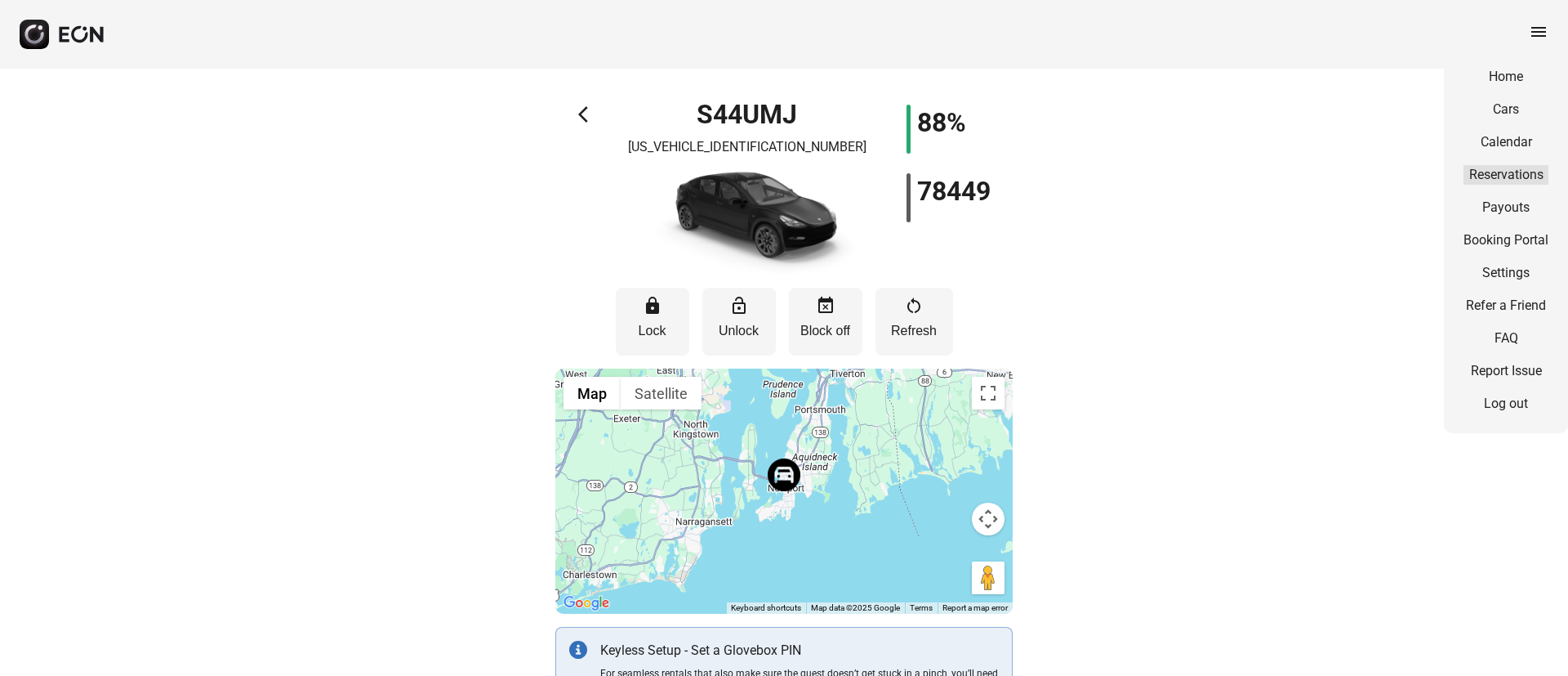
click at [1484, 167] on link "Reservations" at bounding box center [1506, 175] width 85 height 20
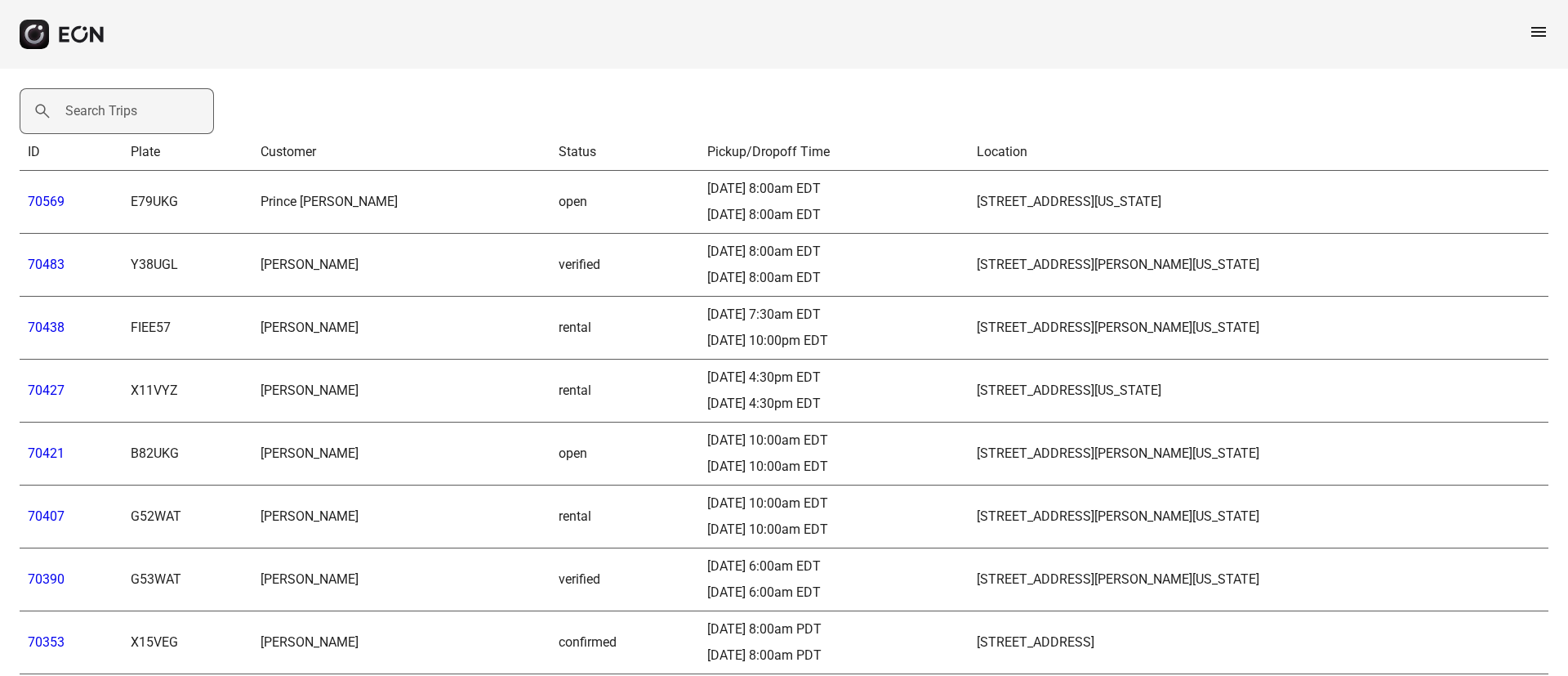
click at [94, 119] on label "Search Trips" at bounding box center [101, 111] width 72 height 20
click at [94, 119] on Trips "Search Trips" at bounding box center [117, 111] width 194 height 45
paste Trips "*****"
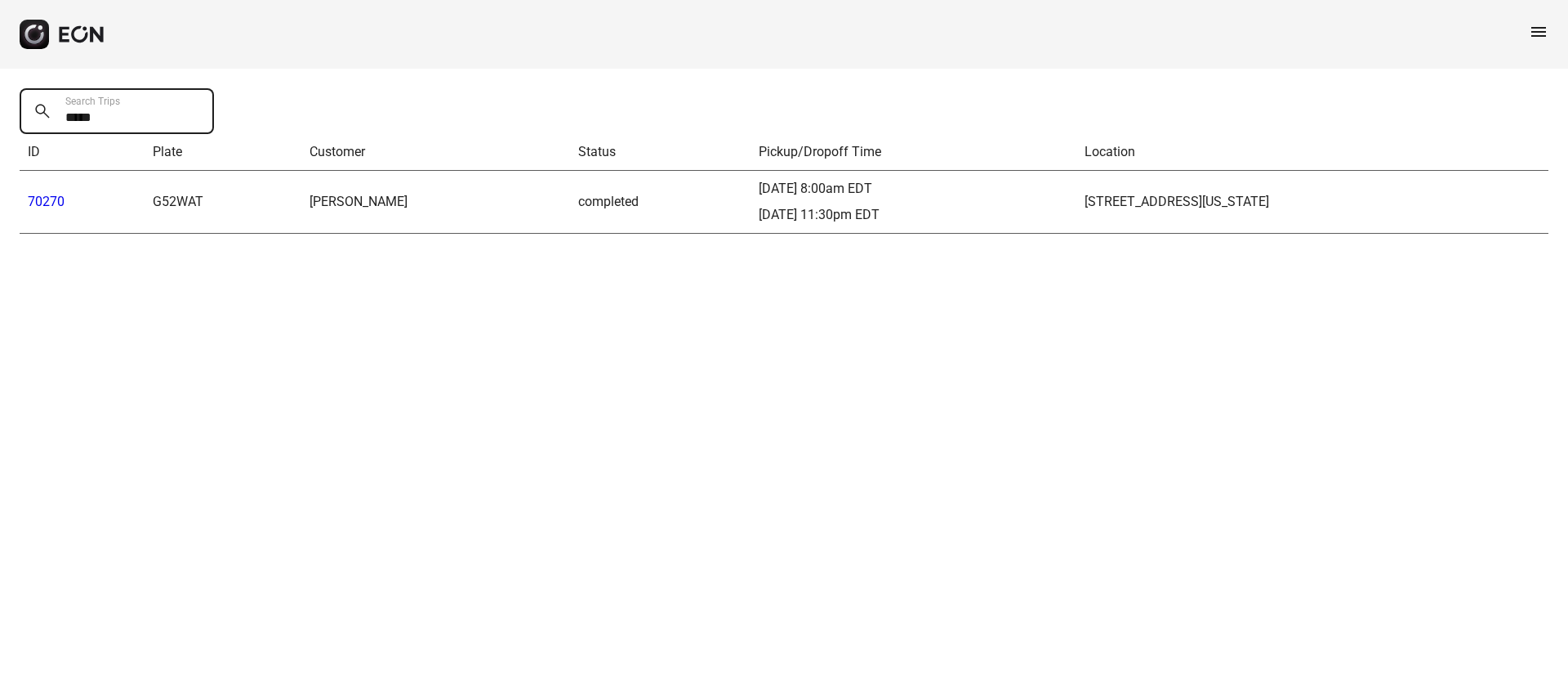
type Trips "*****"
click at [59, 201] on link "70270" at bounding box center [46, 201] width 36 height 15
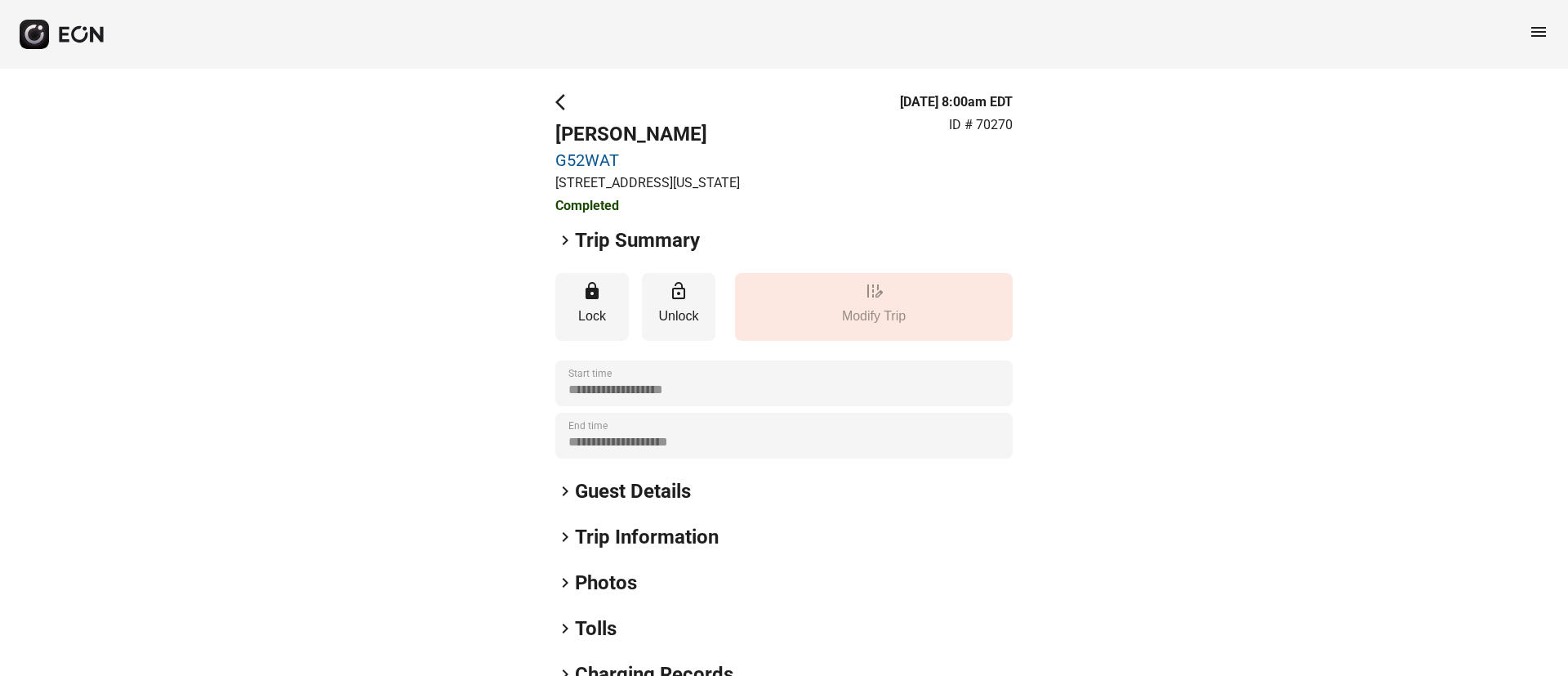
click at [566, 243] on span "keyboard_arrow_right" at bounding box center [565, 241] width 20 height 20
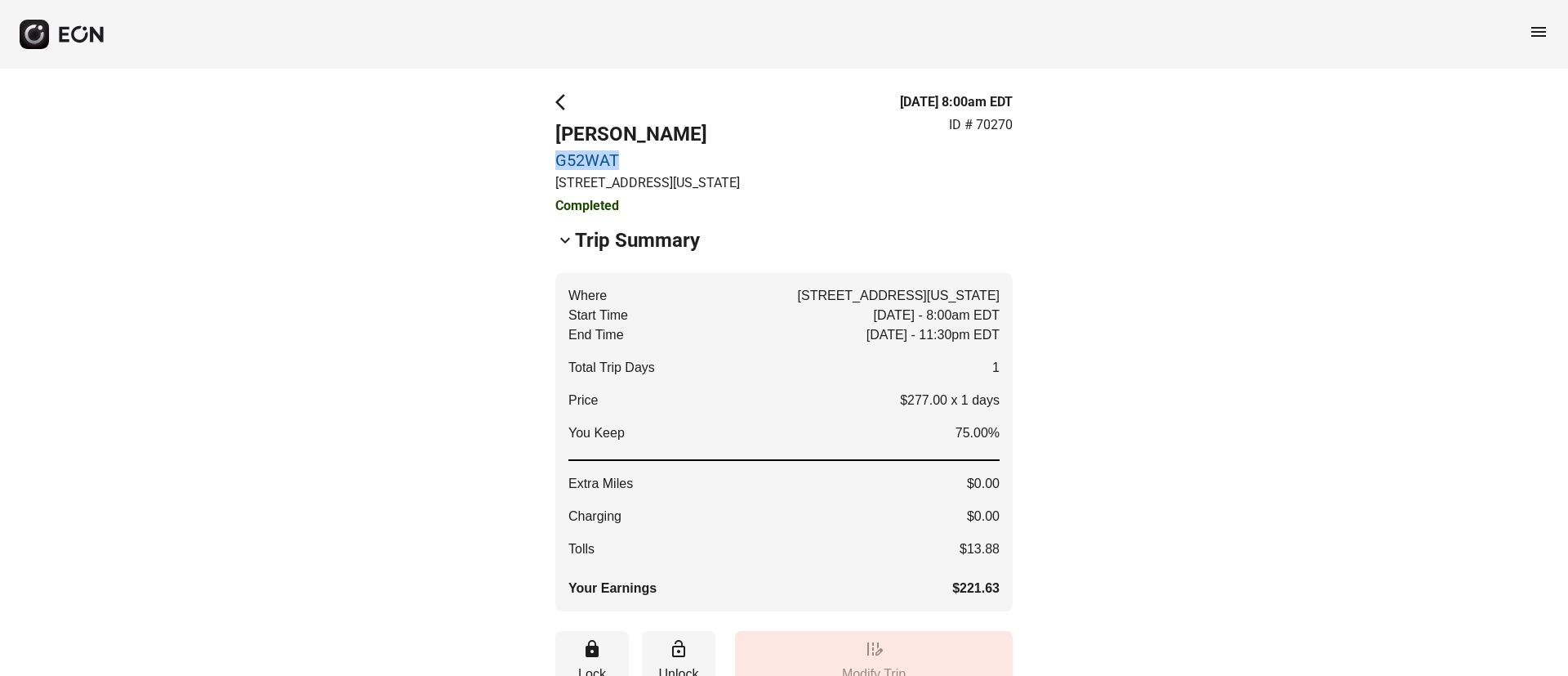
drag, startPoint x: 552, startPoint y: 158, endPoint x: 656, endPoint y: 164, distance: 104.2
click at [656, 164] on div "**********" at bounding box center [784, 621] width 1568 height 1105
copy link "G52WAT"
click at [1533, 32] on span "menu" at bounding box center [1539, 32] width 20 height 20
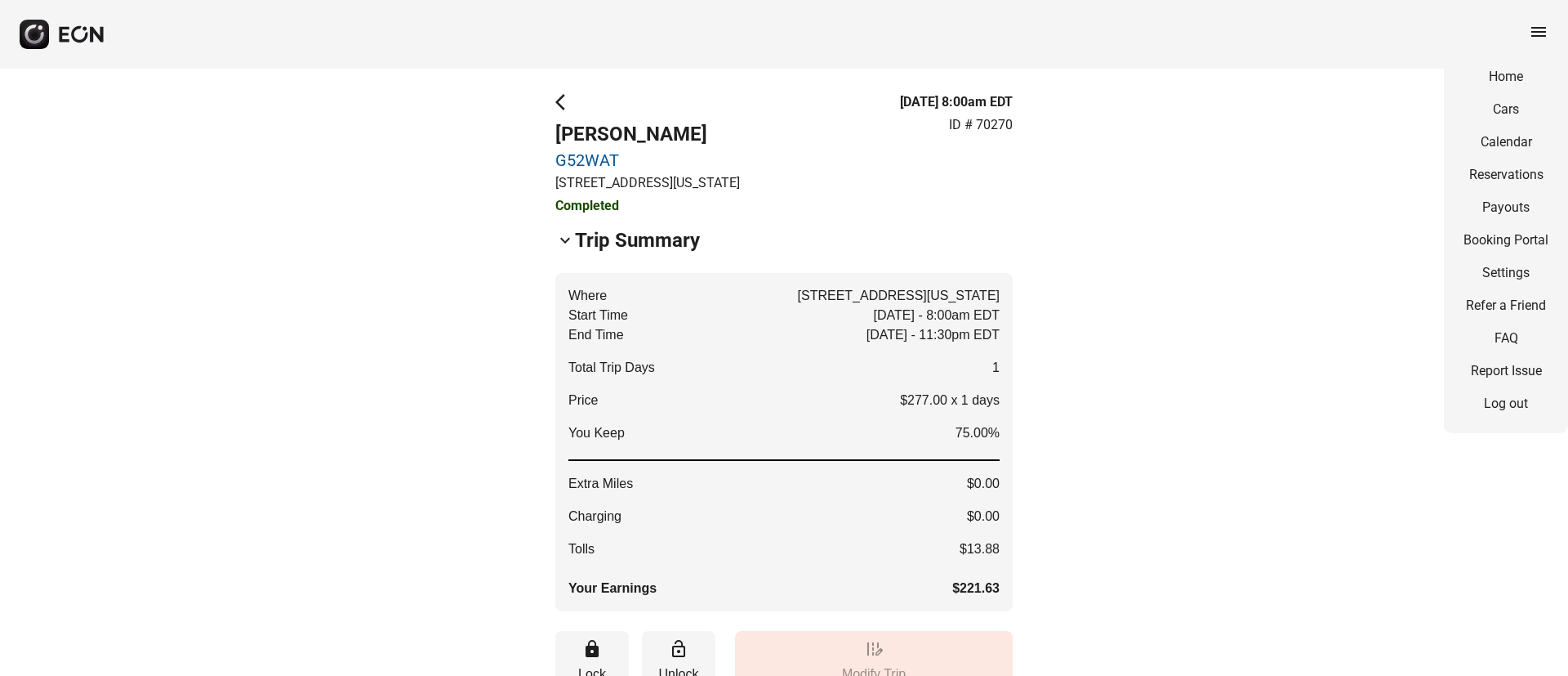
click at [1492, 124] on div "Home Cars Calendar Reservations Payouts Booking Portal Settings Refer a Friend …" at bounding box center [1506, 240] width 124 height 385
click at [1494, 122] on div "Home Cars Calendar Reservations Payouts Booking Portal Settings Refer a Friend …" at bounding box center [1506, 240] width 124 height 385
click at [1496, 109] on link "Cars" at bounding box center [1506, 110] width 85 height 20
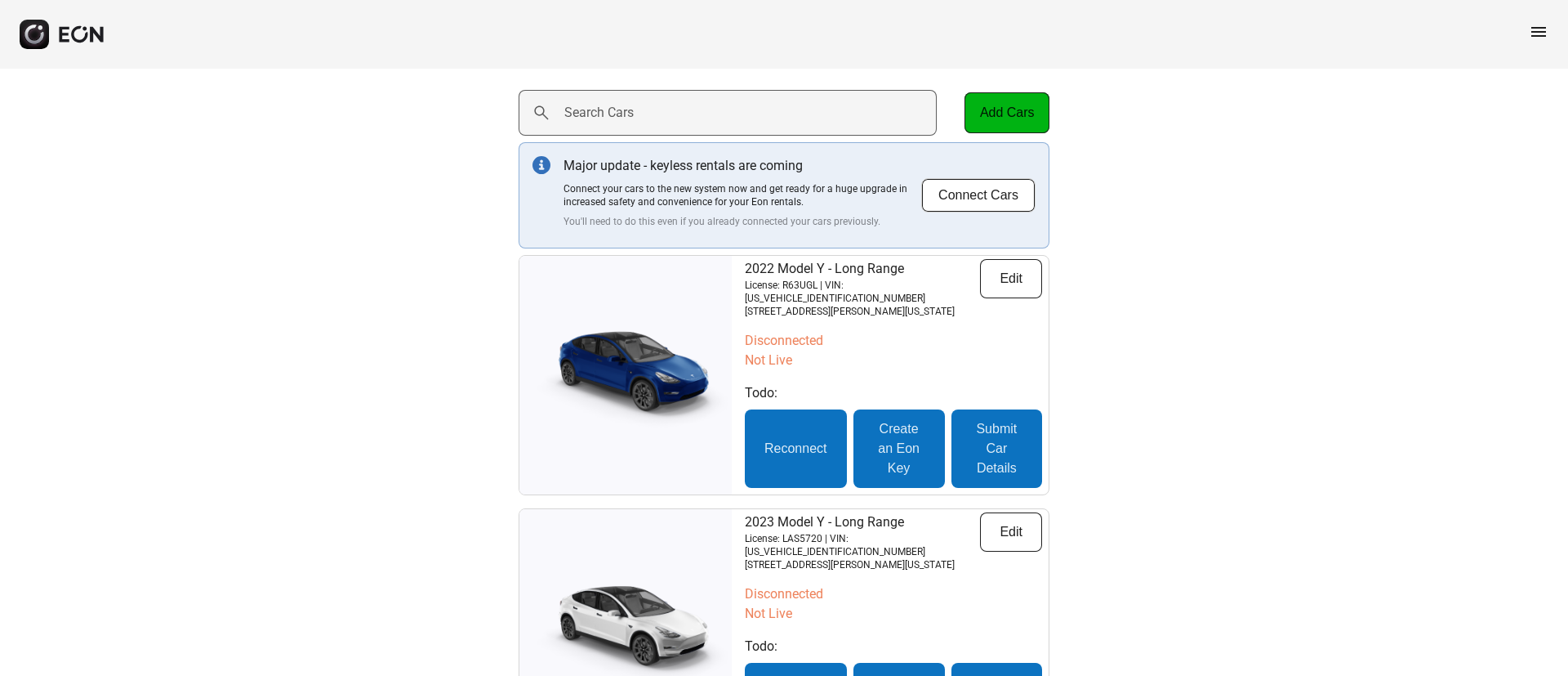
click at [620, 113] on label "Search Cars" at bounding box center [599, 113] width 69 height 20
click at [620, 113] on Cars "Search Cars" at bounding box center [728, 113] width 418 height 45
paste Cars "******"
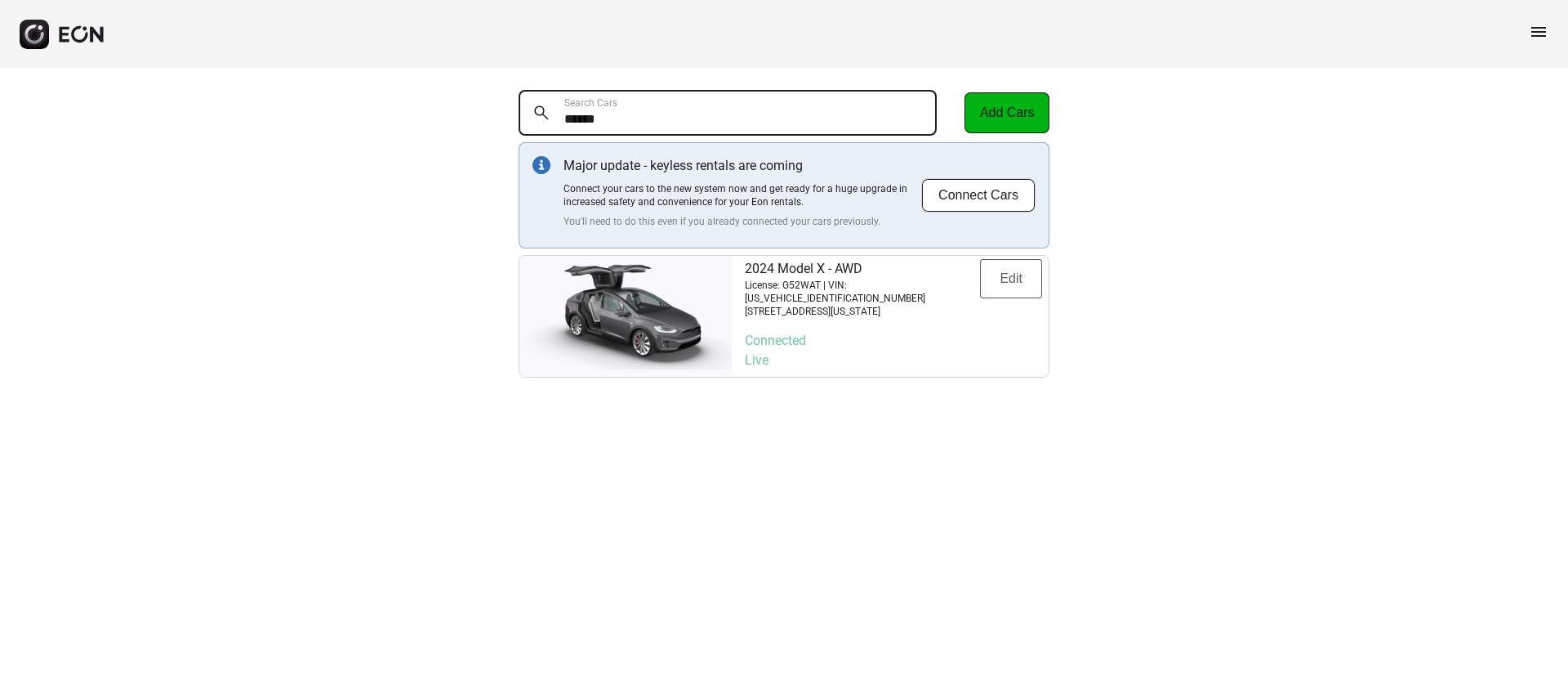
type Cars "******"
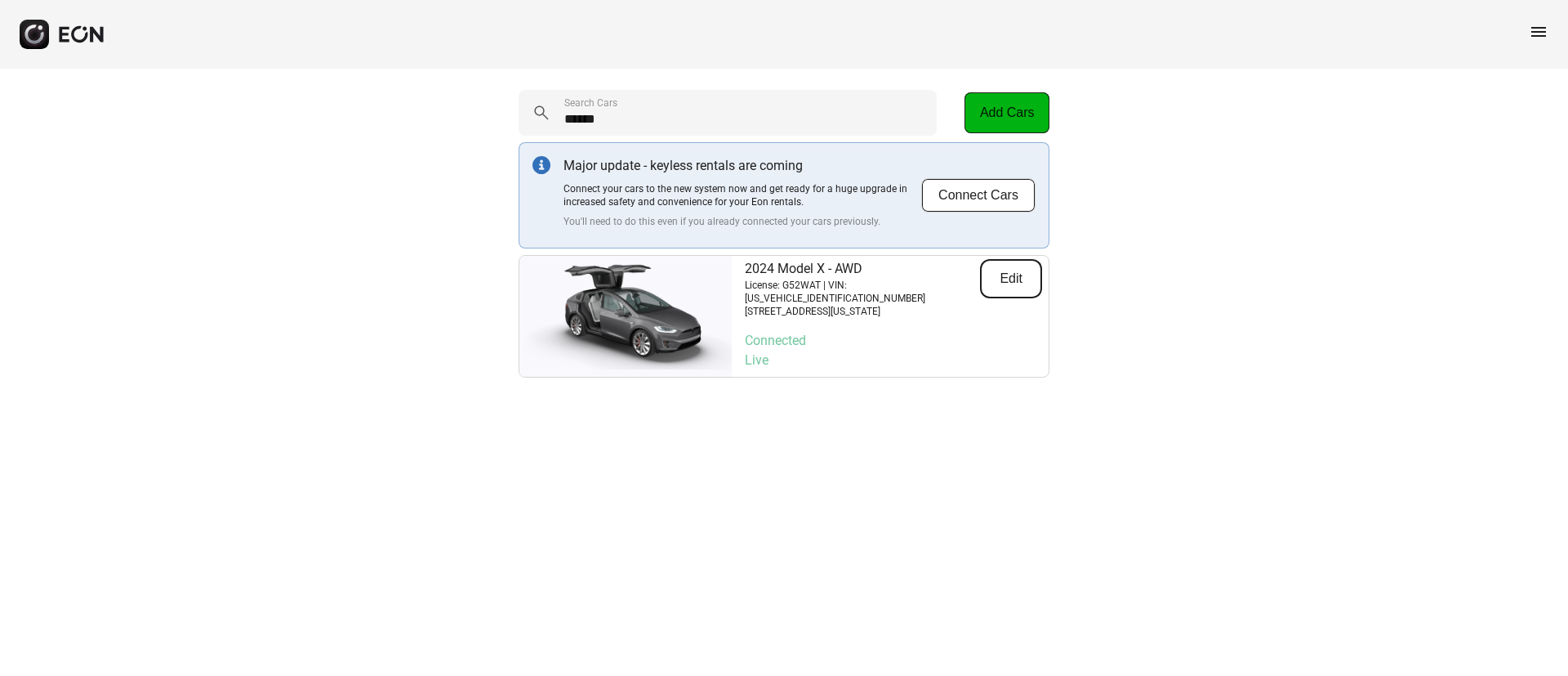
click at [1009, 273] on button "Edit" at bounding box center [1011, 278] width 62 height 39
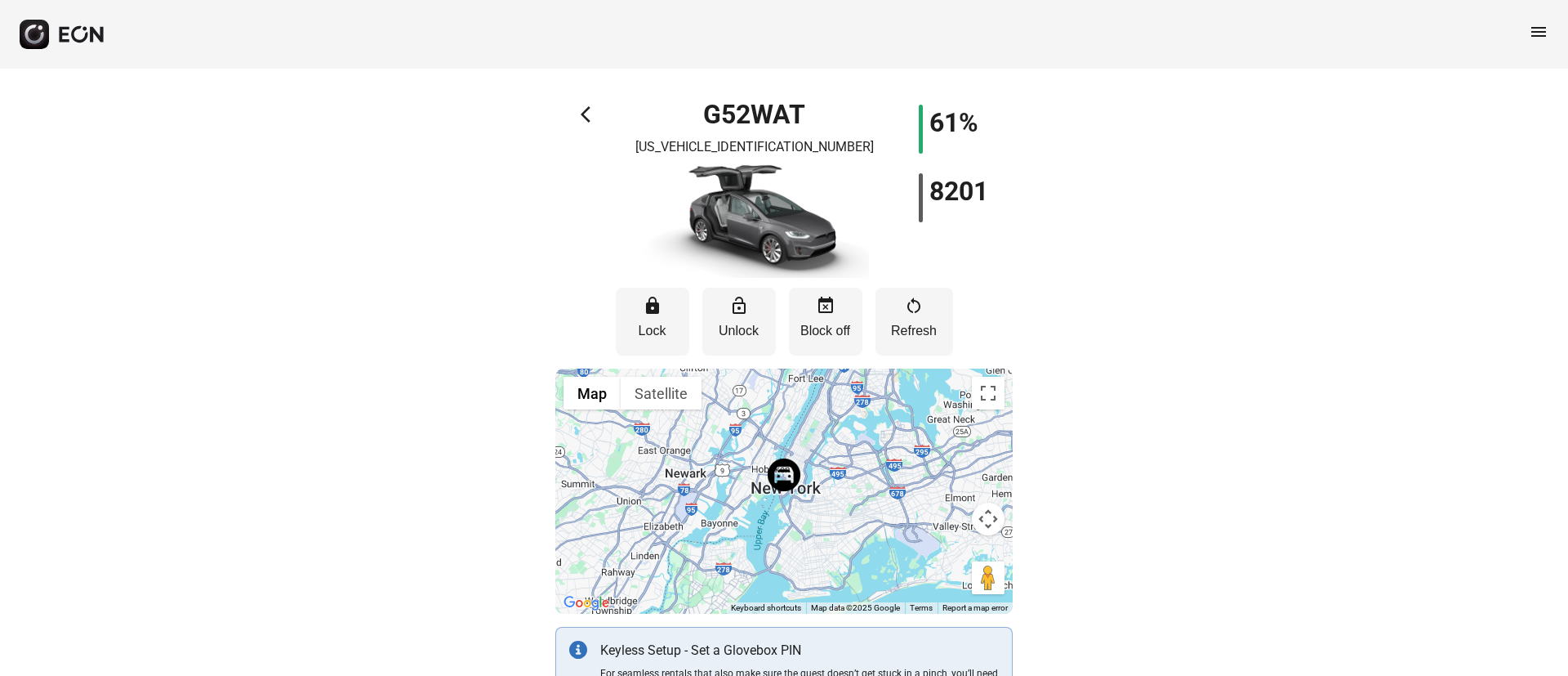
click at [1537, 31] on span "menu" at bounding box center [1539, 32] width 20 height 20
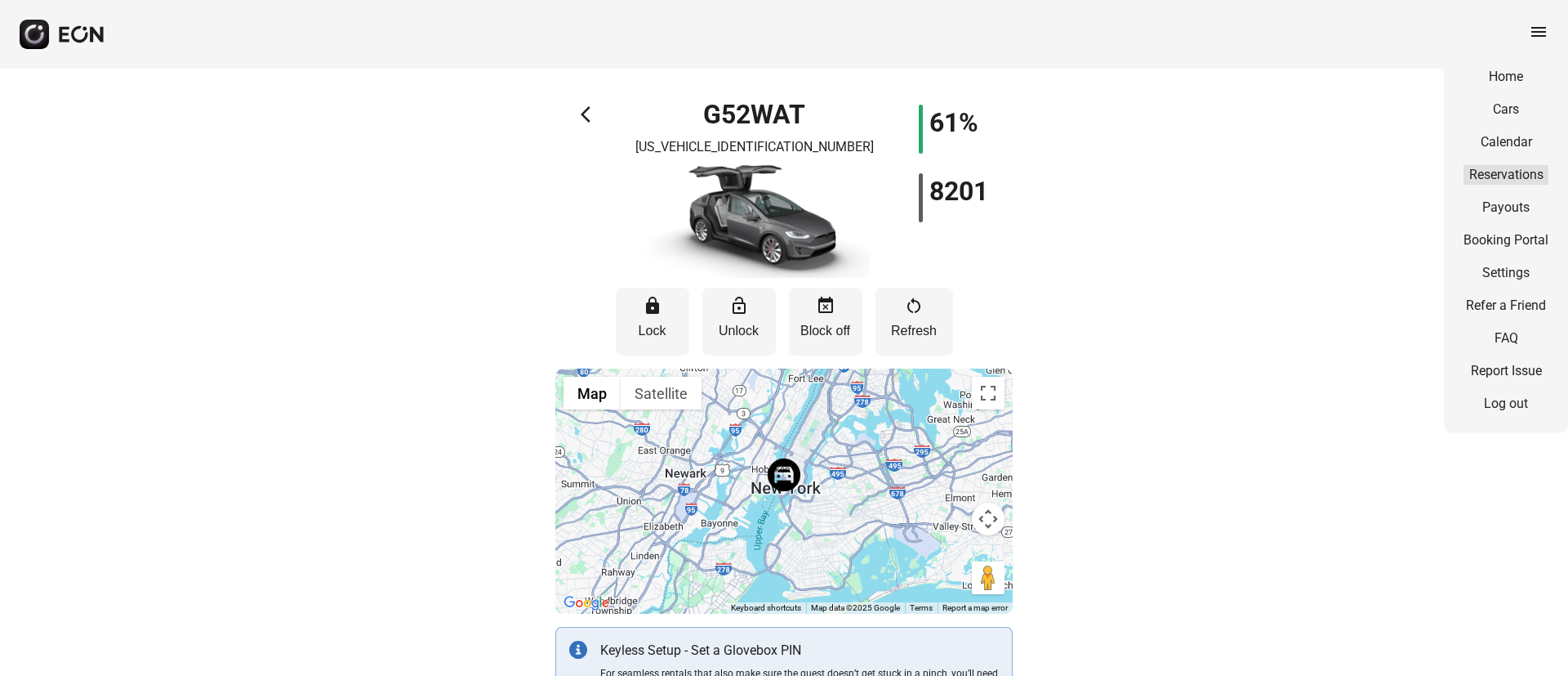
click at [1482, 166] on link "Reservations" at bounding box center [1506, 175] width 85 height 20
